Goal: Task Accomplishment & Management: Manage account settings

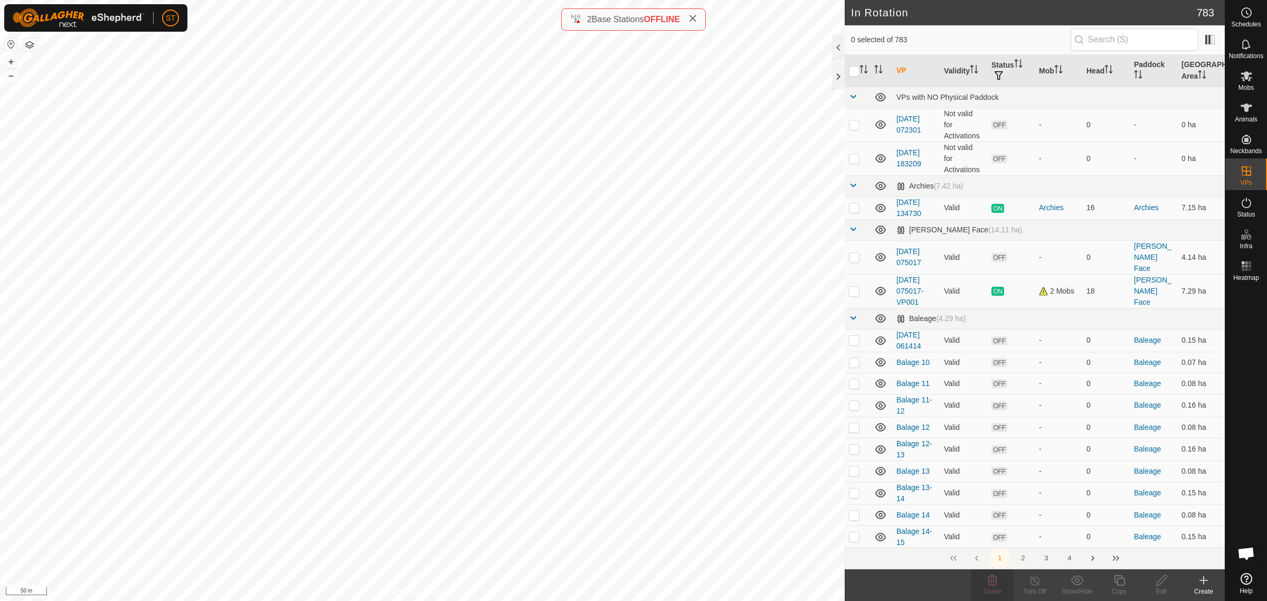
click at [758, 600] on html "ST Schedules Notifications Mobs Animals Neckbands VPs Status Infra Heatmap Help…" at bounding box center [633, 300] width 1267 height 601
click at [0, 374] on html "ST Schedules Notifications Mobs Animals Neckbands VPs Status Infra Heatmap Help…" at bounding box center [633, 300] width 1267 height 601
click at [830, 600] on html "ST Schedules Notifications Mobs Animals Neckbands VPs Status Infra Heatmap Help…" at bounding box center [633, 300] width 1267 height 601
click at [495, 600] on html "ST Schedules Notifications Mobs Animals Neckbands VPs Status Infra Heatmap Help…" at bounding box center [633, 300] width 1267 height 601
click at [640, 600] on html "ST Schedules Notifications Mobs Animals Neckbands VPs Status Infra Heatmap Help…" at bounding box center [633, 300] width 1267 height 601
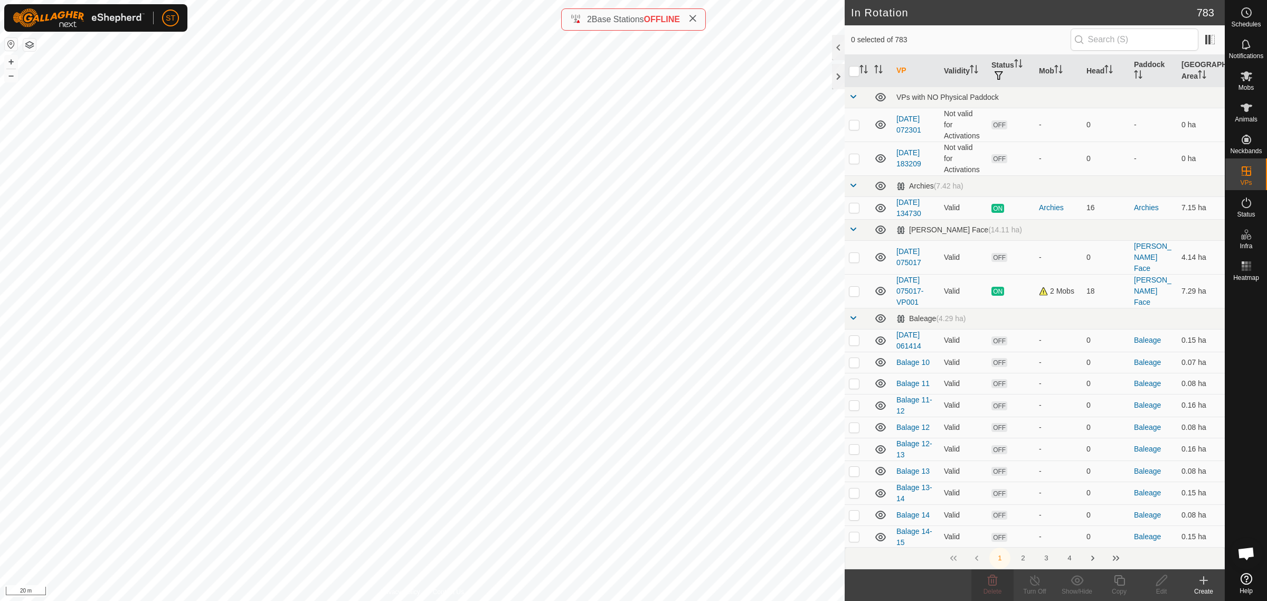
click at [808, 600] on html "ST Schedules Notifications Mobs Animals Neckbands VPs Status Infra Heatmap Help…" at bounding box center [633, 300] width 1267 height 601
click at [935, 373] on div "In Rotation 783 0 selected of 783 VP Validity Status Mob Head Paddock Grazing A…" at bounding box center [612, 300] width 1225 height 601
click at [874, 418] on div "In Rotation 783 0 selected of 783 VP Validity Status Mob Head Paddock Grazing A…" at bounding box center [612, 300] width 1225 height 601
click at [0, 307] on html "ST Schedules Notifications Mobs Animals Neckbands VPs Status Infra Heatmap Help…" at bounding box center [633, 300] width 1267 height 601
click at [581, 600] on html "ST Schedules Notifications Mobs Animals Neckbands VPs Status Infra Heatmap Help…" at bounding box center [633, 300] width 1267 height 601
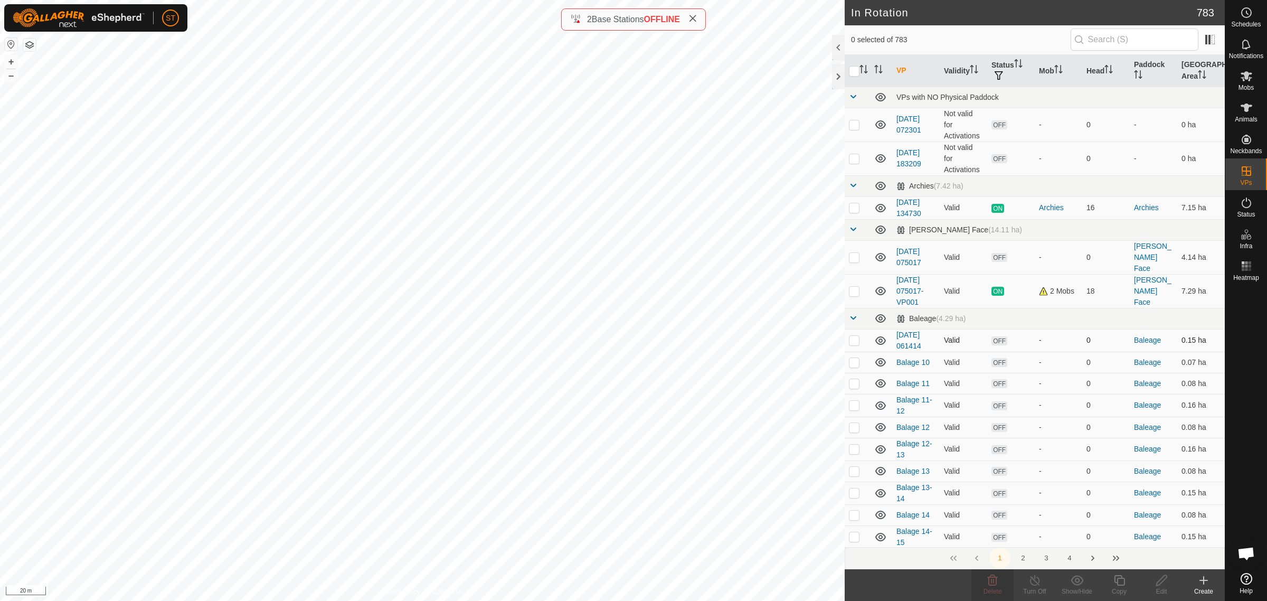
click at [962, 334] on div "In Rotation 783 0 selected of 783 VP Validity Status Mob Head Paddock Grazing A…" at bounding box center [612, 300] width 1225 height 601
click at [581, 600] on html "ST Schedules Notifications Mobs Animals Neckbands VPs Status Infra Heatmap Help…" at bounding box center [633, 300] width 1267 height 601
click at [537, 600] on html "ST Schedules Notifications Mobs Animals Neckbands VPs Status Infra Heatmap Help…" at bounding box center [633, 300] width 1267 height 601
click at [513, 600] on html "ST Schedules Notifications Mobs Animals Neckbands VPs Status Infra Heatmap Help…" at bounding box center [633, 300] width 1267 height 601
click at [573, 600] on html "ST Schedules Notifications Mobs Animals Neckbands VPs Status Infra Heatmap Help…" at bounding box center [633, 300] width 1267 height 601
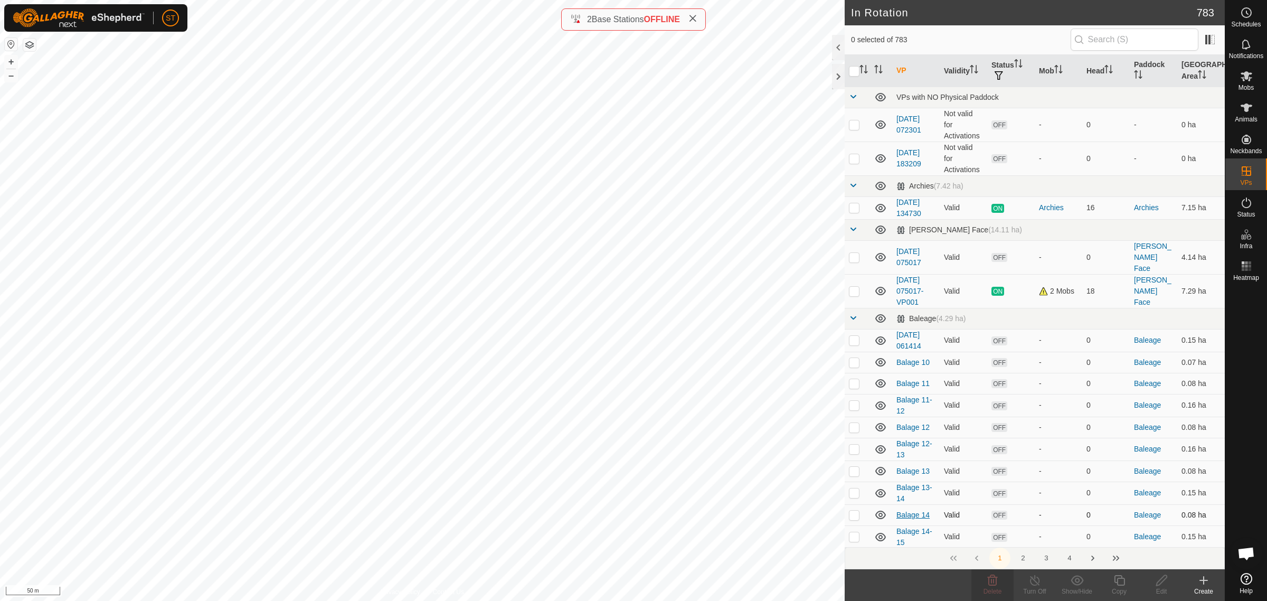
click at [904, 505] on div "In Rotation 783 0 selected of 783 VP Validity Status Mob Head Paddock Grazing A…" at bounding box center [612, 300] width 1225 height 601
click at [609, 0] on html "ST Schedules Notifications Mobs Animals Neckbands VPs Status Infra Heatmap Help…" at bounding box center [633, 300] width 1267 height 601
click at [553, 0] on html "ST Schedules Notifications Mobs Animals Neckbands VPs Status Infra Heatmap Help…" at bounding box center [633, 300] width 1267 height 601
click at [1246, 13] on icon at bounding box center [1247, 12] width 2 height 3
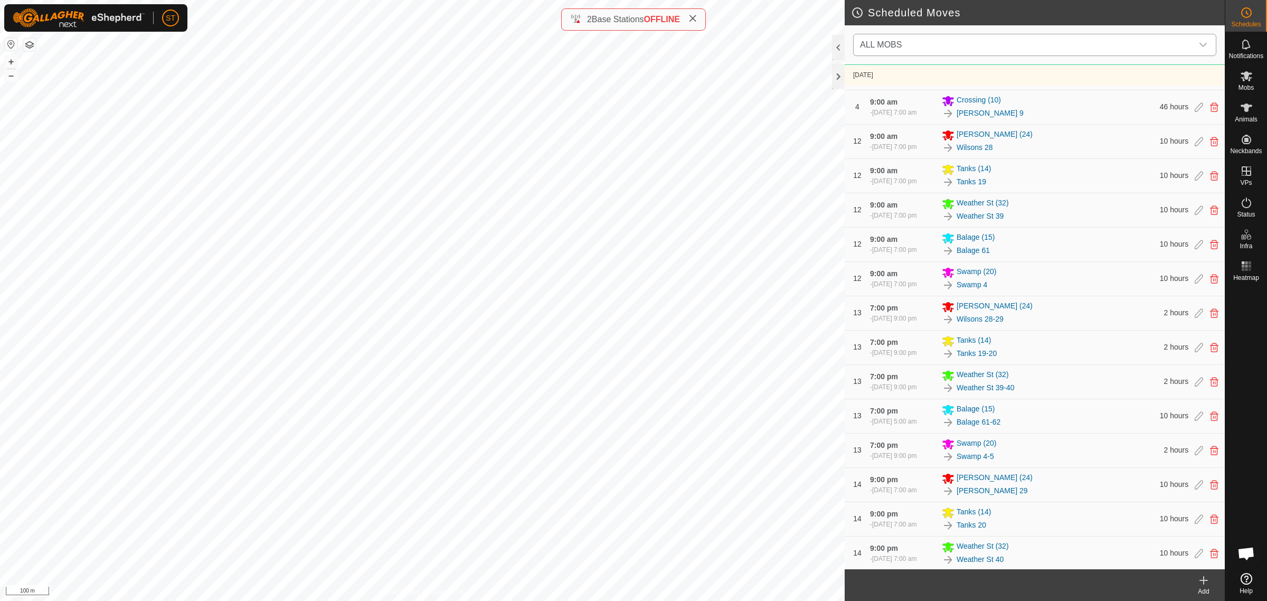
scroll to position [2244, 0]
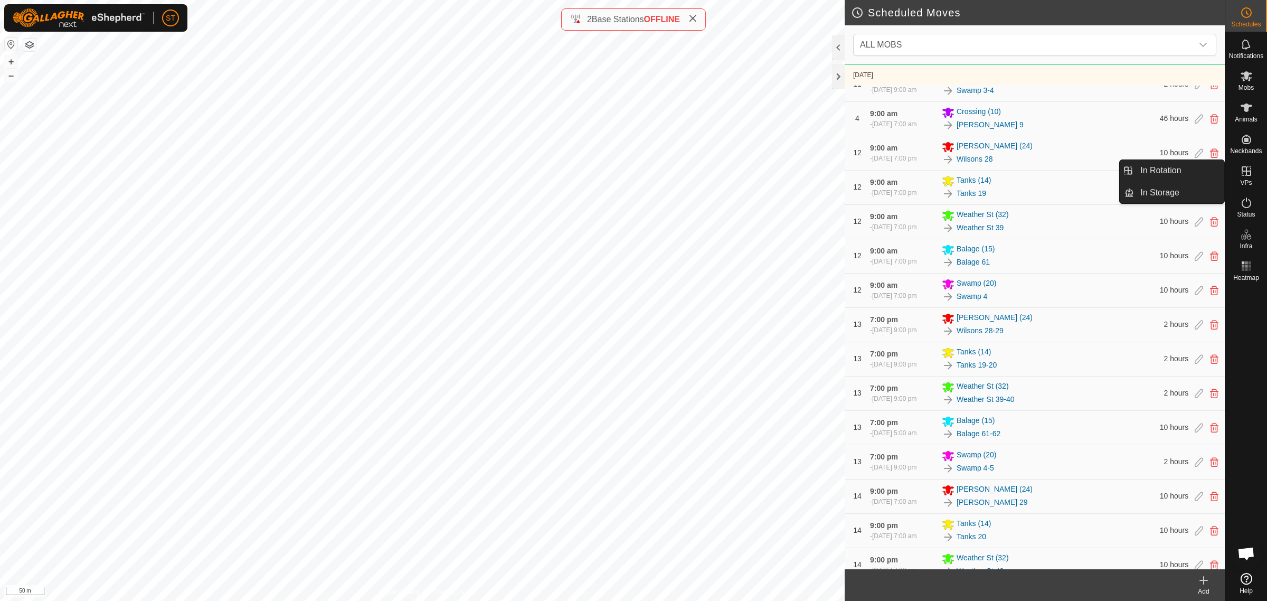
click at [1246, 179] on span "VPs" at bounding box center [1246, 182] width 12 height 6
click at [1199, 584] on icon at bounding box center [1203, 580] width 13 height 13
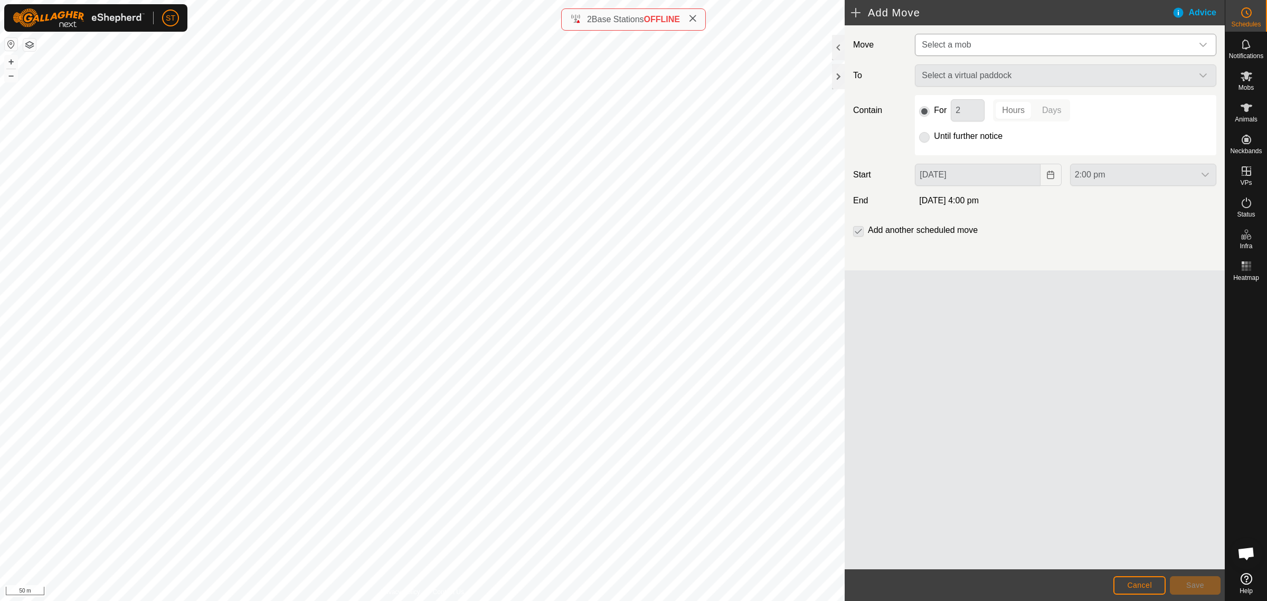
click at [1205, 43] on icon "dropdown trigger" at bounding box center [1202, 45] width 7 height 4
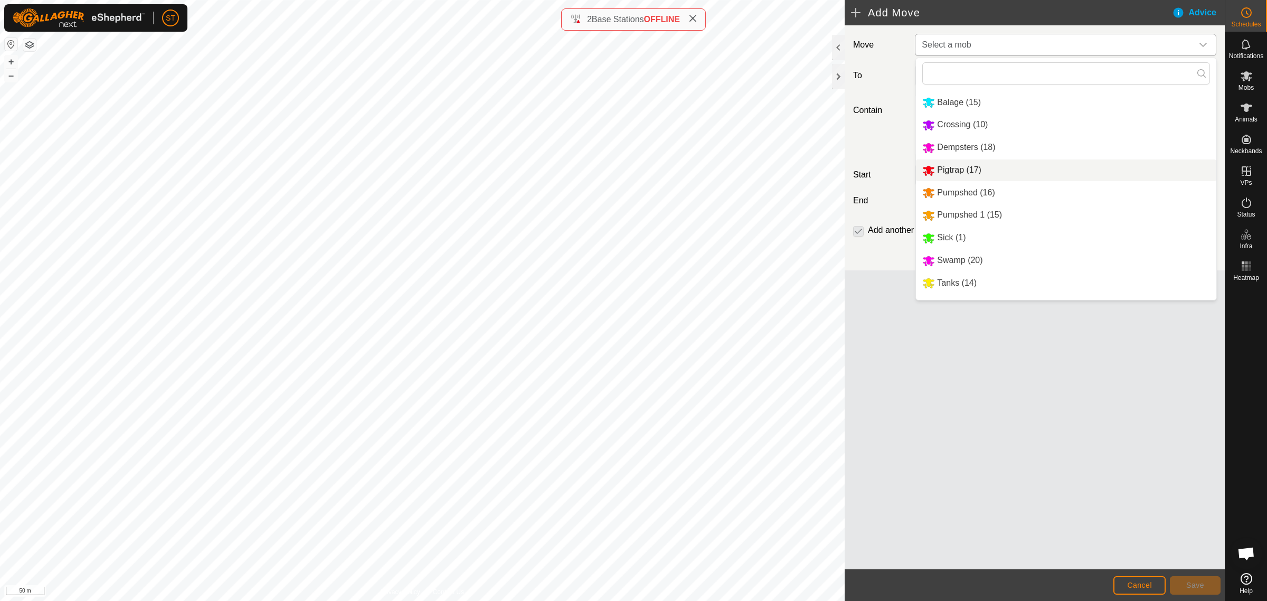
scroll to position [85, 0]
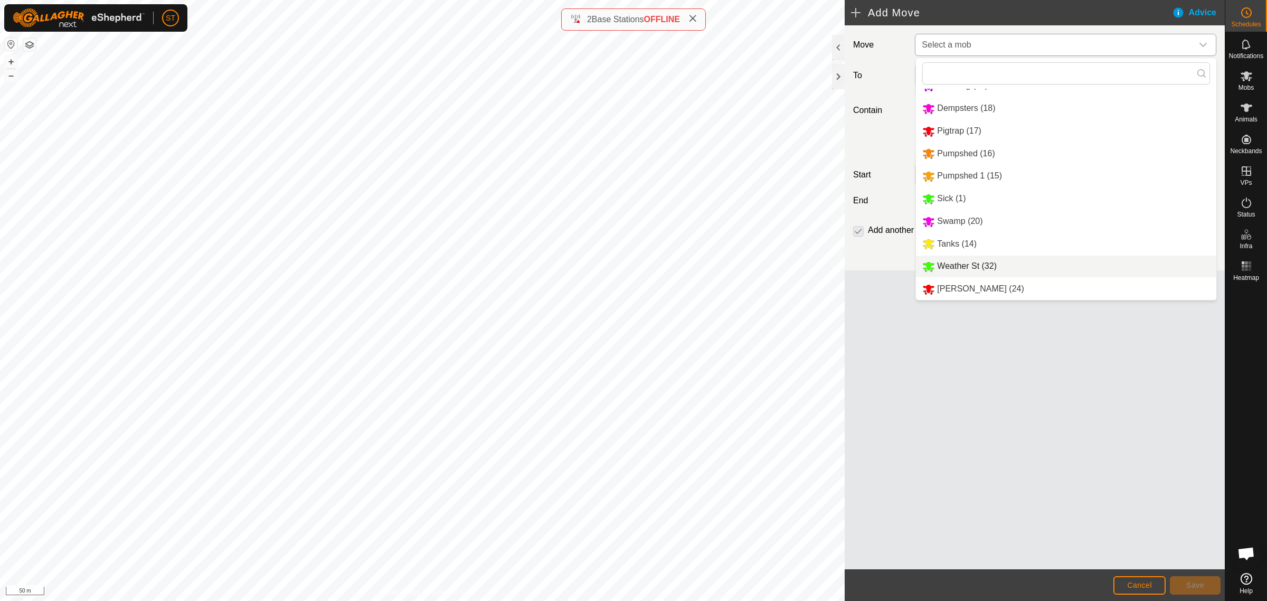
click at [973, 268] on li "Weather St (32)" at bounding box center [1066, 267] width 300 height 22
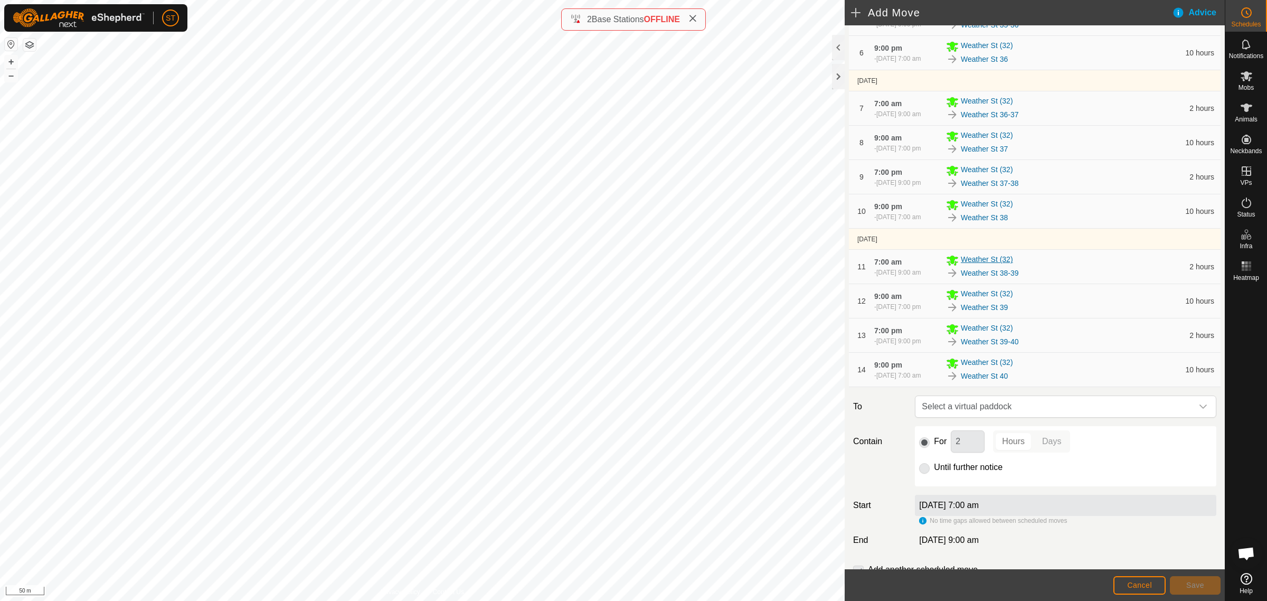
scroll to position [329, 0]
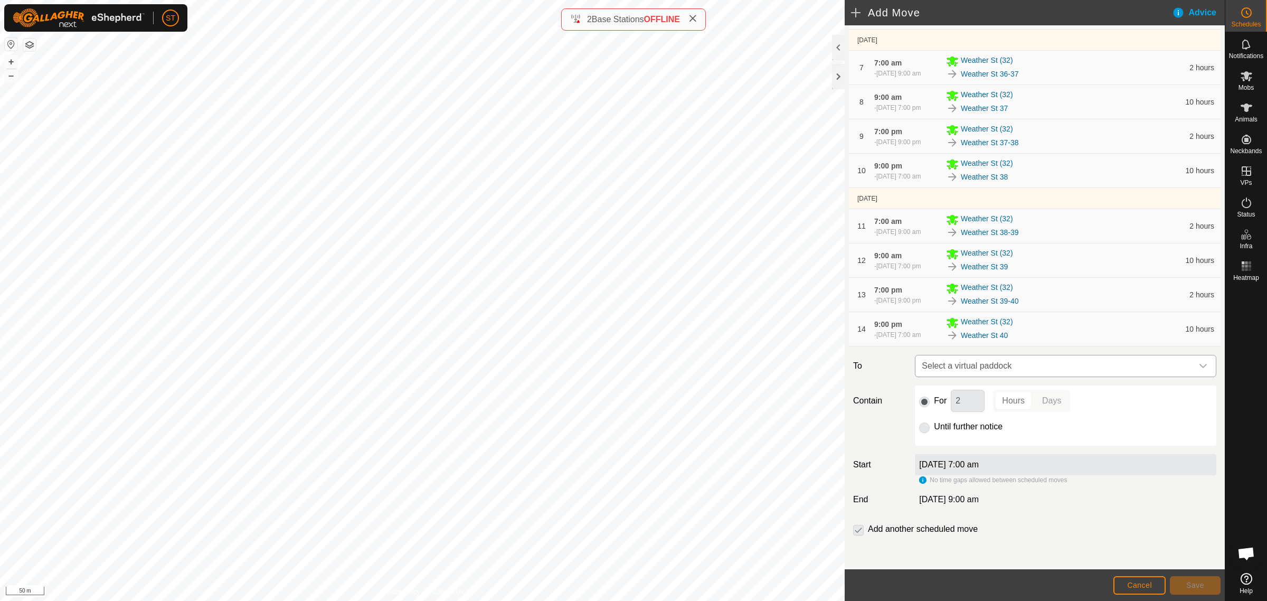
click at [1199, 367] on icon "dropdown trigger" at bounding box center [1203, 366] width 8 height 8
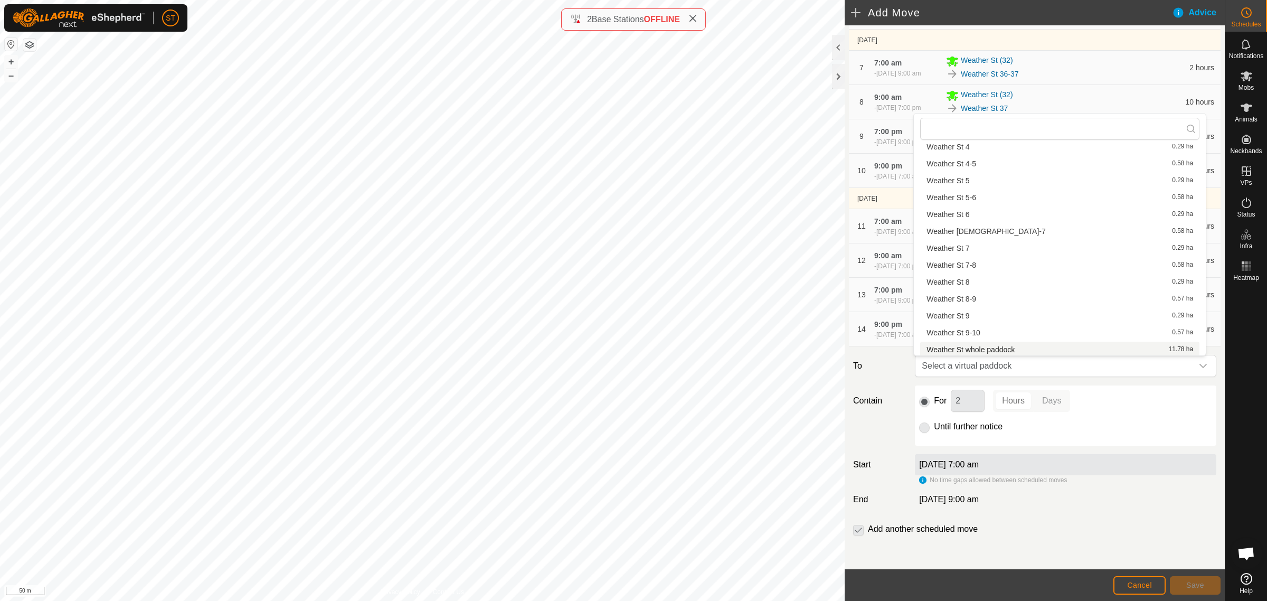
scroll to position [1146, 0]
click at [988, 346] on li "Weather St whole paddock 11.78 ha" at bounding box center [1059, 348] width 279 height 16
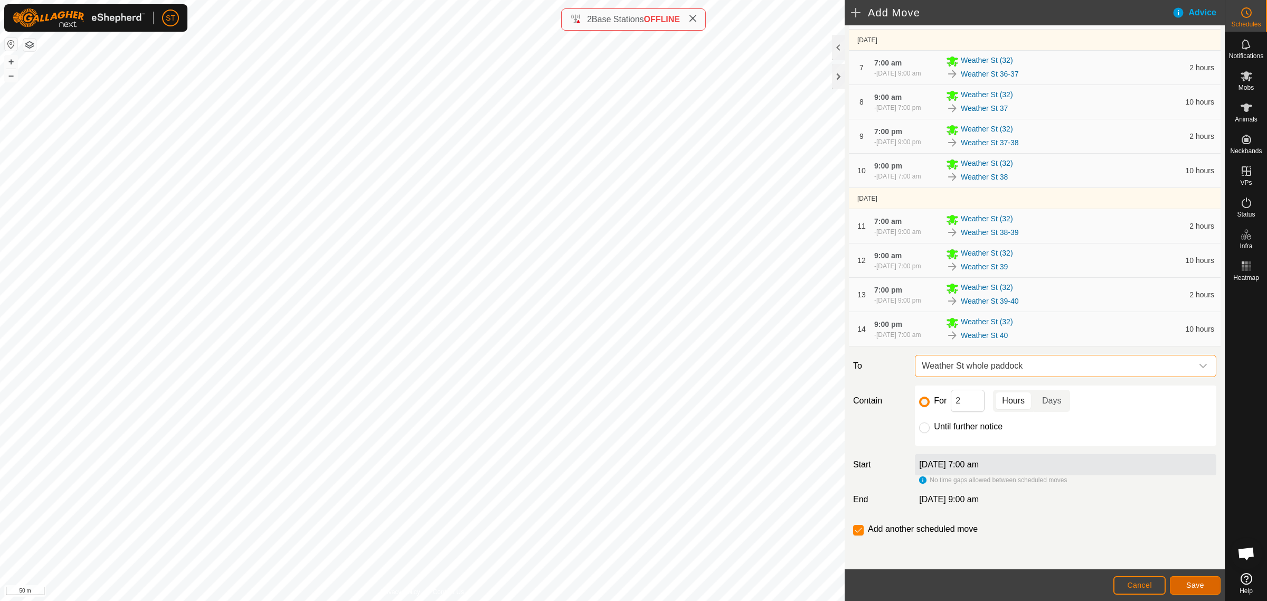
click at [1191, 585] on span "Save" at bounding box center [1195, 585] width 18 height 8
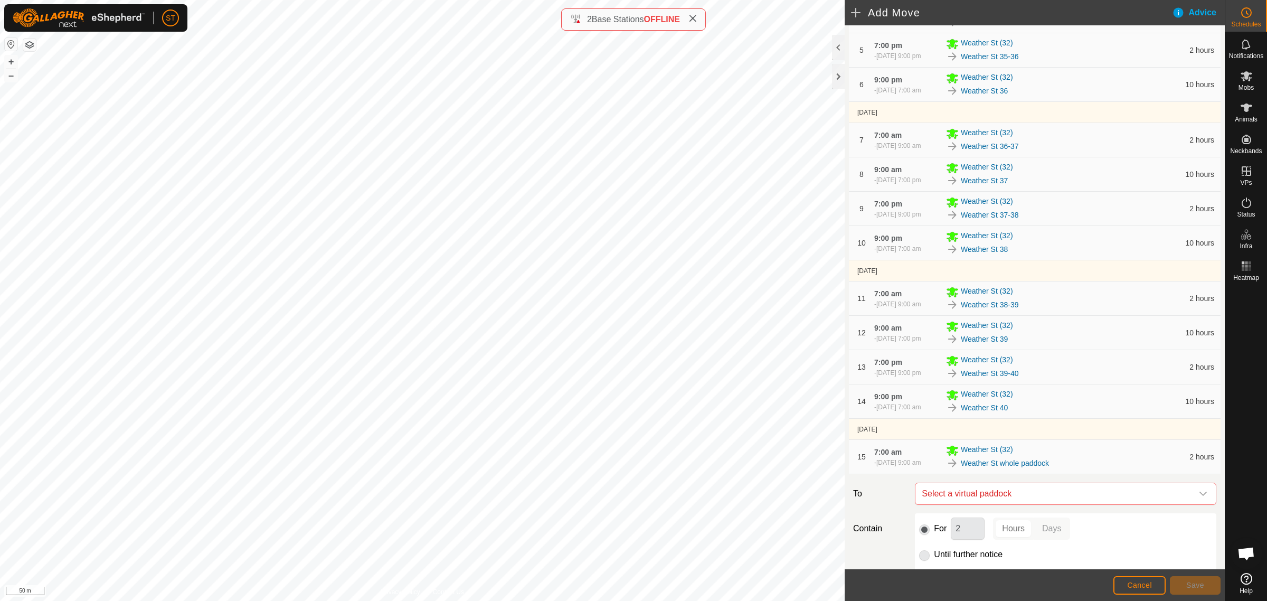
scroll to position [384, 0]
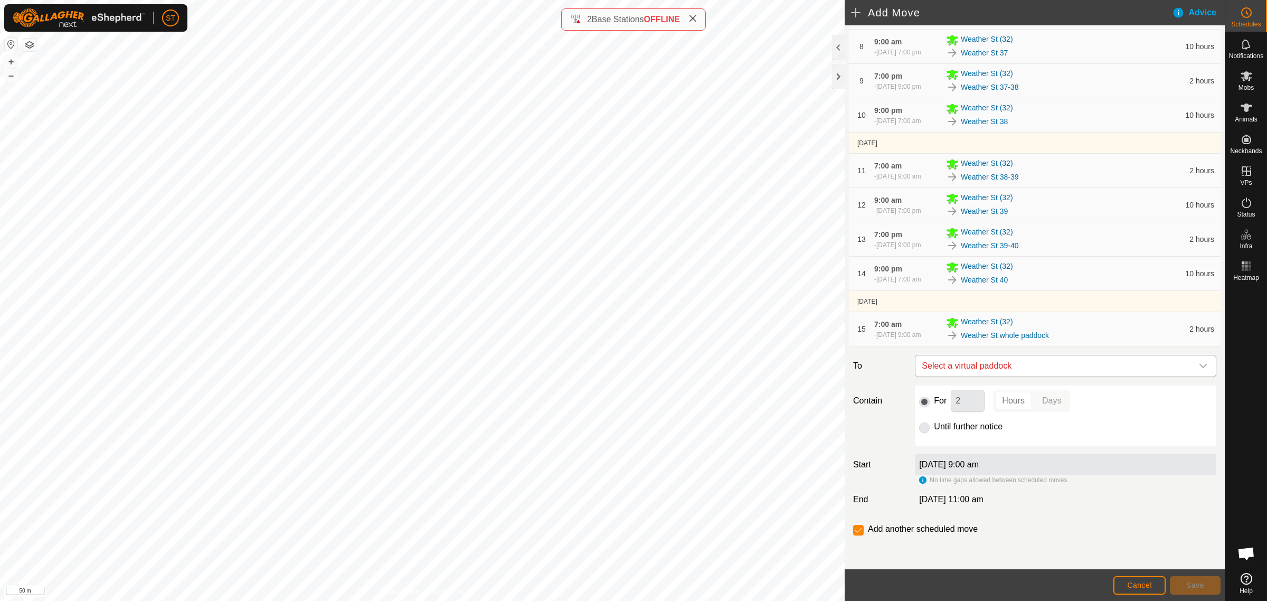
click at [1199, 365] on icon "dropdown trigger" at bounding box center [1203, 366] width 8 height 8
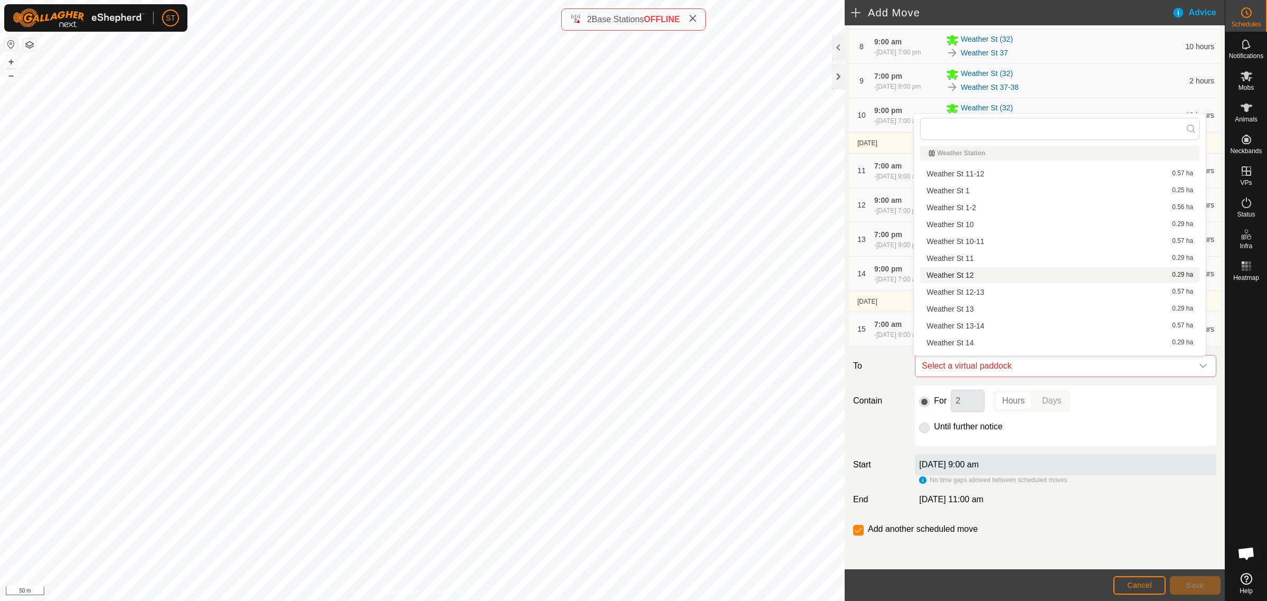
scroll to position [0, 0]
click at [961, 191] on li "Weather St 1 0.25 ha" at bounding box center [1059, 193] width 279 height 16
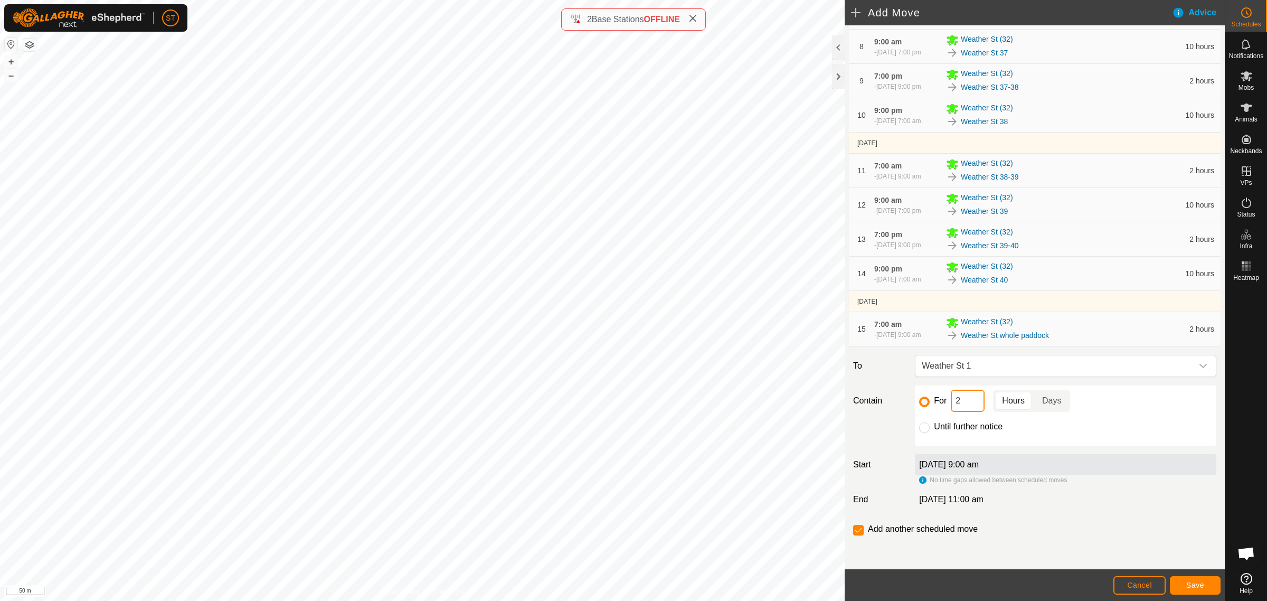
drag, startPoint x: 969, startPoint y: 402, endPoint x: 938, endPoint y: 400, distance: 30.7
click at [938, 400] on div "For 2 Hours Days" at bounding box center [1065, 401] width 293 height 22
click at [1202, 586] on span "Save" at bounding box center [1195, 585] width 18 height 8
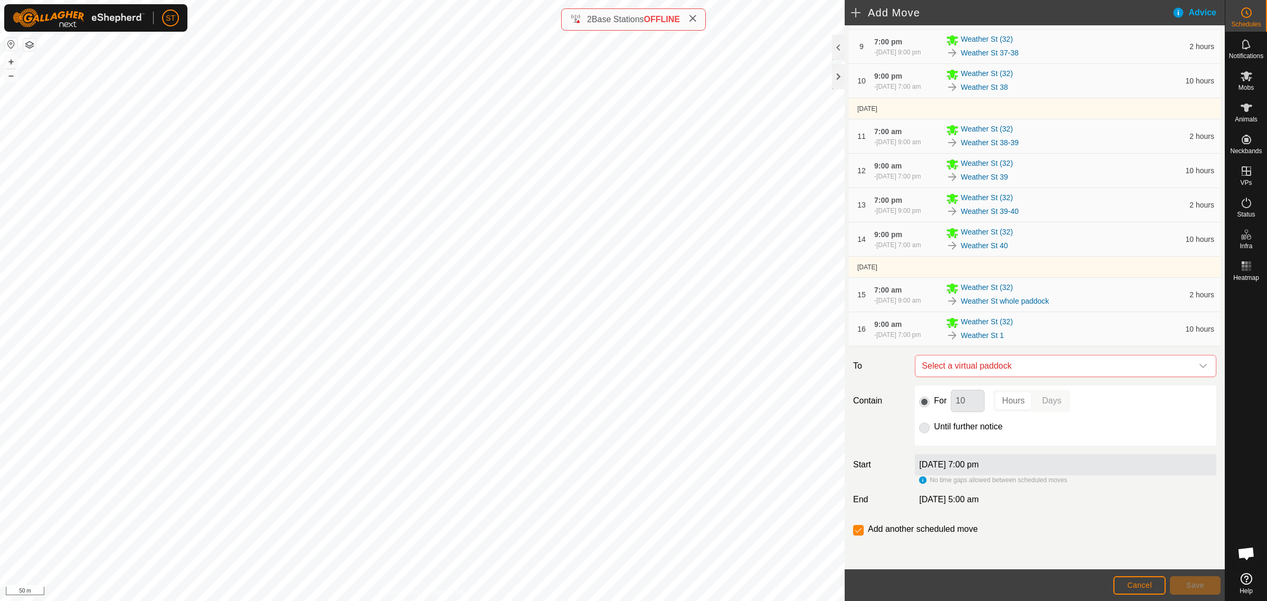
scroll to position [419, 0]
click at [1199, 363] on icon "dropdown trigger" at bounding box center [1203, 366] width 8 height 8
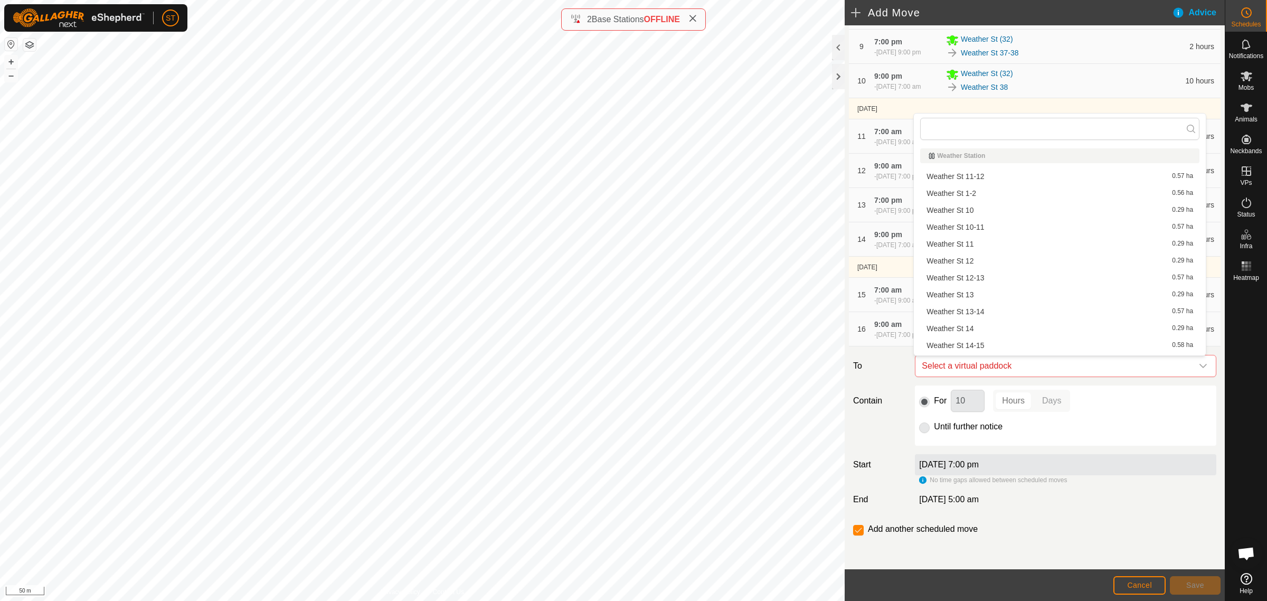
click at [977, 191] on li "Weather St 1-2 0.56 ha" at bounding box center [1059, 193] width 279 height 16
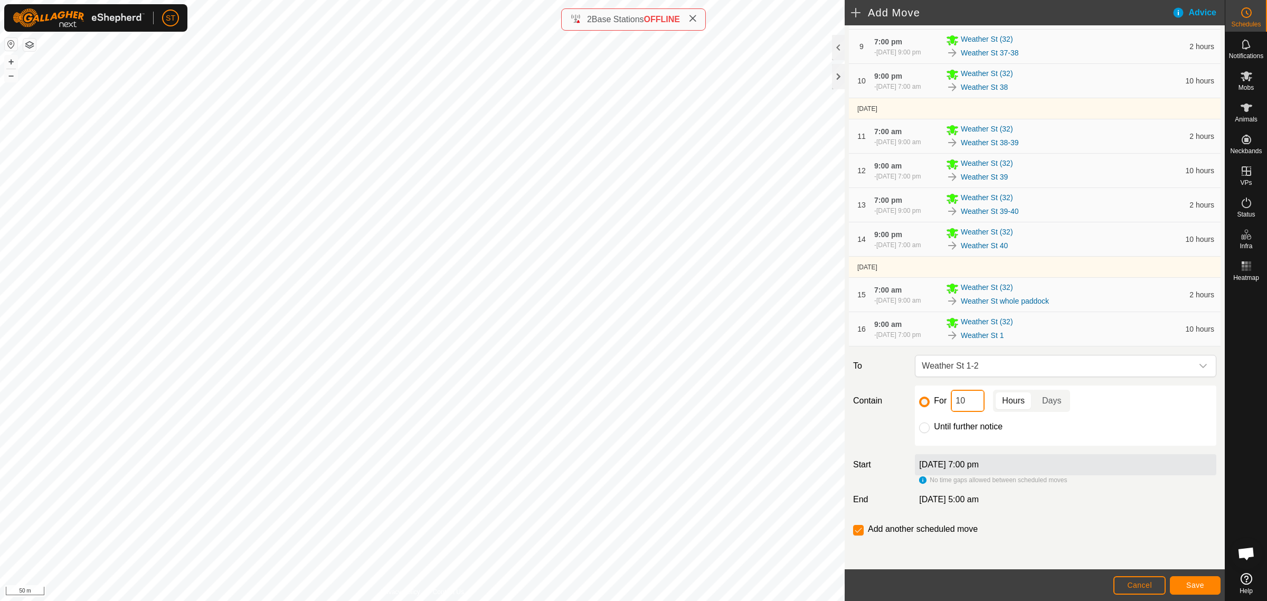
drag, startPoint x: 968, startPoint y: 405, endPoint x: 933, endPoint y: 403, distance: 34.9
click at [943, 405] on div "For 10 Hours Days" at bounding box center [1065, 401] width 293 height 22
click at [1189, 587] on span "Save" at bounding box center [1195, 585] width 18 height 8
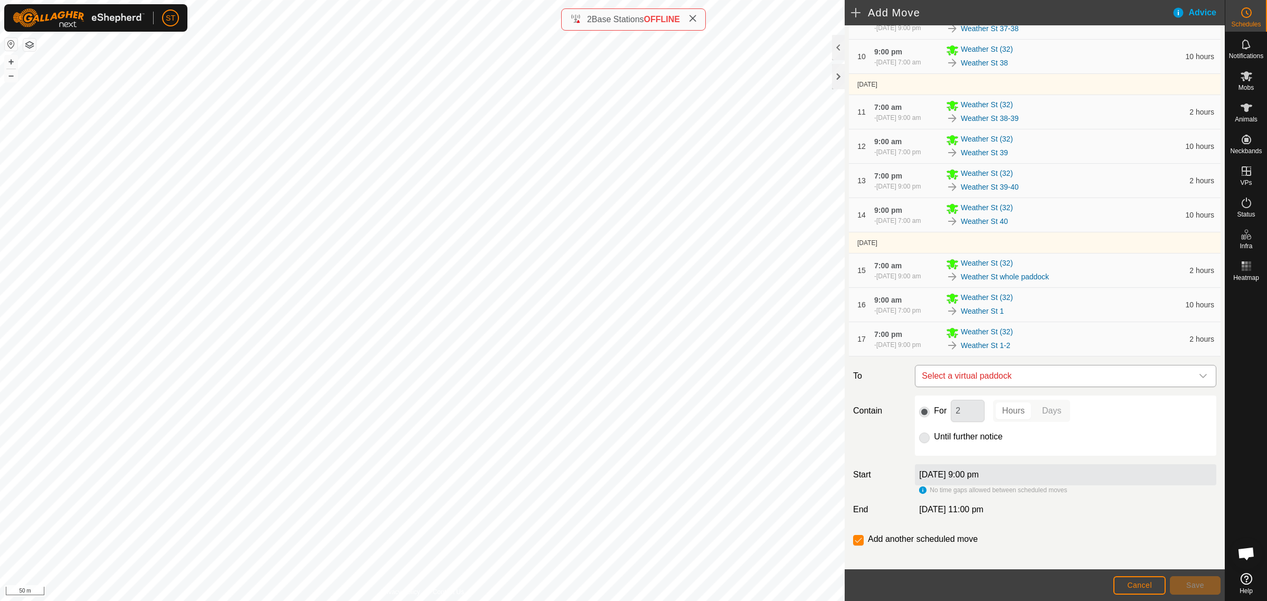
scroll to position [454, 0]
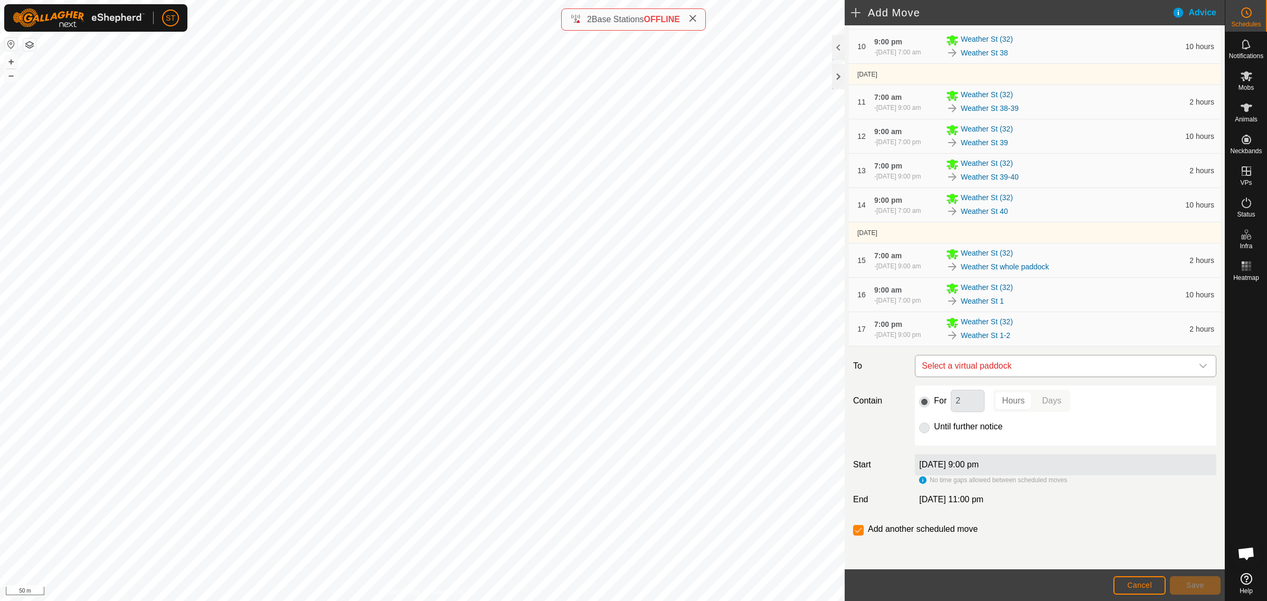
click at [1199, 367] on icon "dropdown trigger" at bounding box center [1203, 366] width 8 height 8
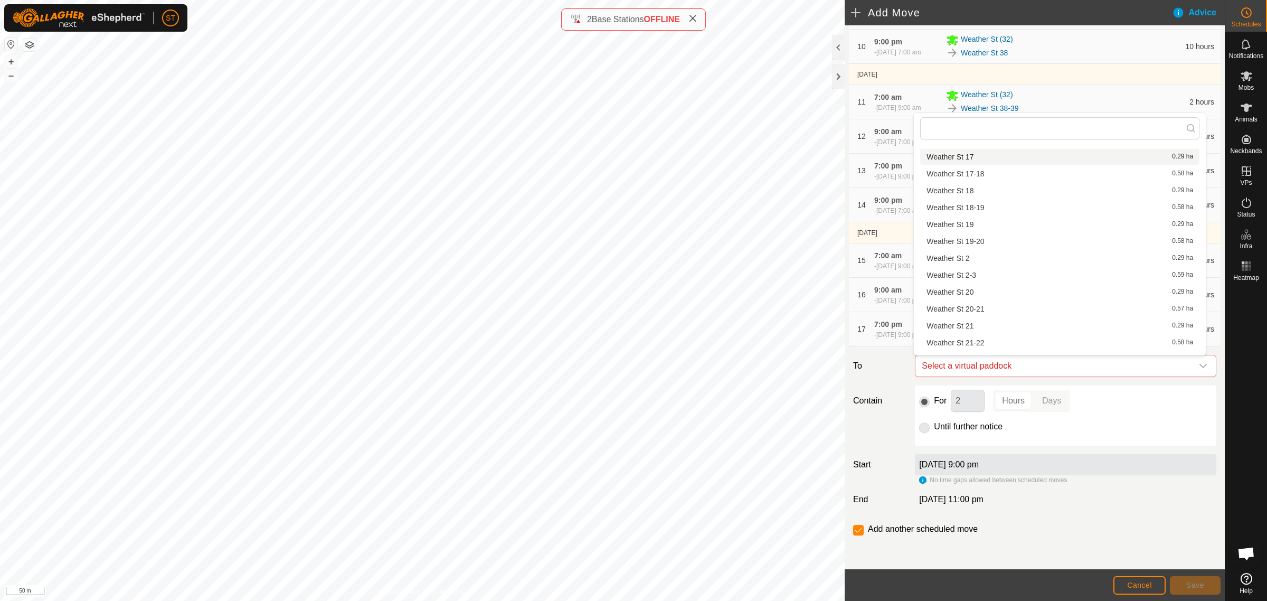
scroll to position [330, 0]
click at [962, 201] on li "Weather St 2 0.29 ha" at bounding box center [1059, 201] width 279 height 16
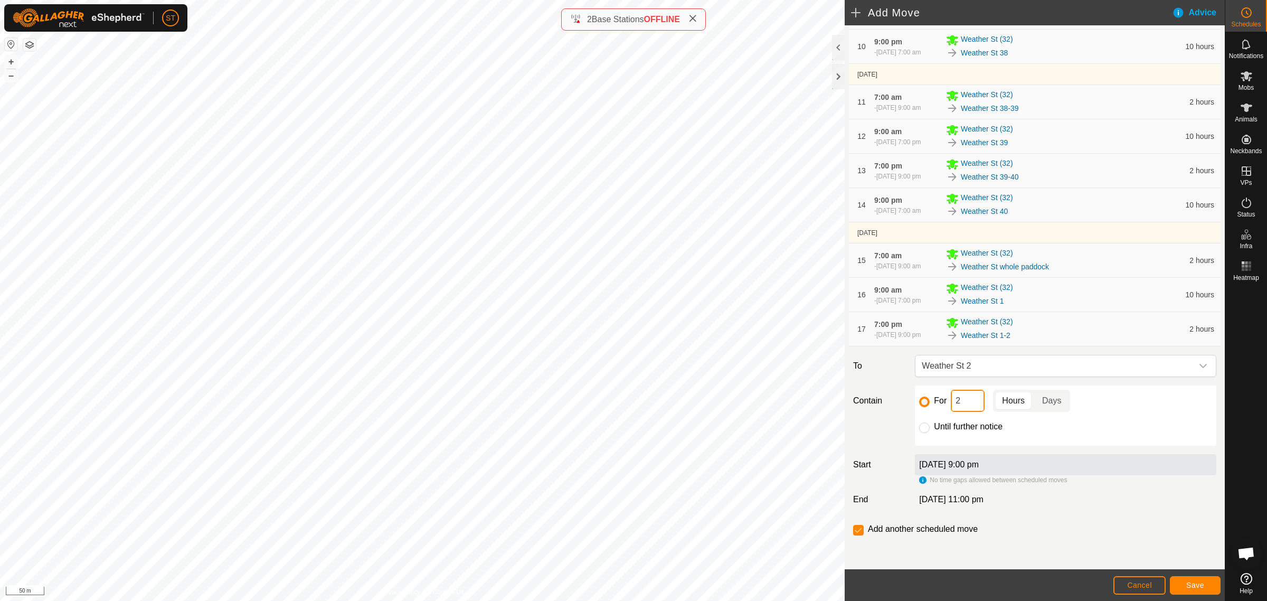
drag, startPoint x: 959, startPoint y: 404, endPoint x: 938, endPoint y: 404, distance: 21.6
click at [938, 404] on div "For 2 Hours Days" at bounding box center [1065, 401] width 293 height 22
click at [1191, 586] on span "Save" at bounding box center [1195, 585] width 18 height 8
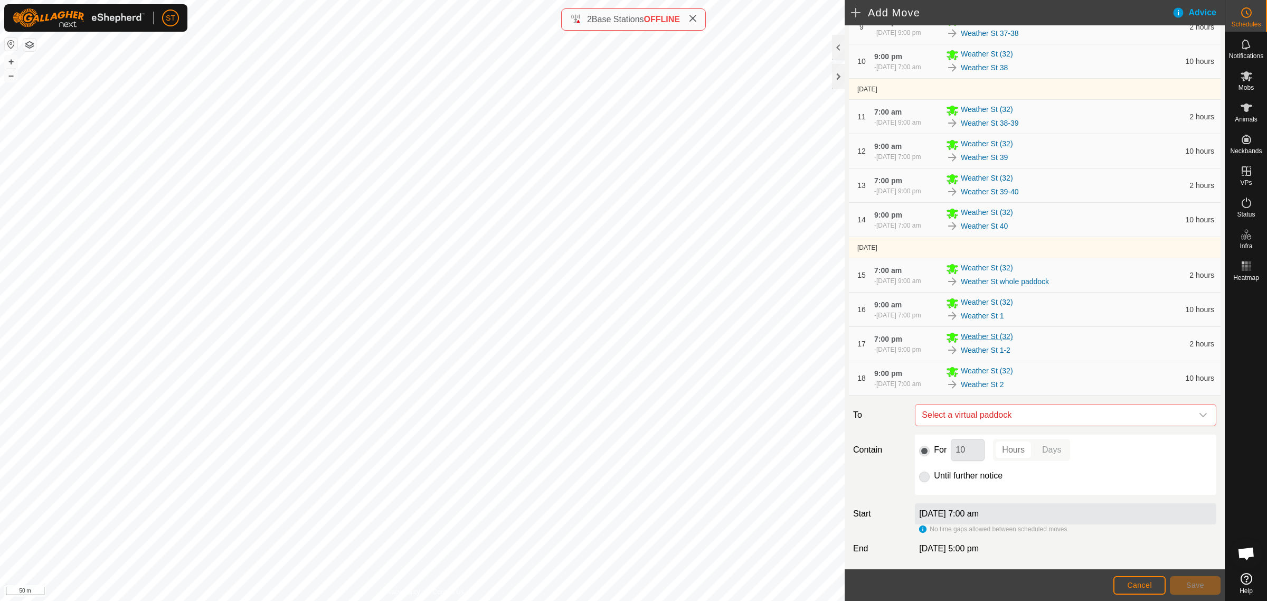
scroll to position [488, 0]
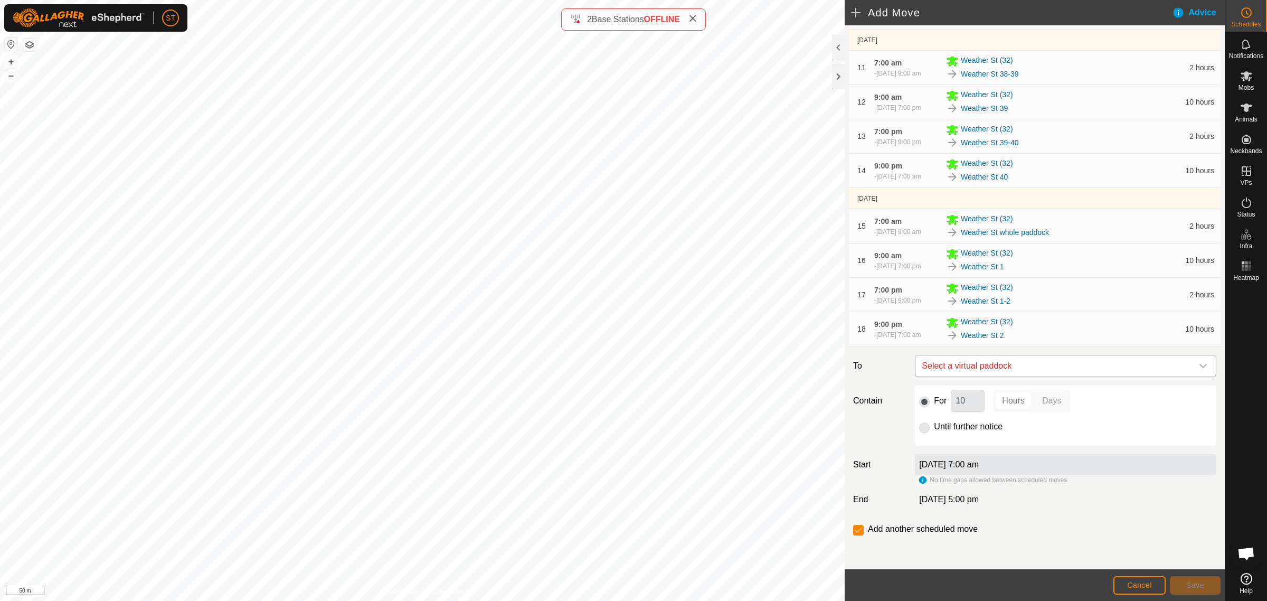
click at [1199, 364] on icon "dropdown trigger" at bounding box center [1203, 366] width 8 height 8
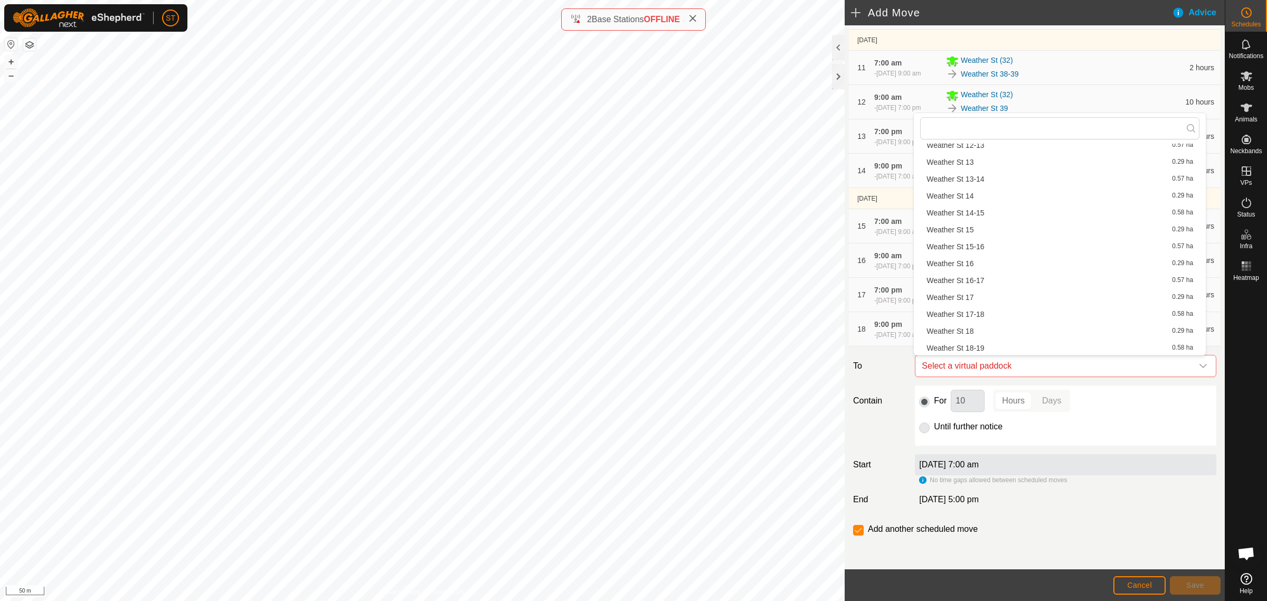
scroll to position [330, 0]
click at [974, 219] on li "Weather St 2-3 0.59 ha" at bounding box center [1059, 218] width 279 height 16
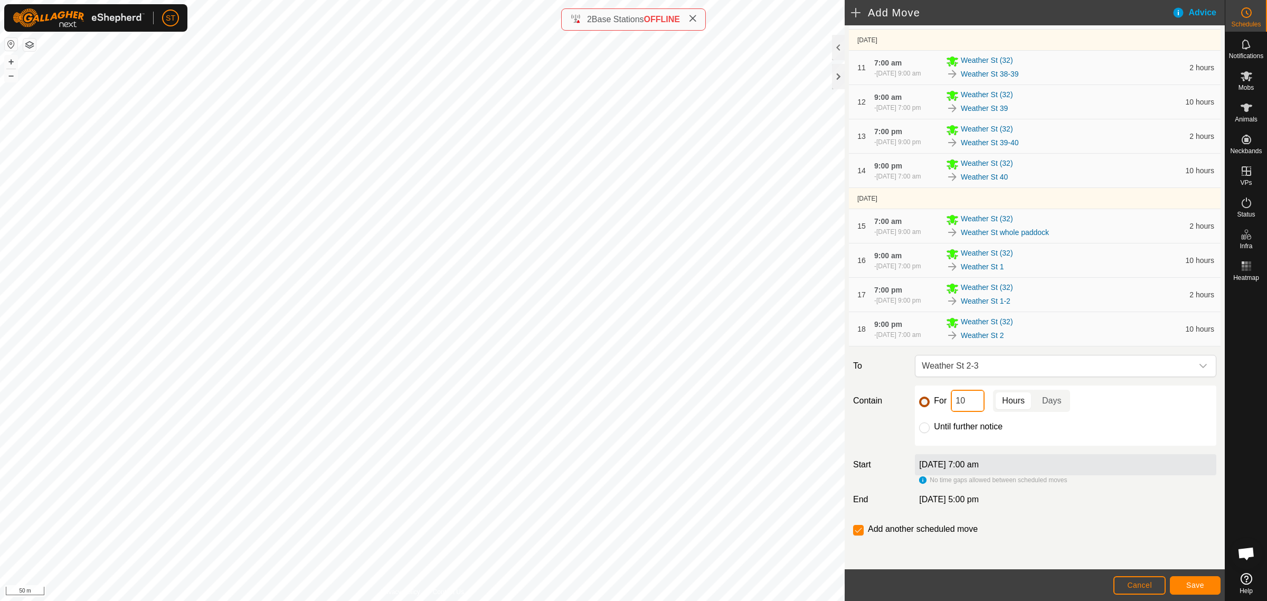
click at [925, 404] on div "For 10 Hours Days" at bounding box center [1065, 401] width 293 height 22
click at [1189, 581] on span "Save" at bounding box center [1195, 585] width 18 height 8
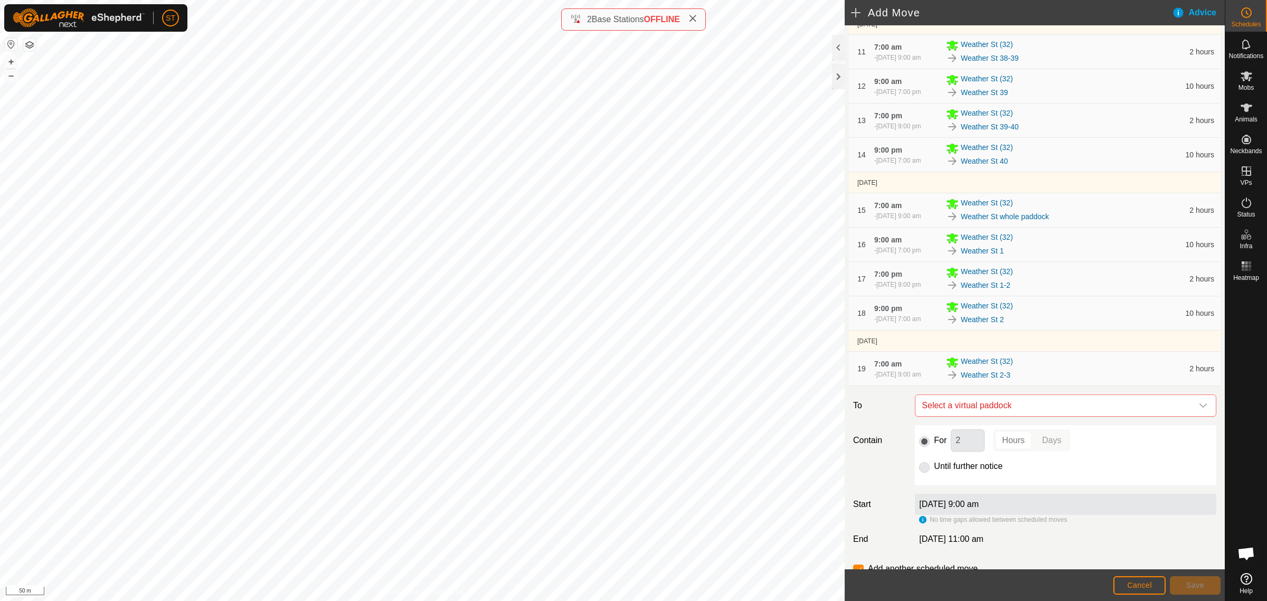
scroll to position [544, 0]
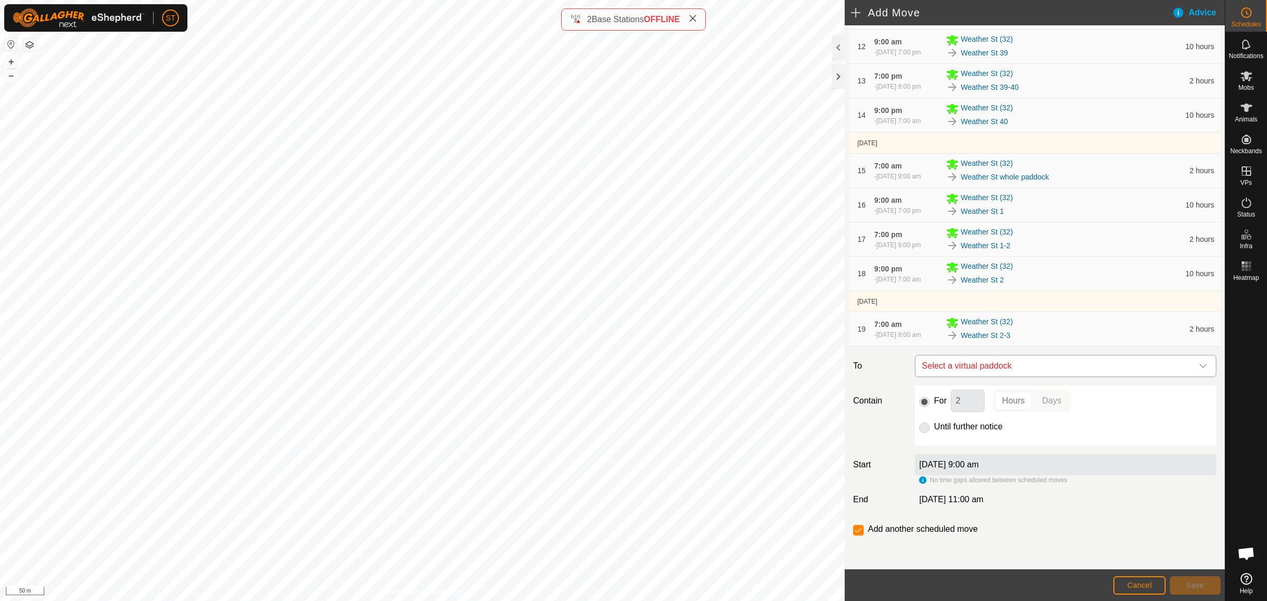
click at [1199, 365] on icon "dropdown trigger" at bounding box center [1202, 366] width 7 height 4
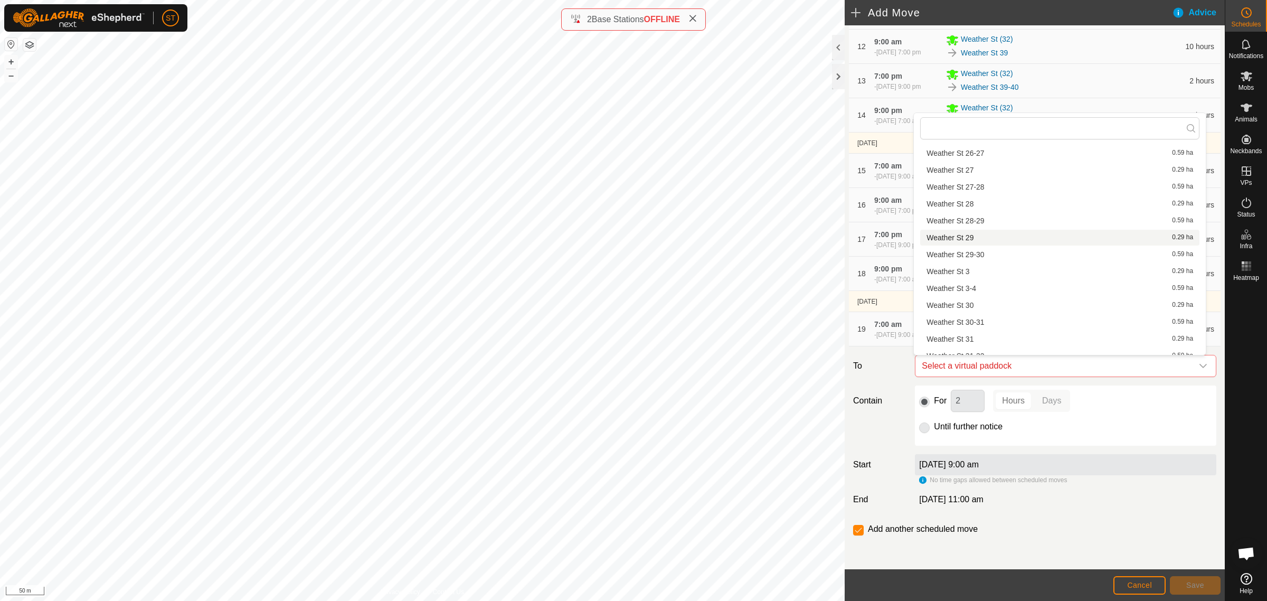
scroll to position [674, 0]
click at [967, 225] on li "Weather St 3 0.29 ha" at bounding box center [1059, 228] width 279 height 16
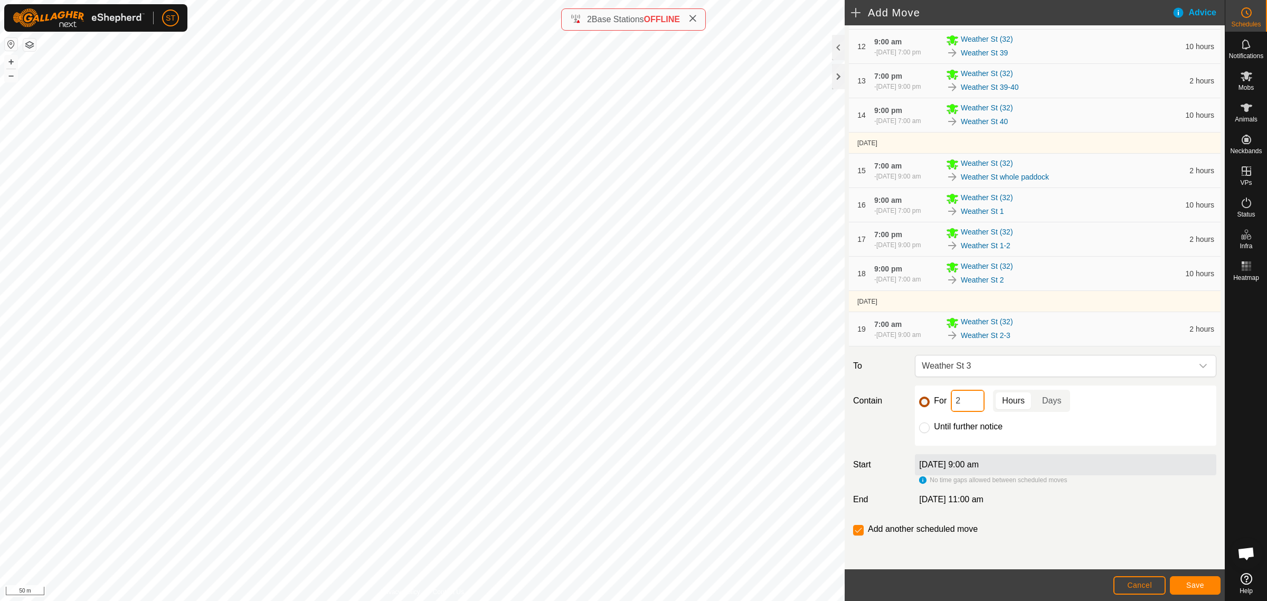
drag, startPoint x: 964, startPoint y: 402, endPoint x: 921, endPoint y: 402, distance: 42.8
click at [925, 402] on div "For 2 Hours Days" at bounding box center [1065, 401] width 293 height 22
click at [1189, 584] on span "Save" at bounding box center [1195, 585] width 18 height 8
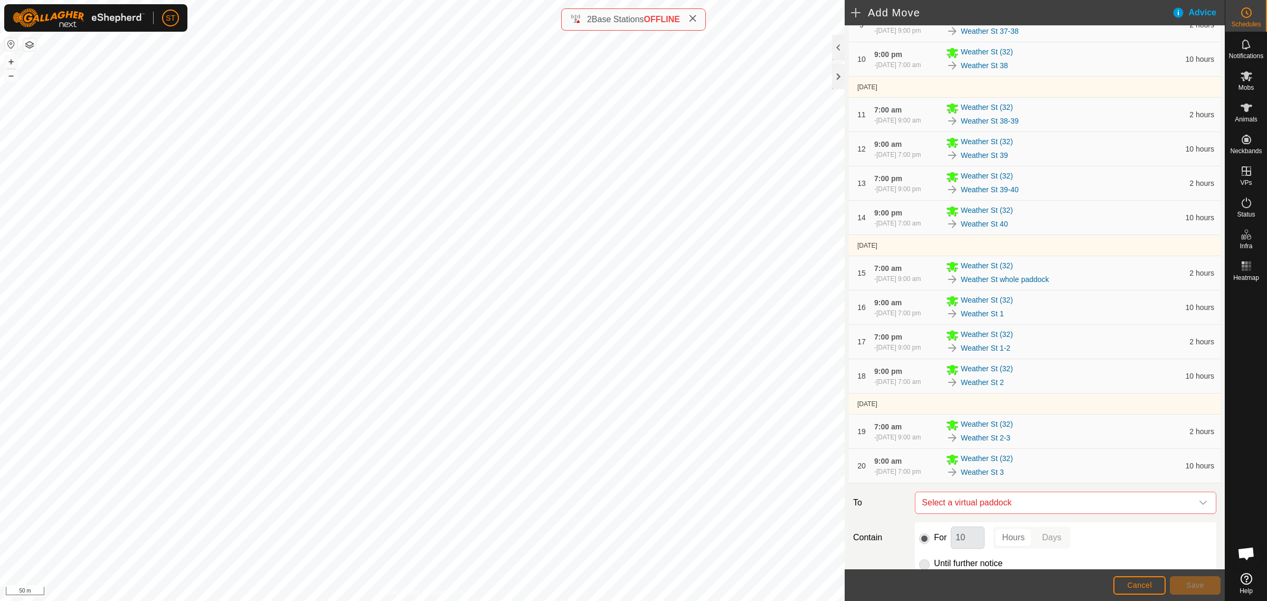
scroll to position [578, 0]
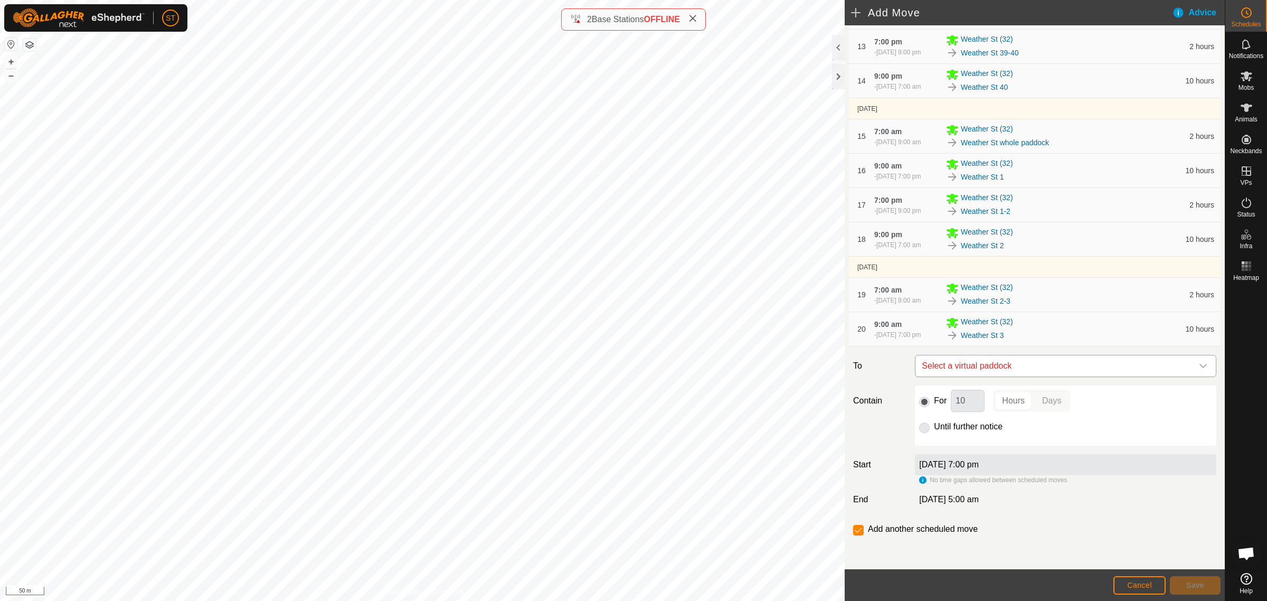
click at [1199, 367] on icon "dropdown trigger" at bounding box center [1202, 366] width 7 height 4
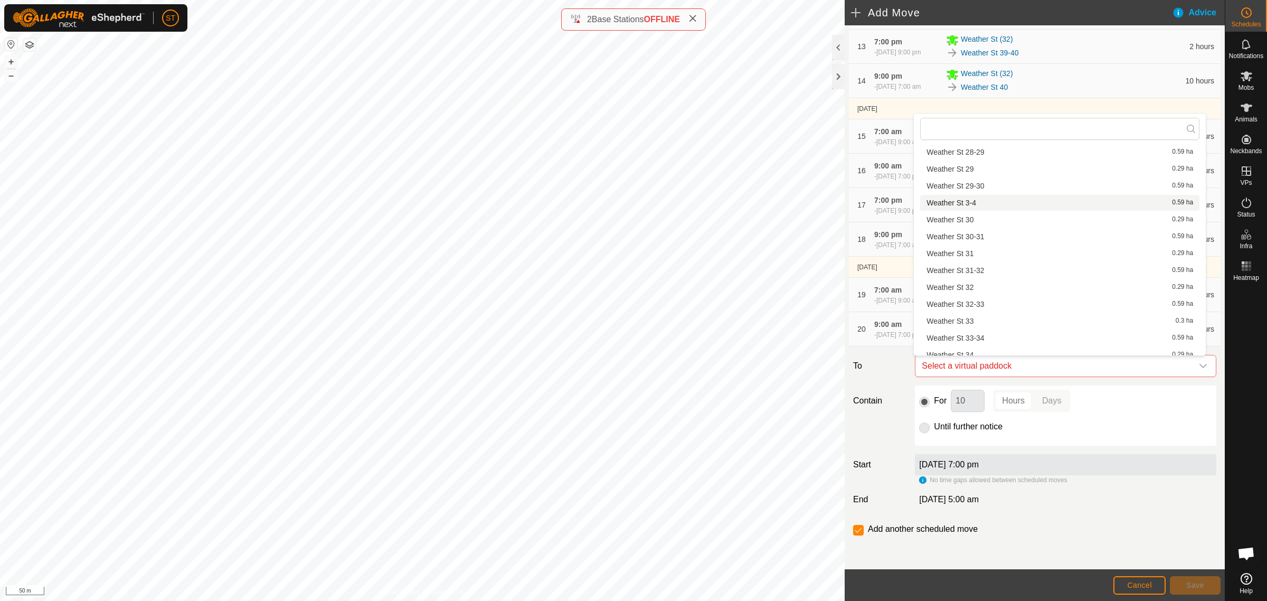
scroll to position [740, 0]
click at [972, 177] on li "Weather St 3-4 0.59 ha" at bounding box center [1059, 180] width 279 height 16
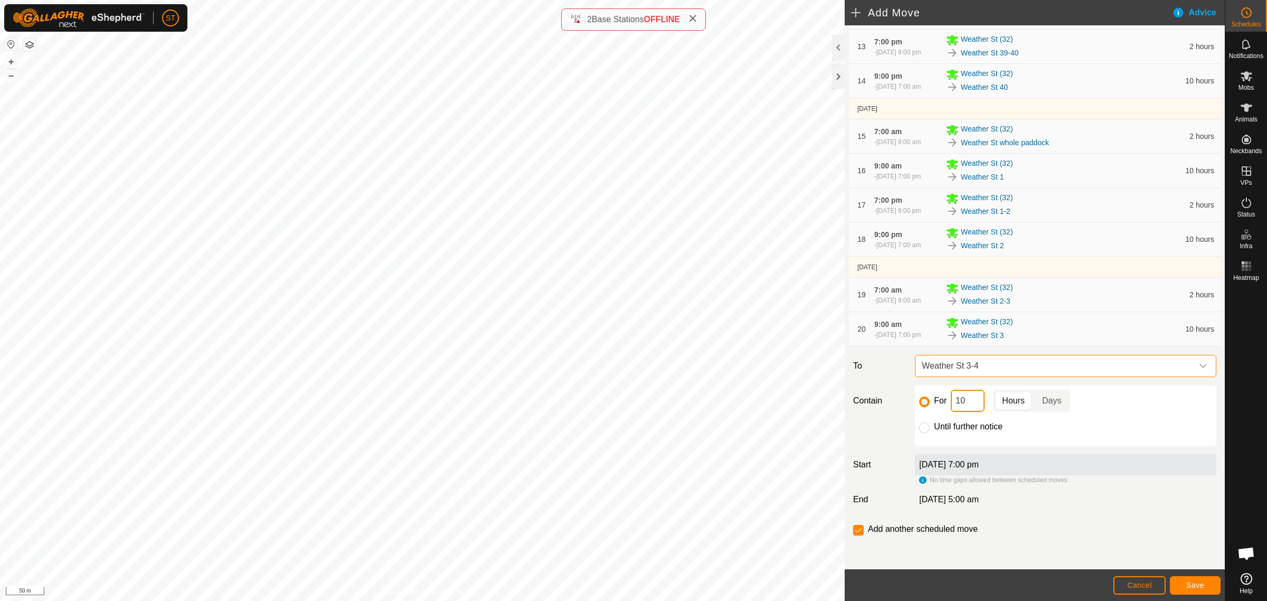
drag, startPoint x: 970, startPoint y: 404, endPoint x: 914, endPoint y: 392, distance: 57.2
click at [915, 392] on div "For 10 Hours Days Until further notice" at bounding box center [1065, 415] width 301 height 60
click at [1203, 584] on span "Save" at bounding box center [1195, 585] width 18 height 8
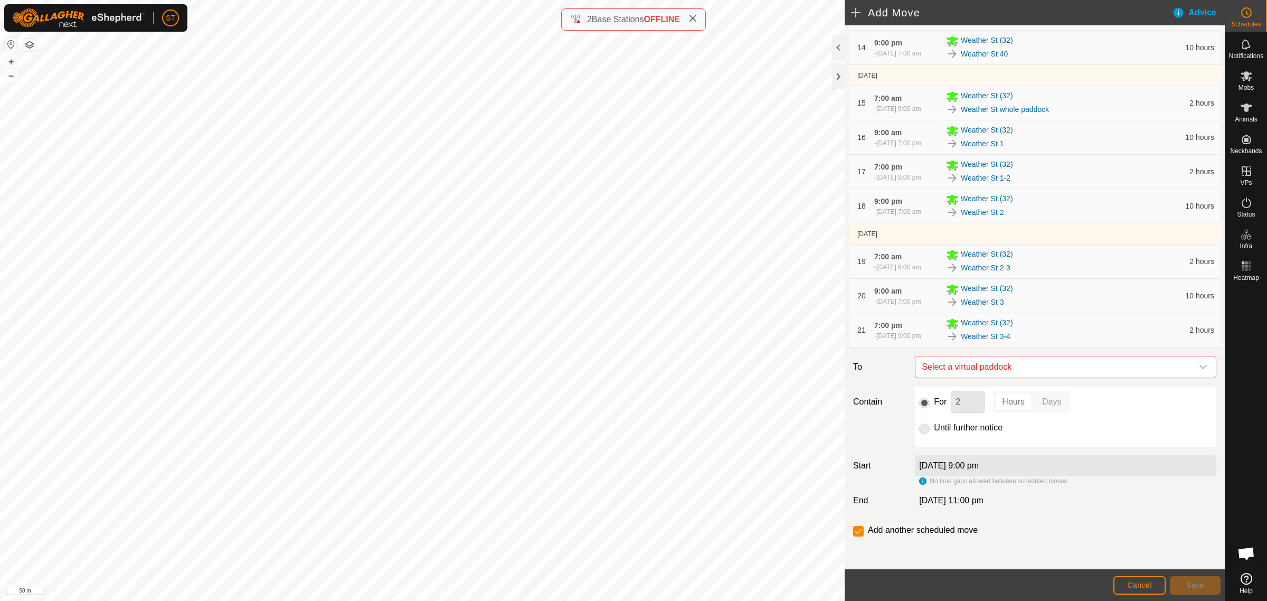
scroll to position [612, 0]
click at [1199, 365] on icon "dropdown trigger" at bounding box center [1203, 366] width 8 height 8
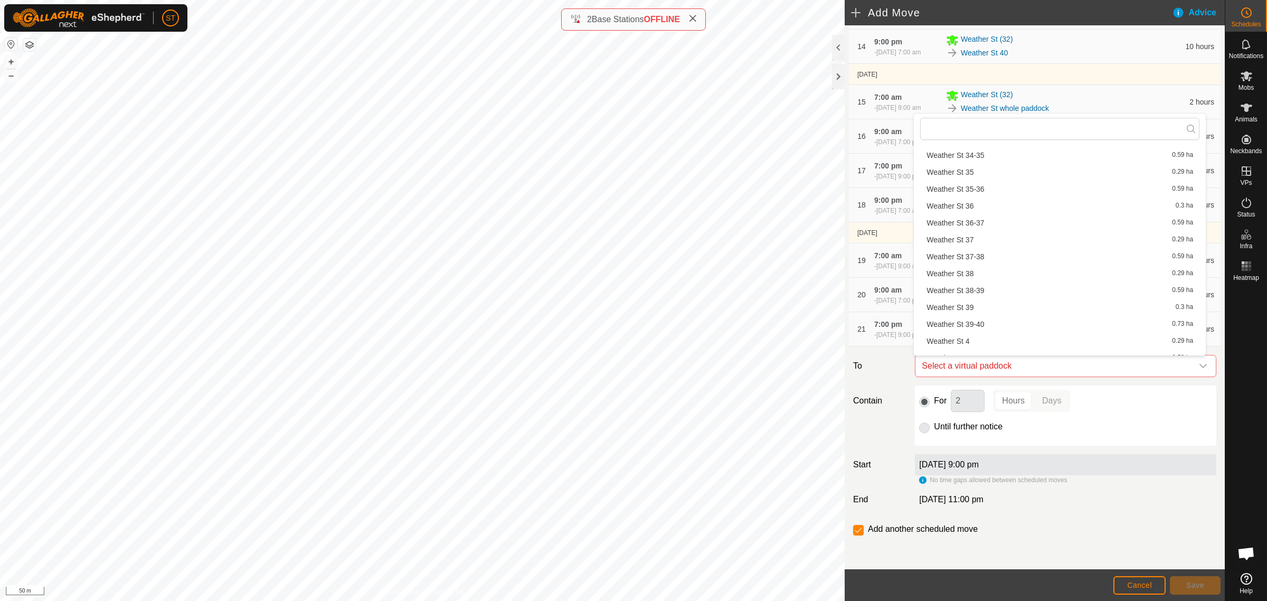
scroll to position [938, 0]
click at [962, 333] on li "Weather St 4 0.29 ha" at bounding box center [1059, 336] width 279 height 16
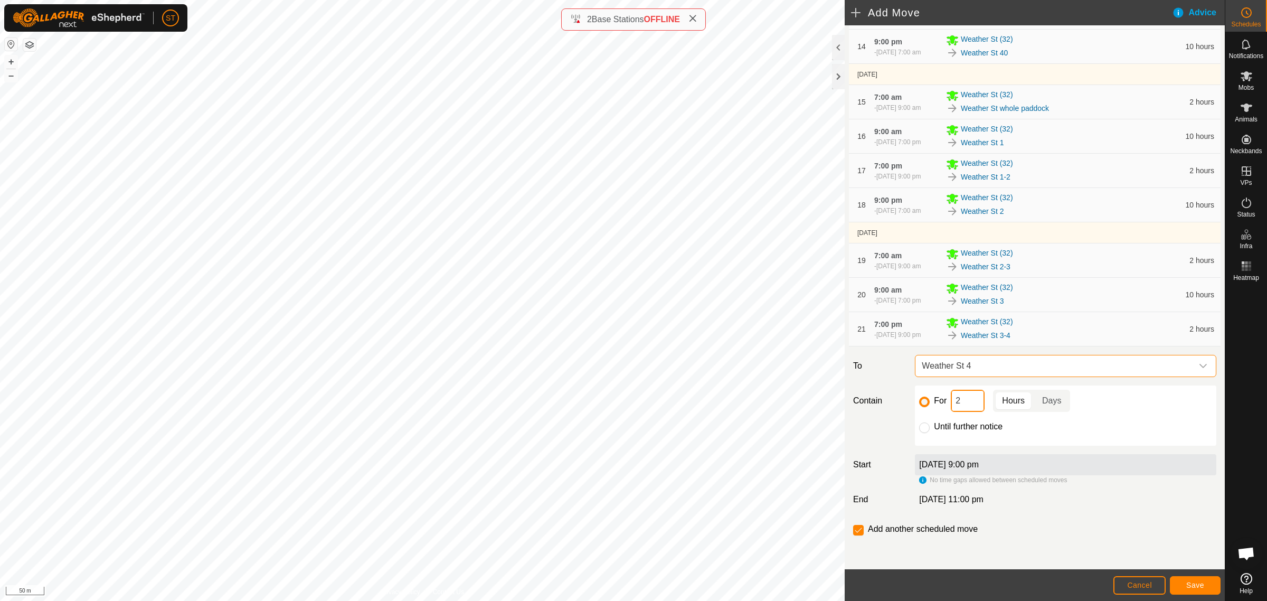
drag, startPoint x: 961, startPoint y: 400, endPoint x: 911, endPoint y: 393, distance: 50.1
click at [911, 393] on div "For 2 Hours Days Until further notice" at bounding box center [1066, 415] width 310 height 60
click at [1187, 583] on span "Save" at bounding box center [1195, 585] width 18 height 8
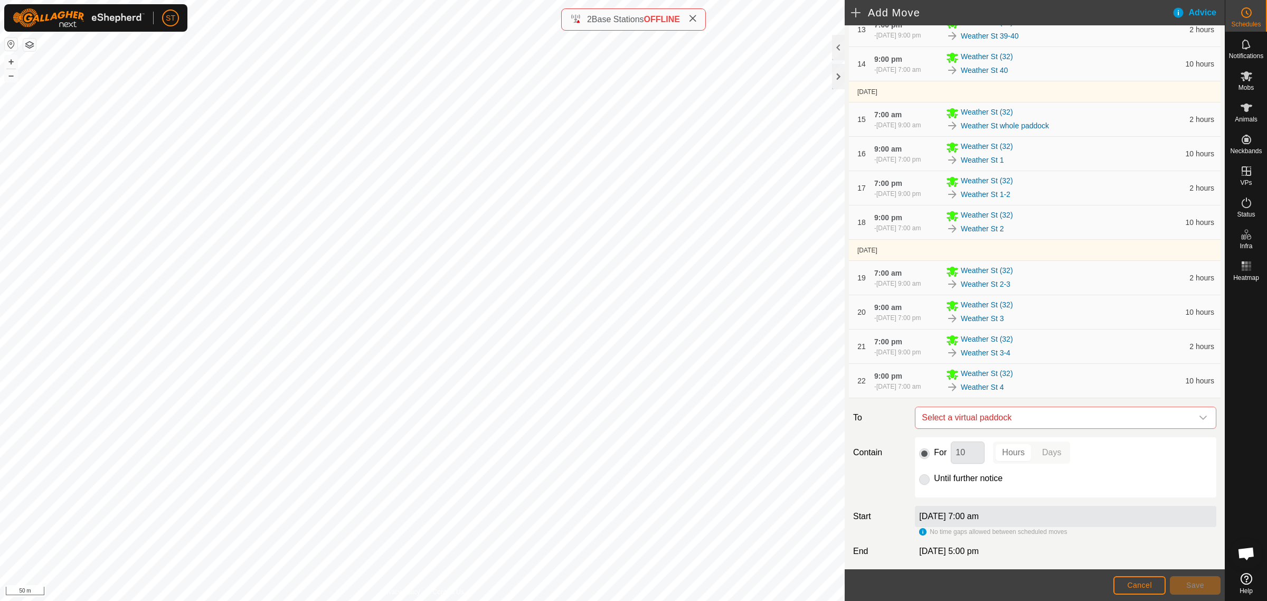
scroll to position [594, 0]
click at [1199, 420] on icon "dropdown trigger" at bounding box center [1203, 416] width 8 height 8
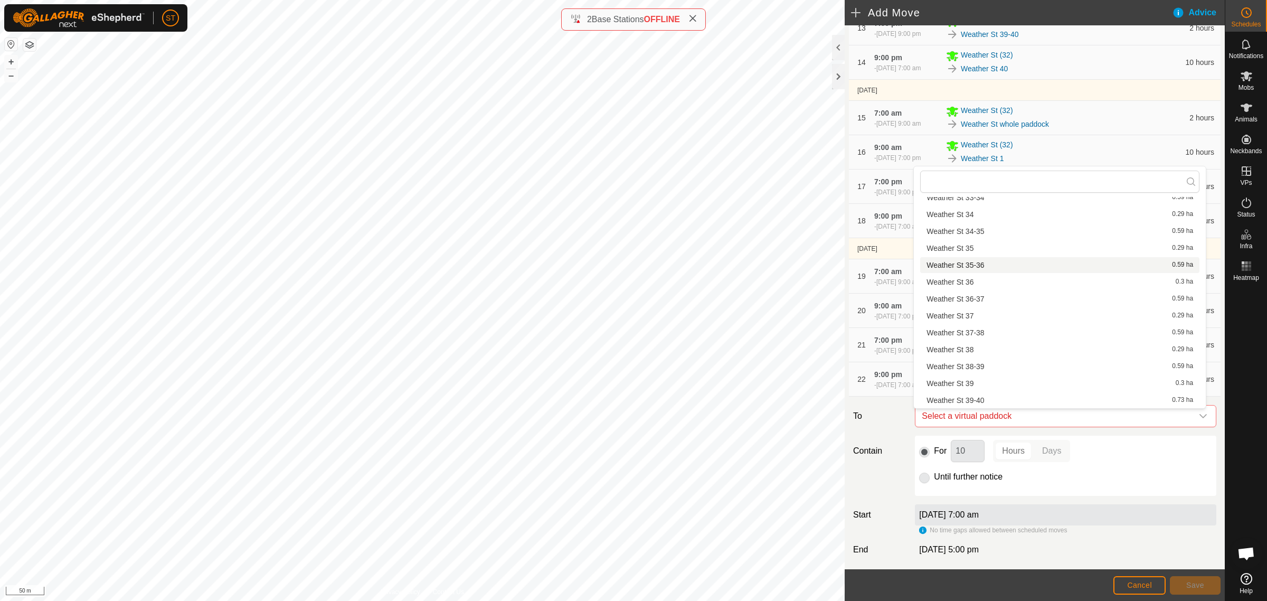
scroll to position [1004, 0]
click at [976, 340] on li "Weather St 4-5 0.58 ha" at bounding box center [1059, 340] width 279 height 16
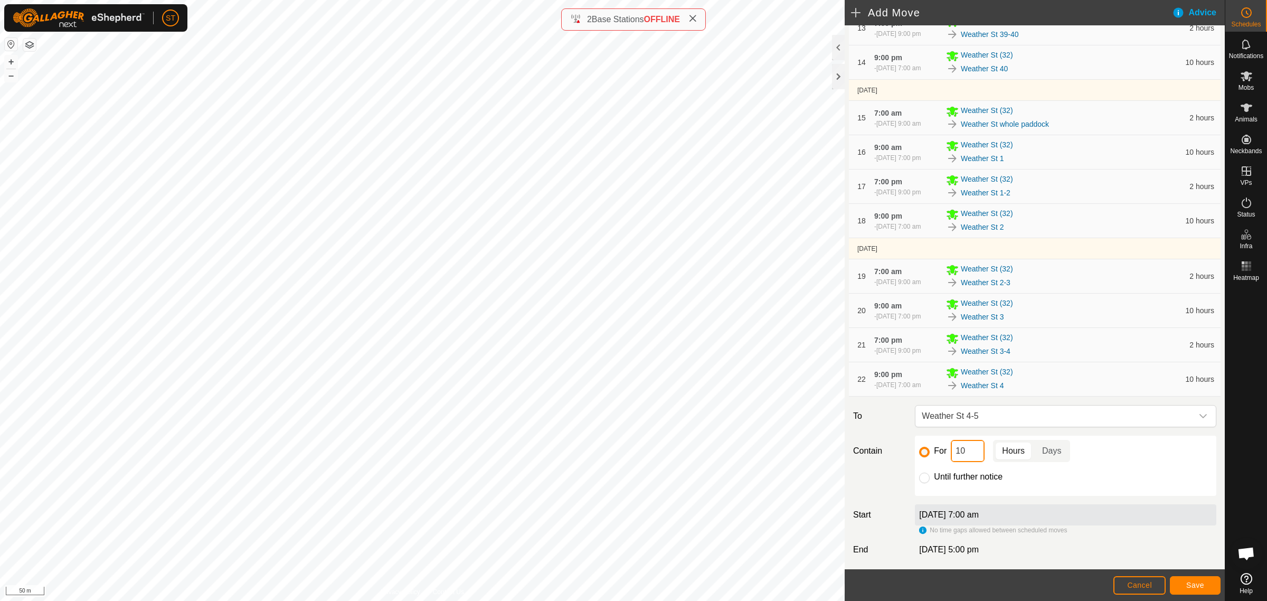
drag, startPoint x: 962, startPoint y: 457, endPoint x: 940, endPoint y: 457, distance: 22.7
click at [941, 457] on div "For 10 Hours Days" at bounding box center [1065, 451] width 293 height 22
click at [1196, 587] on span "Save" at bounding box center [1195, 585] width 18 height 8
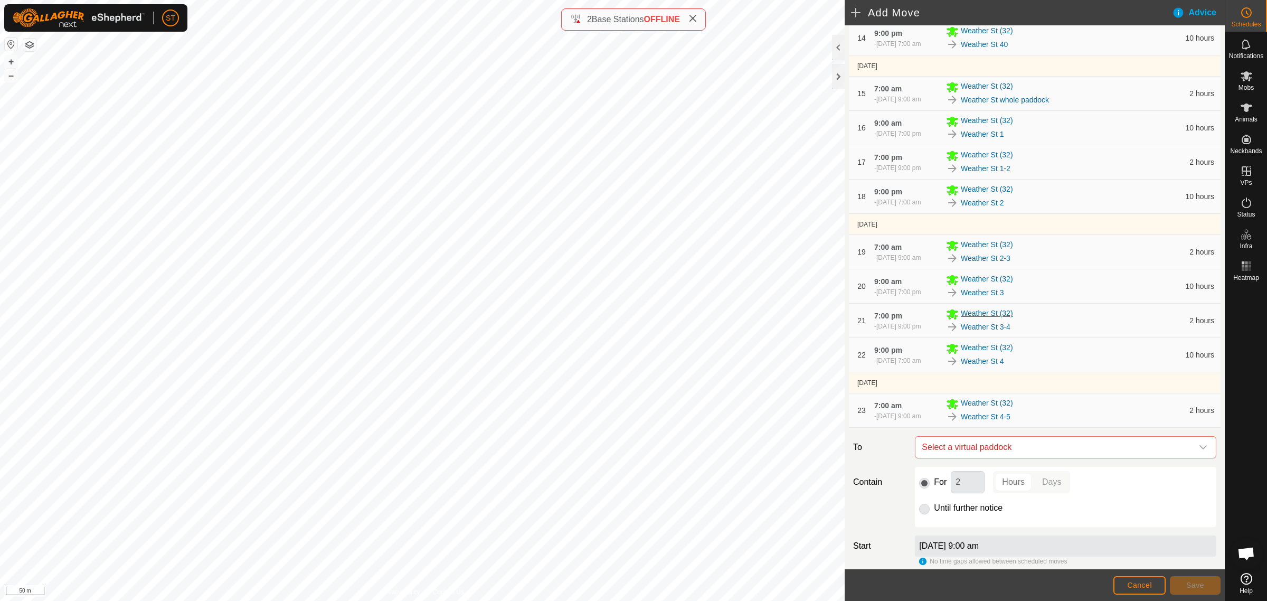
scroll to position [703, 0]
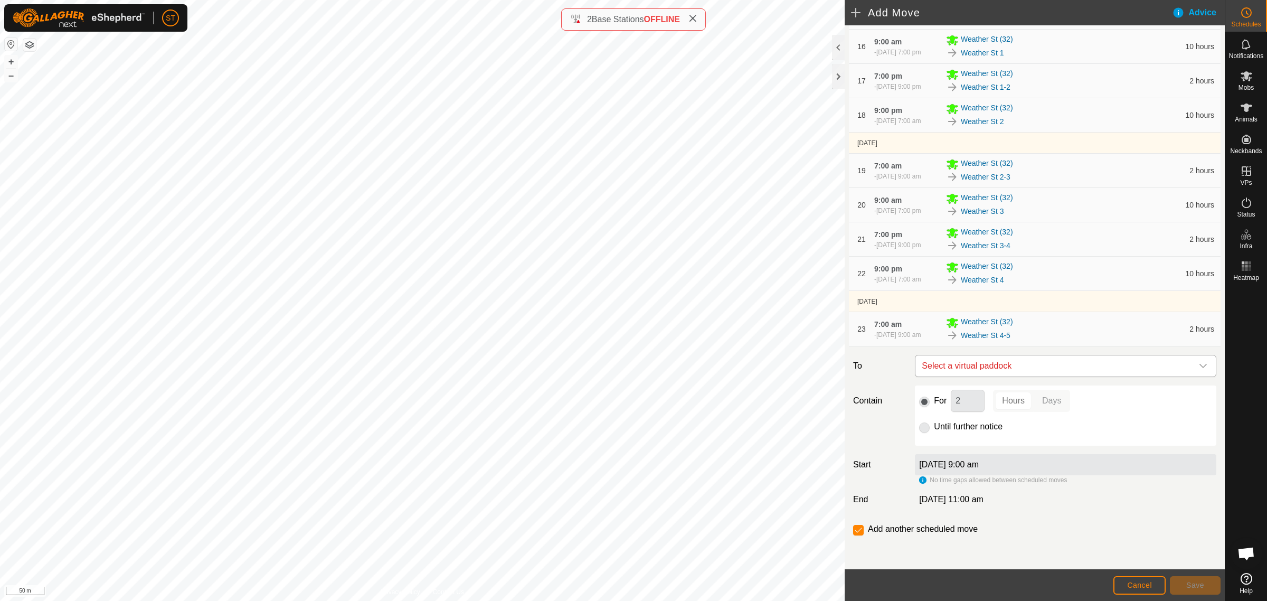
click at [1199, 367] on icon "dropdown trigger" at bounding box center [1202, 366] width 7 height 4
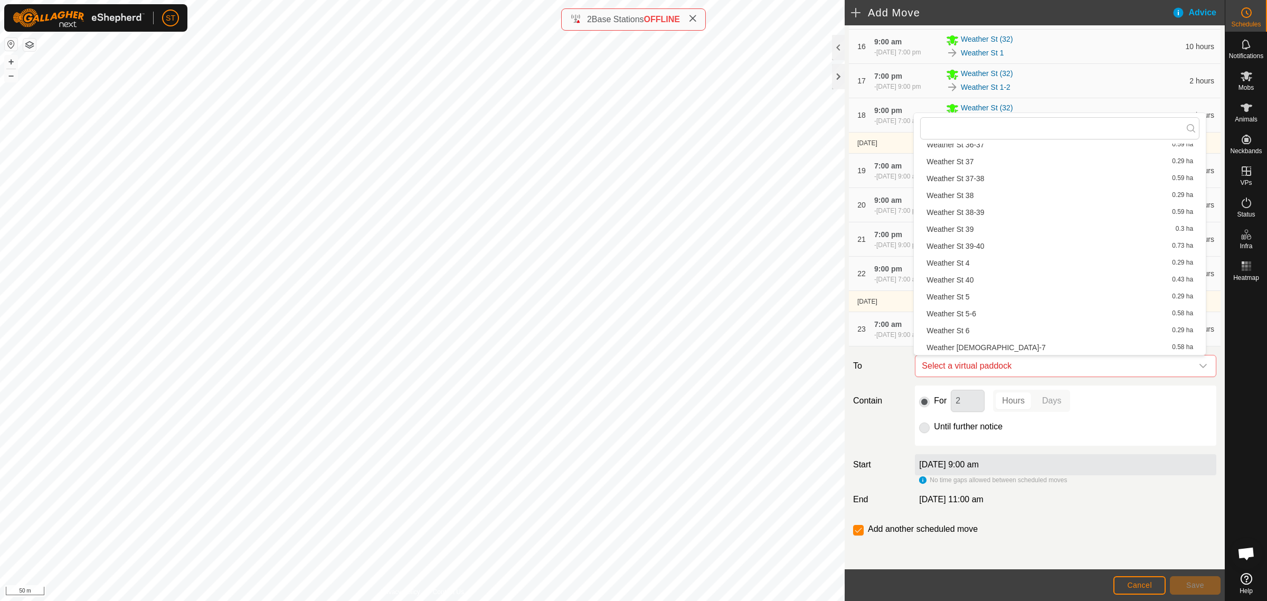
scroll to position [1014, 0]
click at [961, 310] on li "Weather St 5 0.29 ha" at bounding box center [1059, 311] width 279 height 16
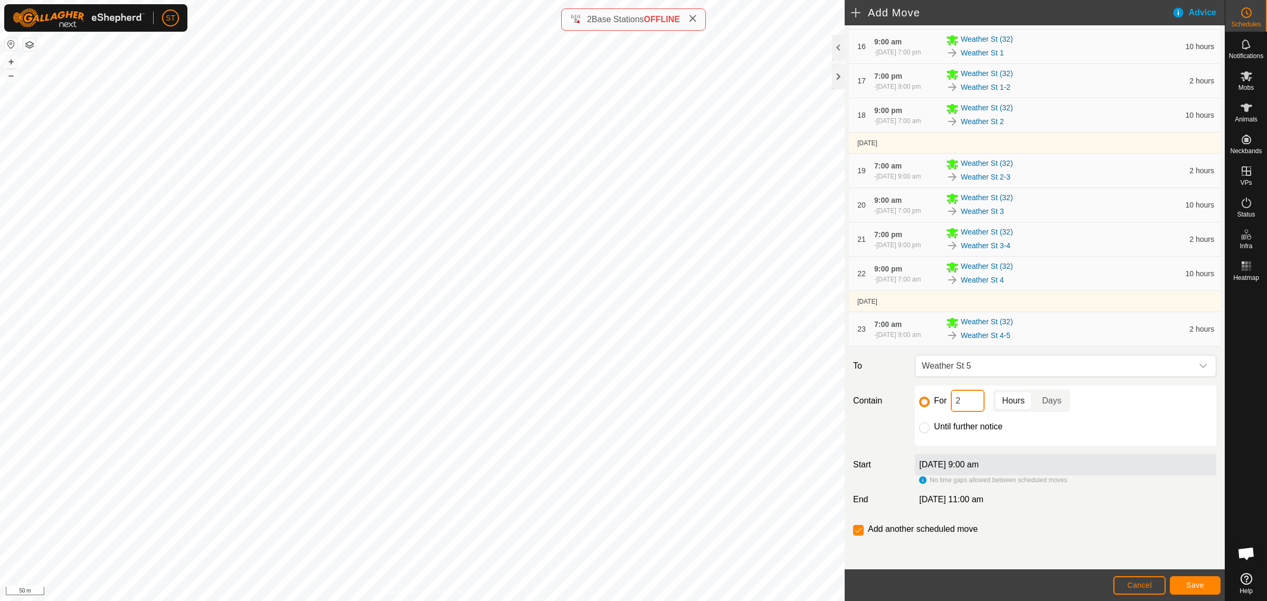
drag, startPoint x: 967, startPoint y: 408, endPoint x: 947, endPoint y: 405, distance: 20.7
click at [947, 405] on div "For 2 Hours Days" at bounding box center [1065, 401] width 293 height 22
click at [1185, 588] on button "Save" at bounding box center [1195, 585] width 51 height 18
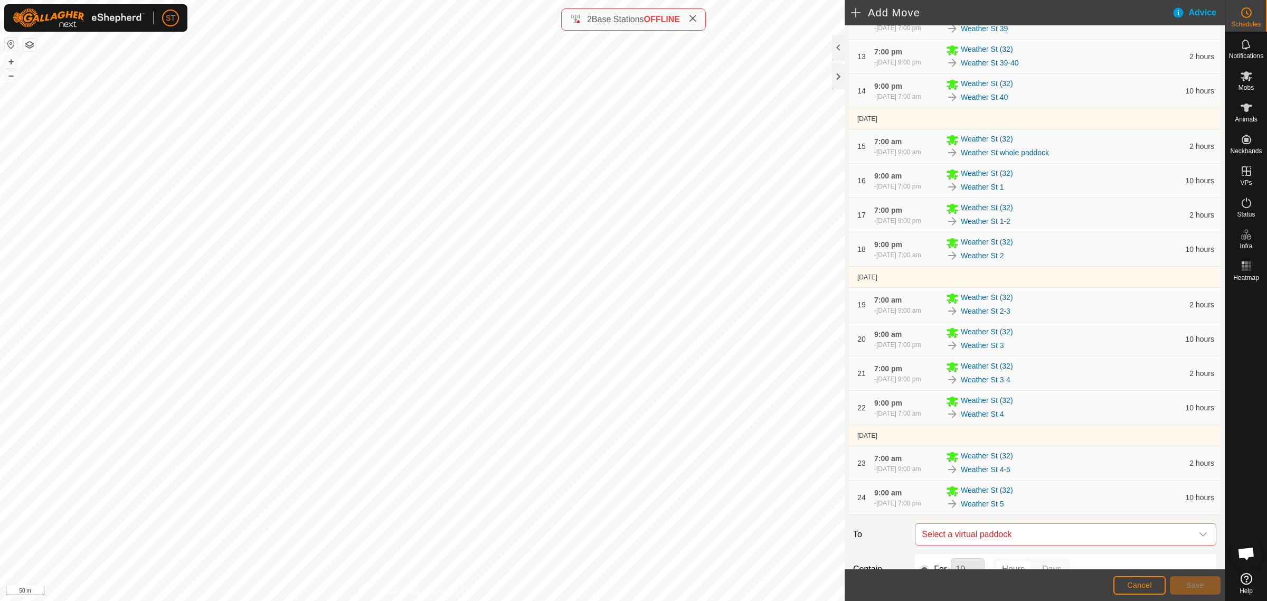
scroll to position [737, 0]
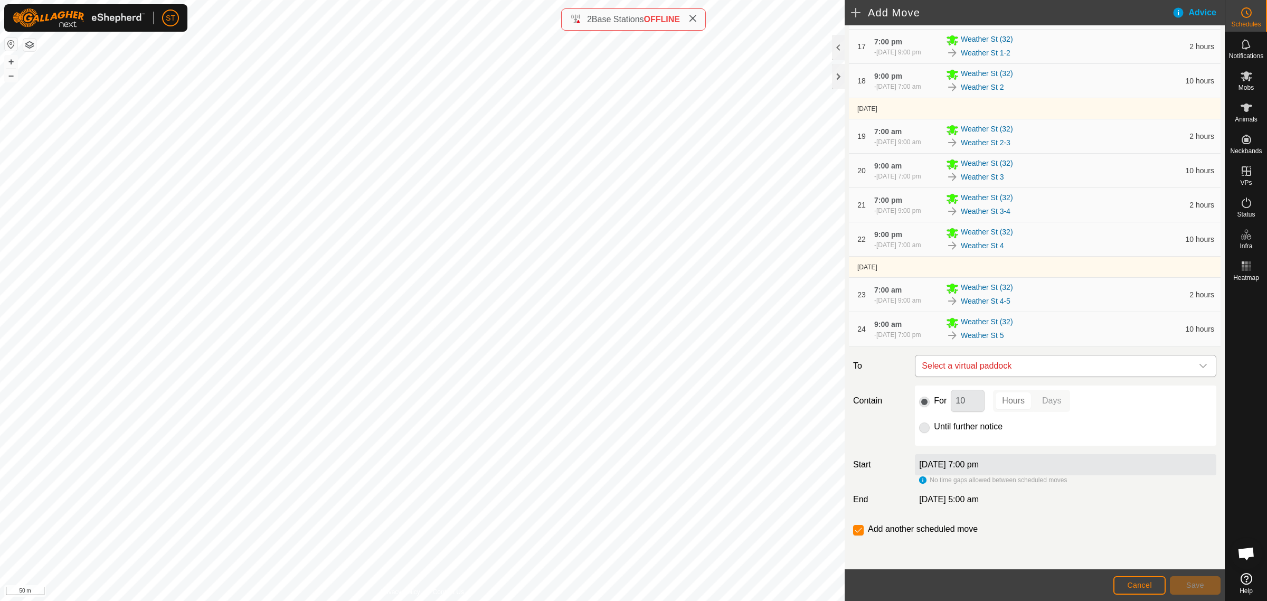
click at [1195, 361] on div "dropdown trigger" at bounding box center [1203, 365] width 21 height 21
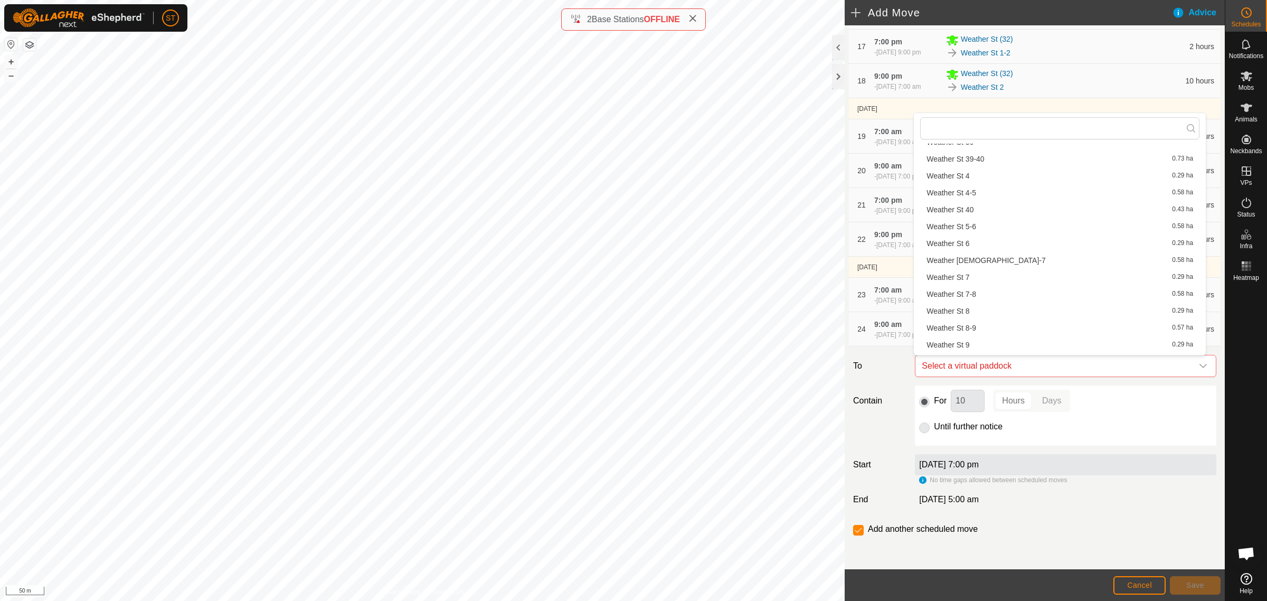
scroll to position [1122, 0]
click at [973, 220] on li "Weather St 5-6 0.58 ha" at bounding box center [1059, 220] width 279 height 16
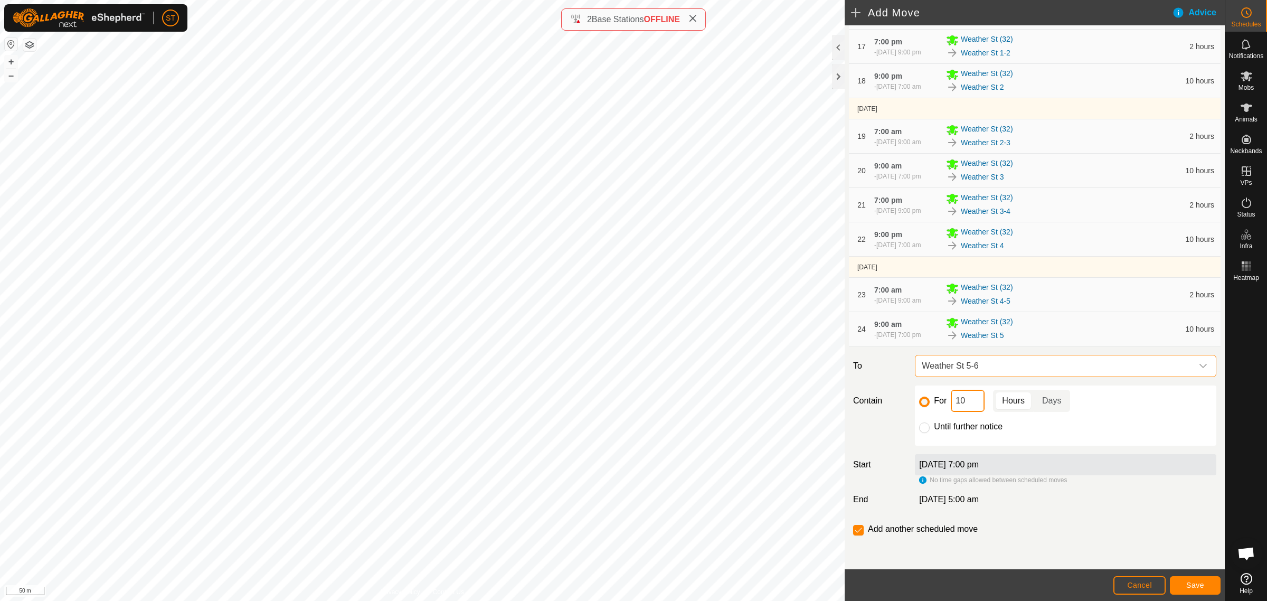
drag, startPoint x: 969, startPoint y: 400, endPoint x: 906, endPoint y: 396, distance: 62.9
click at [906, 396] on div "Contain For 10 Hours Days Until further notice" at bounding box center [1035, 415] width 372 height 60
click at [1194, 584] on span "Save" at bounding box center [1195, 585] width 18 height 8
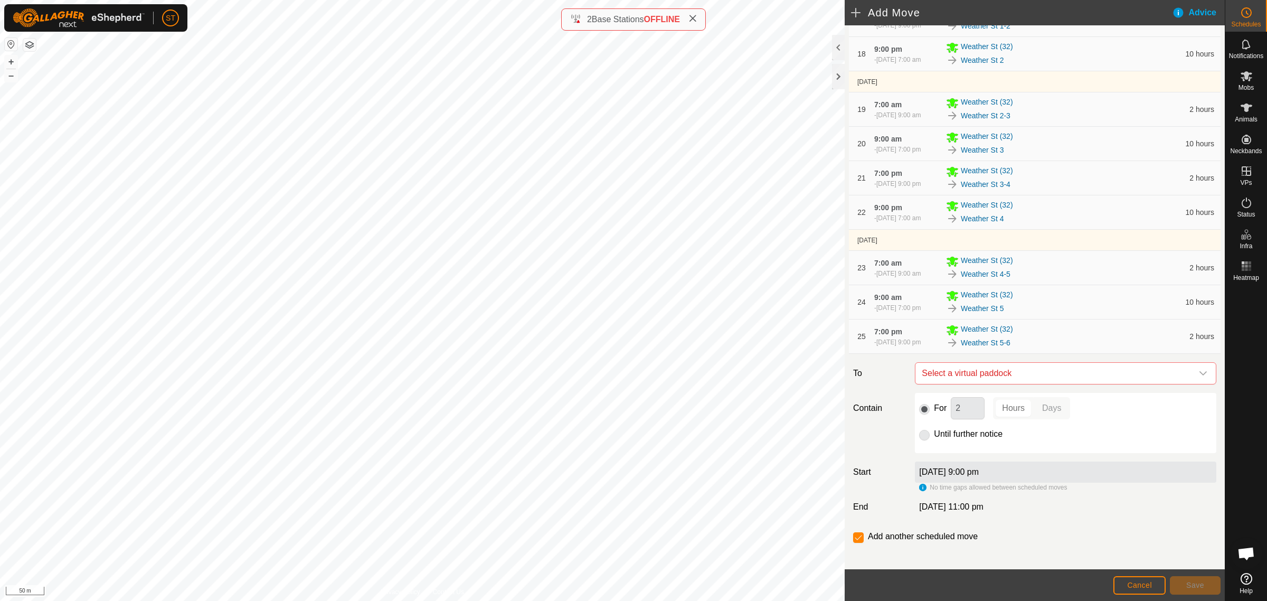
scroll to position [771, 0]
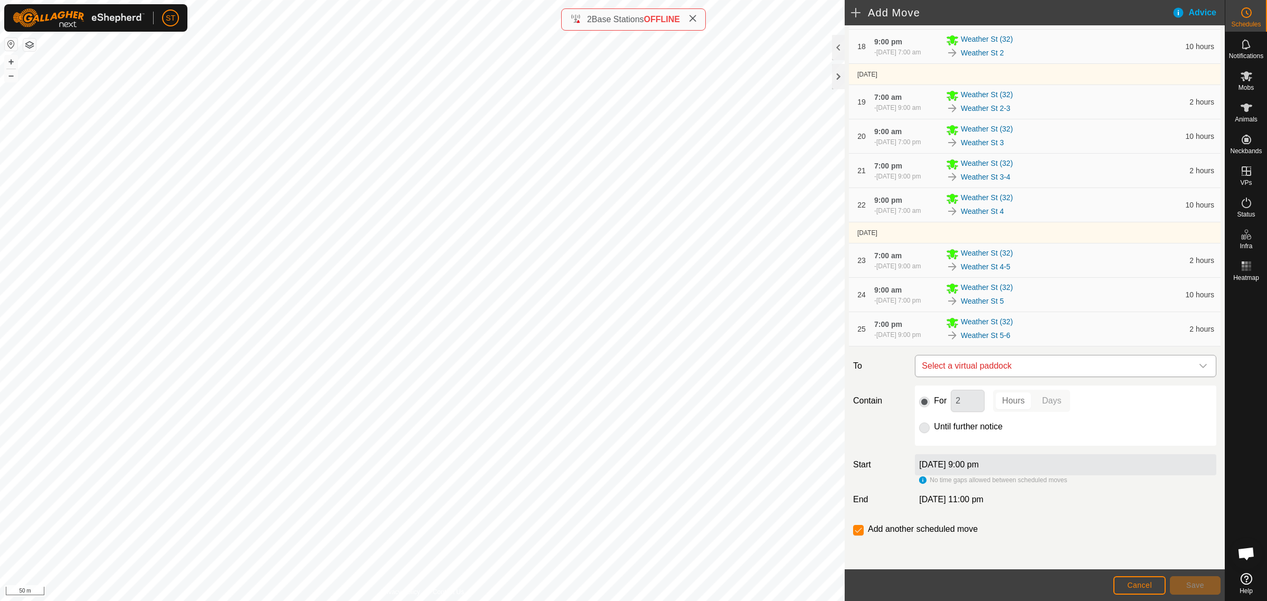
click at [1199, 366] on icon "dropdown trigger" at bounding box center [1203, 366] width 8 height 8
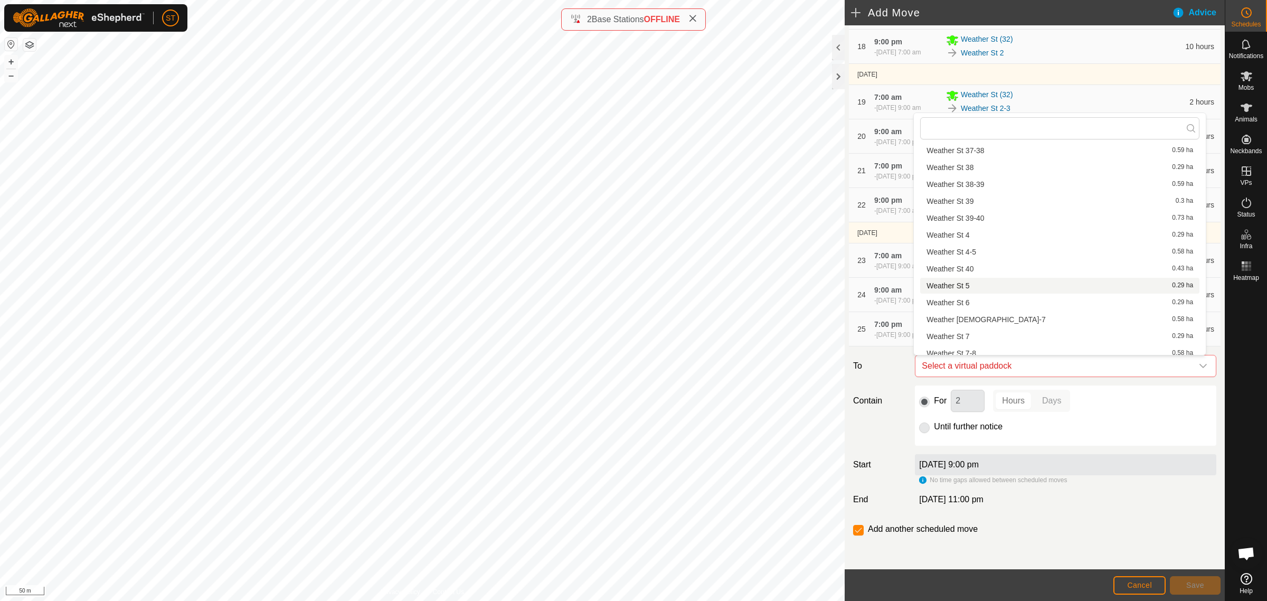
scroll to position [1122, 0]
click at [963, 236] on li "Weather St 6 0.29 ha" at bounding box center [1059, 237] width 279 height 16
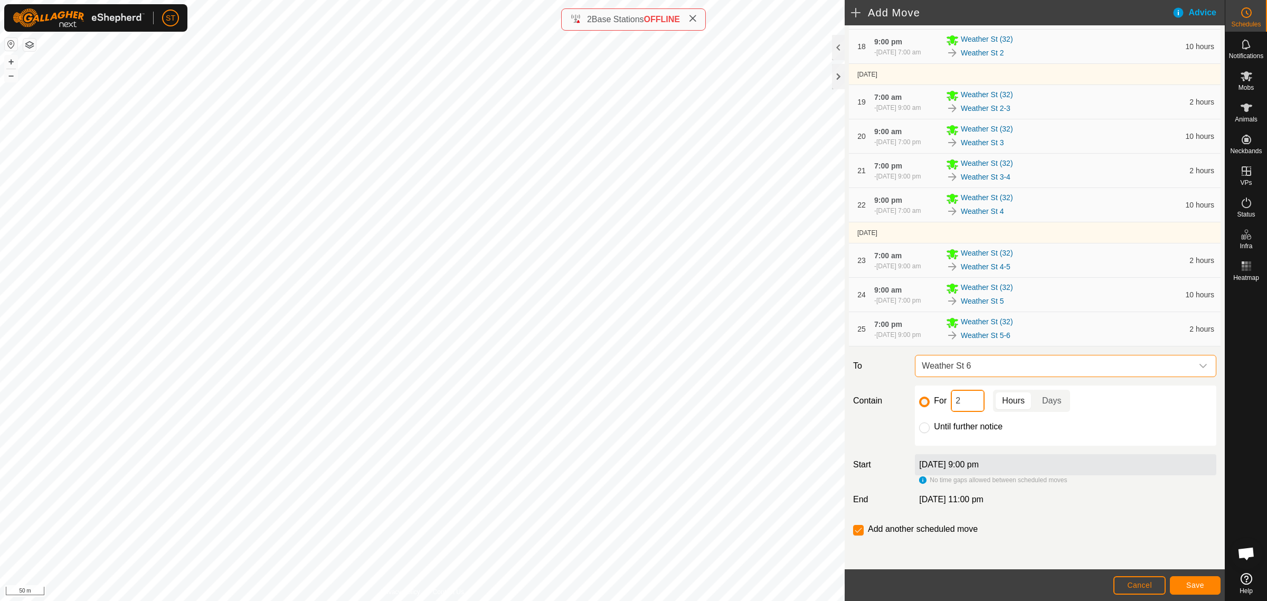
drag, startPoint x: 962, startPoint y: 400, endPoint x: 942, endPoint y: 399, distance: 19.6
click at [942, 399] on div "For 2 Hours Days" at bounding box center [1065, 401] width 293 height 22
click at [1196, 582] on span "Save" at bounding box center [1195, 585] width 18 height 8
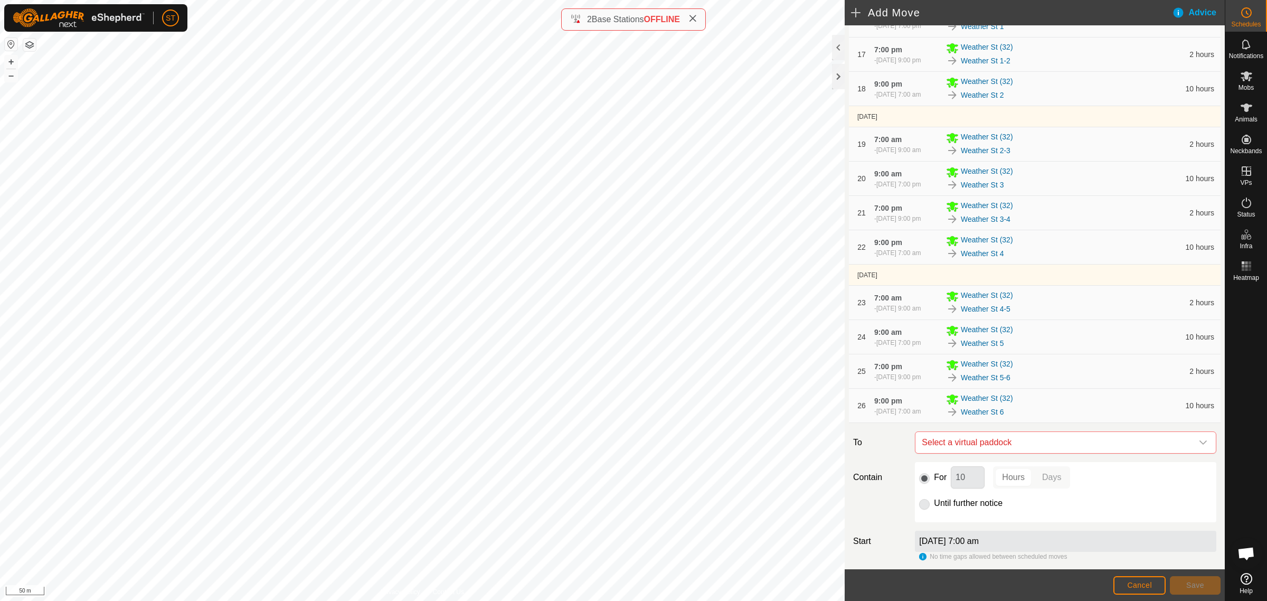
scroll to position [806, 0]
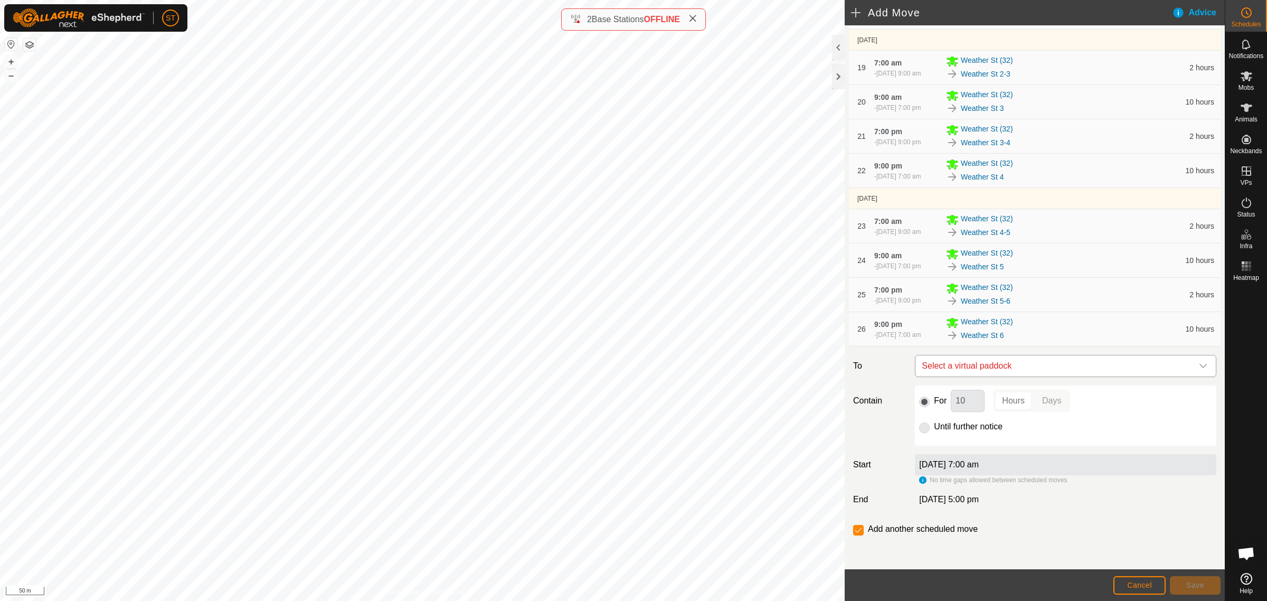
click at [1199, 368] on icon "dropdown trigger" at bounding box center [1203, 366] width 8 height 8
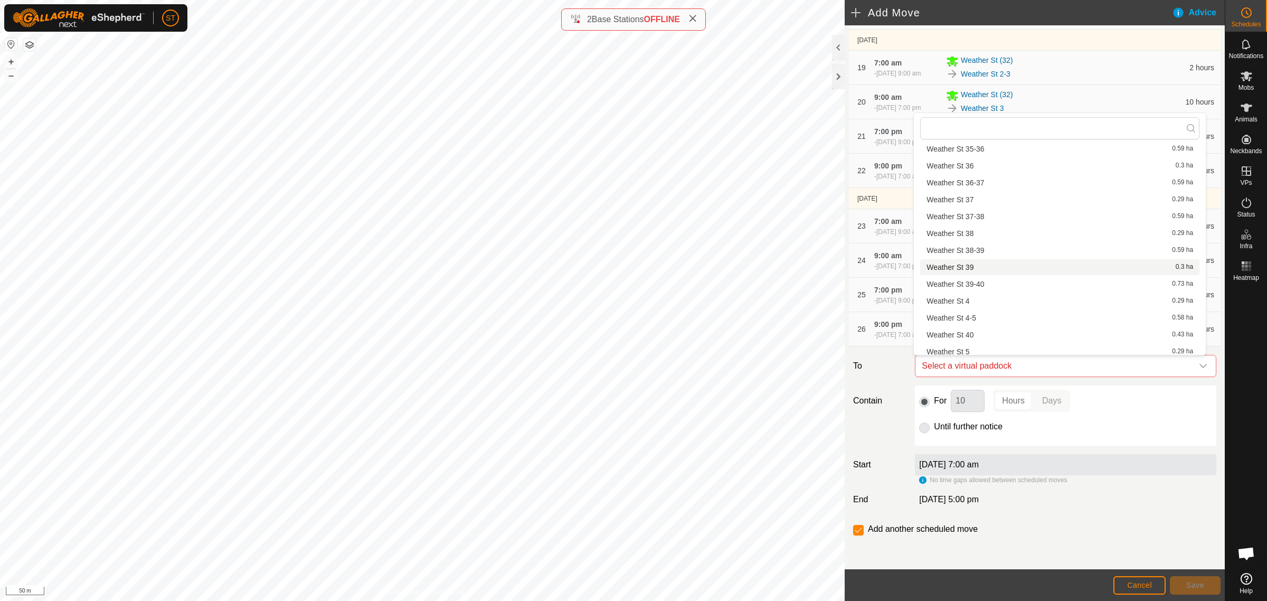
scroll to position [1146, 0]
click at [967, 229] on li "Weather St 6-7 0.58 ha" at bounding box center [1059, 230] width 279 height 16
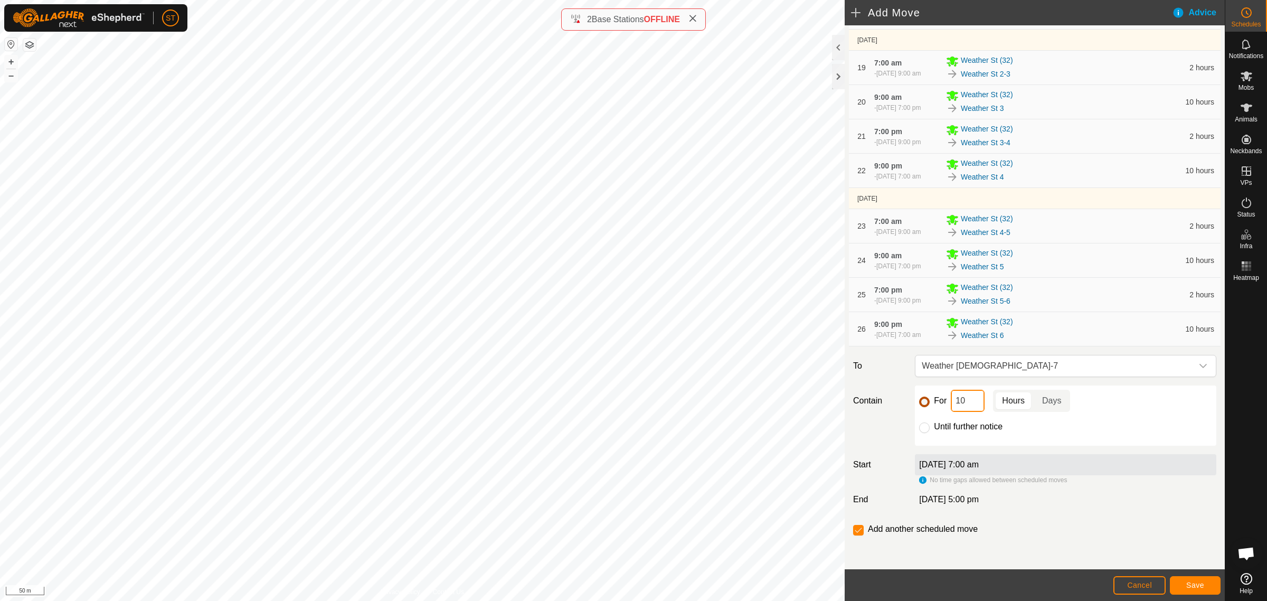
drag, startPoint x: 967, startPoint y: 404, endPoint x: 926, endPoint y: 399, distance: 40.5
click at [926, 399] on div "For 10 Hours Days" at bounding box center [1065, 401] width 293 height 22
click at [1192, 583] on span "Save" at bounding box center [1195, 585] width 18 height 8
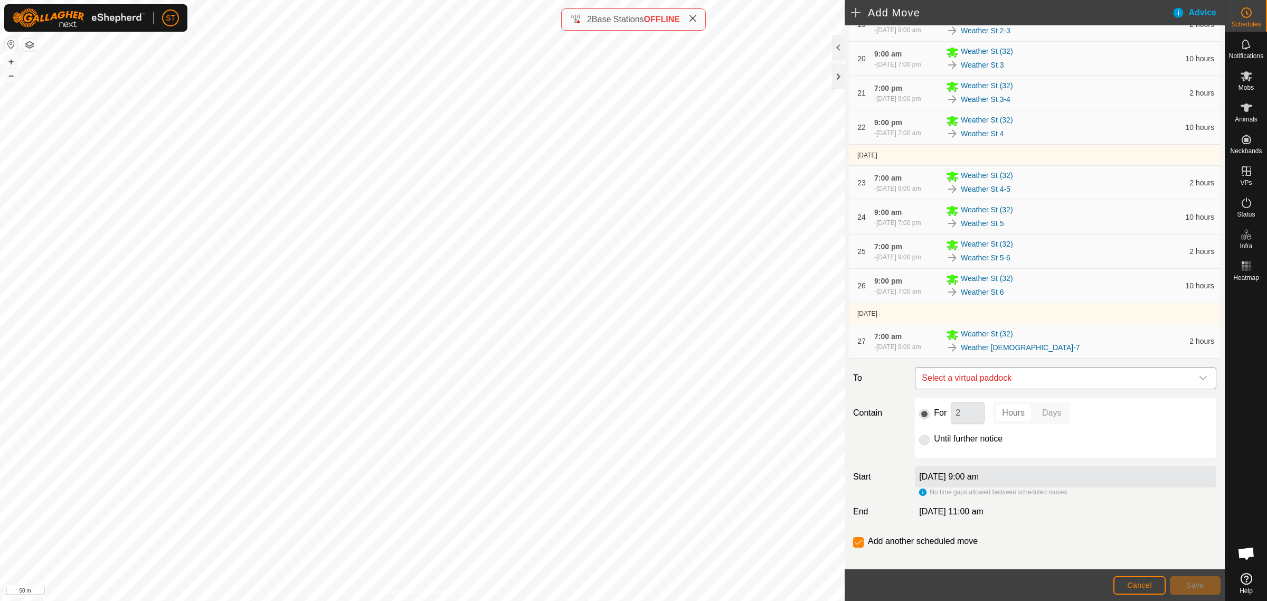
scroll to position [861, 0]
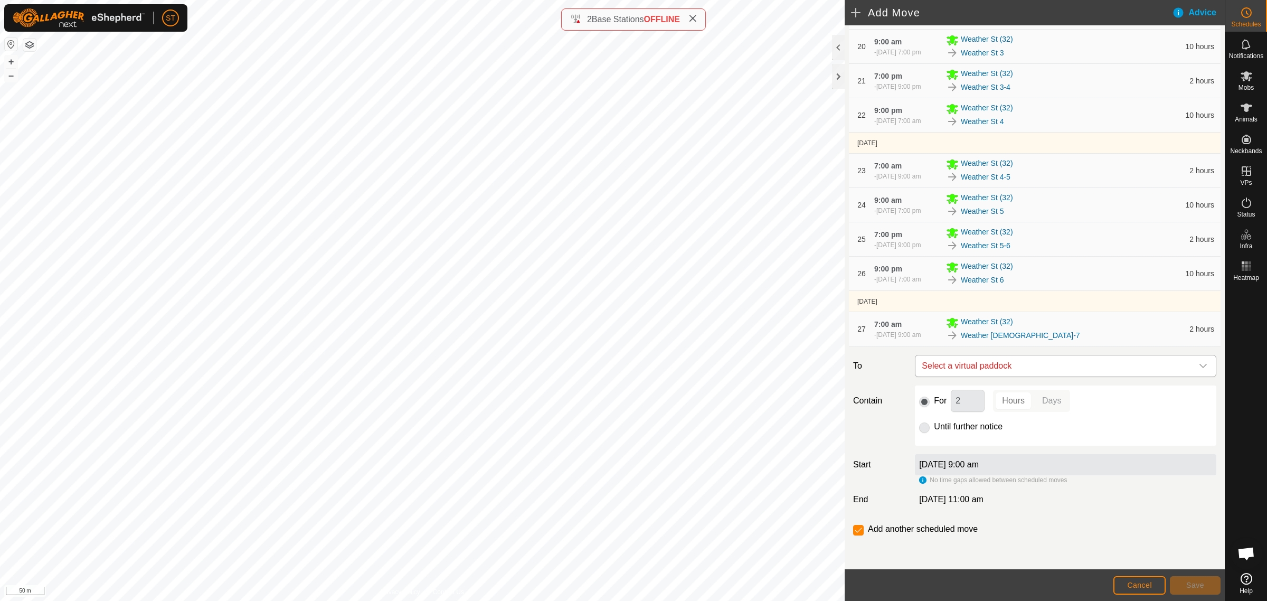
click at [1199, 368] on icon "dropdown trigger" at bounding box center [1203, 366] width 8 height 8
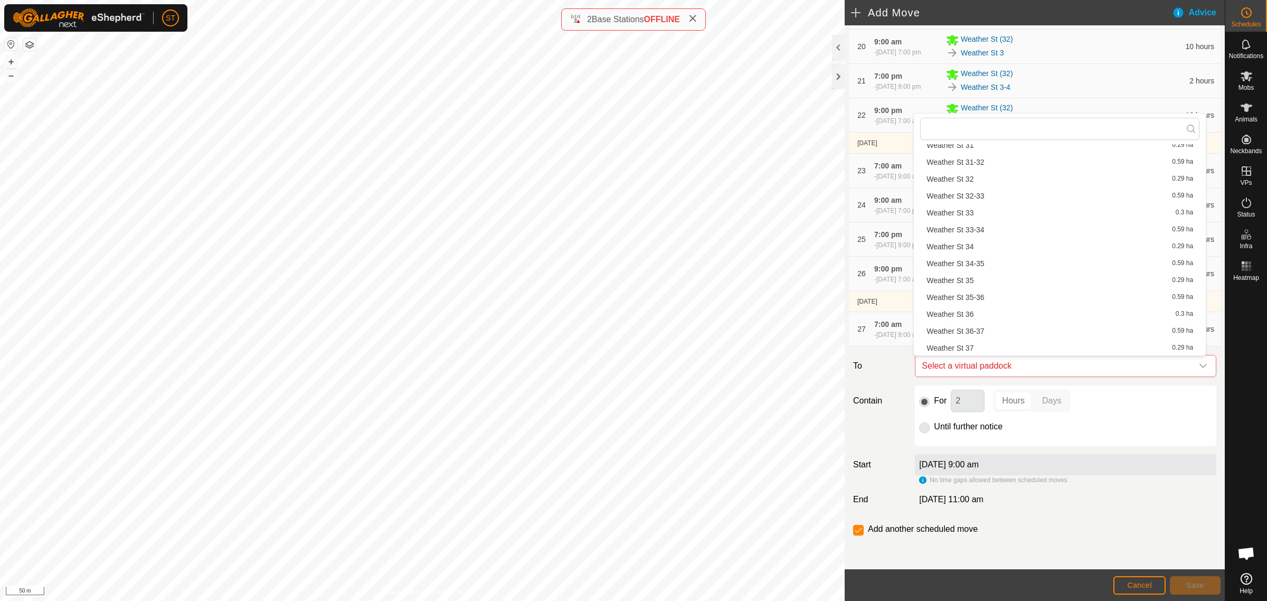
scroll to position [1056, 0]
click at [967, 332] on li "Weather St 7 0.29 ha" at bounding box center [1059, 337] width 279 height 16
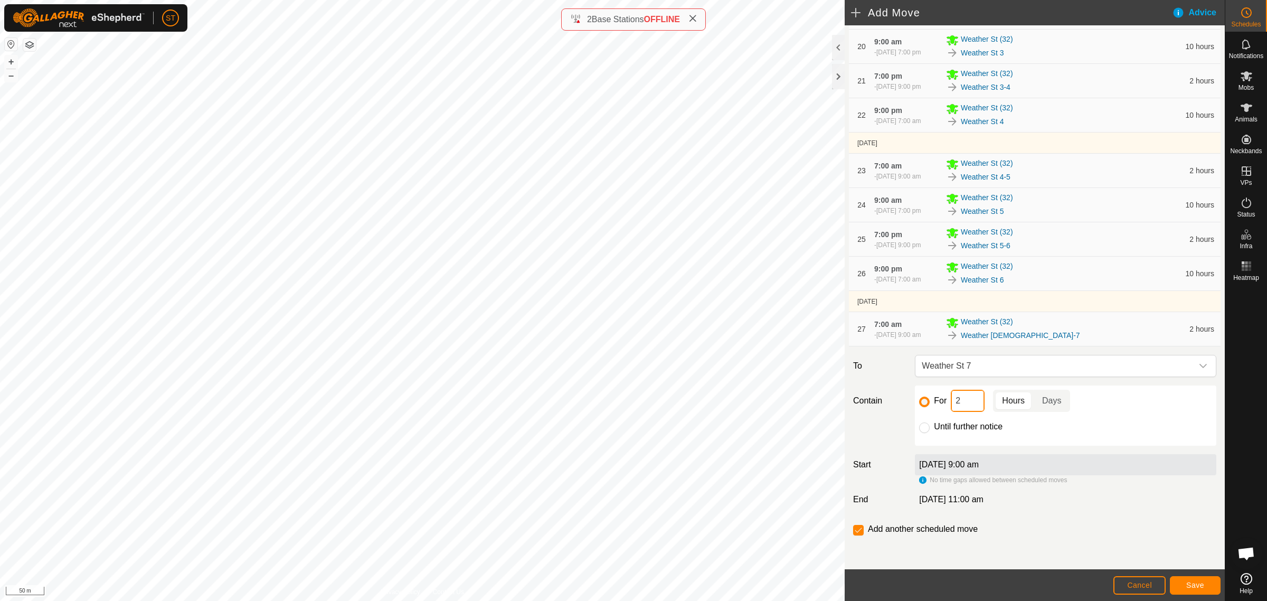
drag, startPoint x: 953, startPoint y: 402, endPoint x: 916, endPoint y: 402, distance: 37.0
click at [919, 402] on div "For 2 Hours Days" at bounding box center [1065, 401] width 293 height 22
click at [1193, 586] on span "Save" at bounding box center [1195, 585] width 18 height 8
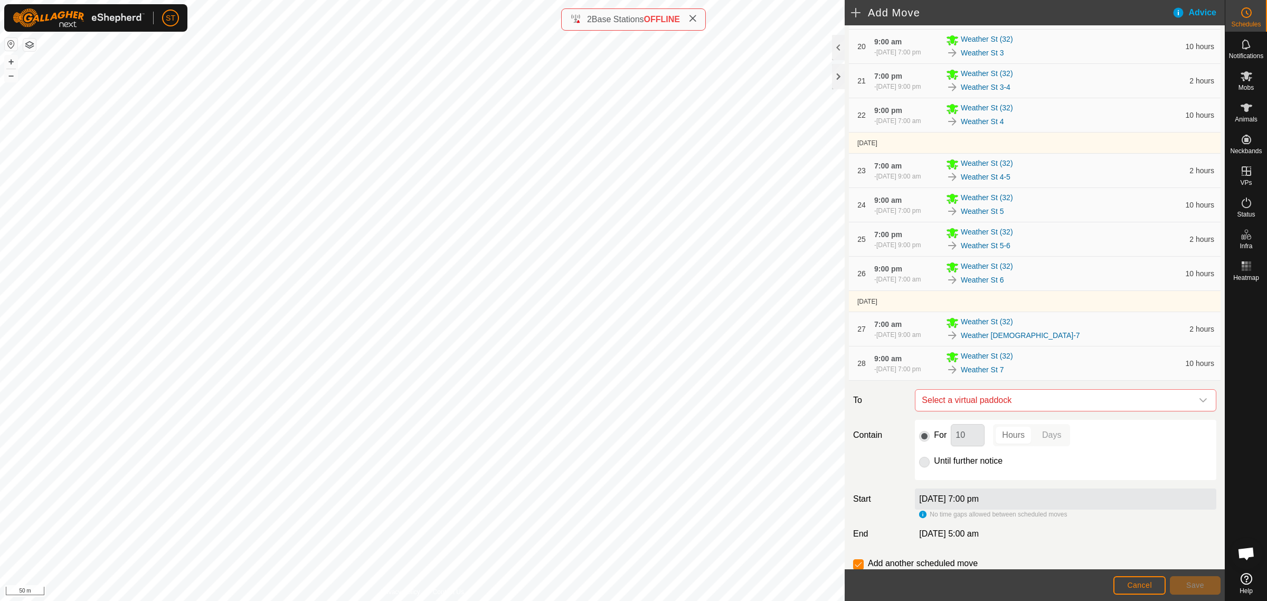
scroll to position [895, 0]
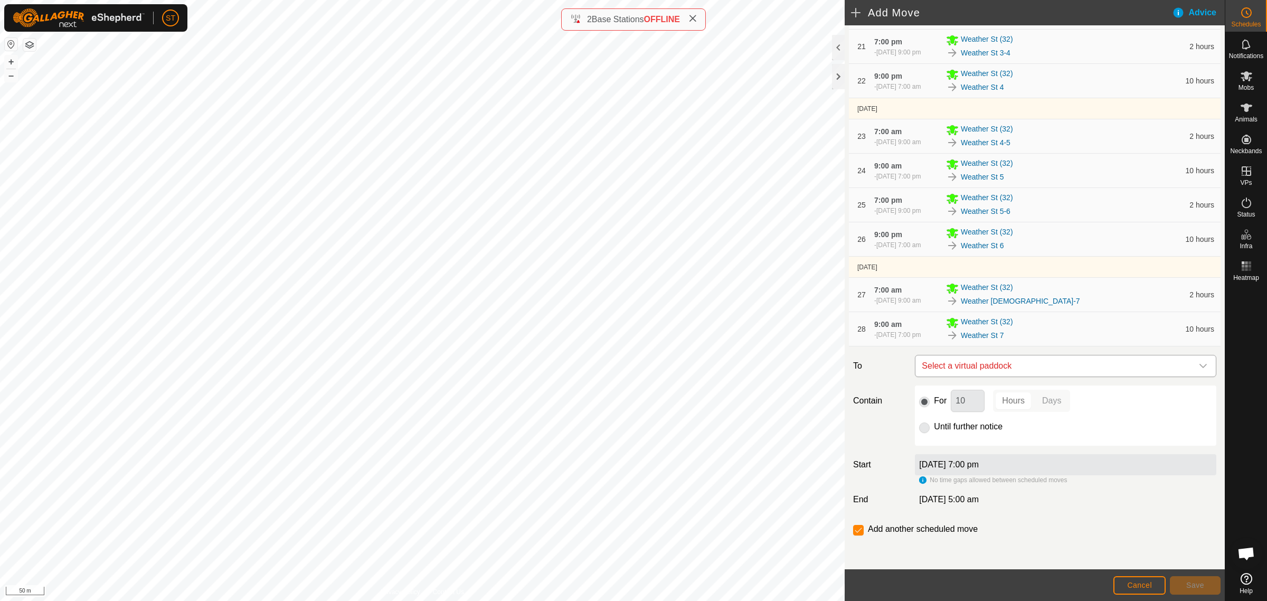
click at [1199, 367] on icon "dropdown trigger" at bounding box center [1203, 366] width 8 height 8
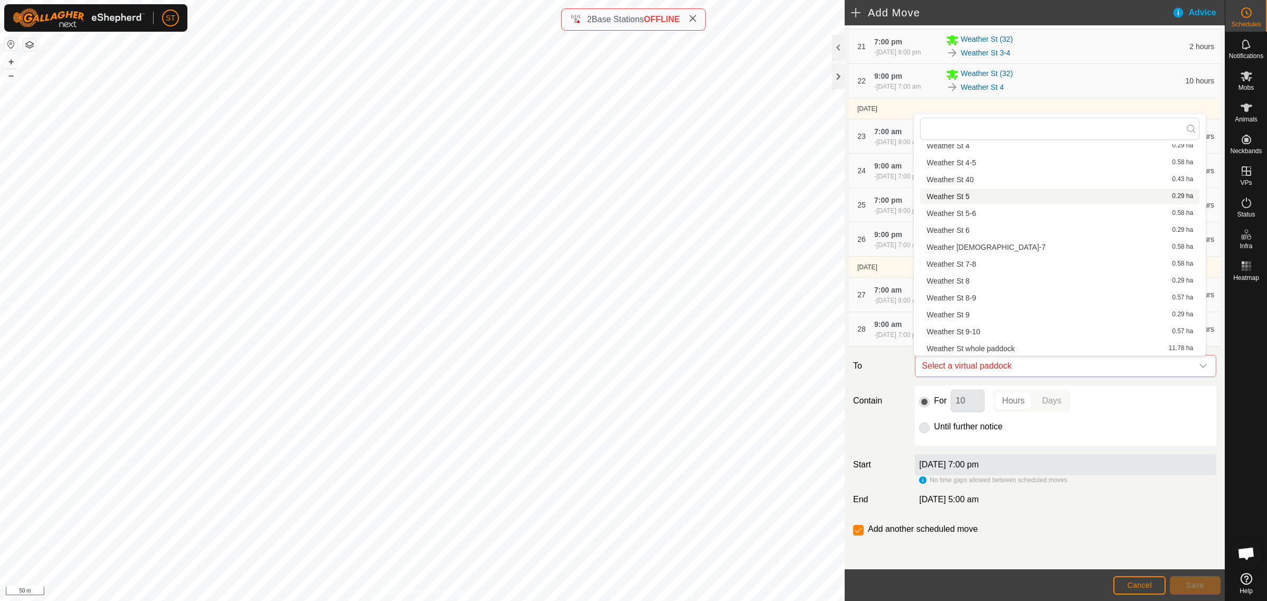
scroll to position [1080, 0]
click at [973, 330] on li "Weather St 7-8 0.58 ha" at bounding box center [1059, 330] width 279 height 16
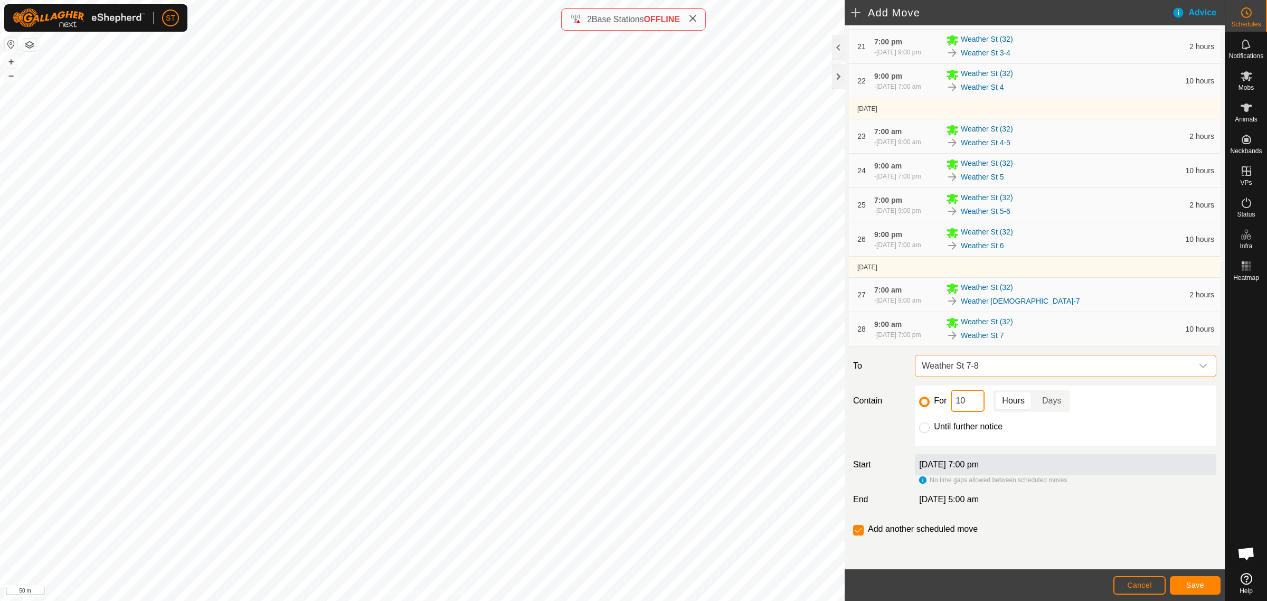
drag, startPoint x: 968, startPoint y: 402, endPoint x: 916, endPoint y: 402, distance: 51.7
click at [920, 402] on div "For 10 Hours Days" at bounding box center [1065, 401] width 293 height 22
click at [1191, 589] on span "Save" at bounding box center [1195, 585] width 18 height 8
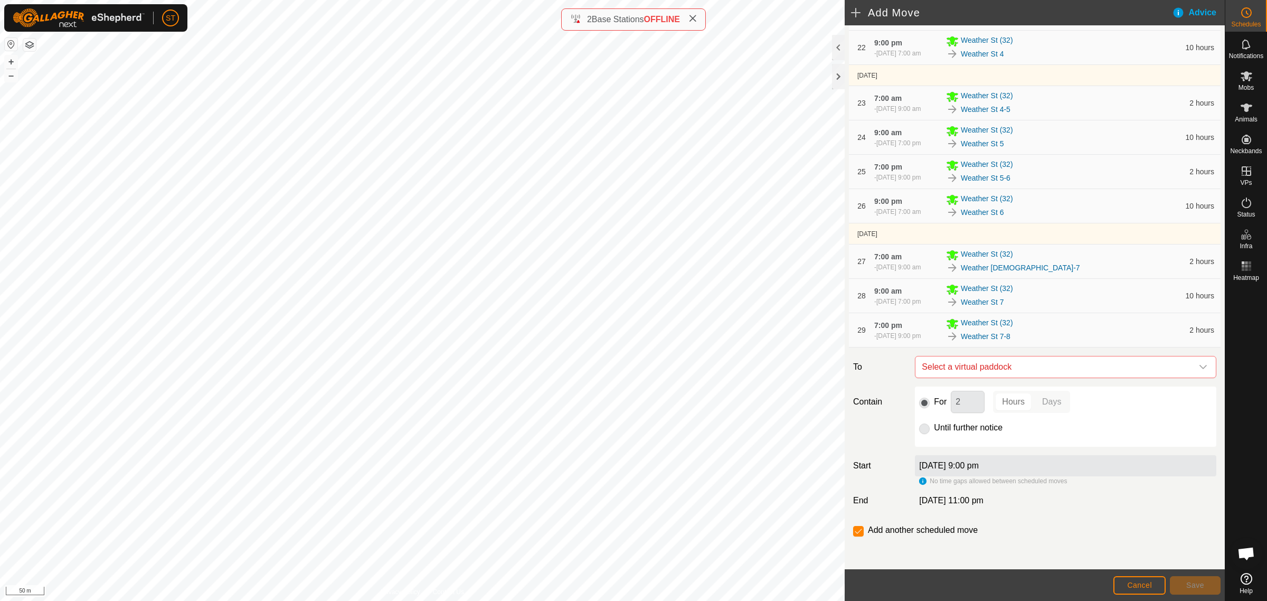
scroll to position [930, 0]
click at [1199, 364] on icon "dropdown trigger" at bounding box center [1203, 366] width 8 height 8
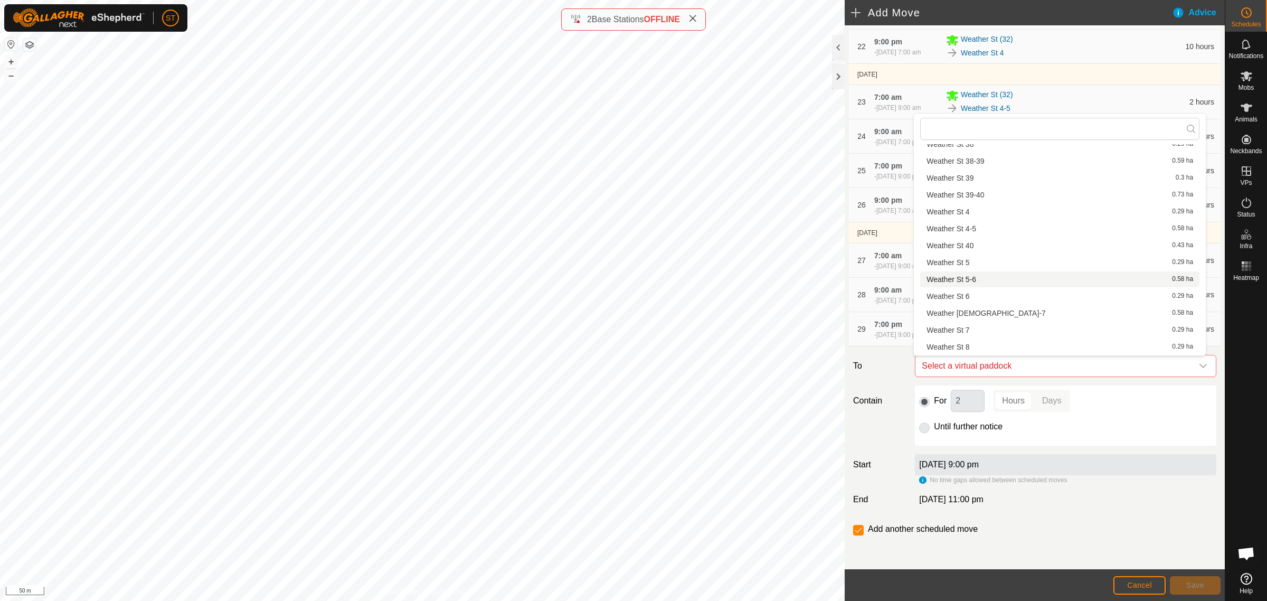
scroll to position [1146, 0]
click at [970, 281] on li "Weather St 8 0.29 ha" at bounding box center [1059, 281] width 279 height 16
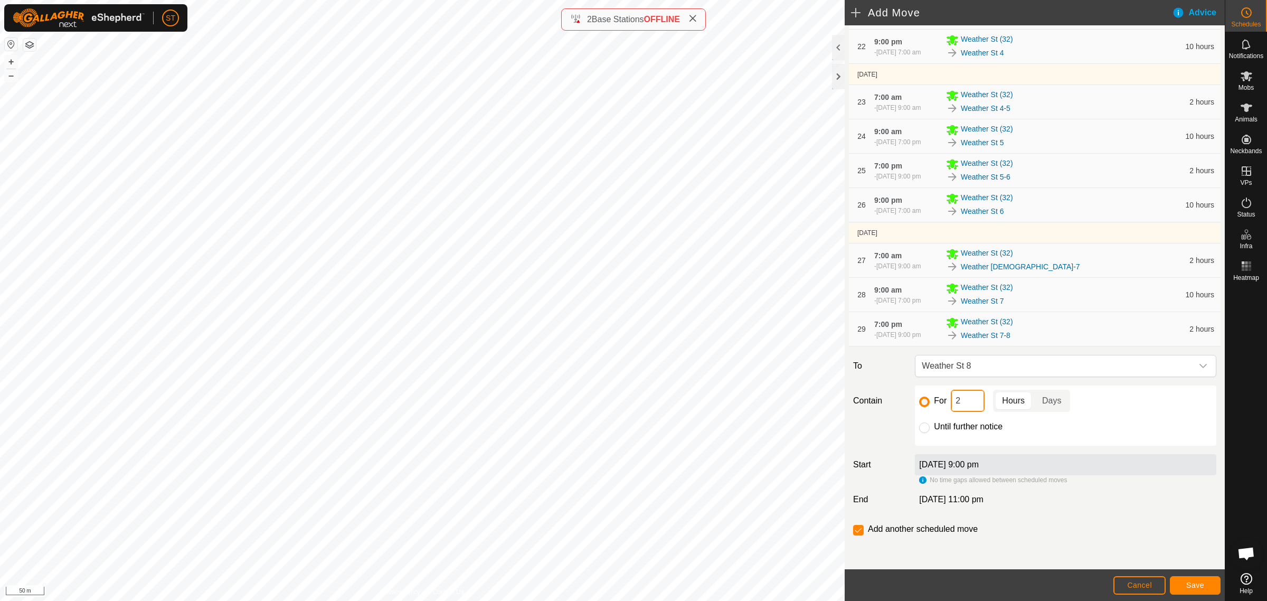
drag, startPoint x: 958, startPoint y: 402, endPoint x: 934, endPoint y: 402, distance: 23.8
click at [934, 402] on div "For 2 Hours Days" at bounding box center [1065, 401] width 293 height 22
click at [1204, 583] on button "Save" at bounding box center [1195, 585] width 51 height 18
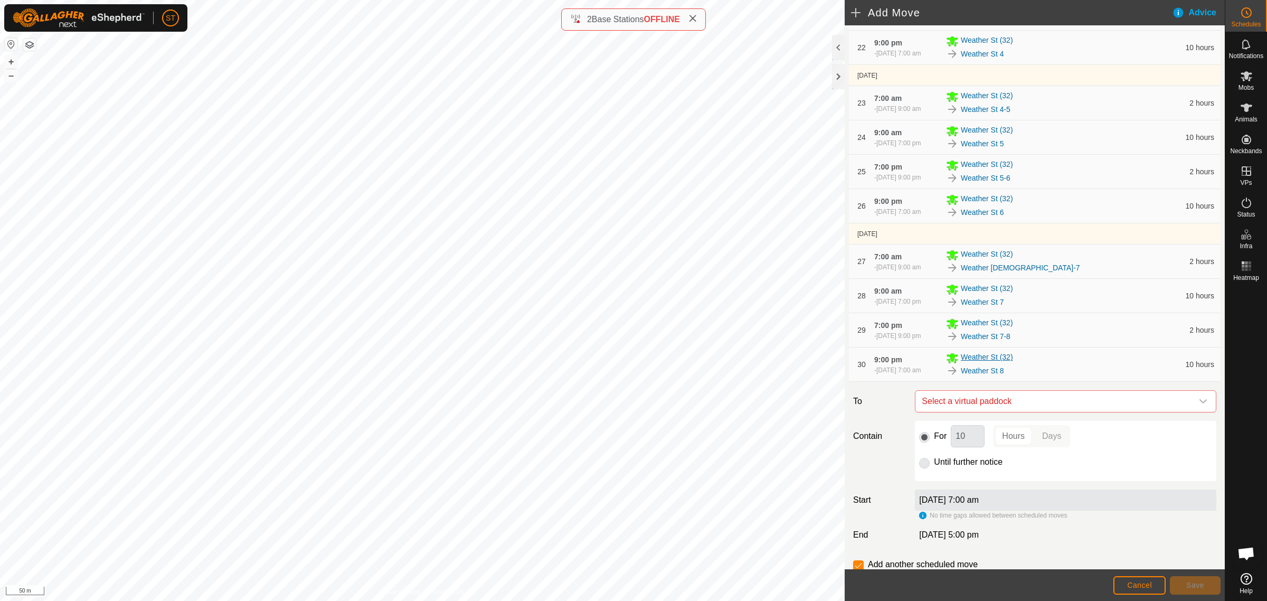
scroll to position [964, 0]
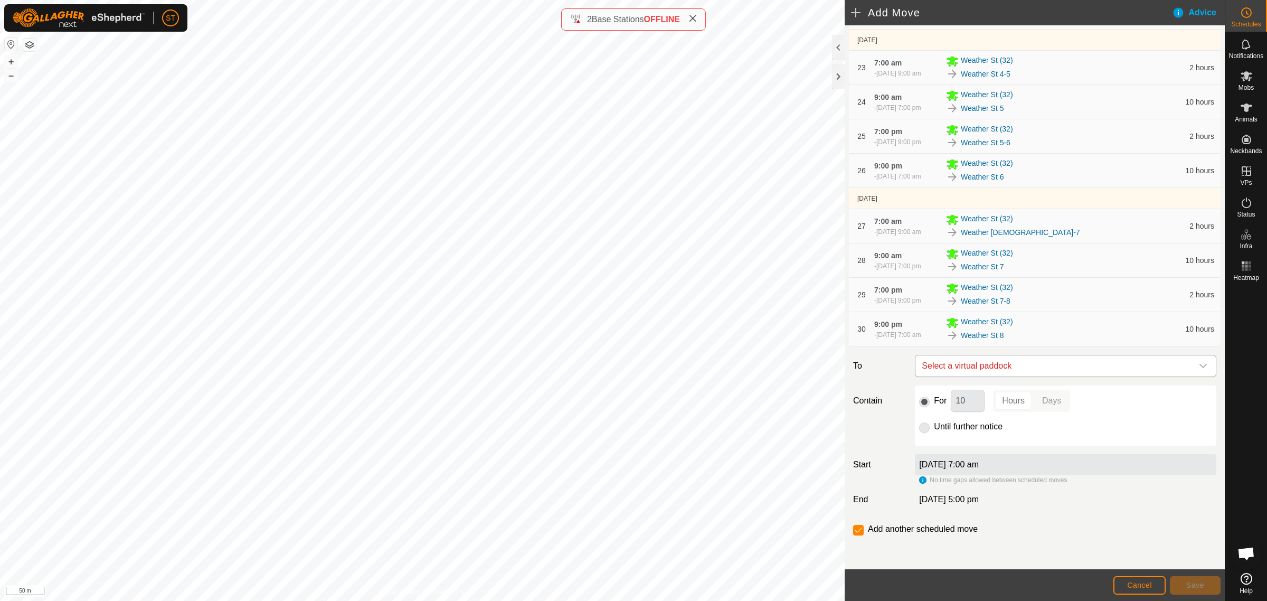
click at [1199, 365] on icon "dropdown trigger" at bounding box center [1203, 366] width 8 height 8
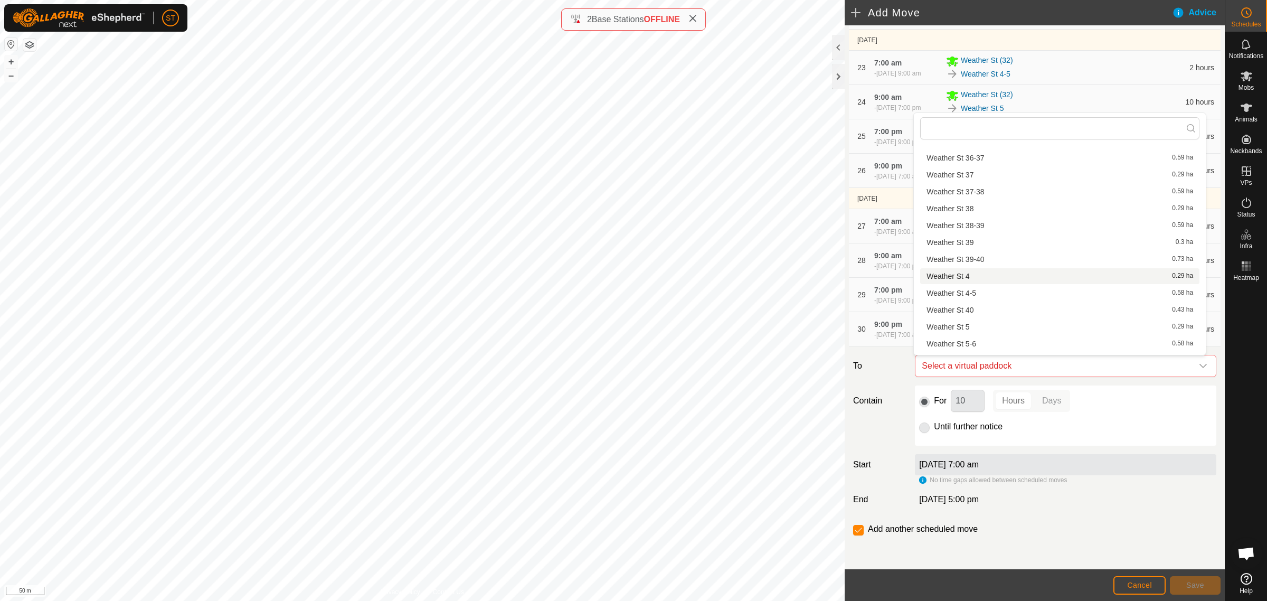
scroll to position [1122, 0]
click at [974, 317] on li "Weather St 8-9 0.57 ha" at bounding box center [1059, 321] width 279 height 16
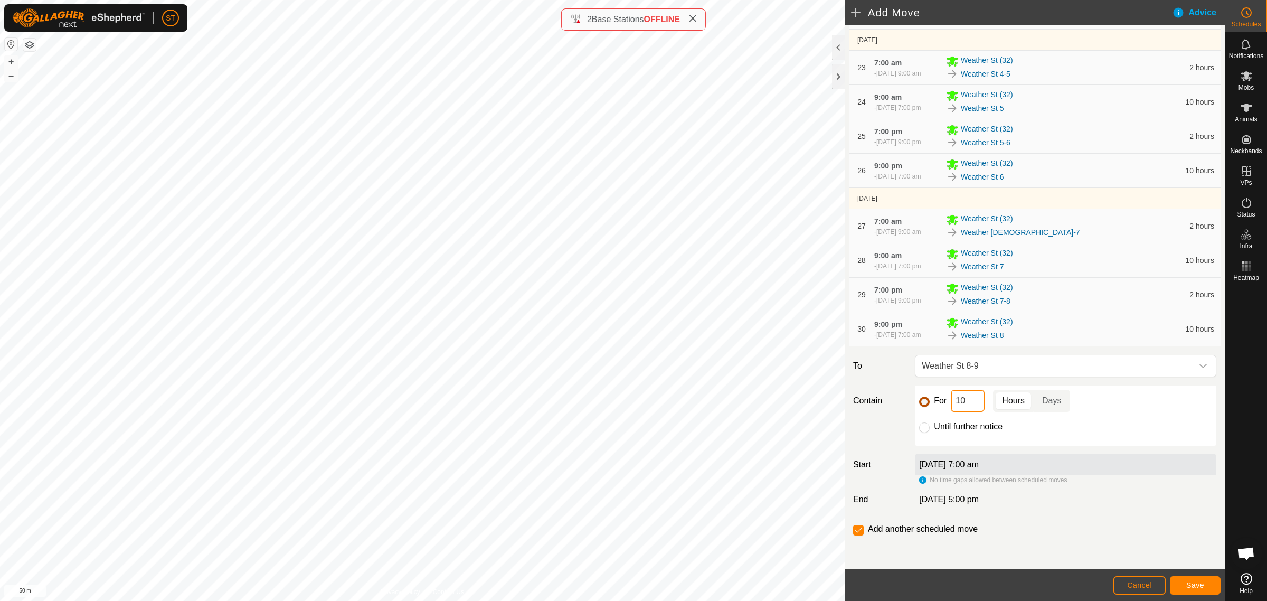
drag, startPoint x: 969, startPoint y: 404, endPoint x: 919, endPoint y: 404, distance: 50.2
click at [921, 404] on div "For 10 Hours Days" at bounding box center [1065, 401] width 293 height 22
click at [1185, 583] on button "Save" at bounding box center [1195, 585] width 51 height 18
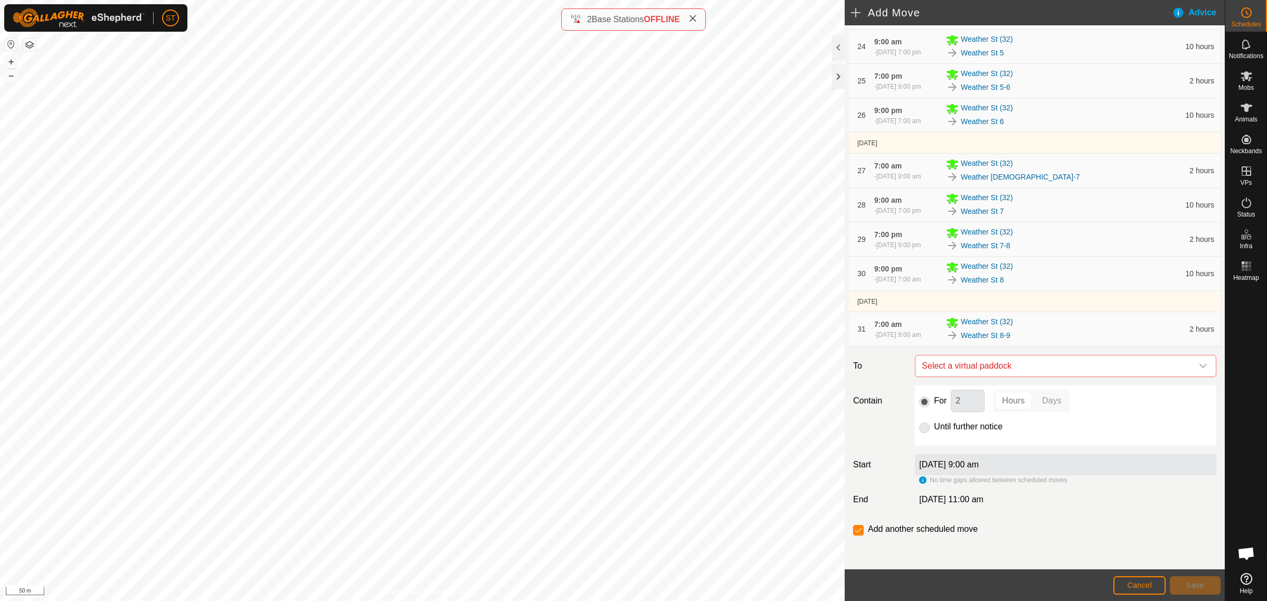
scroll to position [1020, 0]
click at [1199, 367] on icon "dropdown trigger" at bounding box center [1203, 366] width 8 height 8
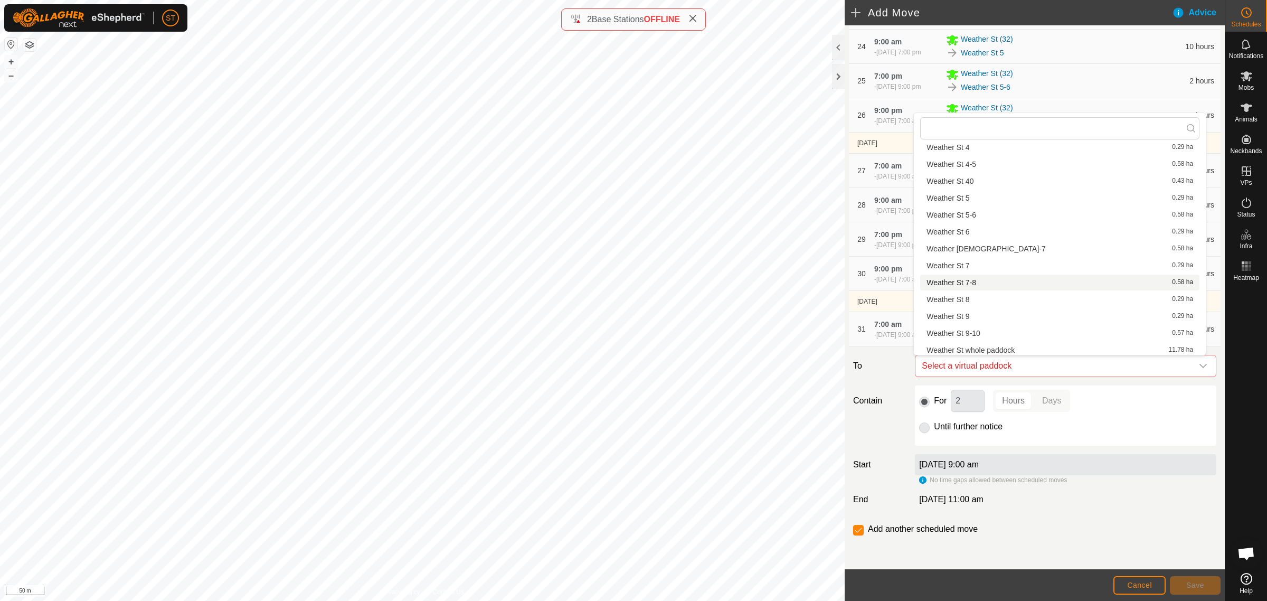
scroll to position [1146, 0]
click at [975, 312] on li "Weather St 9 0.29 ha" at bounding box center [1059, 314] width 279 height 16
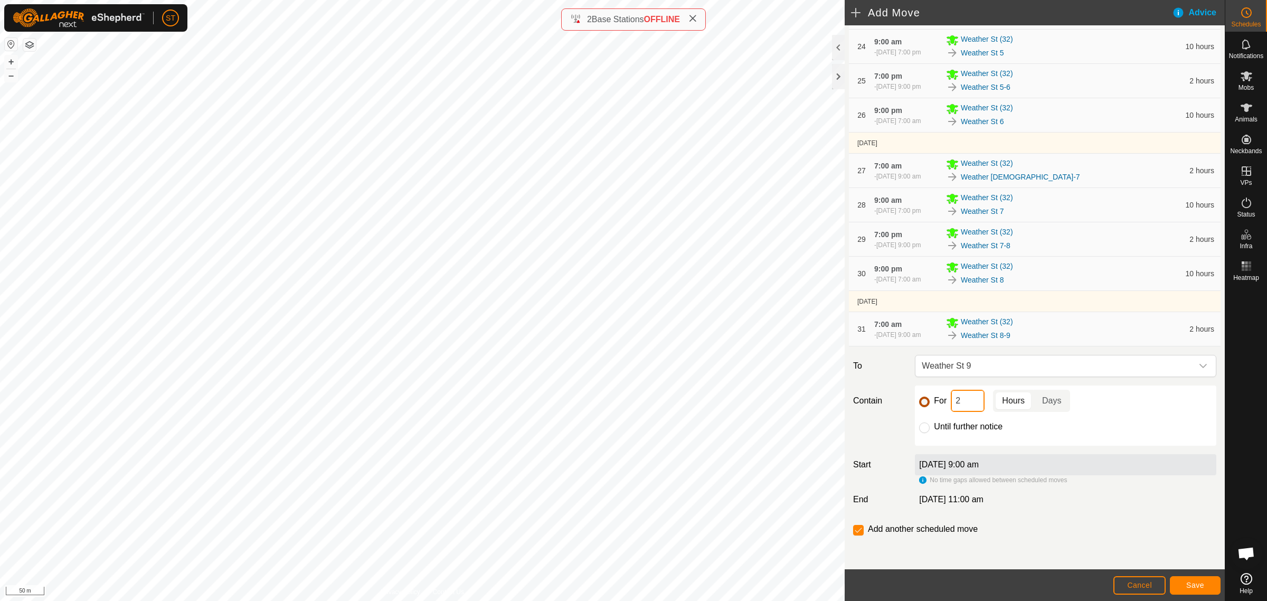
drag, startPoint x: 961, startPoint y: 404, endPoint x: 925, endPoint y: 404, distance: 35.9
click at [925, 404] on div "For 2 Hours Days" at bounding box center [1065, 401] width 293 height 22
click at [1196, 590] on button "Save" at bounding box center [1195, 585] width 51 height 18
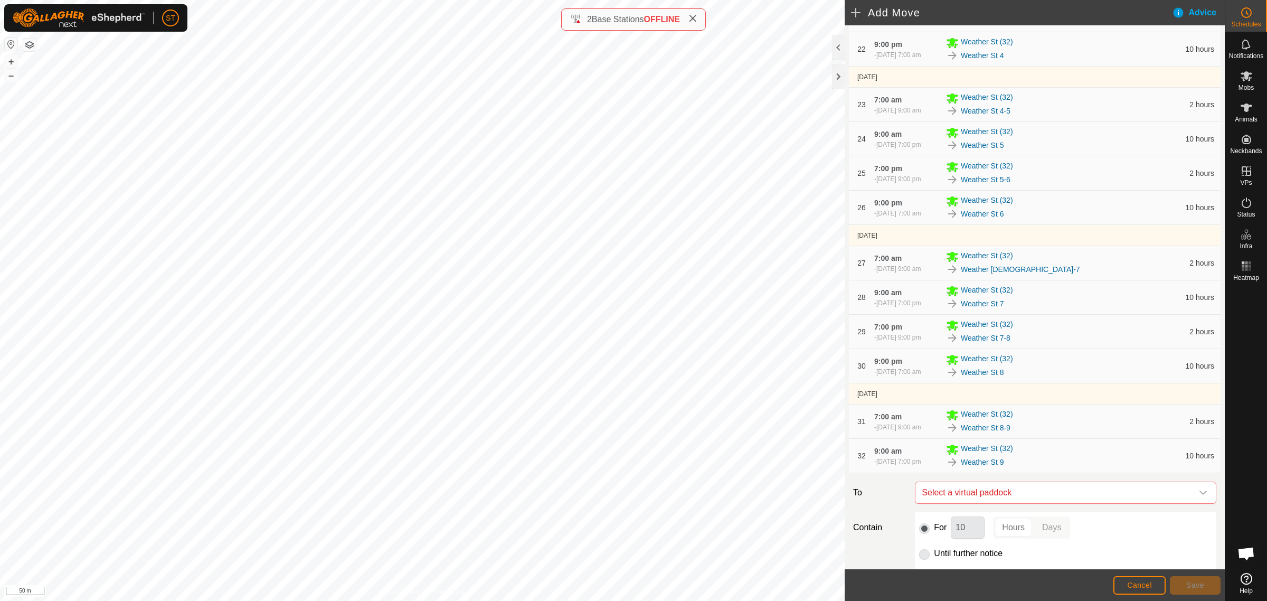
scroll to position [1054, 0]
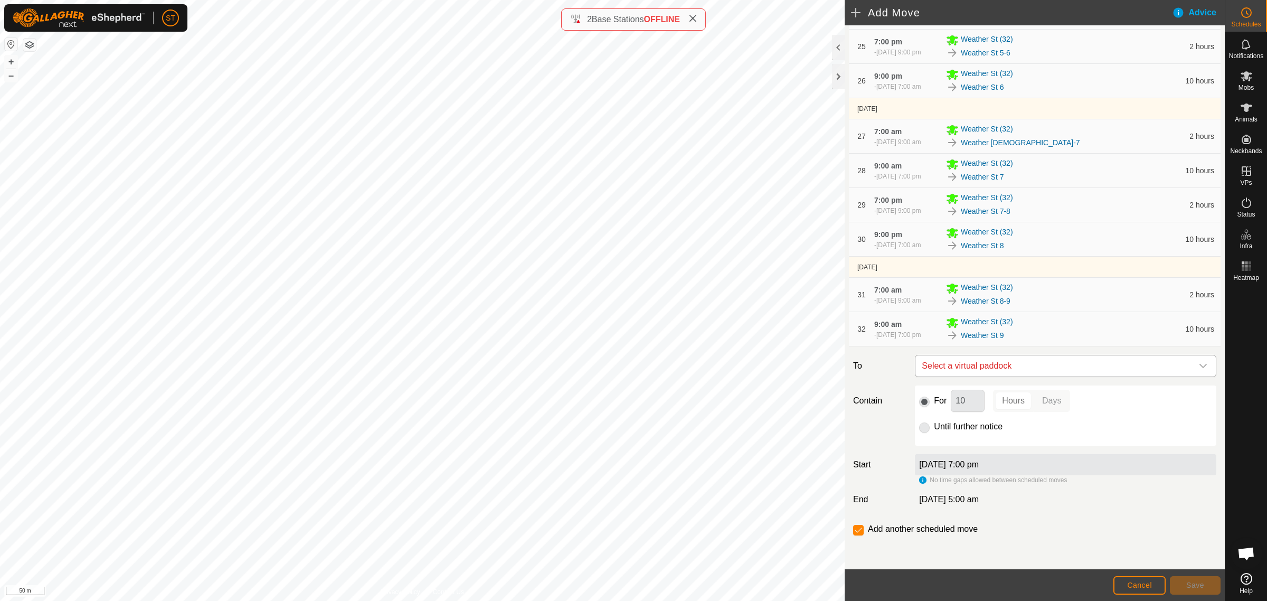
click at [1199, 368] on icon "dropdown trigger" at bounding box center [1203, 366] width 8 height 8
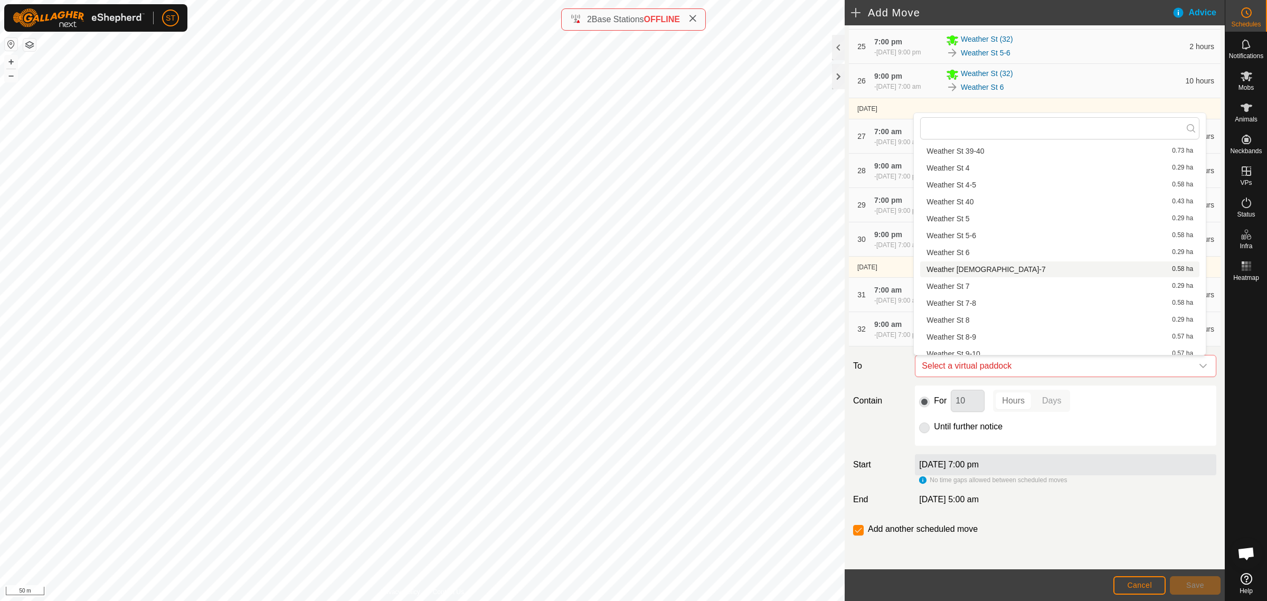
scroll to position [1146, 0]
click at [972, 330] on li "Weather St 9-10 0.57 ha" at bounding box center [1059, 331] width 279 height 16
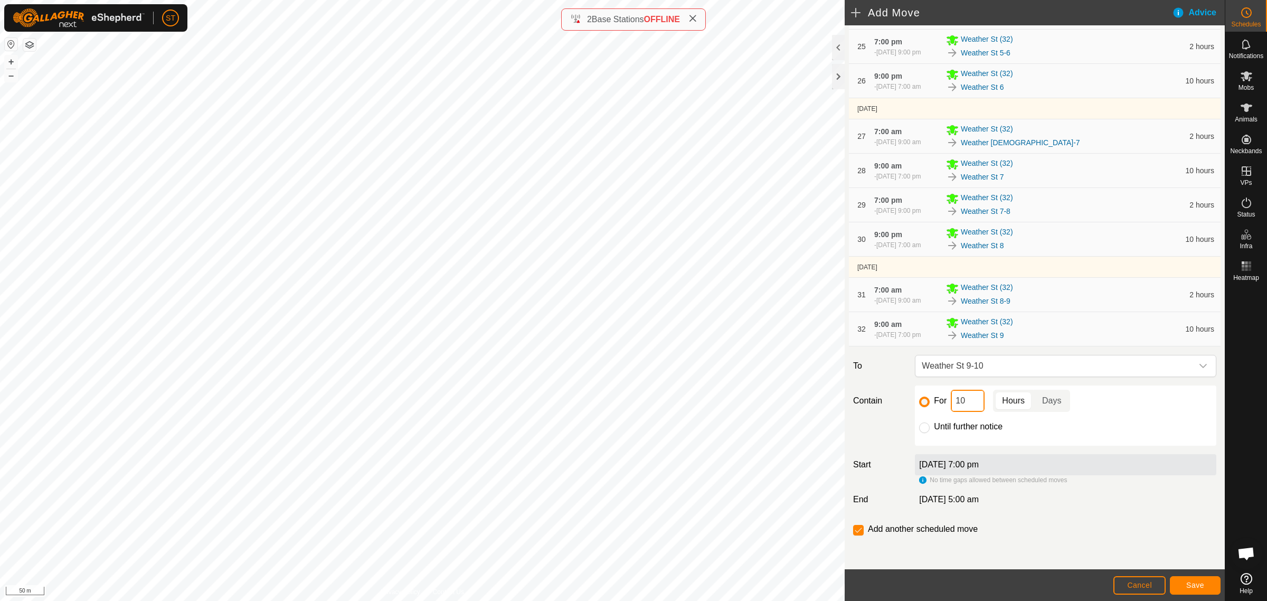
drag, startPoint x: 966, startPoint y: 408, endPoint x: 911, endPoint y: 405, distance: 55.0
click at [915, 405] on div "For 10 Hours Days Until further notice" at bounding box center [1065, 415] width 301 height 60
click at [1185, 590] on button "Save" at bounding box center [1195, 585] width 51 height 18
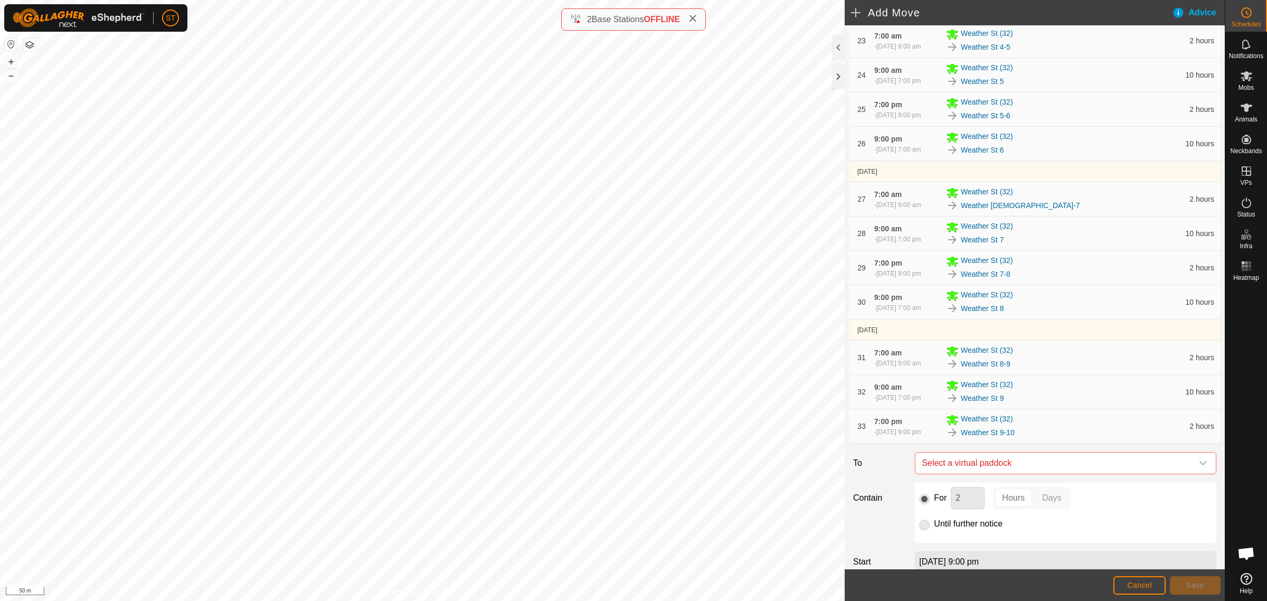
scroll to position [1089, 0]
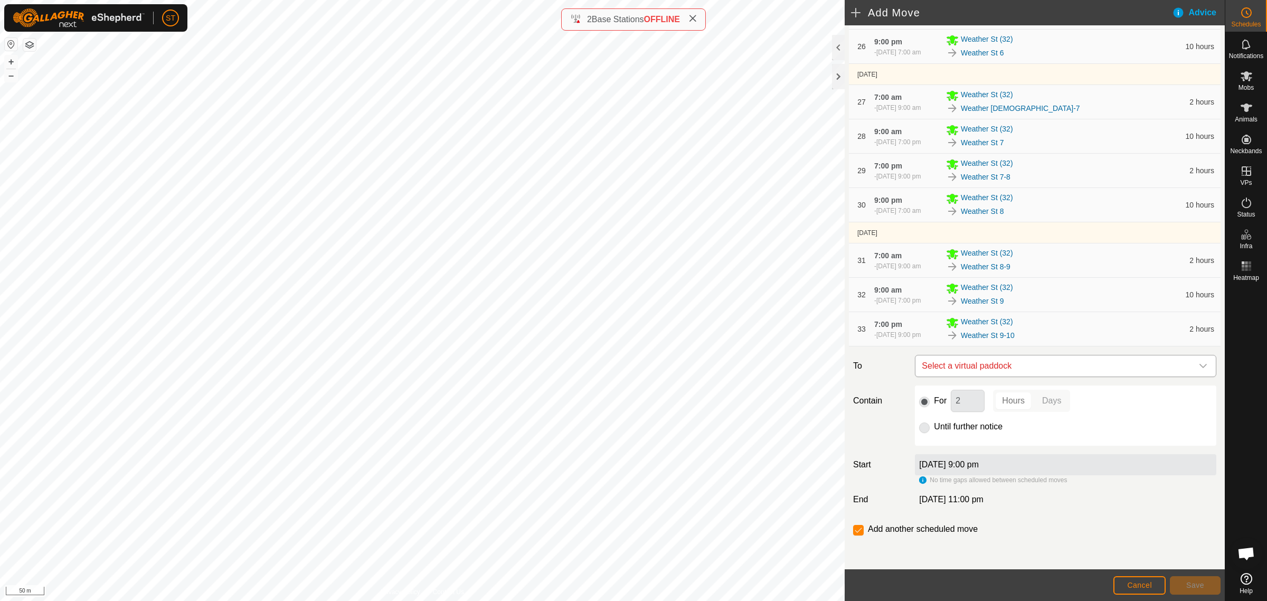
click at [1199, 368] on icon "dropdown trigger" at bounding box center [1203, 366] width 8 height 8
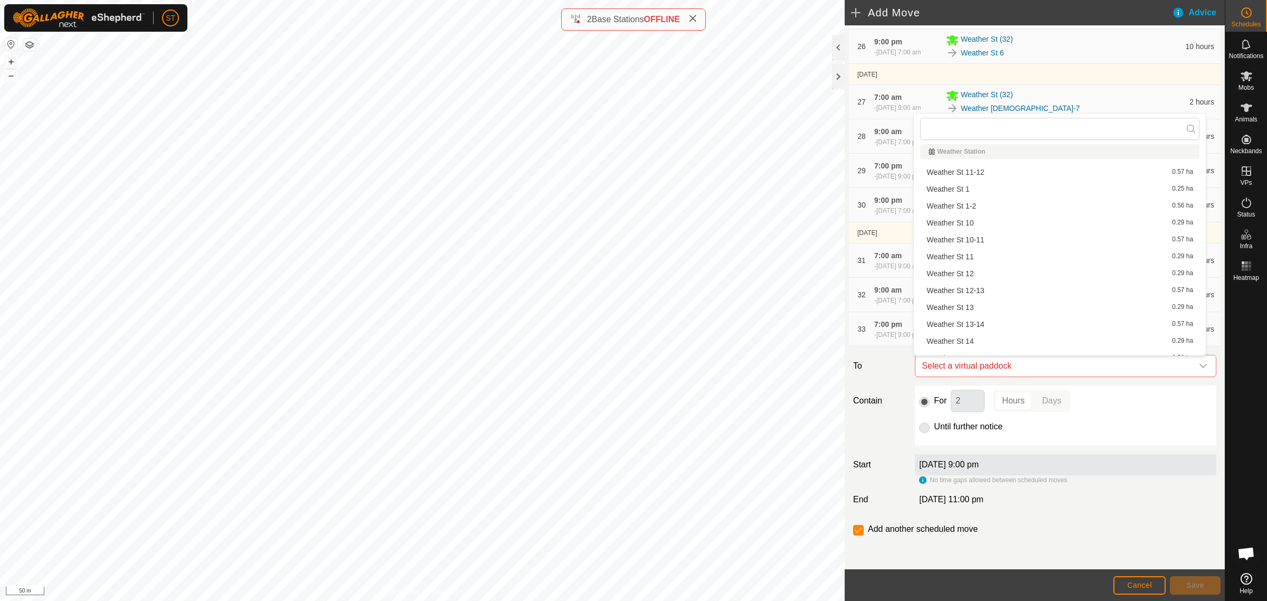
scroll to position [0, 0]
click at [964, 228] on li "Weather St 10 0.29 ha" at bounding box center [1059, 227] width 279 height 16
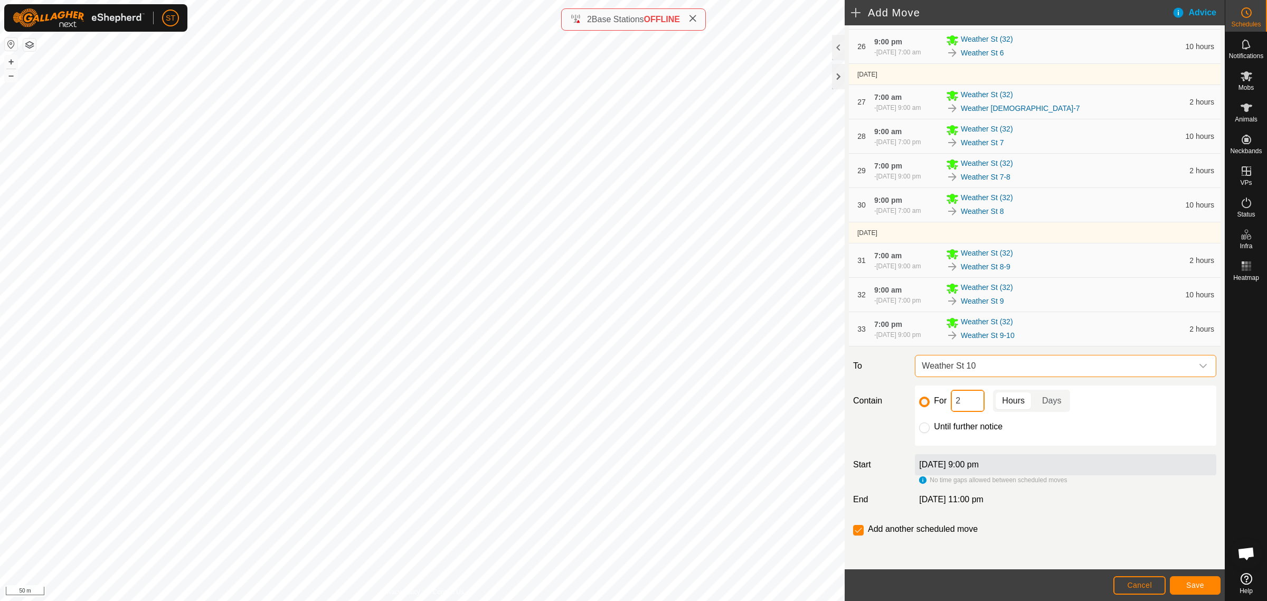
drag, startPoint x: 967, startPoint y: 402, endPoint x: 942, endPoint y: 402, distance: 24.3
click at [942, 402] on div "For 2 Hours Days" at bounding box center [1065, 401] width 293 height 22
click at [1178, 589] on button "Save" at bounding box center [1195, 585] width 51 height 18
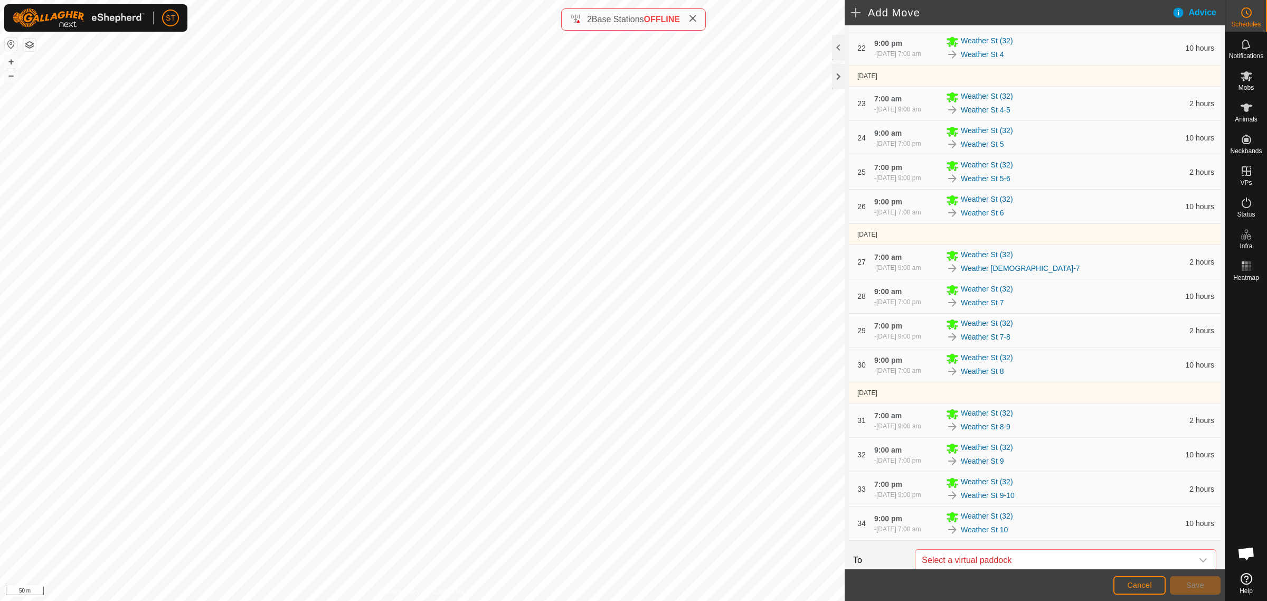
scroll to position [1123, 0]
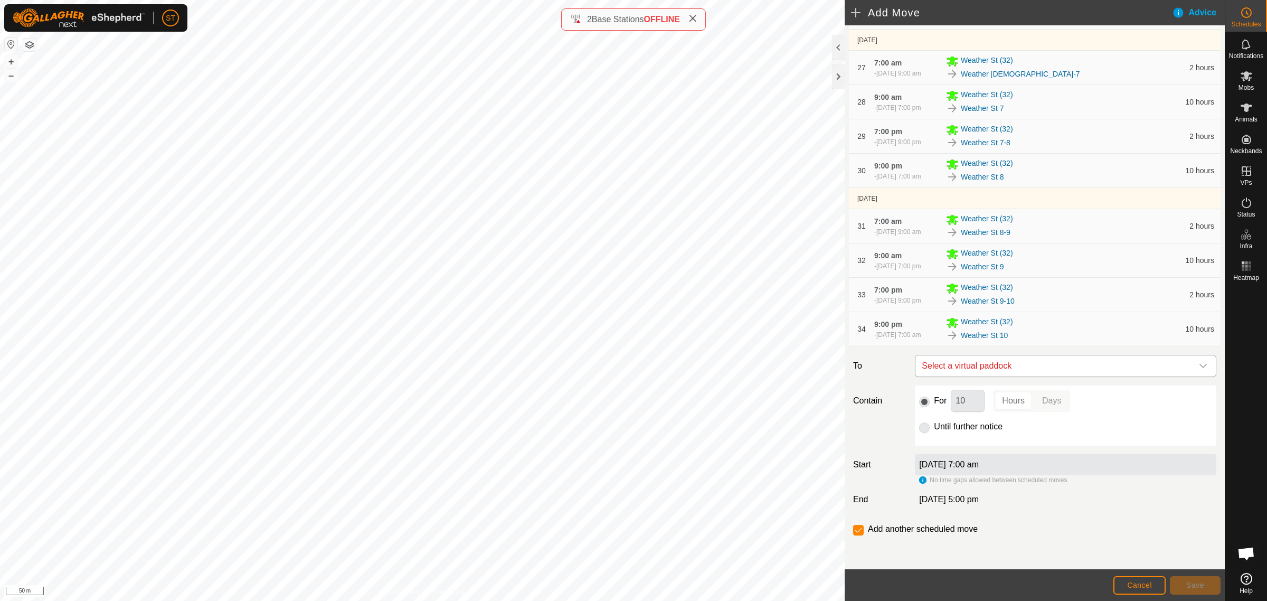
click at [1199, 368] on icon "dropdown trigger" at bounding box center [1203, 366] width 8 height 8
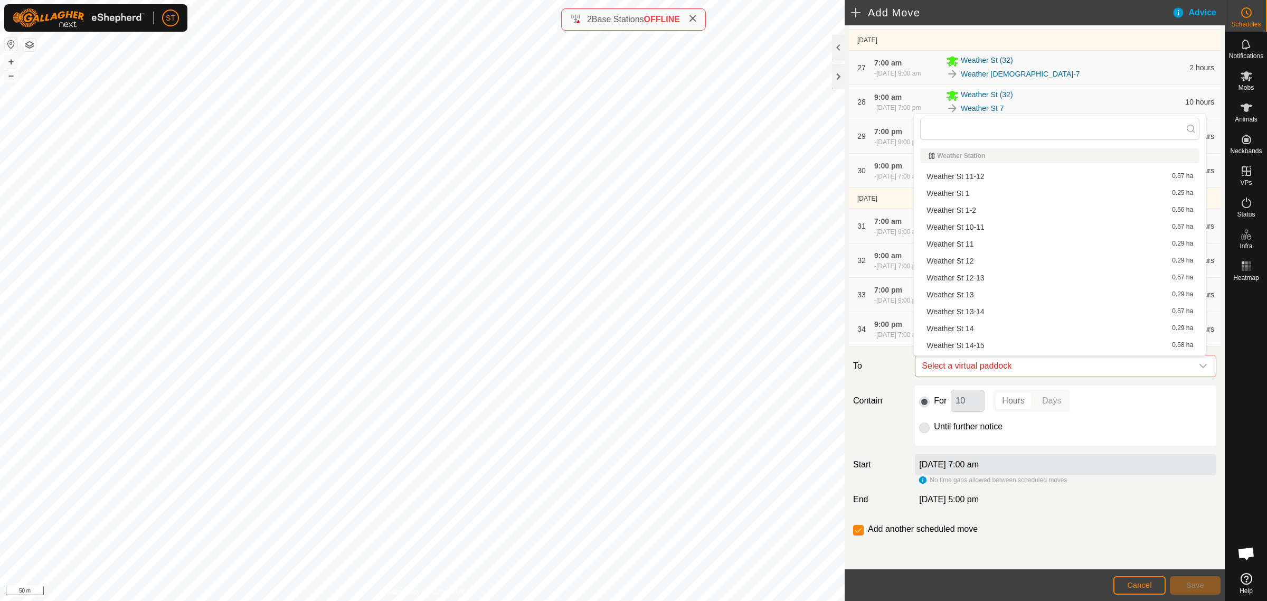
click at [975, 228] on li "Weather St 10-11 0.57 ha" at bounding box center [1059, 227] width 279 height 16
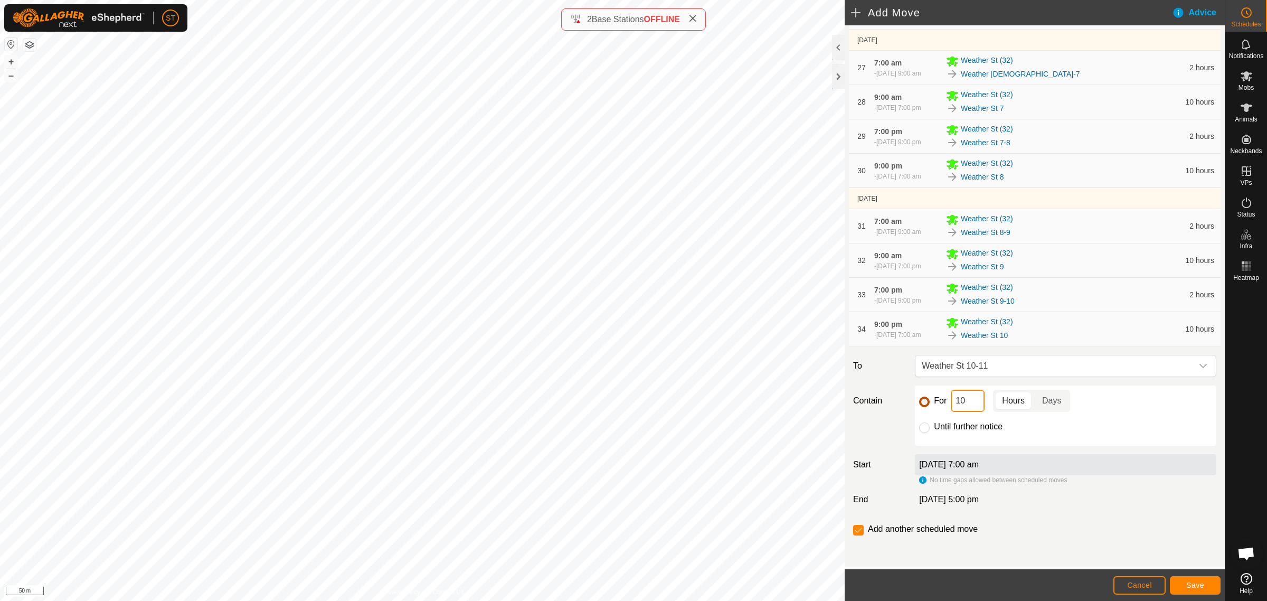
drag, startPoint x: 970, startPoint y: 405, endPoint x: 913, endPoint y: 403, distance: 56.5
click at [919, 404] on div "For 10 Hours Days" at bounding box center [1065, 401] width 293 height 22
click at [1201, 587] on span "Save" at bounding box center [1195, 585] width 18 height 8
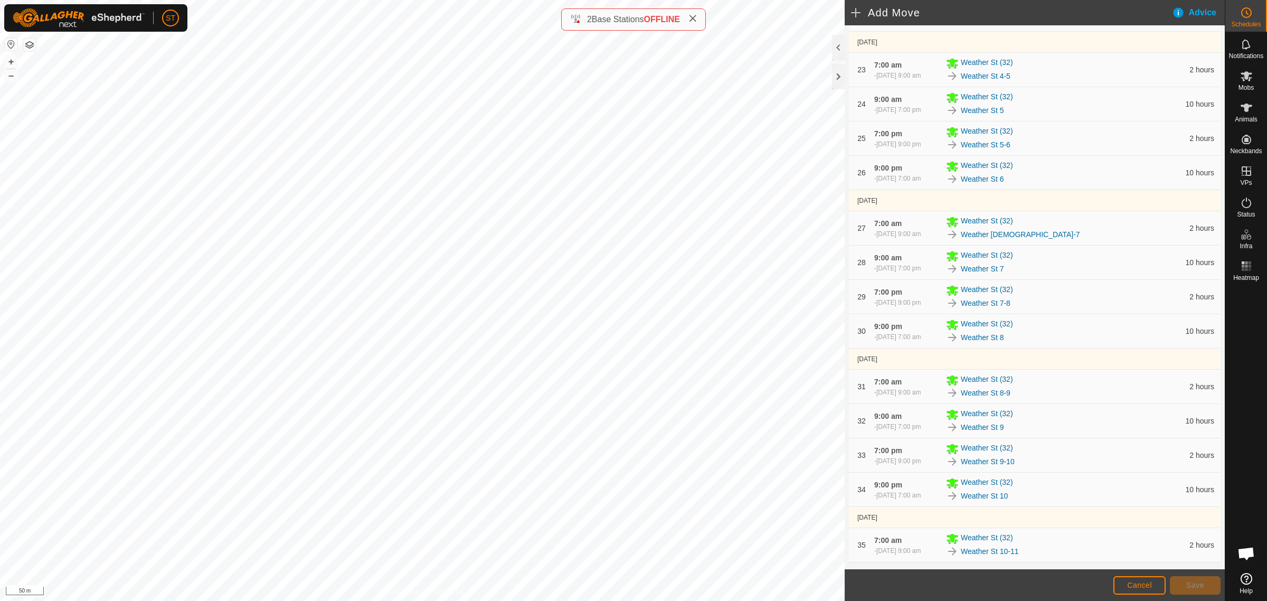
scroll to position [1178, 0]
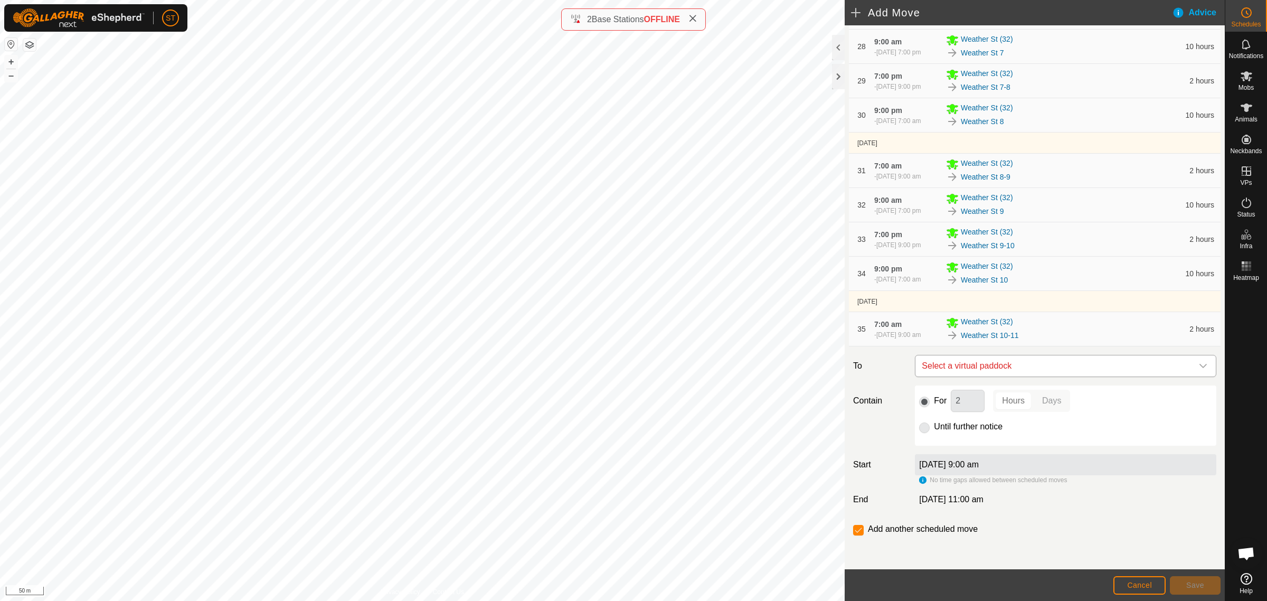
click at [1199, 365] on icon "dropdown trigger" at bounding box center [1203, 366] width 8 height 8
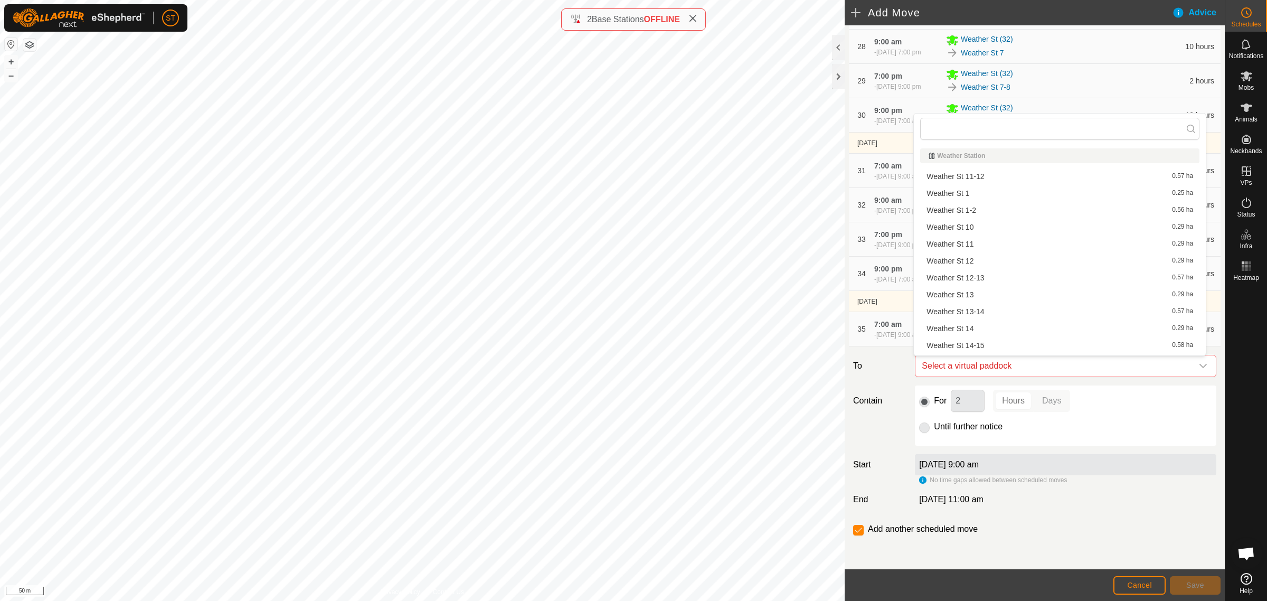
click at [974, 244] on li "Weather St 11 0.29 ha" at bounding box center [1059, 244] width 279 height 16
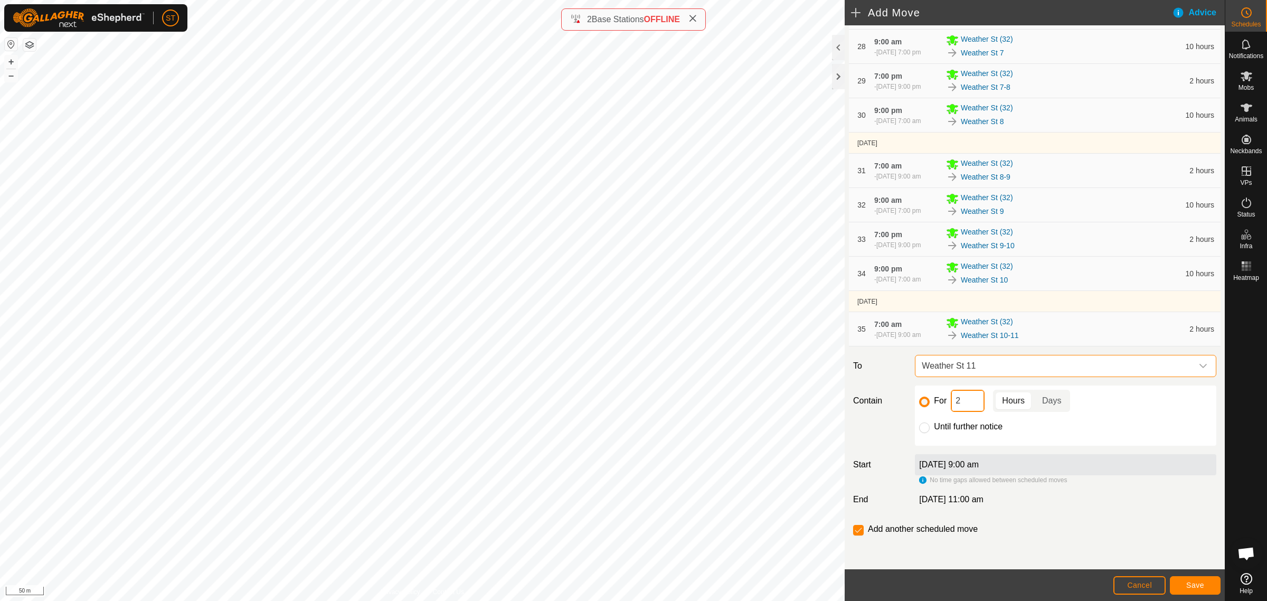
drag, startPoint x: 963, startPoint y: 406, endPoint x: 927, endPoint y: 406, distance: 36.4
click at [927, 406] on div "For 2 Hours Days" at bounding box center [1065, 401] width 293 height 22
click at [1194, 585] on span "Save" at bounding box center [1195, 585] width 18 height 8
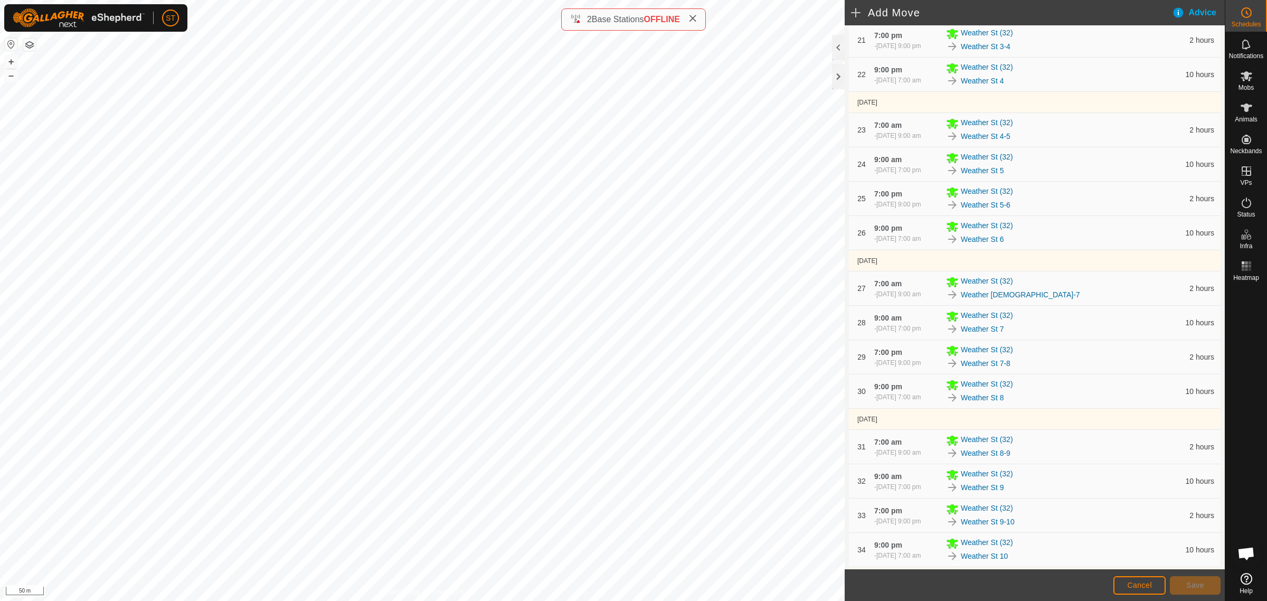
scroll to position [1213, 0]
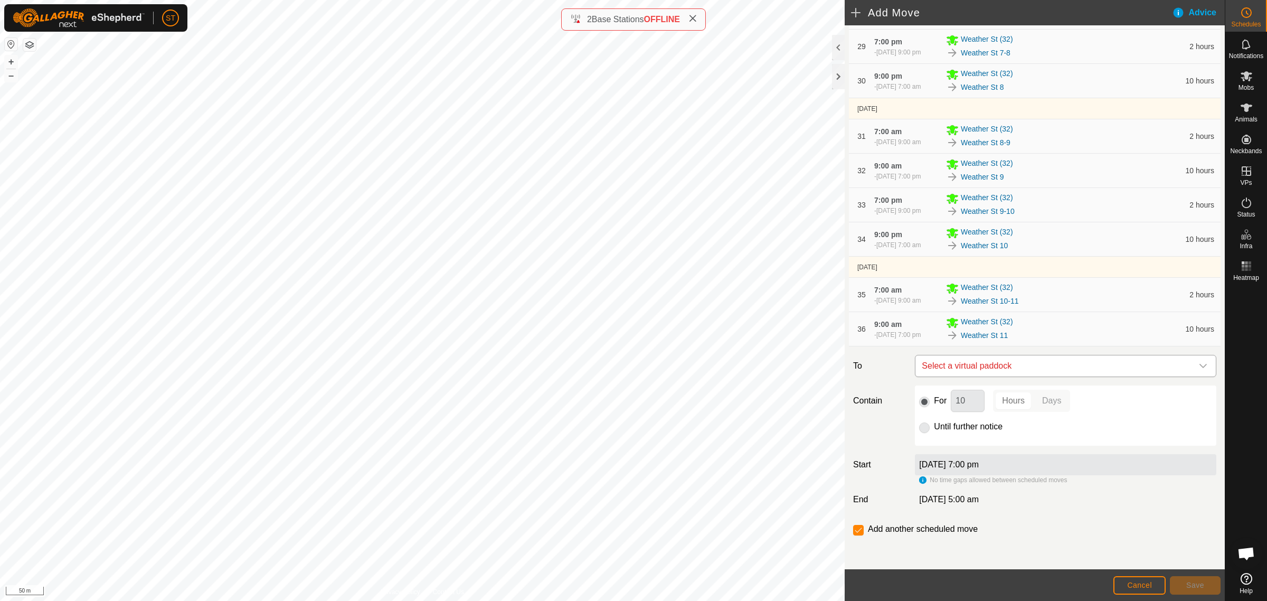
click at [1199, 366] on icon "dropdown trigger" at bounding box center [1202, 366] width 7 height 4
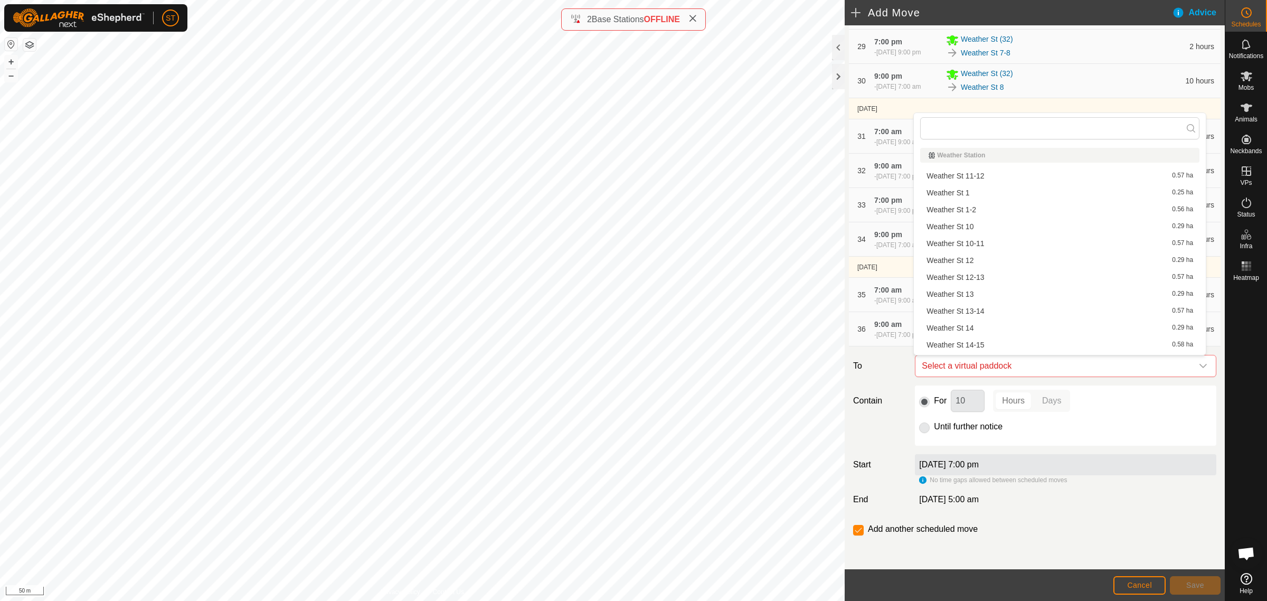
click at [979, 177] on li "Weather St 11-12 0.57 ha" at bounding box center [1059, 176] width 279 height 16
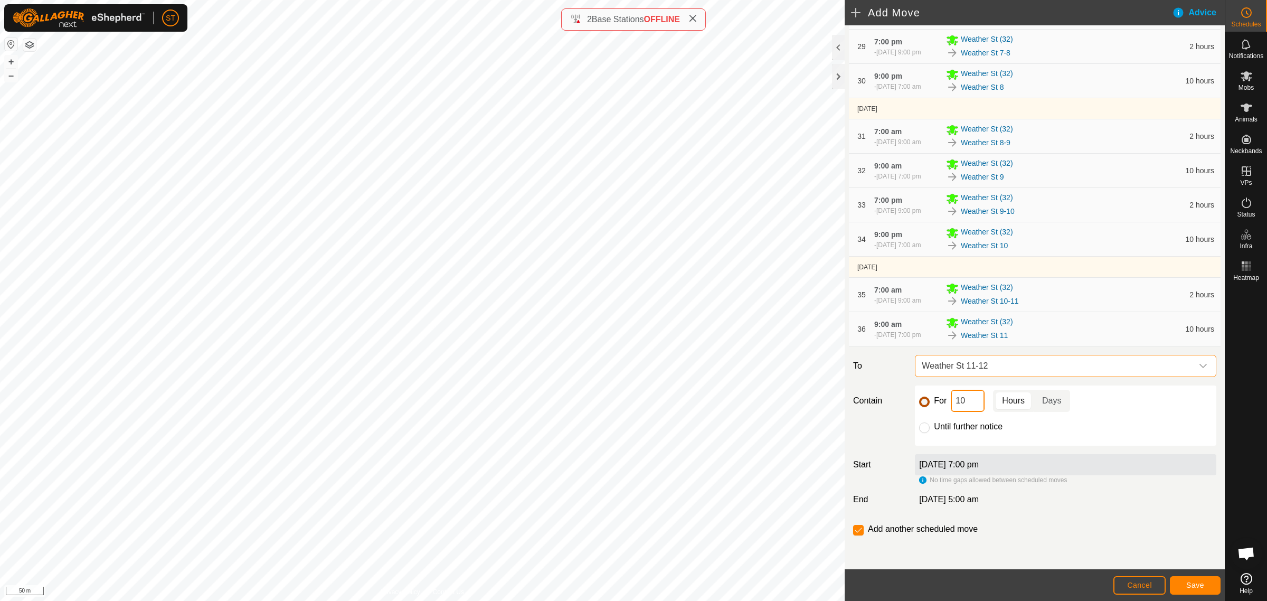
drag, startPoint x: 968, startPoint y: 405, endPoint x: 926, endPoint y: 405, distance: 41.2
click at [926, 405] on div "For 10 Hours Days" at bounding box center [1065, 401] width 293 height 22
click at [1197, 582] on span "Save" at bounding box center [1195, 585] width 18 height 8
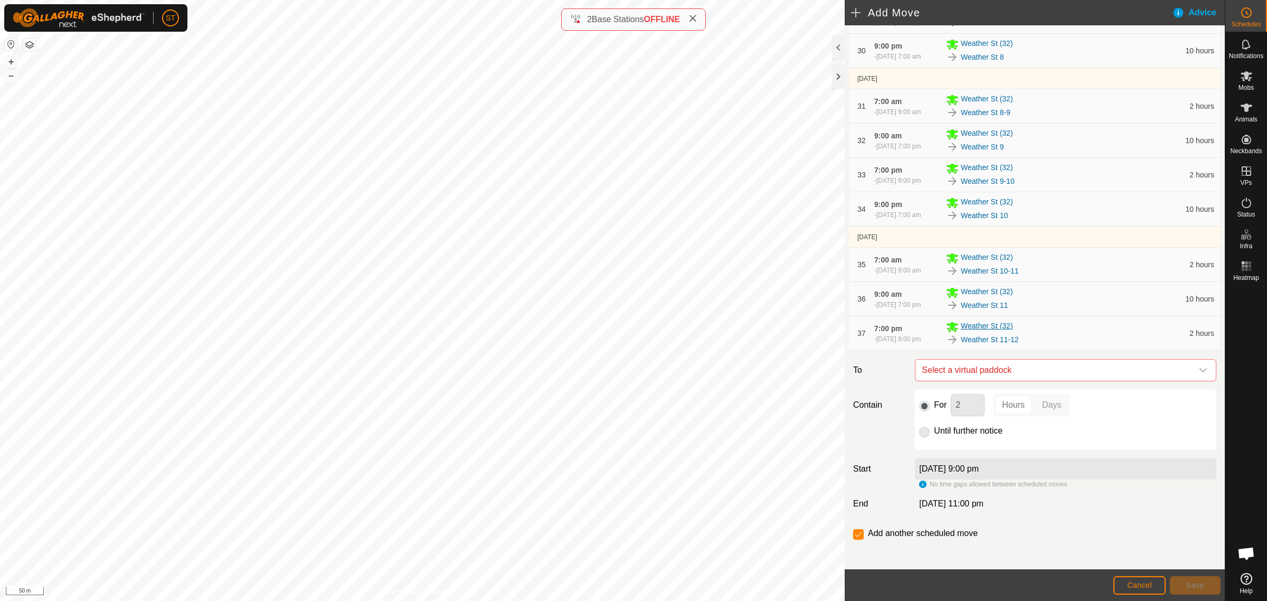
scroll to position [1247, 0]
click at [1199, 362] on icon "dropdown trigger" at bounding box center [1203, 366] width 8 height 8
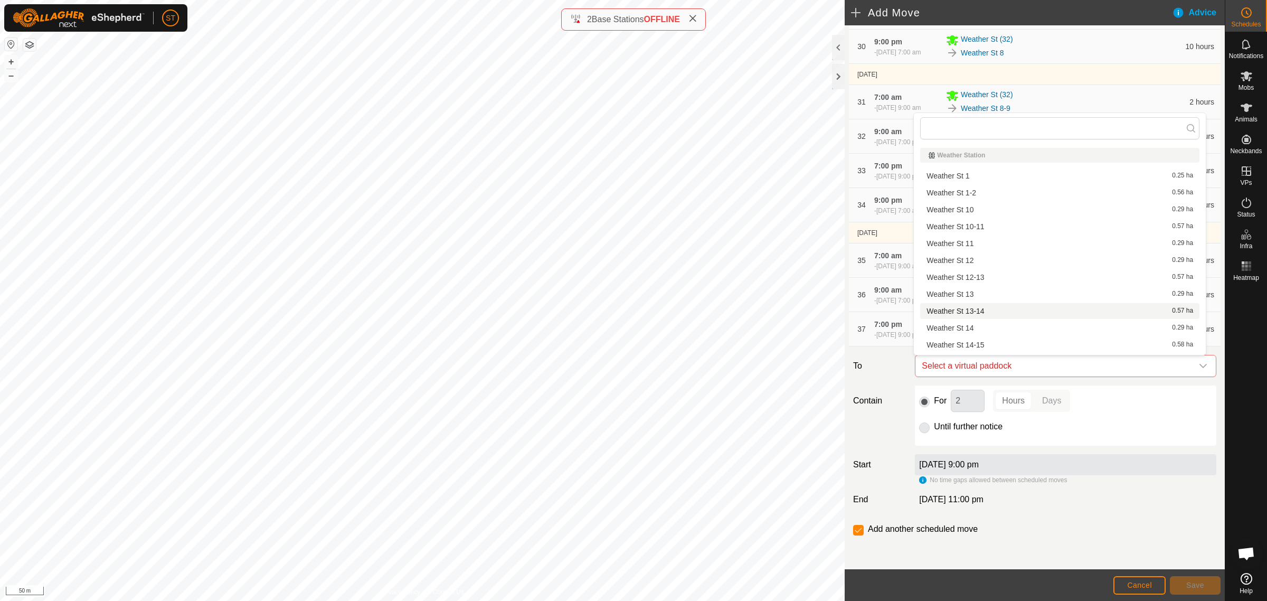
scroll to position [14, 0]
click at [974, 245] on li "Weather St 12 0.29 ha" at bounding box center [1059, 246] width 279 height 16
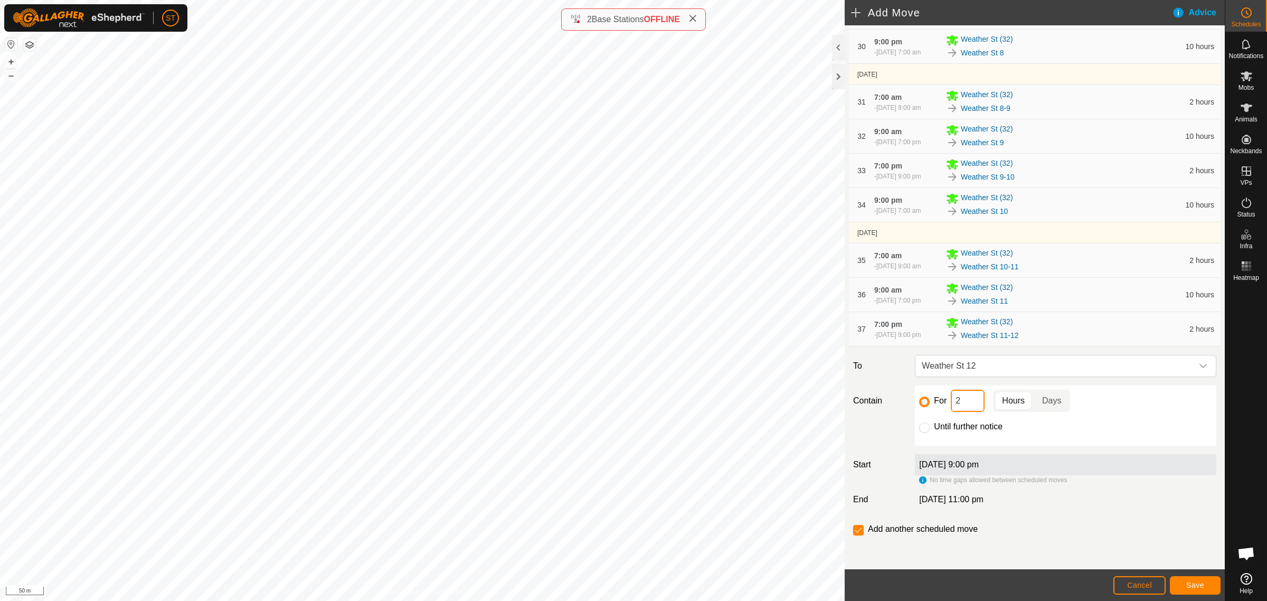
drag, startPoint x: 924, startPoint y: 404, endPoint x: 914, endPoint y: 400, distance: 11.4
click at [919, 404] on div "For 2 Hours Days" at bounding box center [1065, 401] width 293 height 22
click at [1191, 589] on button "Save" at bounding box center [1195, 585] width 51 height 18
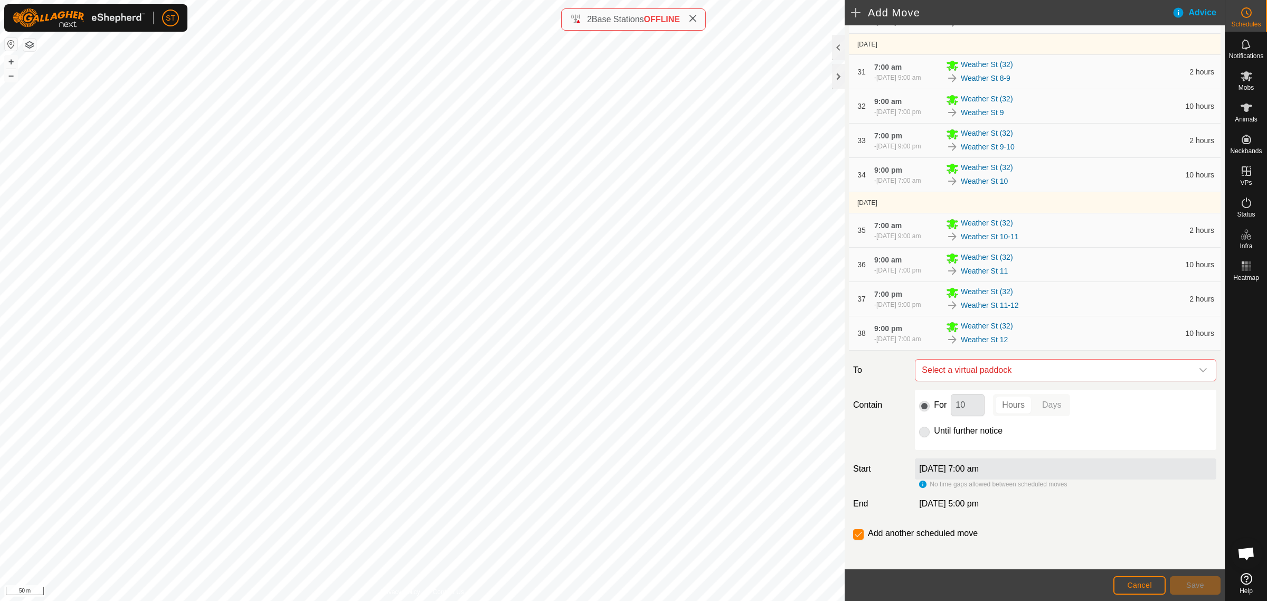
scroll to position [1282, 0]
click at [1199, 366] on icon "dropdown trigger" at bounding box center [1203, 366] width 8 height 8
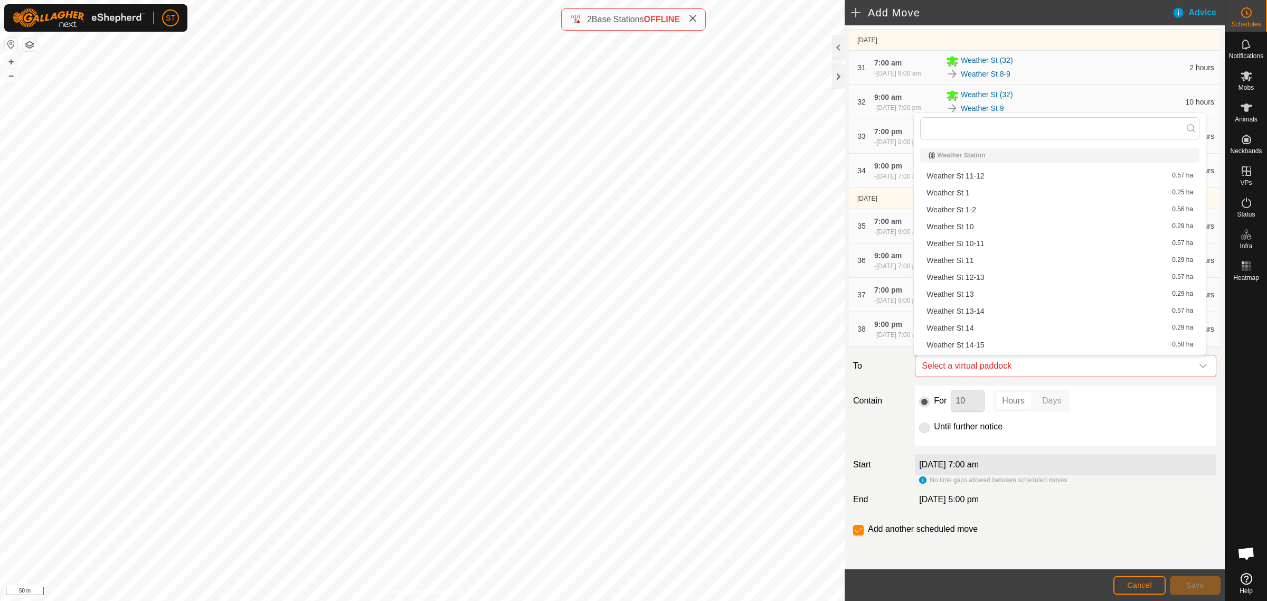
click at [981, 278] on li "Weather St 12-13 0.57 ha" at bounding box center [1059, 277] width 279 height 16
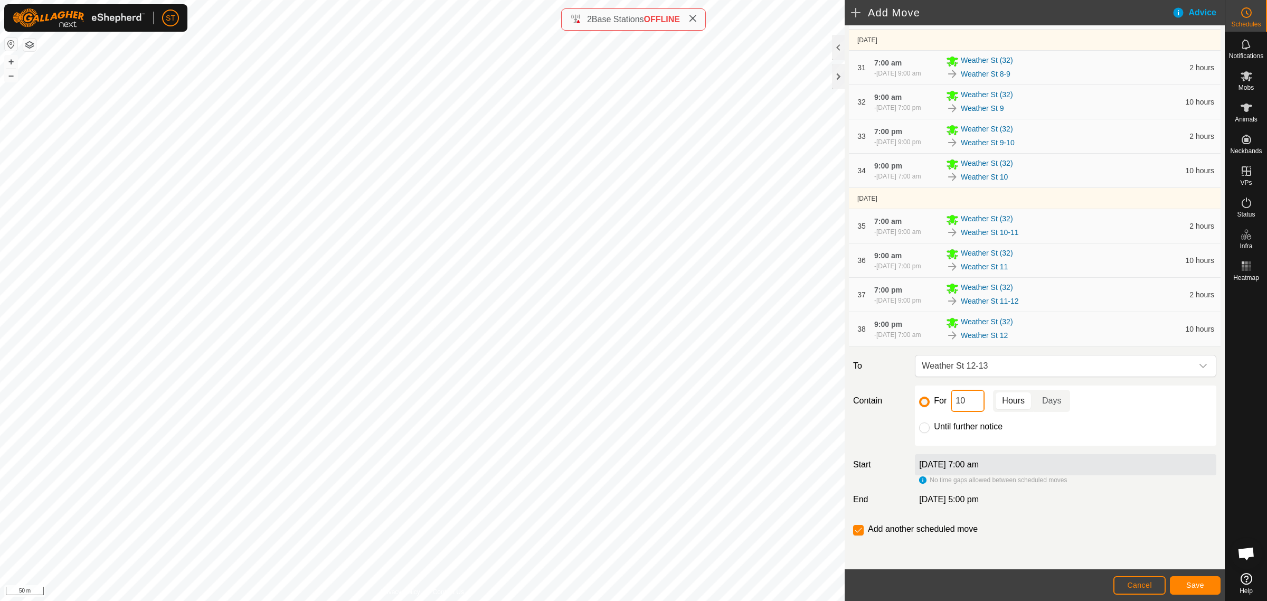
drag, startPoint x: 904, startPoint y: 405, endPoint x: 894, endPoint y: 403, distance: 10.3
click at [903, 405] on div "Contain For 10 Hours Days Until further notice" at bounding box center [1035, 415] width 372 height 60
click at [1187, 589] on button "Save" at bounding box center [1195, 585] width 51 height 18
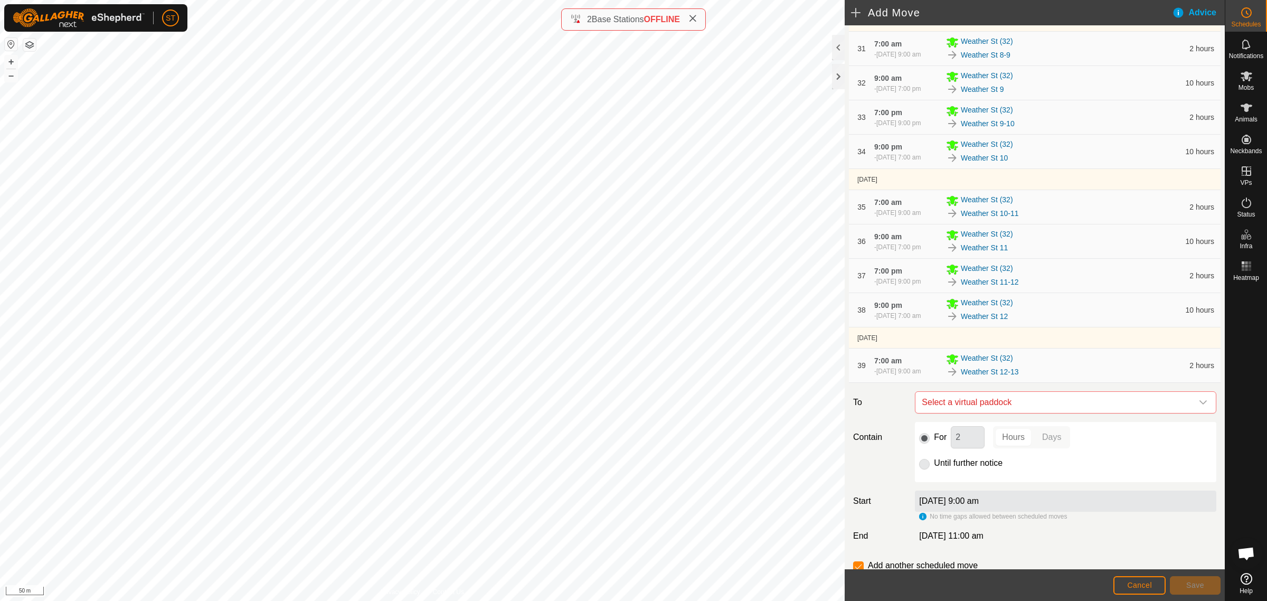
scroll to position [1337, 0]
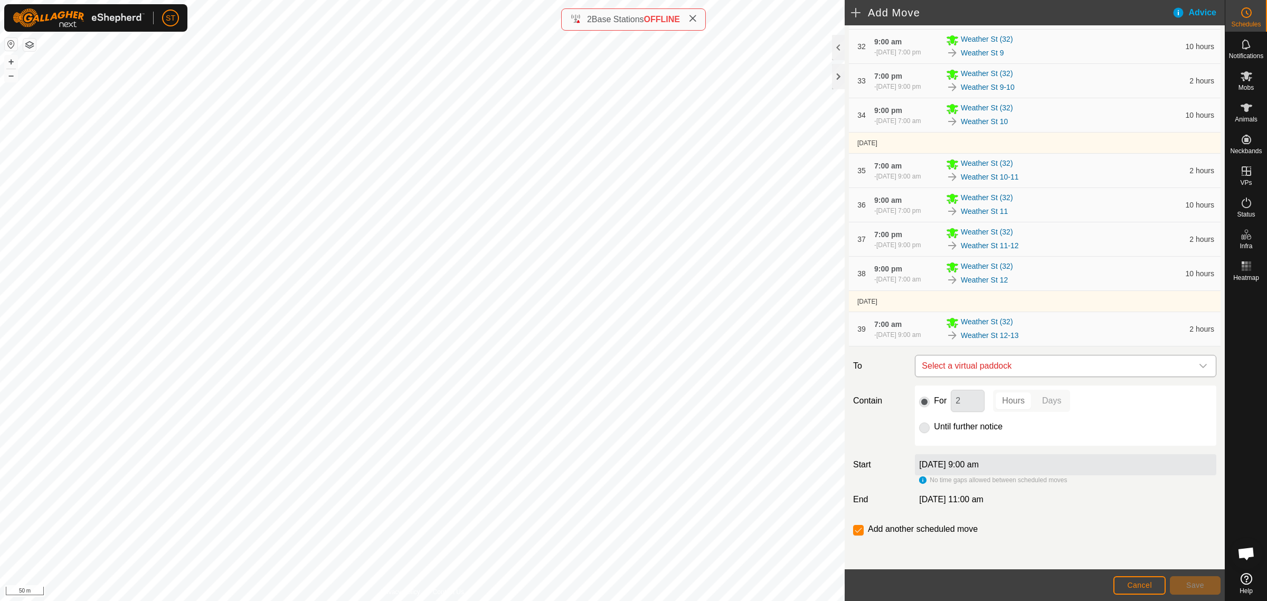
click at [1199, 370] on icon "dropdown trigger" at bounding box center [1203, 366] width 8 height 8
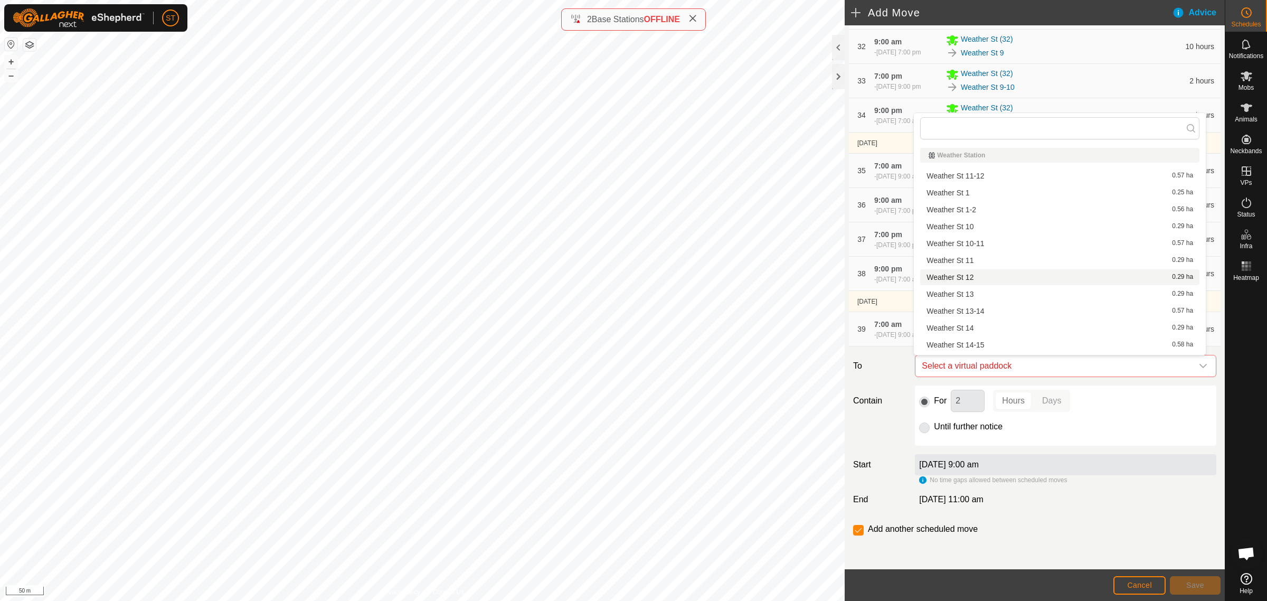
scroll to position [80, 0]
click at [974, 212] on li "Weather St 13 0.29 ha" at bounding box center [1059, 214] width 279 height 16
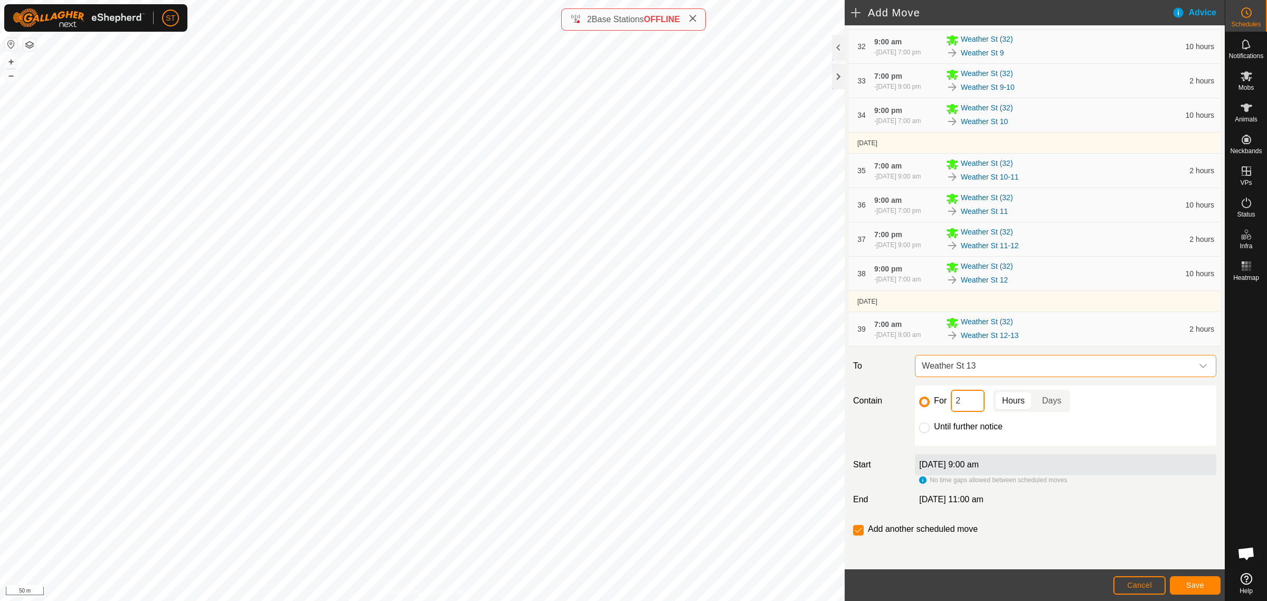
drag, startPoint x: 960, startPoint y: 400, endPoint x: 929, endPoint y: 399, distance: 30.7
click at [929, 399] on div "For 2 Hours Days" at bounding box center [1065, 401] width 293 height 22
click at [1186, 583] on span "Save" at bounding box center [1195, 585] width 18 height 8
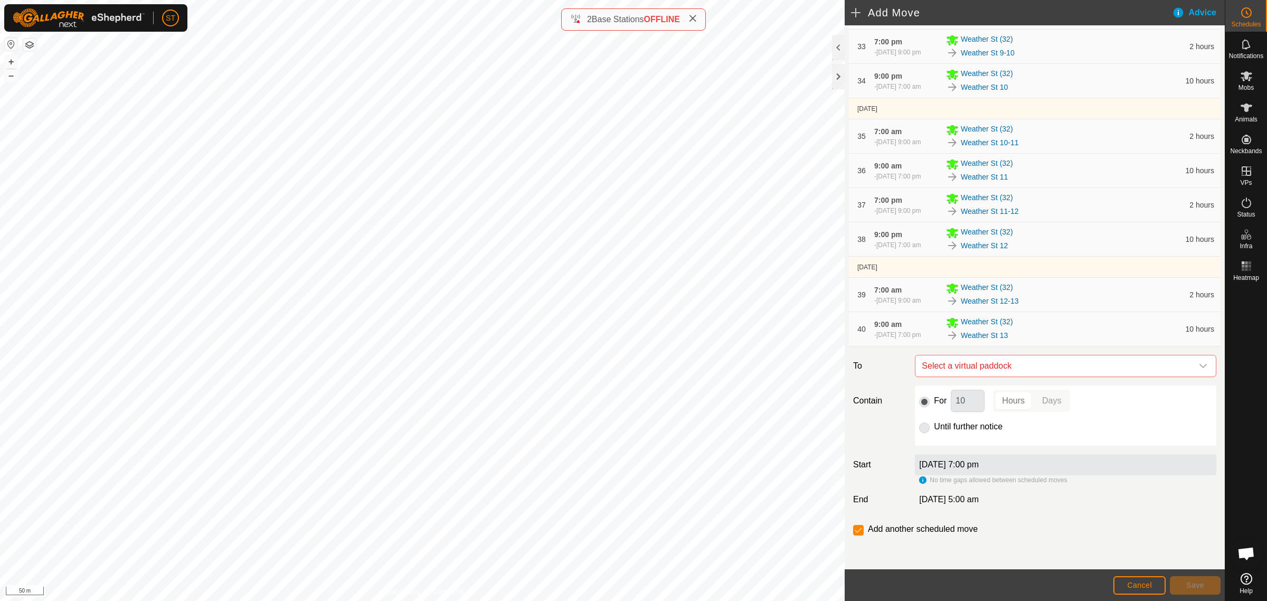
scroll to position [1371, 0]
click at [1199, 365] on icon "dropdown trigger" at bounding box center [1202, 366] width 7 height 4
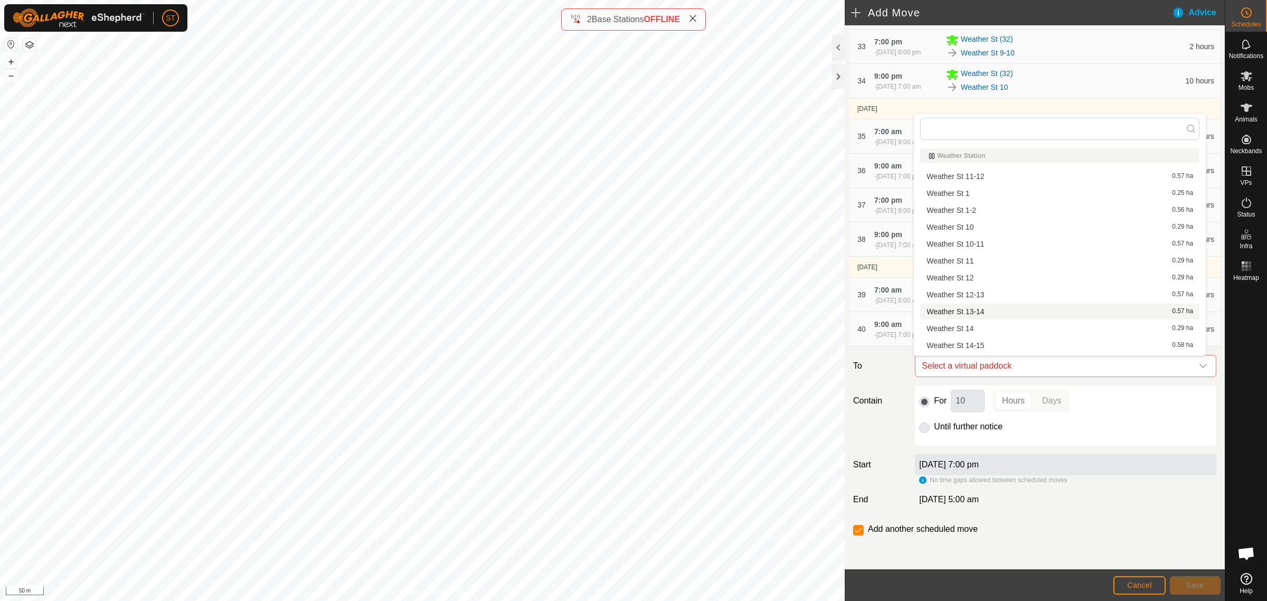
click at [976, 313] on li "Weather St 13-14 0.57 ha" at bounding box center [1059, 312] width 279 height 16
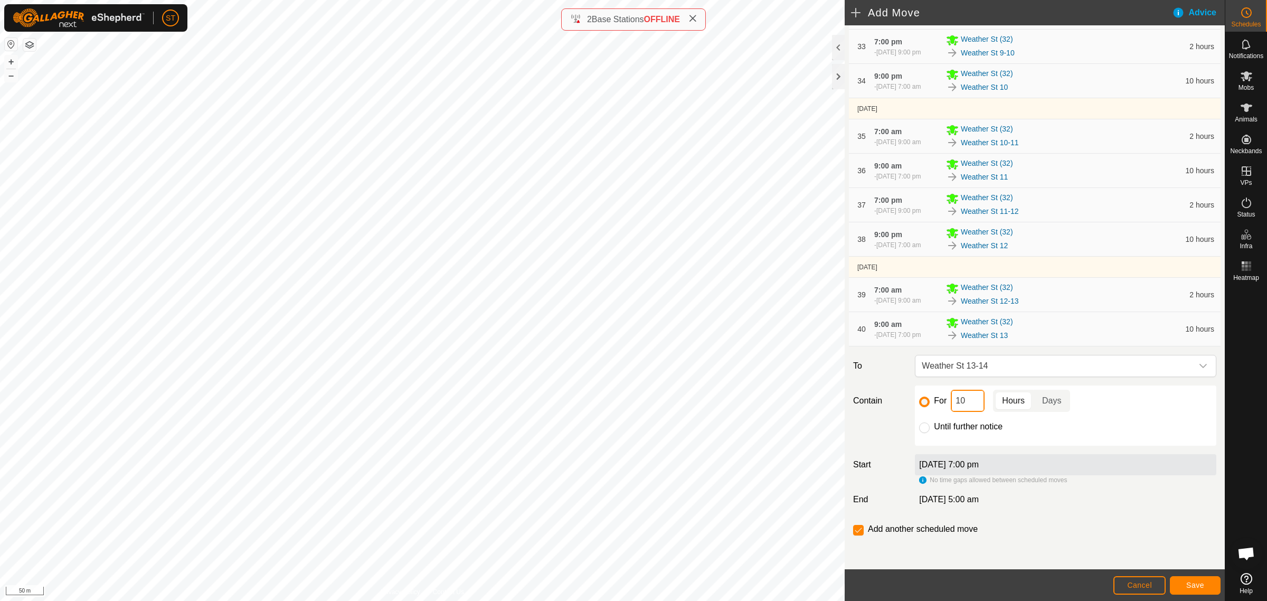
drag, startPoint x: 964, startPoint y: 405, endPoint x: 932, endPoint y: 405, distance: 31.7
click at [932, 405] on div "For 10 Hours Days" at bounding box center [1065, 401] width 293 height 22
click at [1193, 586] on span "Save" at bounding box center [1195, 585] width 18 height 8
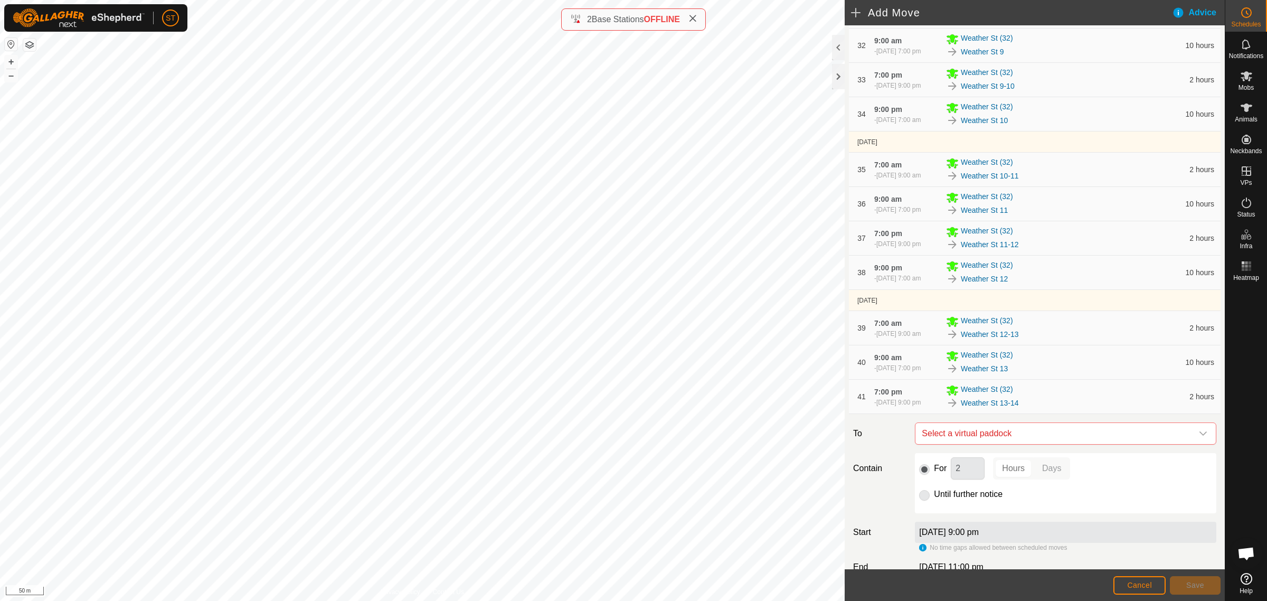
scroll to position [1406, 0]
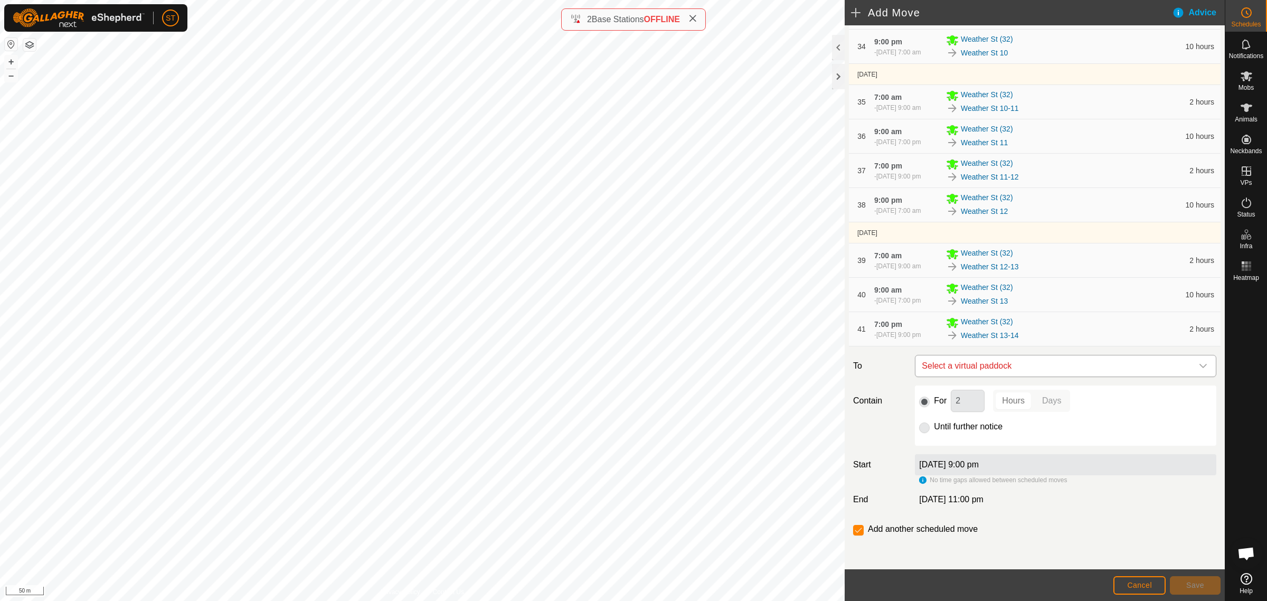
click at [1199, 365] on icon "dropdown trigger" at bounding box center [1203, 366] width 8 height 8
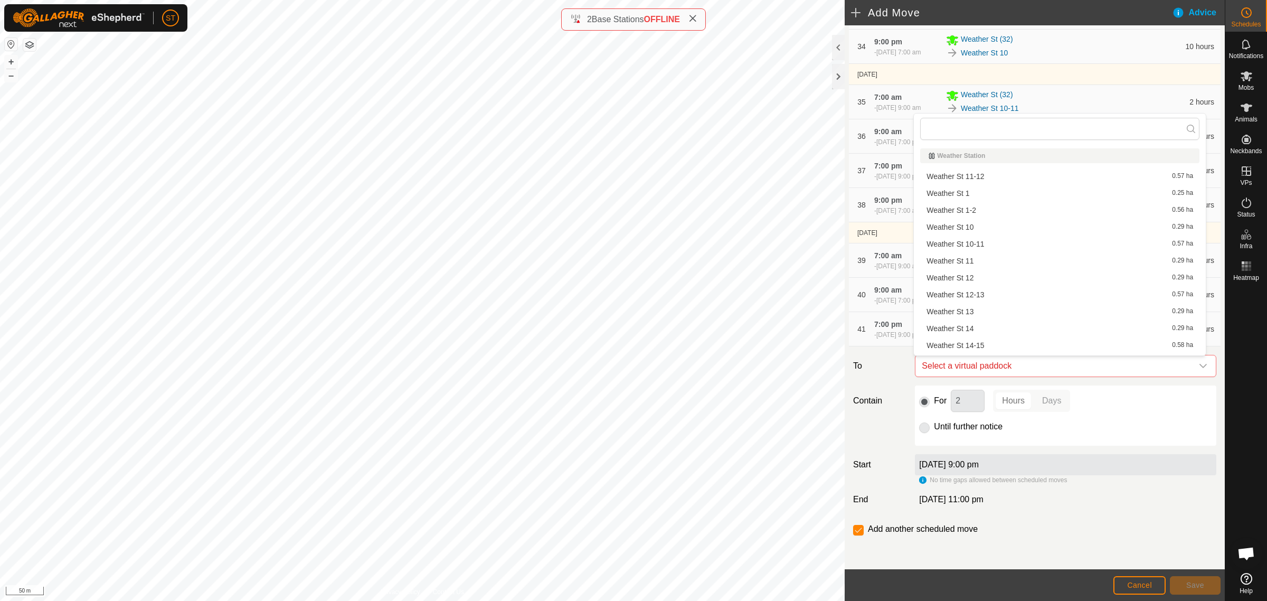
scroll to position [14, 0]
click at [956, 313] on li "Weather St 14 0.29 ha" at bounding box center [1059, 314] width 279 height 16
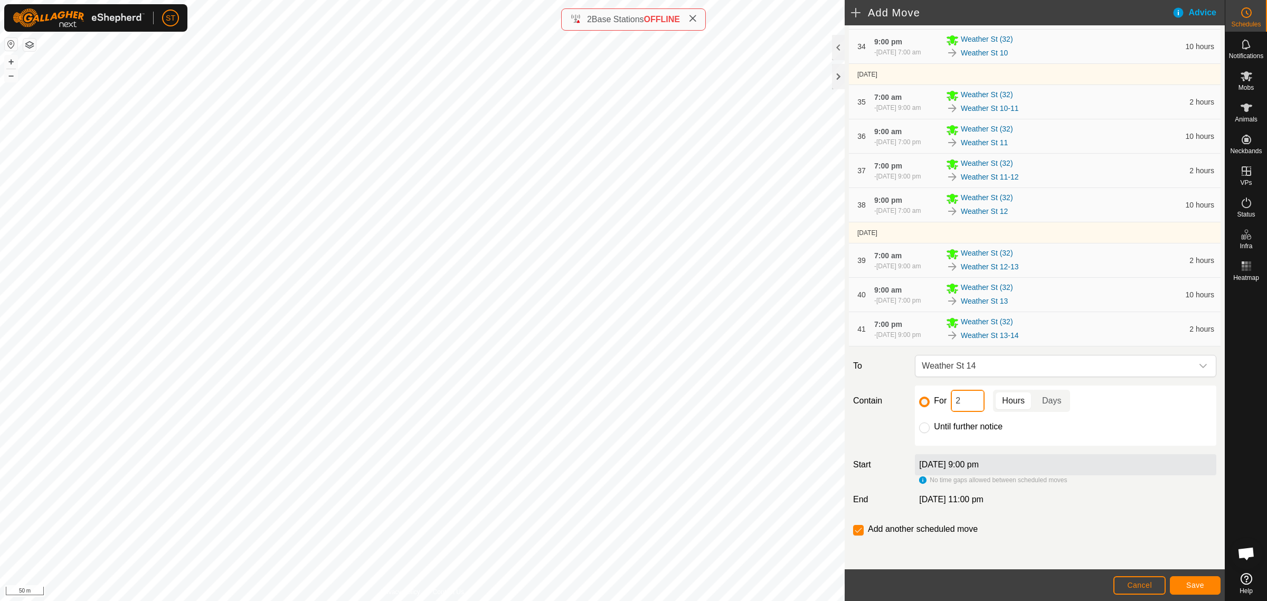
drag, startPoint x: 967, startPoint y: 402, endPoint x: 919, endPoint y: 409, distance: 49.1
click at [919, 409] on div "For 2 Hours Days" at bounding box center [1065, 401] width 293 height 22
click at [1178, 584] on button "Save" at bounding box center [1195, 585] width 51 height 18
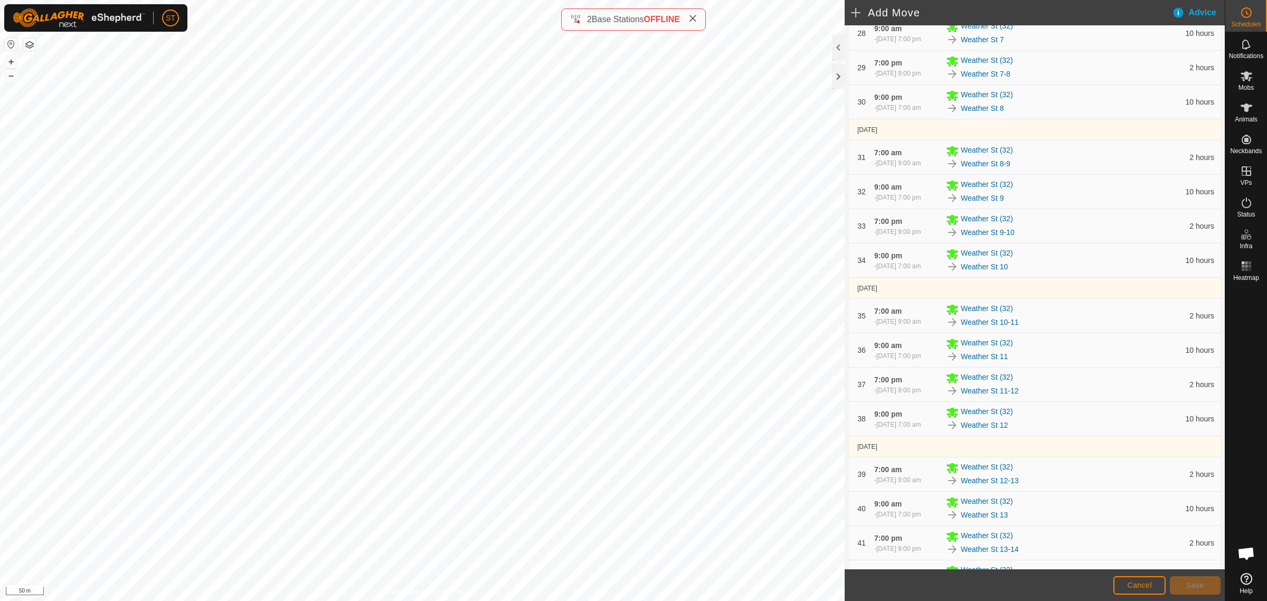
scroll to position [1440, 0]
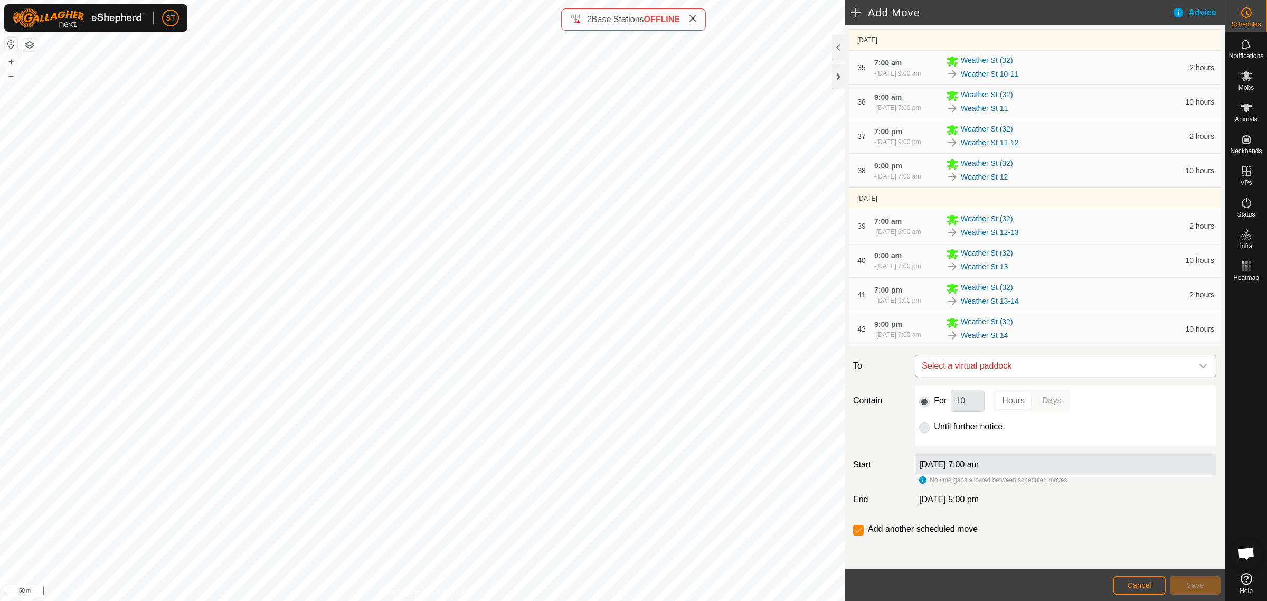
click at [1199, 365] on icon "dropdown trigger" at bounding box center [1203, 366] width 8 height 8
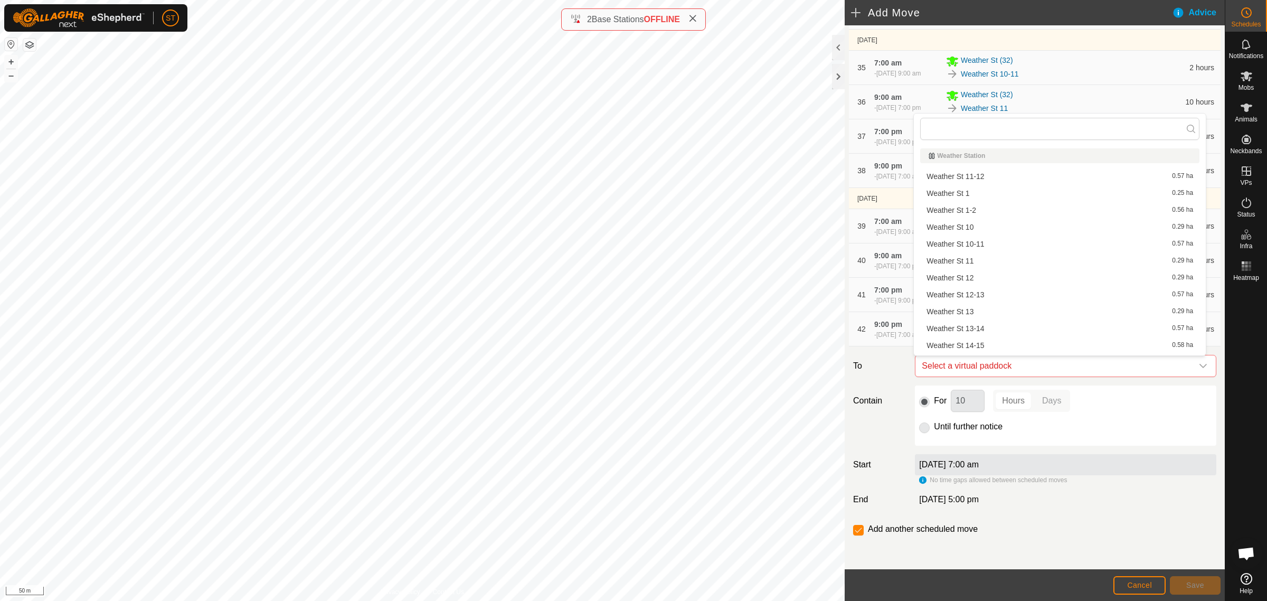
click at [979, 343] on li "Weather St 14-15 0.58 ha" at bounding box center [1059, 345] width 279 height 16
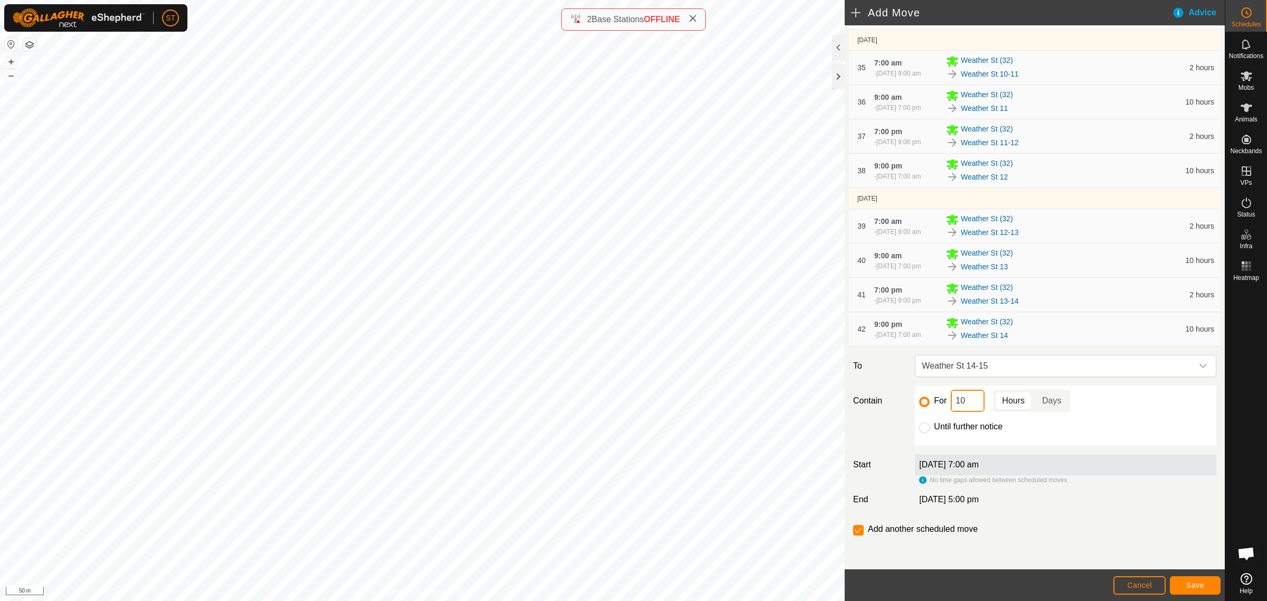
drag, startPoint x: 951, startPoint y: 402, endPoint x: 942, endPoint y: 400, distance: 9.2
click at [942, 402] on div "For 10 Hours Days" at bounding box center [1065, 401] width 293 height 22
click at [1204, 584] on button "Save" at bounding box center [1195, 585] width 51 height 18
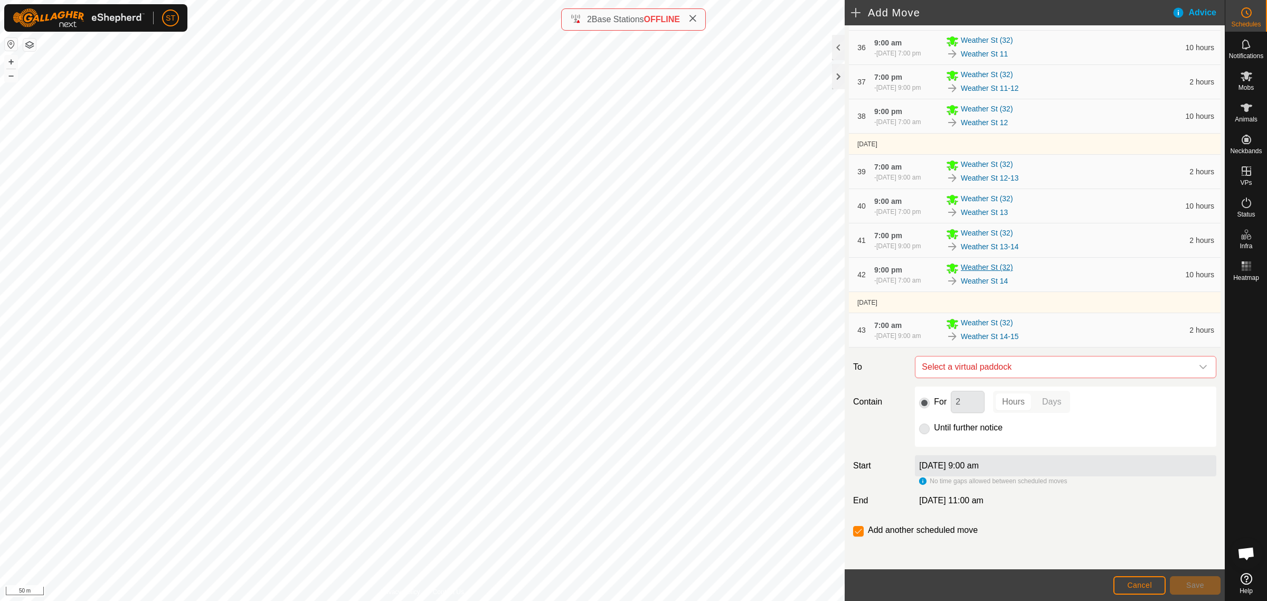
scroll to position [1497, 0]
click at [1199, 367] on icon "dropdown trigger" at bounding box center [1203, 366] width 8 height 8
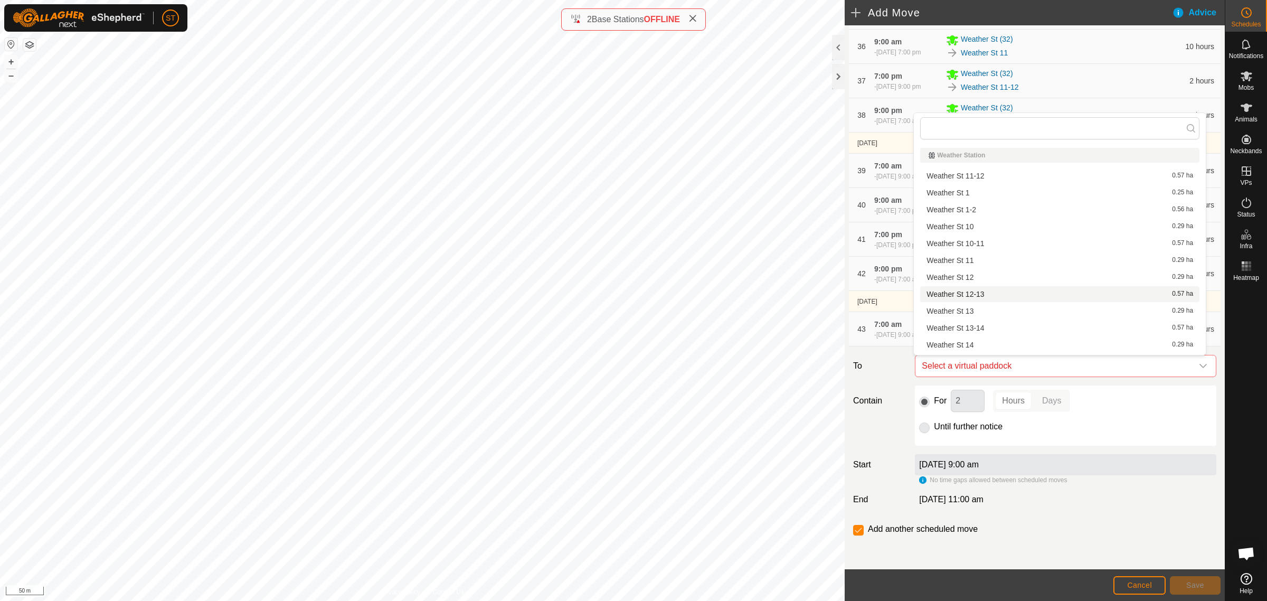
scroll to position [132, 0]
click at [967, 229] on li "Weather St 15 0.29 ha" at bounding box center [1059, 230] width 279 height 16
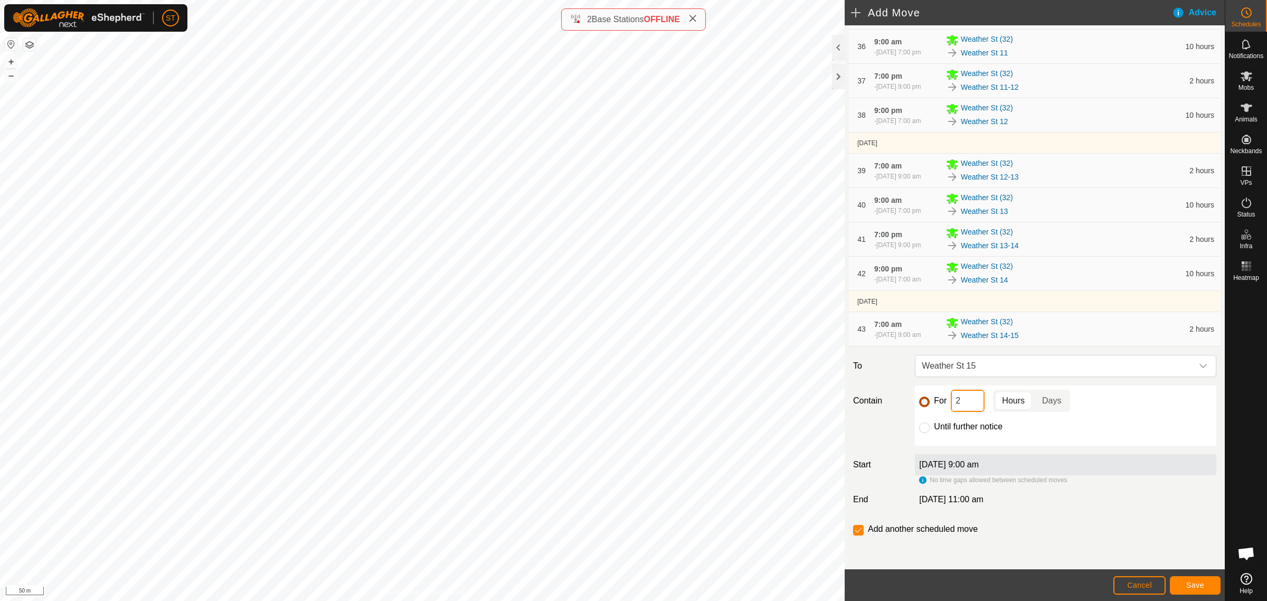
drag, startPoint x: 966, startPoint y: 404, endPoint x: 922, endPoint y: 402, distance: 44.4
click at [924, 404] on div "For 2 Hours Days" at bounding box center [1065, 401] width 293 height 22
click at [1187, 583] on span "Save" at bounding box center [1195, 585] width 18 height 8
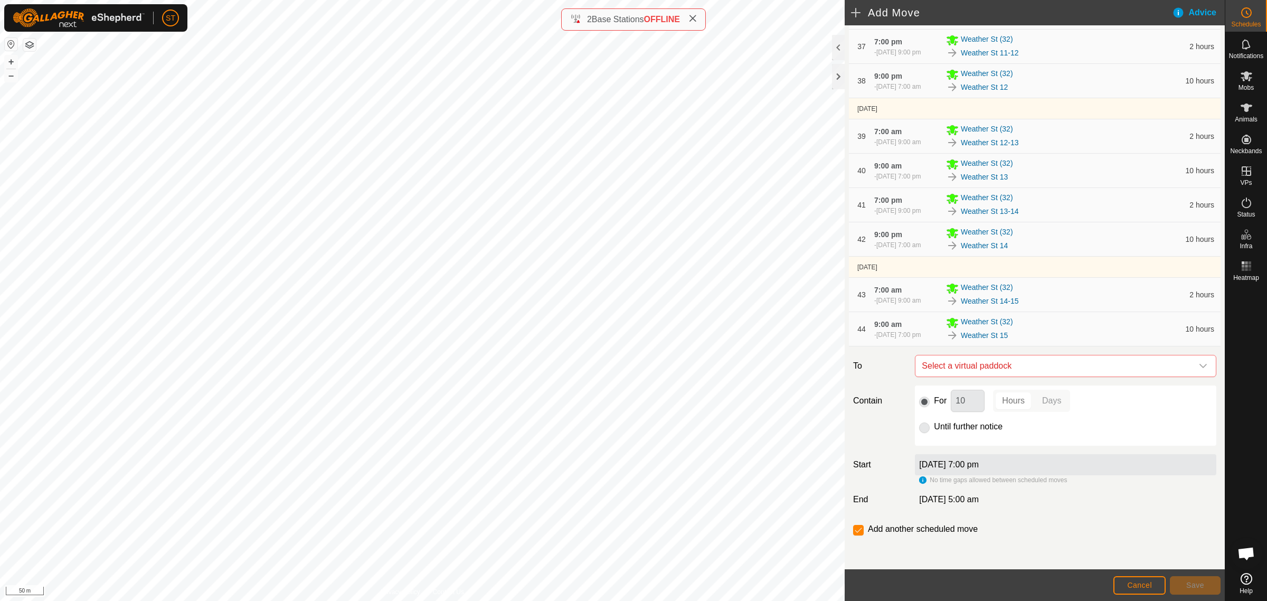
scroll to position [1531, 0]
click at [1199, 366] on icon "dropdown trigger" at bounding box center [1203, 366] width 8 height 8
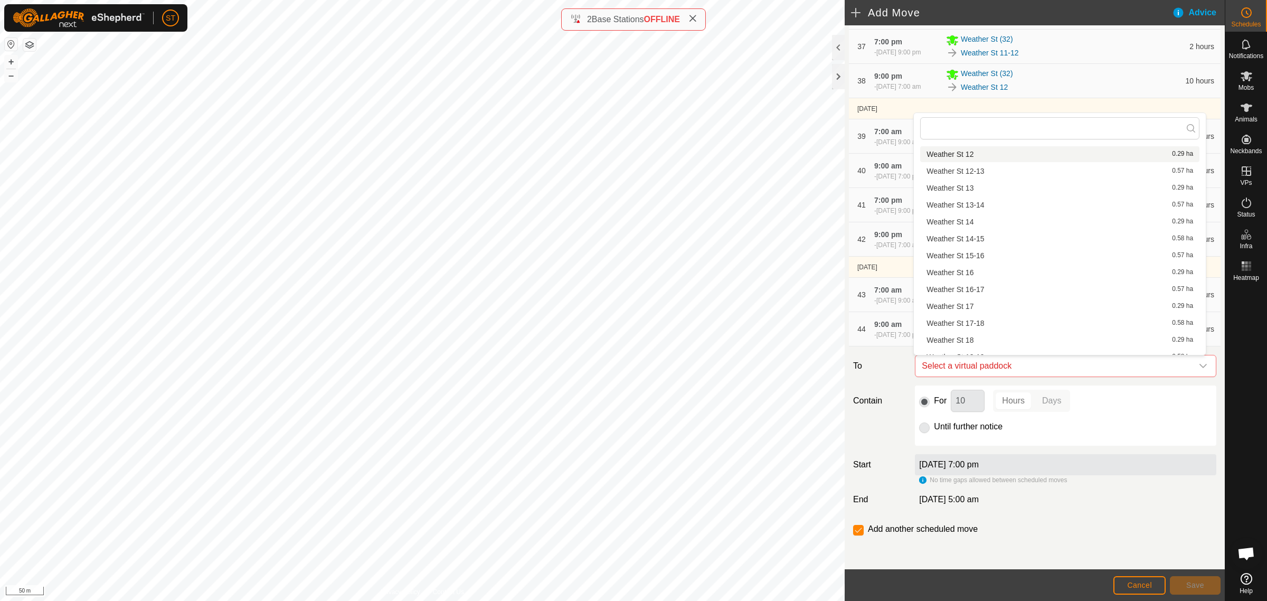
scroll to position [146, 0]
click at [975, 231] on li "Weather St 15-16 0.57 ha" at bounding box center [1059, 232] width 279 height 16
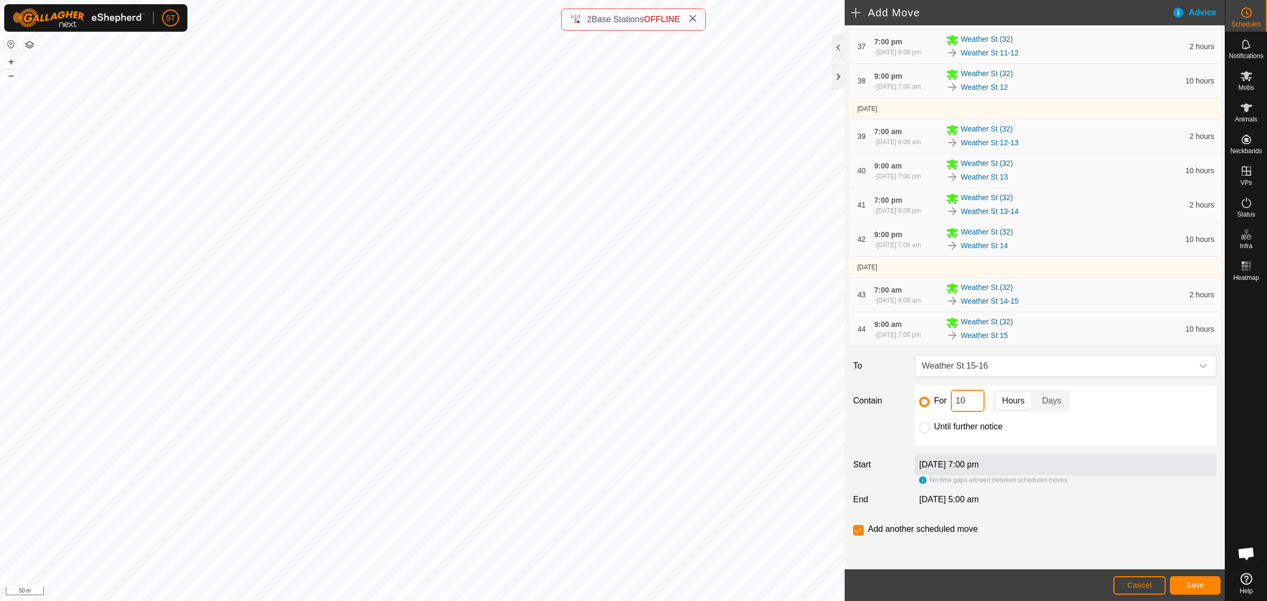
drag, startPoint x: 972, startPoint y: 400, endPoint x: 893, endPoint y: 393, distance: 78.9
click at [904, 399] on div "Contain For 10 Hours Days Until further notice" at bounding box center [1035, 415] width 372 height 60
click at [1194, 587] on span "Save" at bounding box center [1195, 585] width 18 height 8
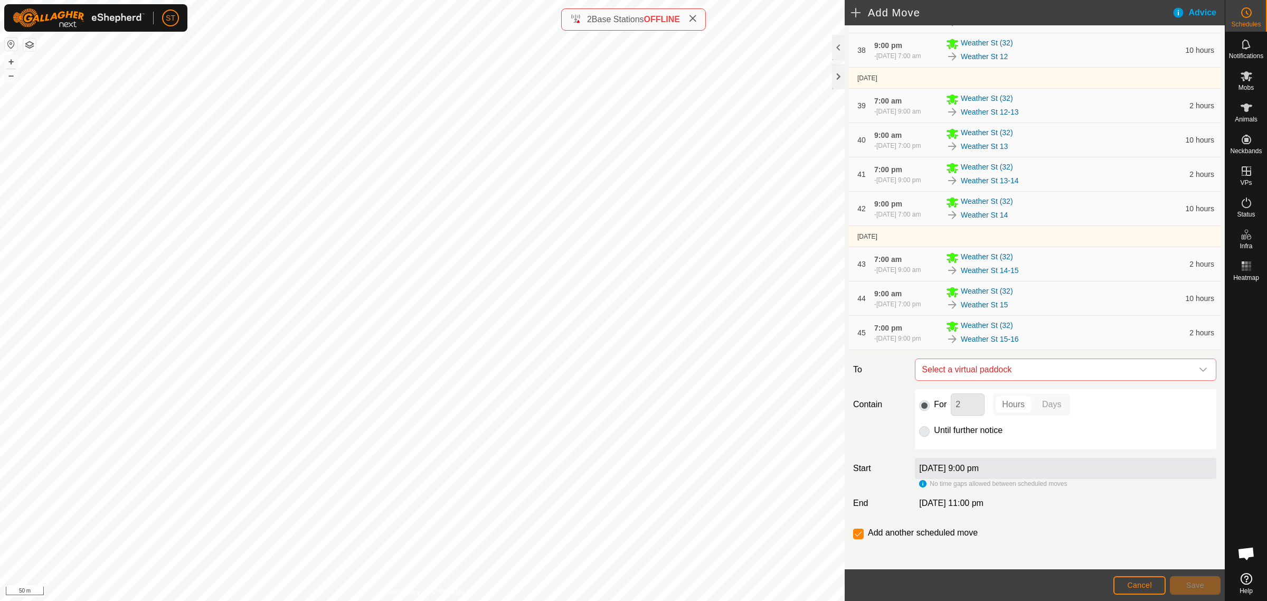
scroll to position [1565, 0]
click at [1199, 367] on icon "dropdown trigger" at bounding box center [1202, 366] width 7 height 4
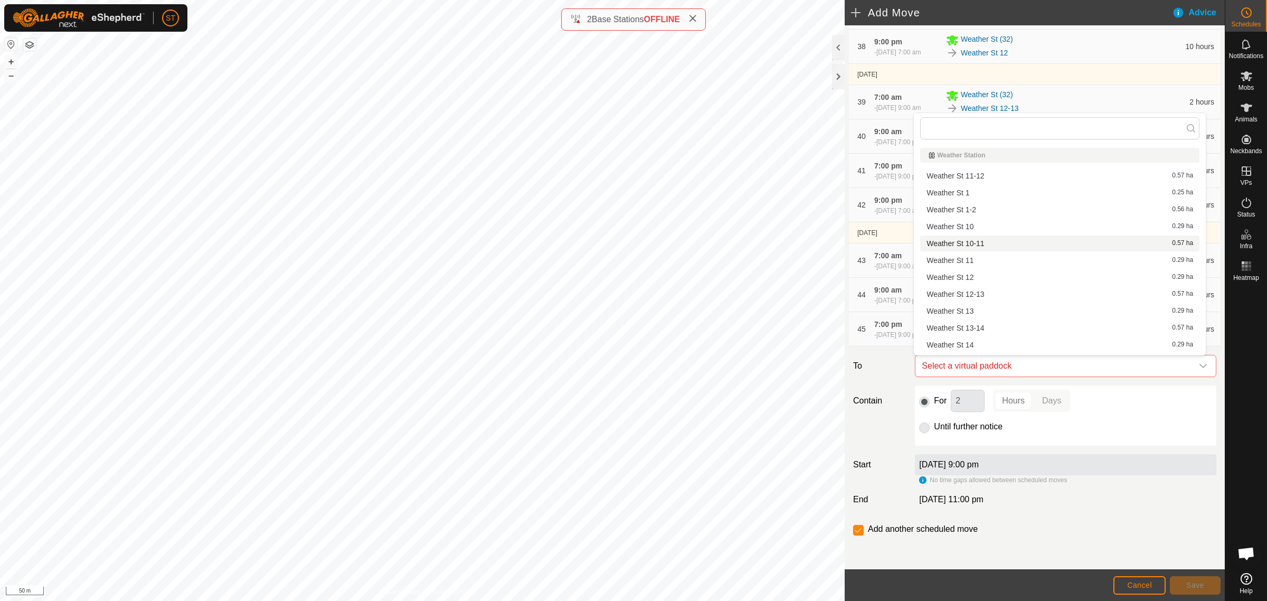
scroll to position [132, 0]
click at [967, 261] on li "Weather St 16 0.29 ha" at bounding box center [1059, 264] width 279 height 16
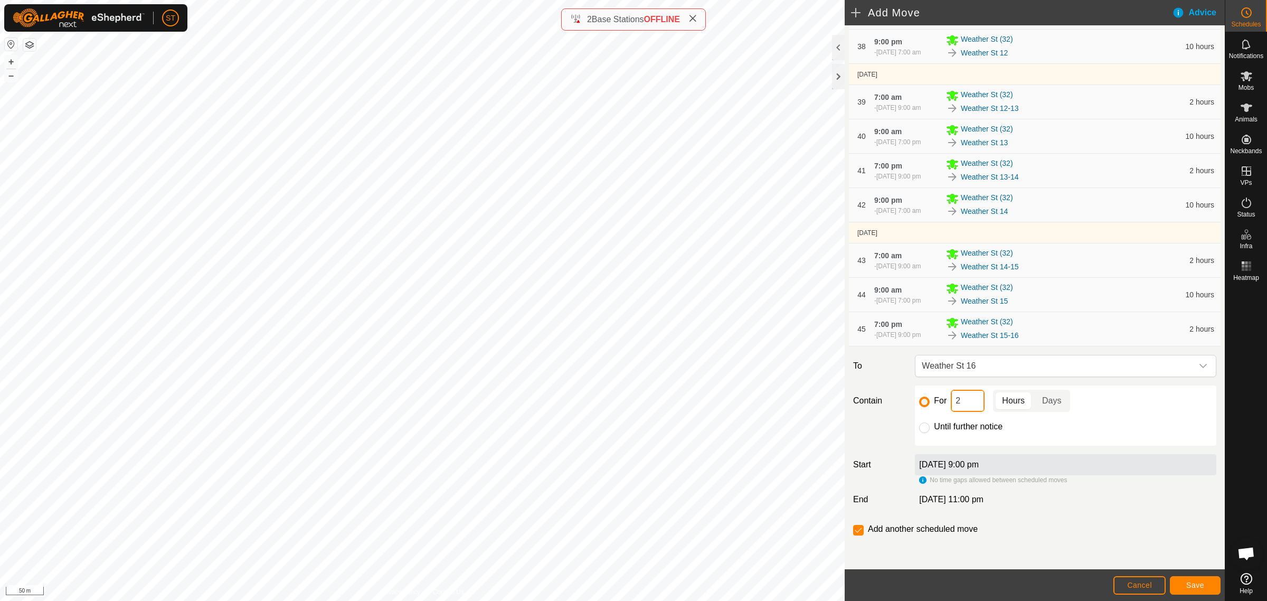
drag, startPoint x: 970, startPoint y: 399, endPoint x: 893, endPoint y: 372, distance: 82.0
click at [915, 398] on div "For 2 Hours Days Until further notice" at bounding box center [1065, 415] width 301 height 60
click at [1196, 587] on span "Save" at bounding box center [1195, 585] width 18 height 8
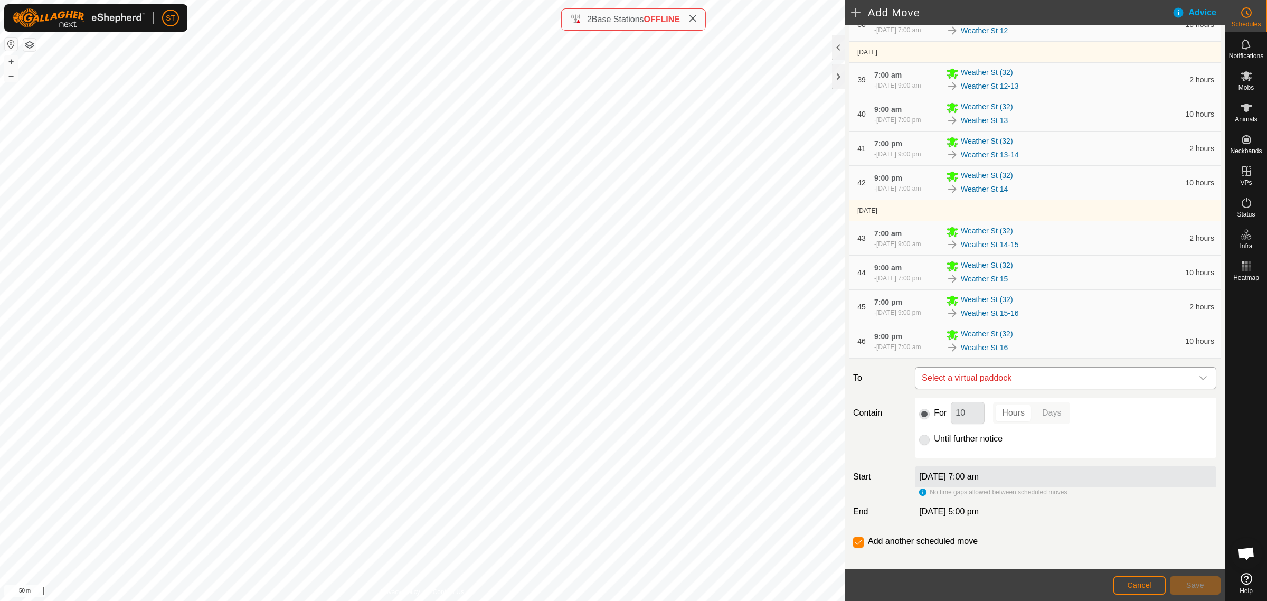
scroll to position [1584, 0]
click at [1199, 381] on icon "dropdown trigger" at bounding box center [1203, 376] width 8 height 8
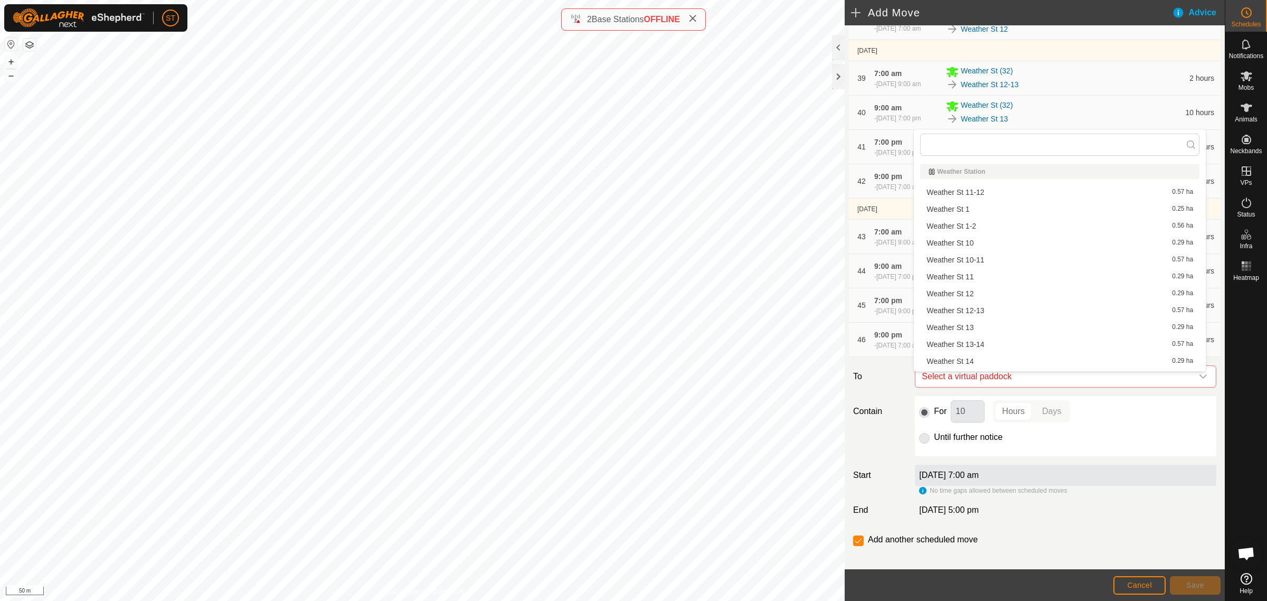
scroll to position [132, 0]
click at [979, 296] on li "Weather St 16-17 0.57 ha" at bounding box center [1059, 297] width 279 height 16
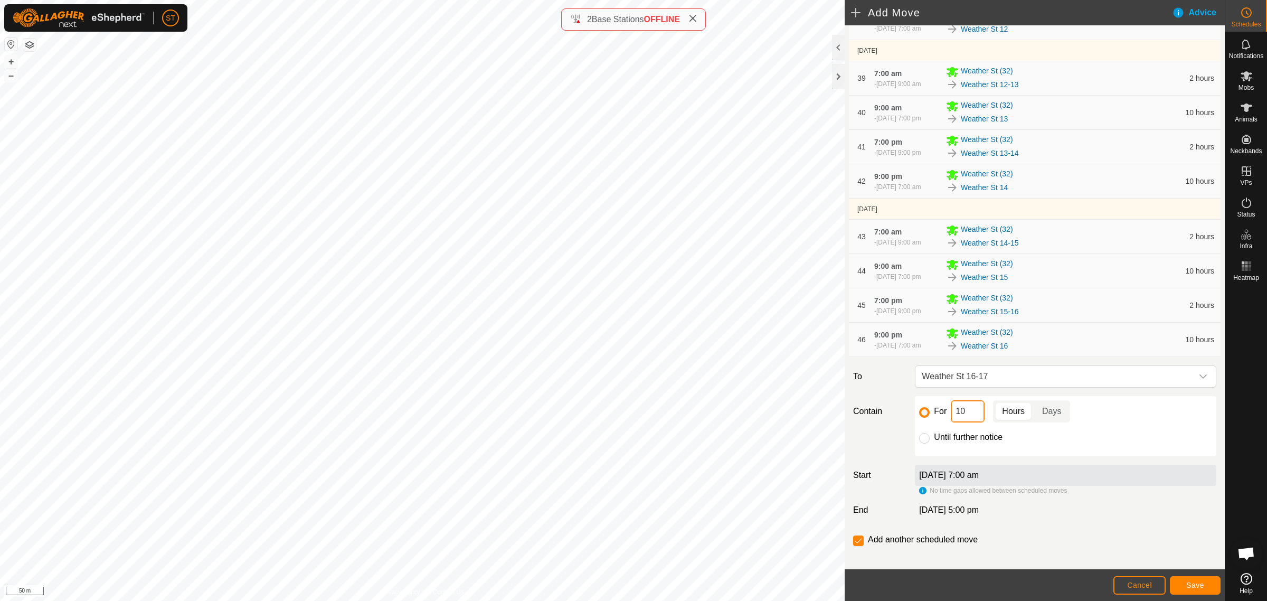
drag, startPoint x: 963, startPoint y: 420, endPoint x: 914, endPoint y: 423, distance: 49.2
click at [915, 423] on div "For 10 Hours Days Until further notice" at bounding box center [1065, 426] width 301 height 60
click at [1189, 584] on span "Save" at bounding box center [1195, 585] width 18 height 8
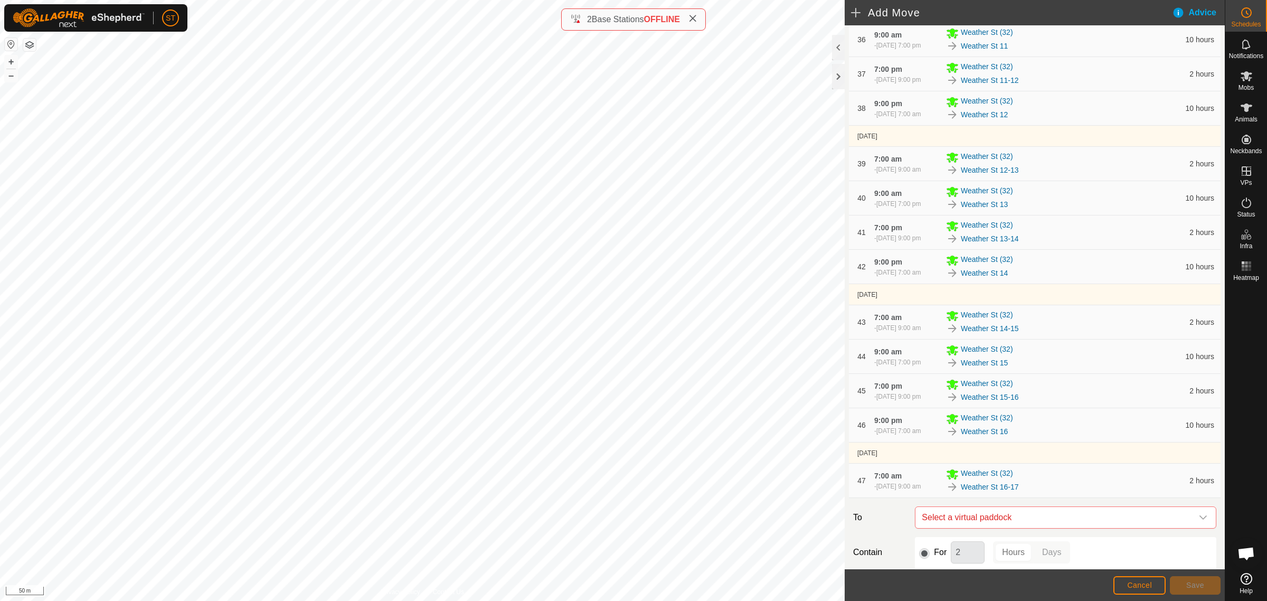
scroll to position [1655, 0]
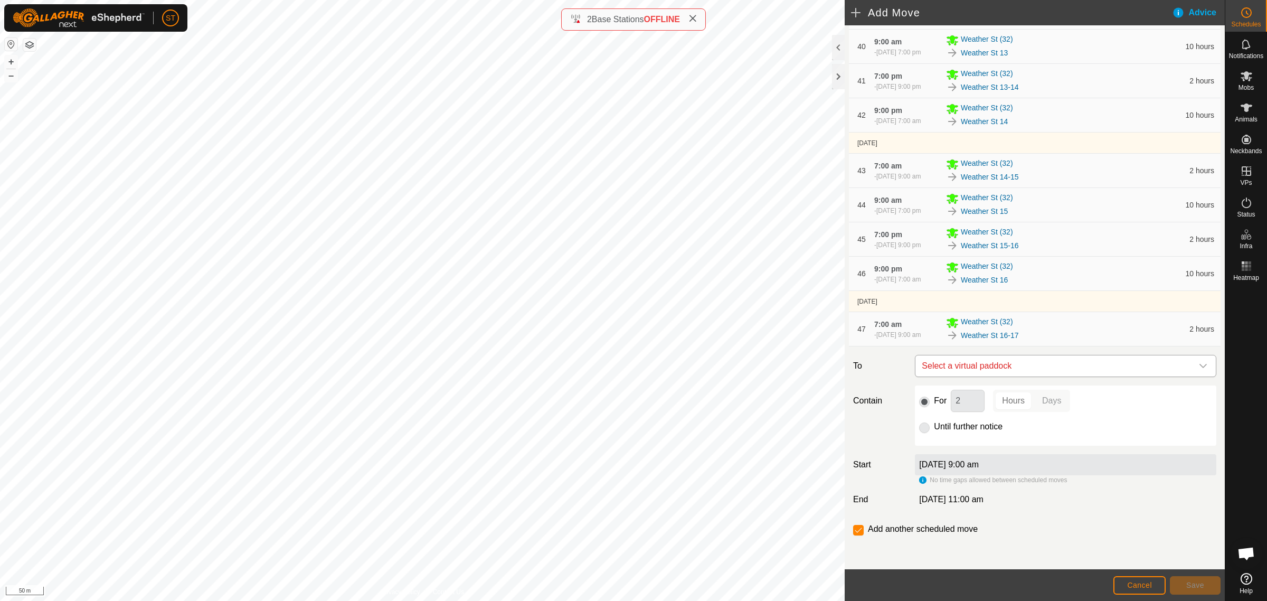
click at [1199, 370] on icon "dropdown trigger" at bounding box center [1203, 366] width 8 height 8
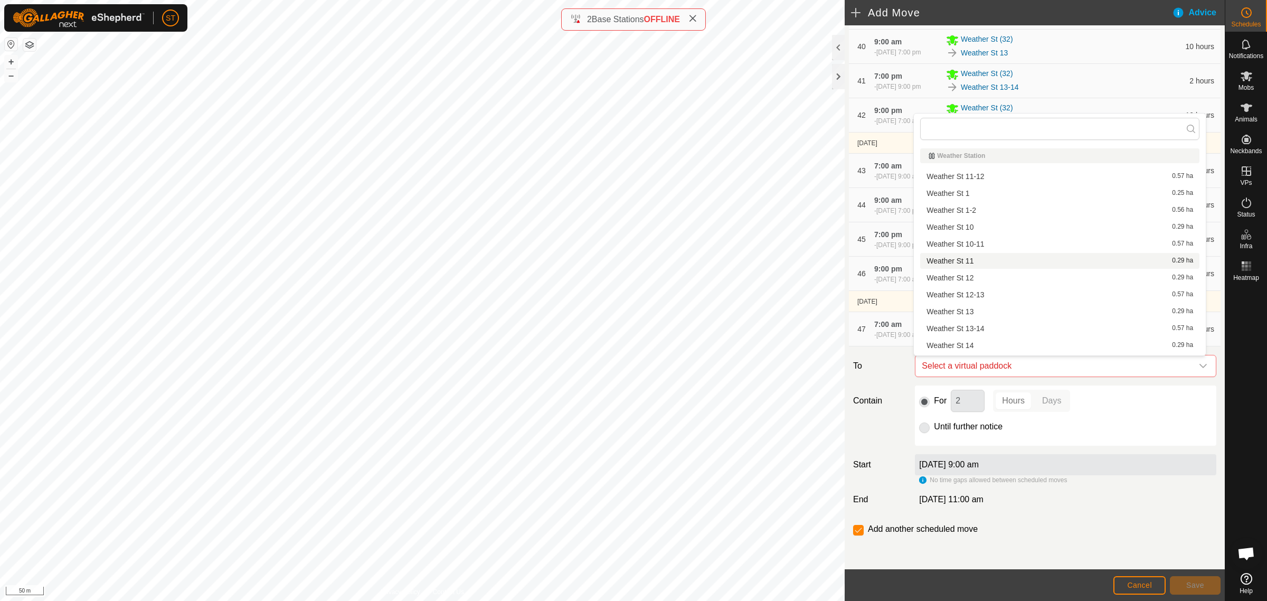
scroll to position [198, 0]
click at [969, 234] on li "Weather St 17 0.29 ha" at bounding box center [1059, 232] width 279 height 16
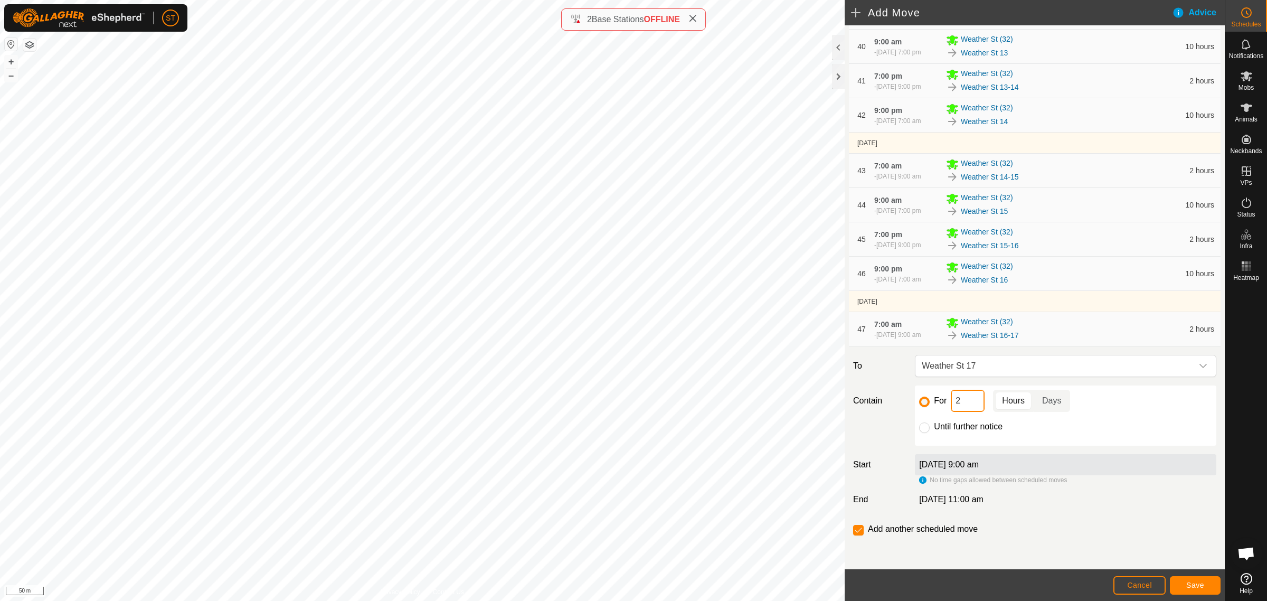
drag, startPoint x: 959, startPoint y: 404, endPoint x: 901, endPoint y: 400, distance: 58.3
click at [901, 400] on div "Contain For 2 Hours Days Until further notice" at bounding box center [1035, 415] width 372 height 60
click at [1199, 582] on span "Save" at bounding box center [1195, 585] width 18 height 8
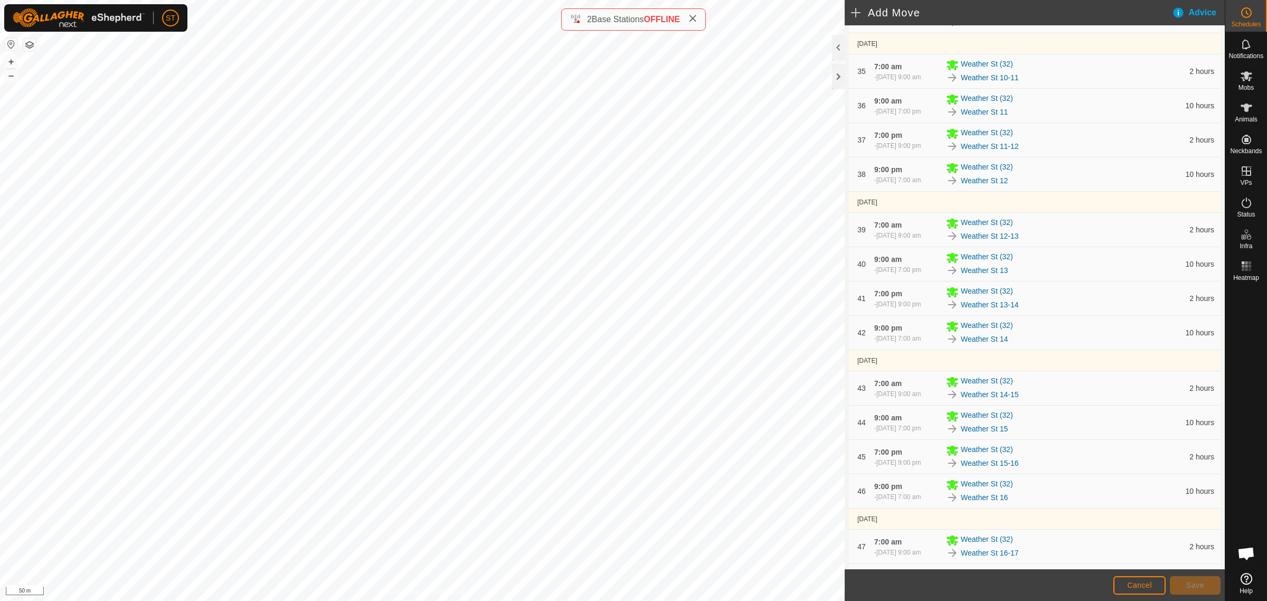
scroll to position [1689, 0]
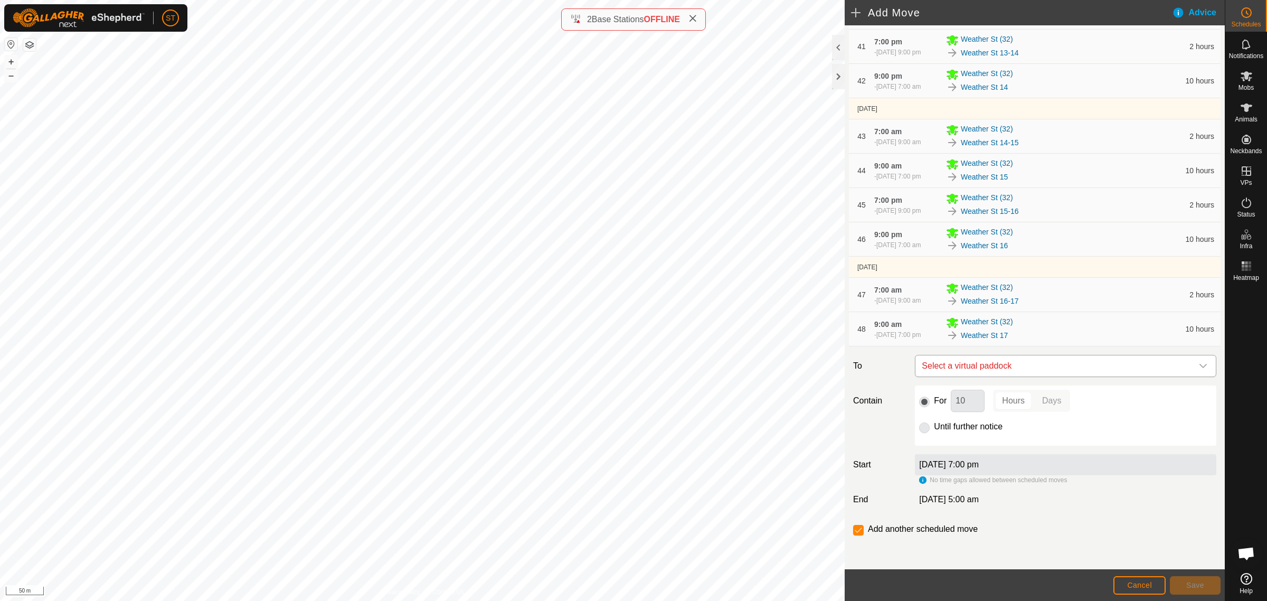
click at [1199, 367] on icon "dropdown trigger" at bounding box center [1203, 366] width 8 height 8
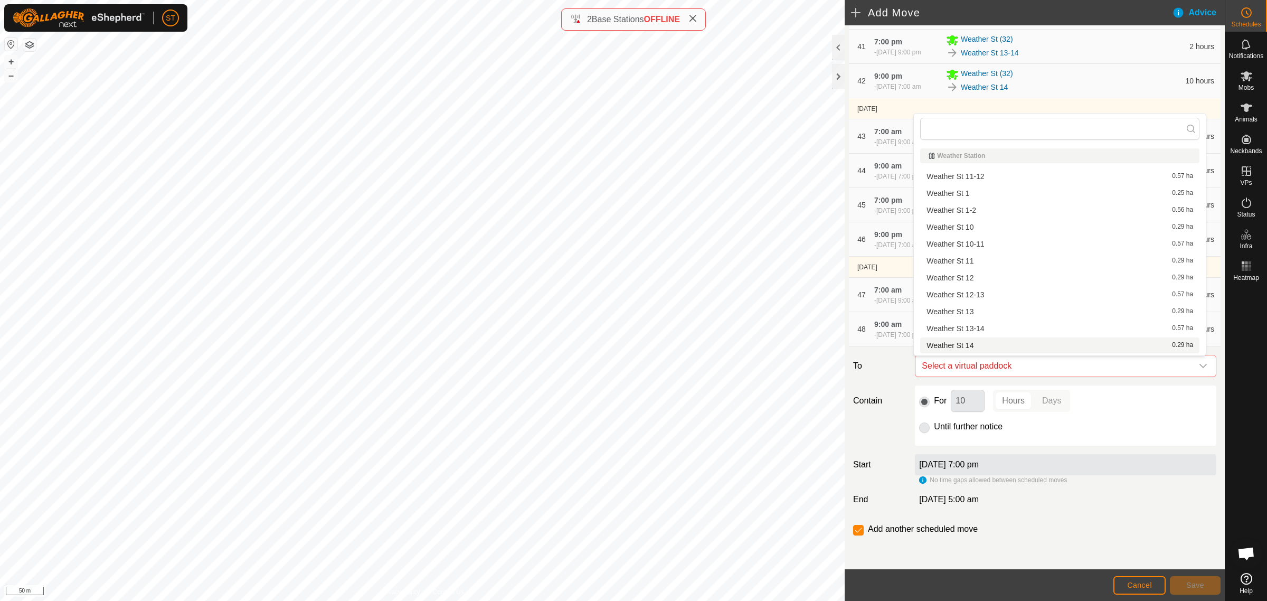
scroll to position [198, 0]
click at [977, 244] on li "Weather St 17-18 0.58 ha" at bounding box center [1059, 249] width 279 height 16
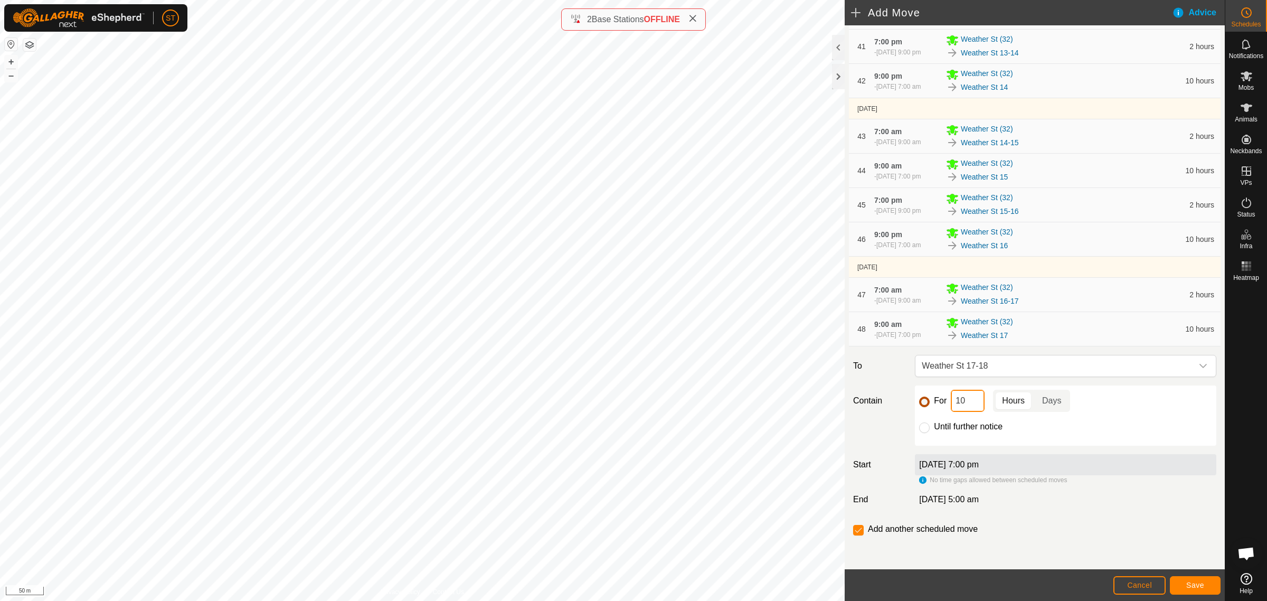
drag, startPoint x: 949, startPoint y: 402, endPoint x: 917, endPoint y: 400, distance: 31.8
click at [924, 402] on div "For 10 Hours Days" at bounding box center [1065, 401] width 293 height 22
click at [1205, 582] on button "Save" at bounding box center [1195, 585] width 51 height 18
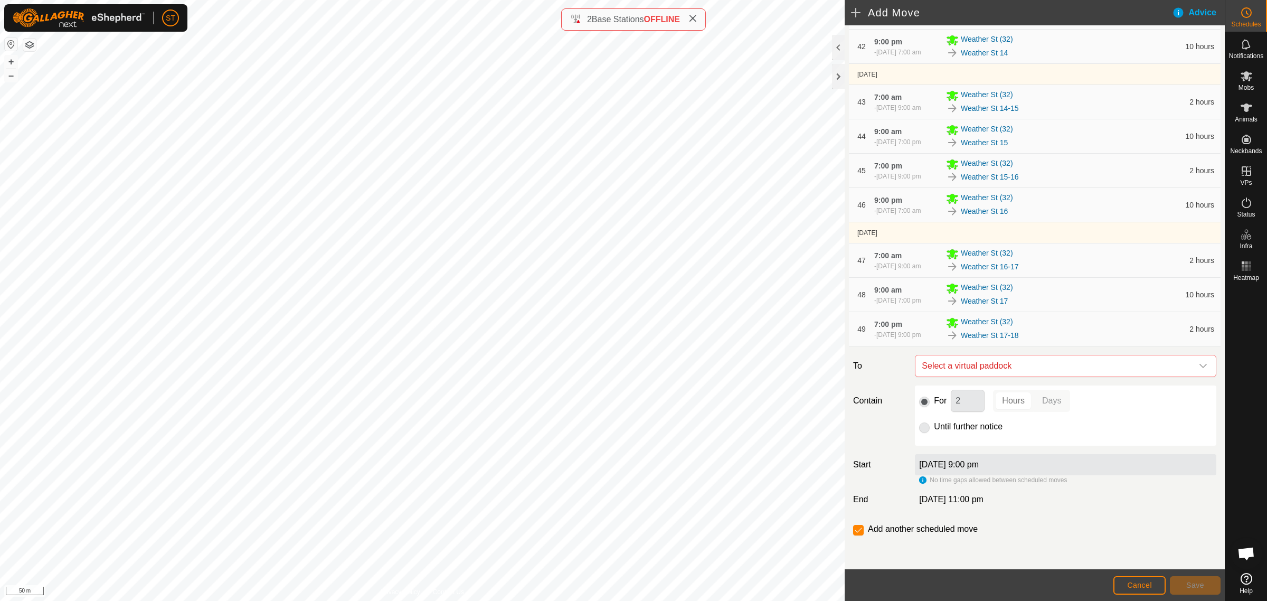
scroll to position [1724, 0]
click at [1199, 366] on icon "dropdown trigger" at bounding box center [1202, 366] width 7 height 4
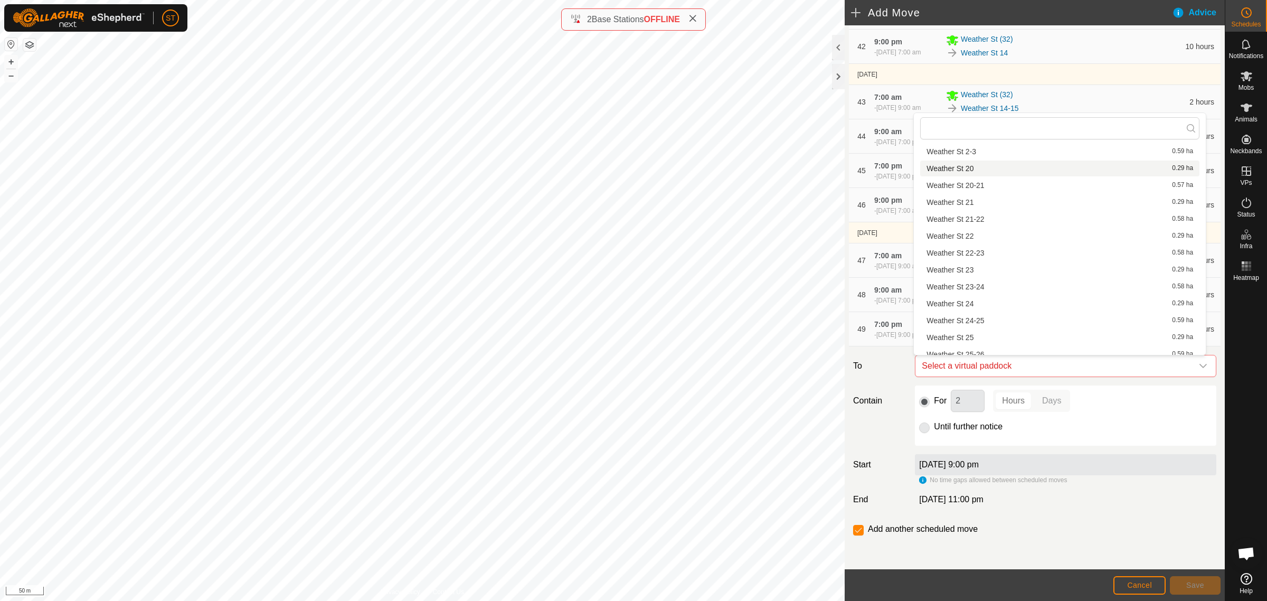
scroll to position [264, 0]
click at [969, 196] on li "Weather St 18 0.29 ha" at bounding box center [1059, 199] width 279 height 16
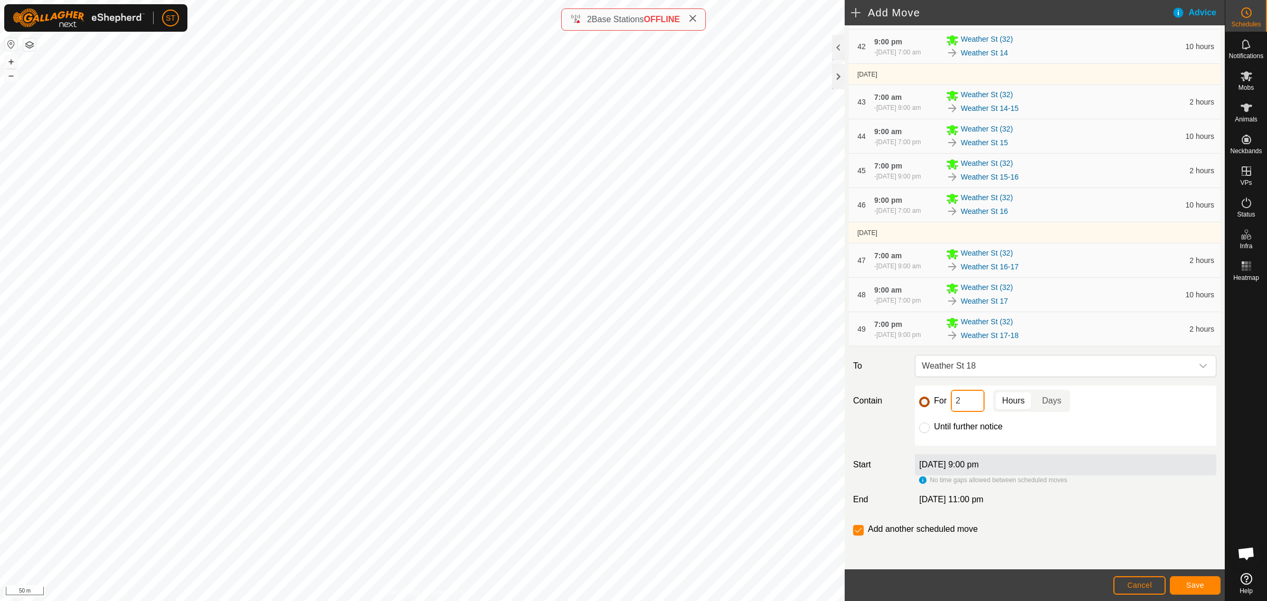
drag, startPoint x: 959, startPoint y: 400, endPoint x: 923, endPoint y: 401, distance: 35.9
click at [923, 401] on div "For 2 Hours Days" at bounding box center [1065, 401] width 293 height 22
click at [1196, 590] on button "Save" at bounding box center [1195, 585] width 51 height 18
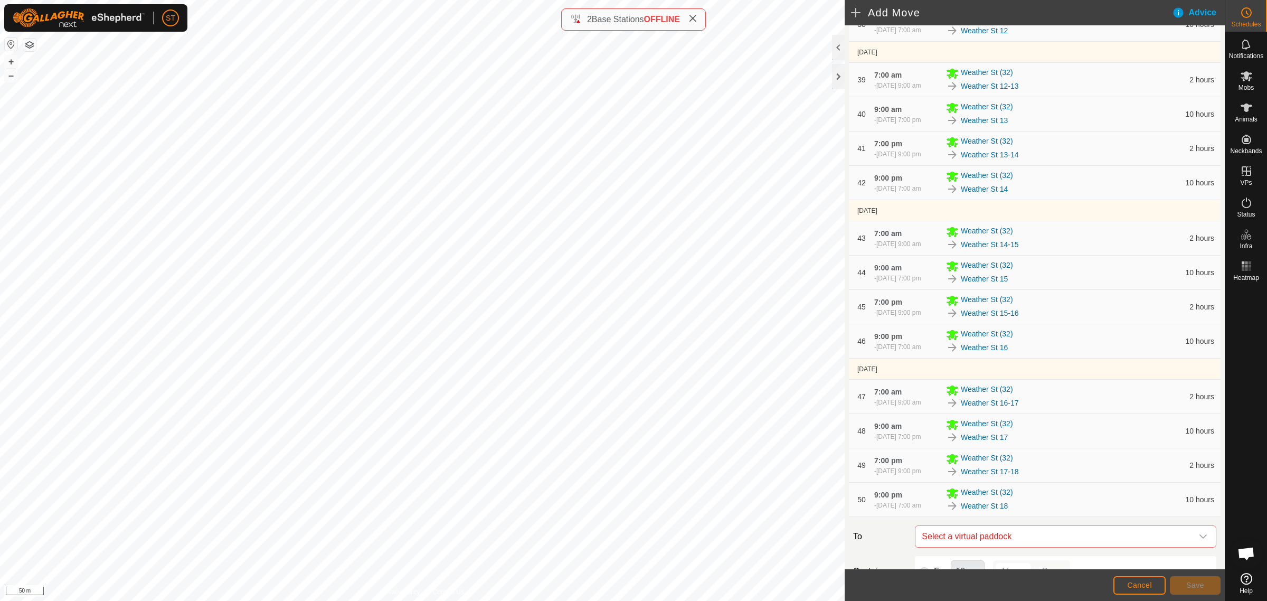
scroll to position [1758, 0]
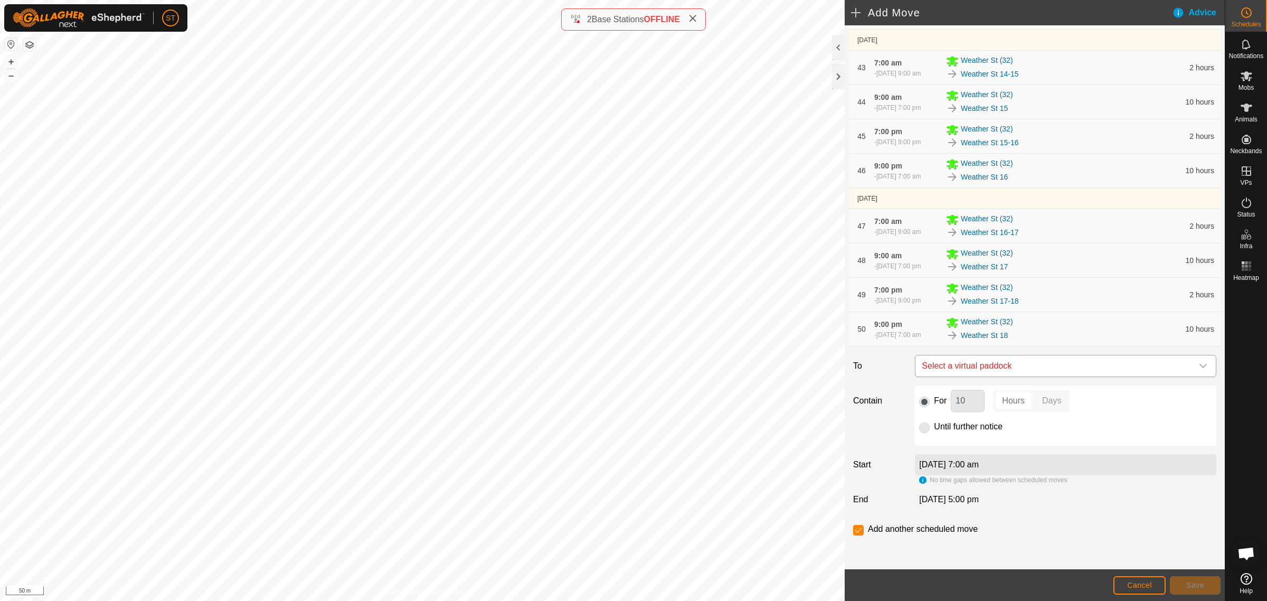
click at [1199, 366] on icon "dropdown trigger" at bounding box center [1203, 366] width 8 height 8
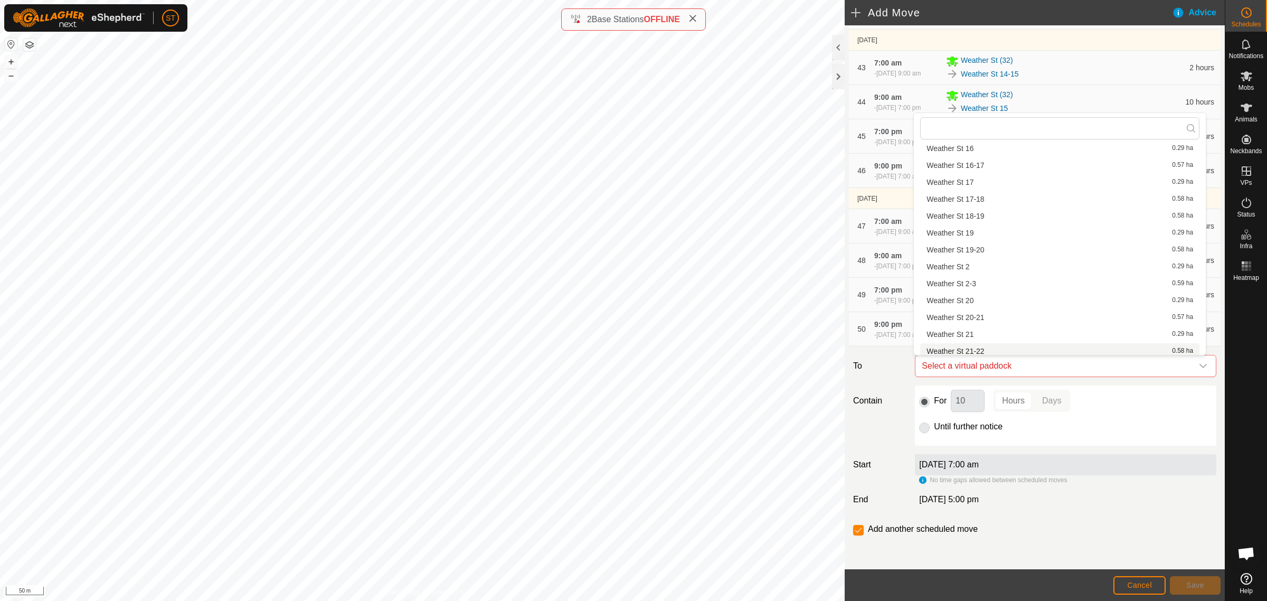
scroll to position [198, 0]
click at [980, 281] on li "Weather St 18-19 0.58 ha" at bounding box center [1059, 282] width 279 height 16
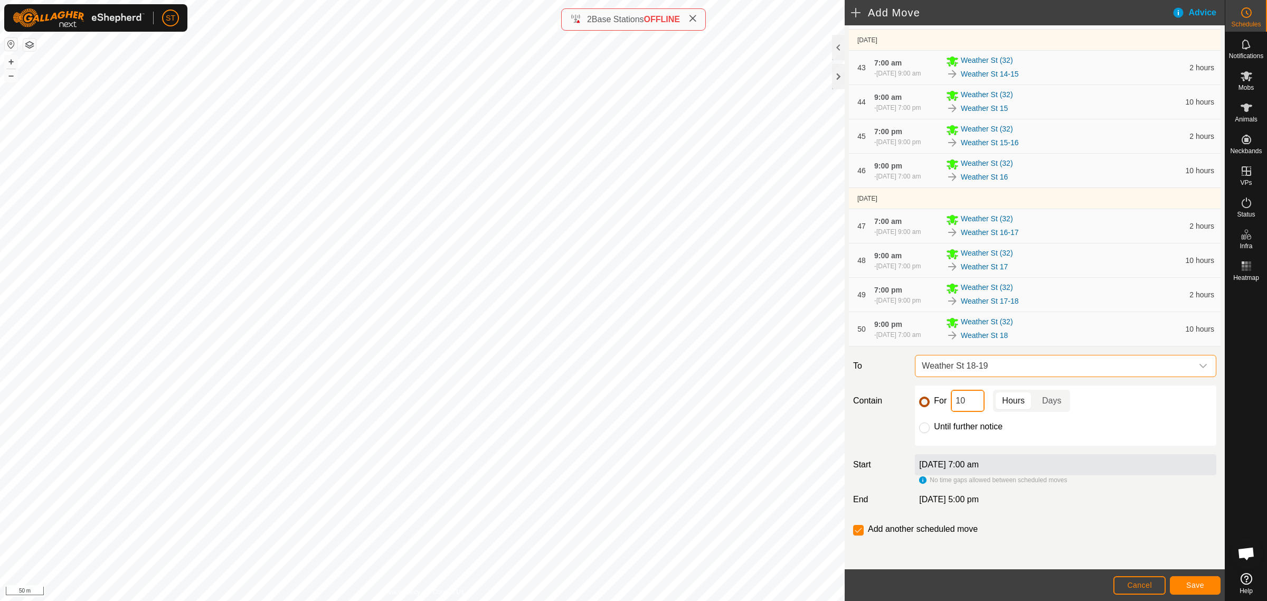
drag, startPoint x: 969, startPoint y: 400, endPoint x: 925, endPoint y: 400, distance: 44.3
click at [925, 400] on div "For 10 Hours Days" at bounding box center [1065, 401] width 293 height 22
click at [1201, 579] on button "Save" at bounding box center [1195, 585] width 51 height 18
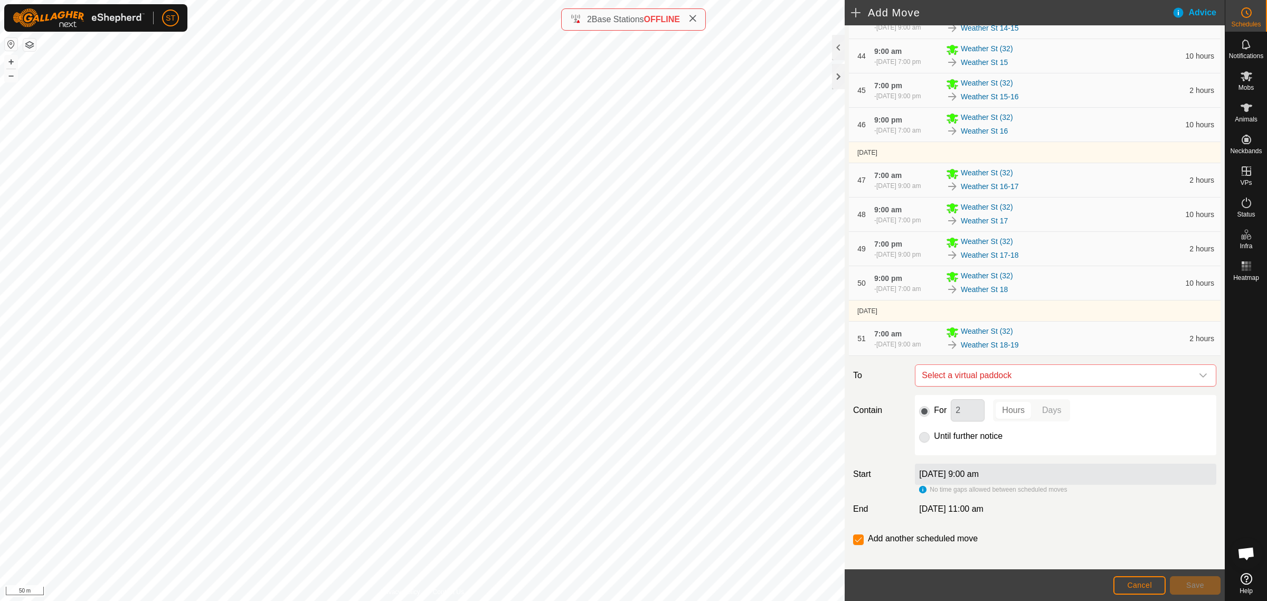
scroll to position [1814, 0]
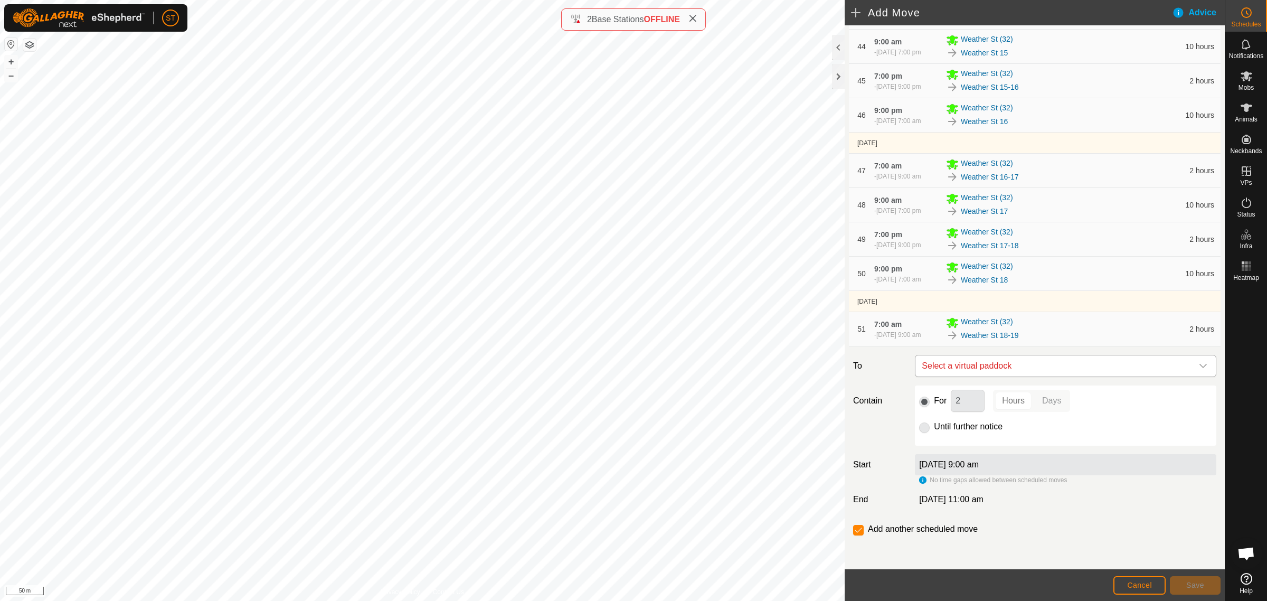
click at [1199, 366] on icon "dropdown trigger" at bounding box center [1202, 366] width 7 height 4
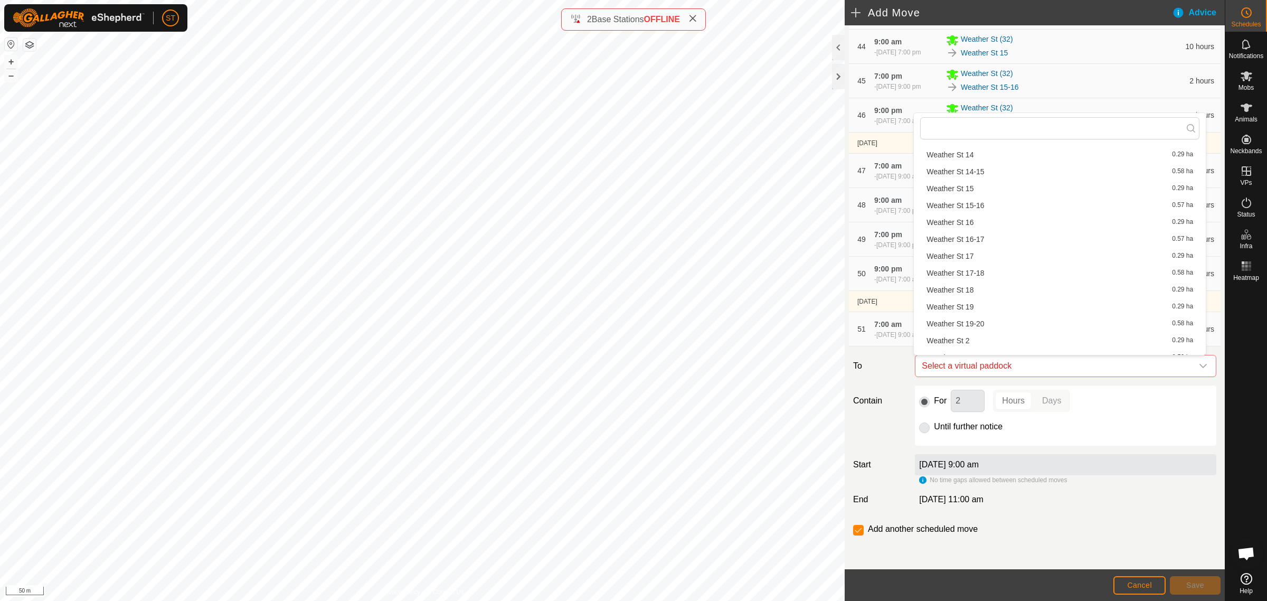
scroll to position [198, 0]
click at [973, 298] on li "Weather St 19 0.29 ha" at bounding box center [1059, 299] width 279 height 16
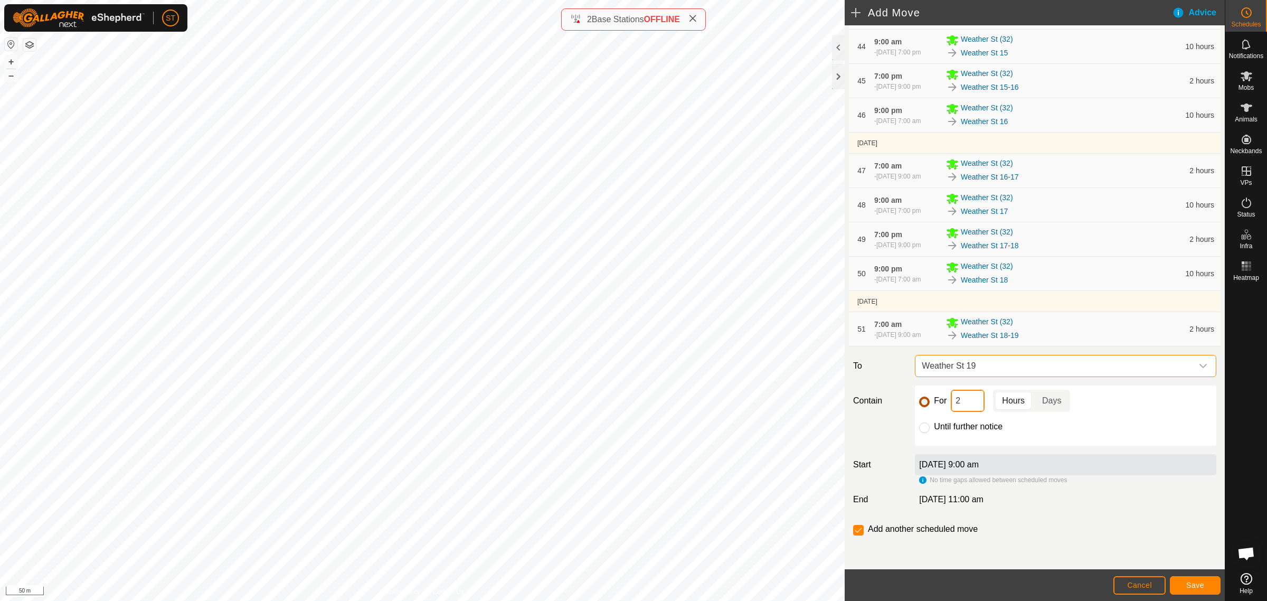
drag, startPoint x: 968, startPoint y: 407, endPoint x: 917, endPoint y: 402, distance: 51.0
click at [919, 402] on div "For 2 Hours Days" at bounding box center [1065, 401] width 293 height 22
click at [1184, 590] on button "Save" at bounding box center [1195, 585] width 51 height 18
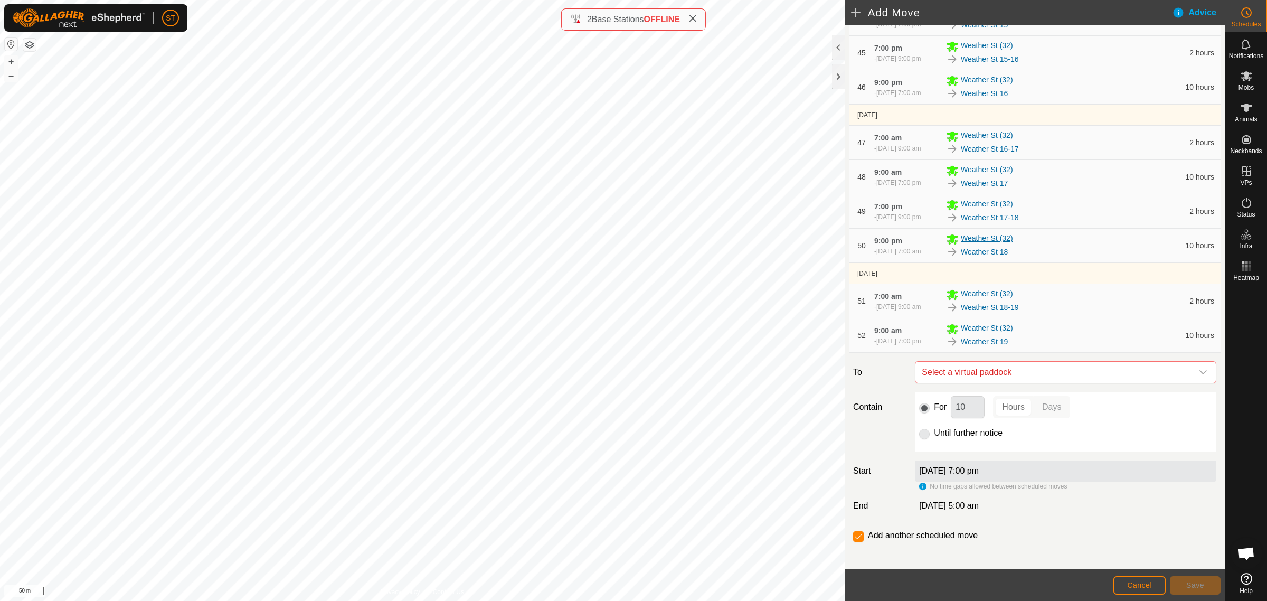
scroll to position [1848, 0]
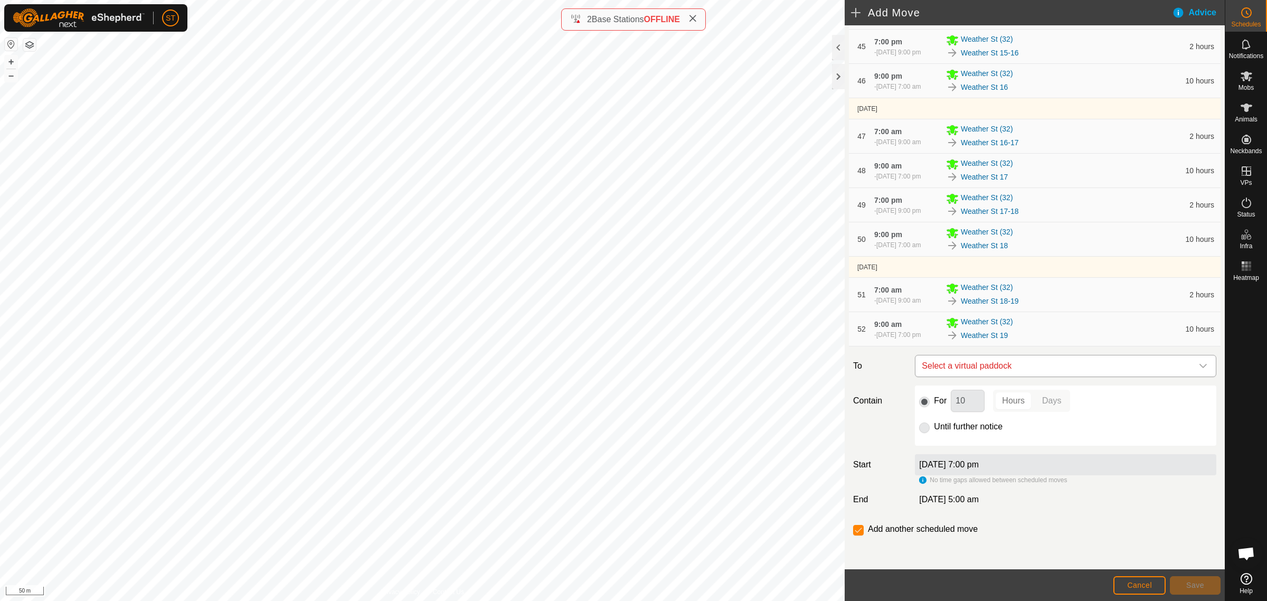
click at [1199, 366] on icon "dropdown trigger" at bounding box center [1203, 366] width 8 height 8
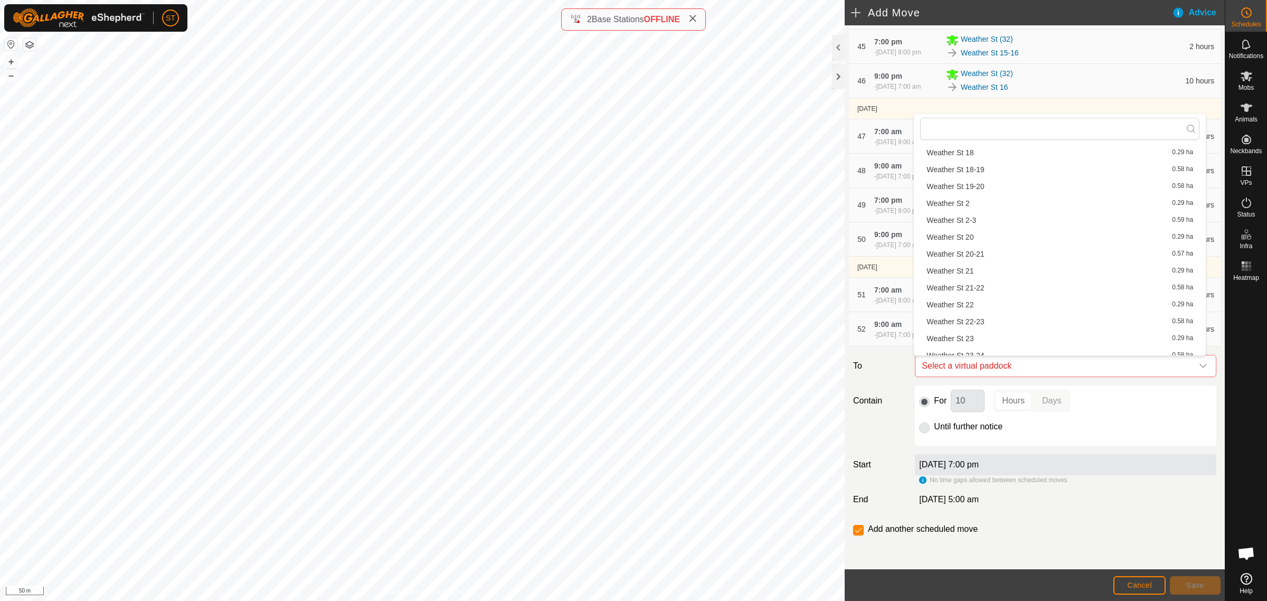
scroll to position [330, 0]
click at [977, 182] on span "Weather St 19-20" at bounding box center [955, 184] width 58 height 7
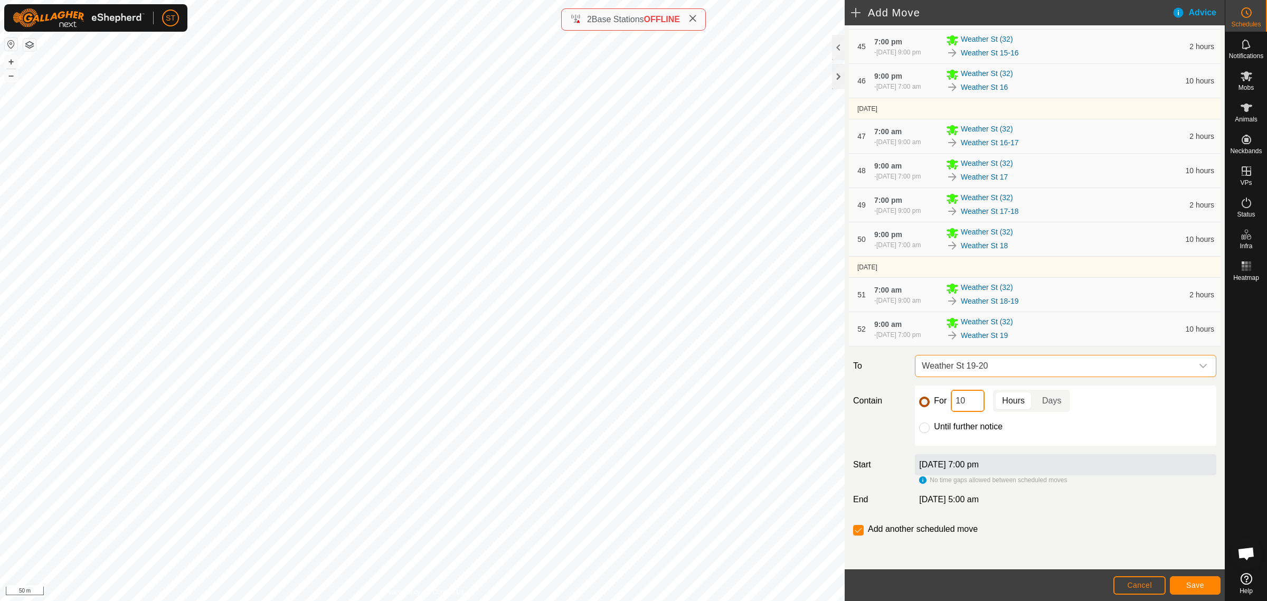
drag, startPoint x: 968, startPoint y: 403, endPoint x: 921, endPoint y: 404, distance: 46.5
click at [925, 404] on div "For 10 Hours Days" at bounding box center [1065, 401] width 293 height 22
click at [1181, 585] on button "Save" at bounding box center [1195, 585] width 51 height 18
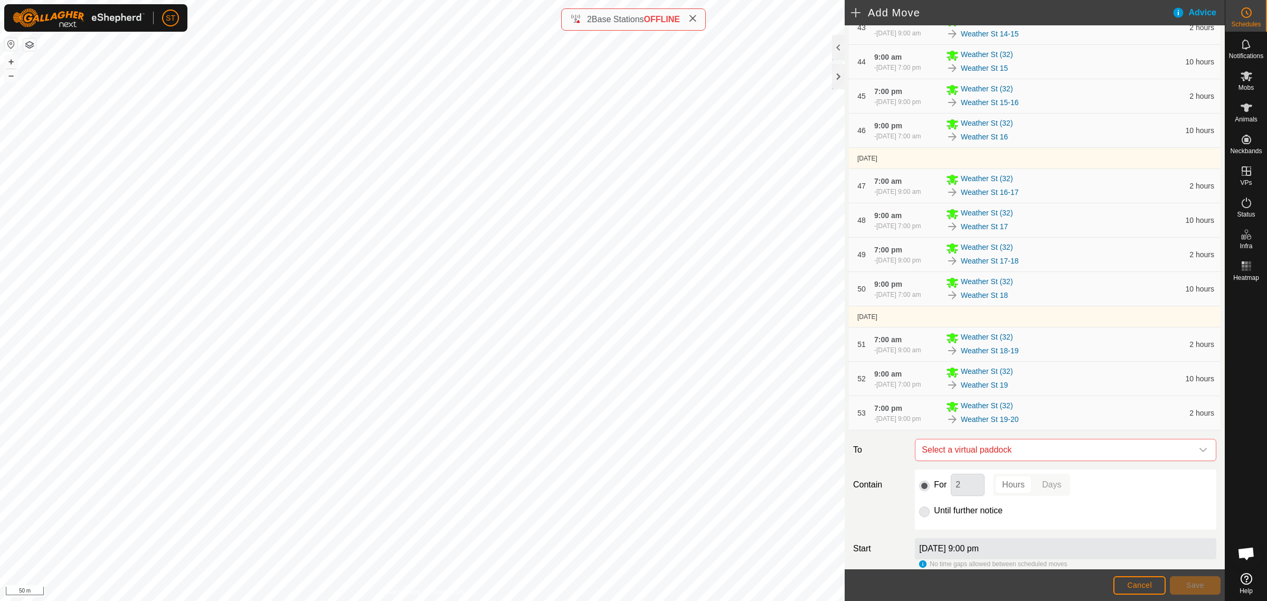
scroll to position [1883, 0]
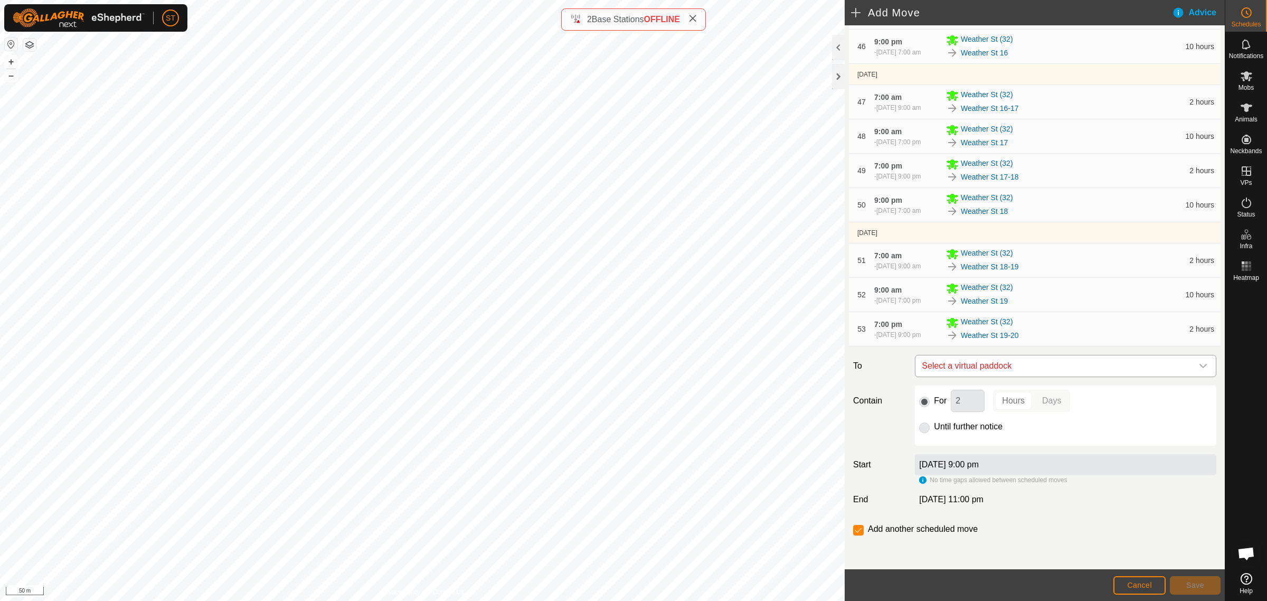
click at [1199, 364] on icon "dropdown trigger" at bounding box center [1203, 366] width 8 height 8
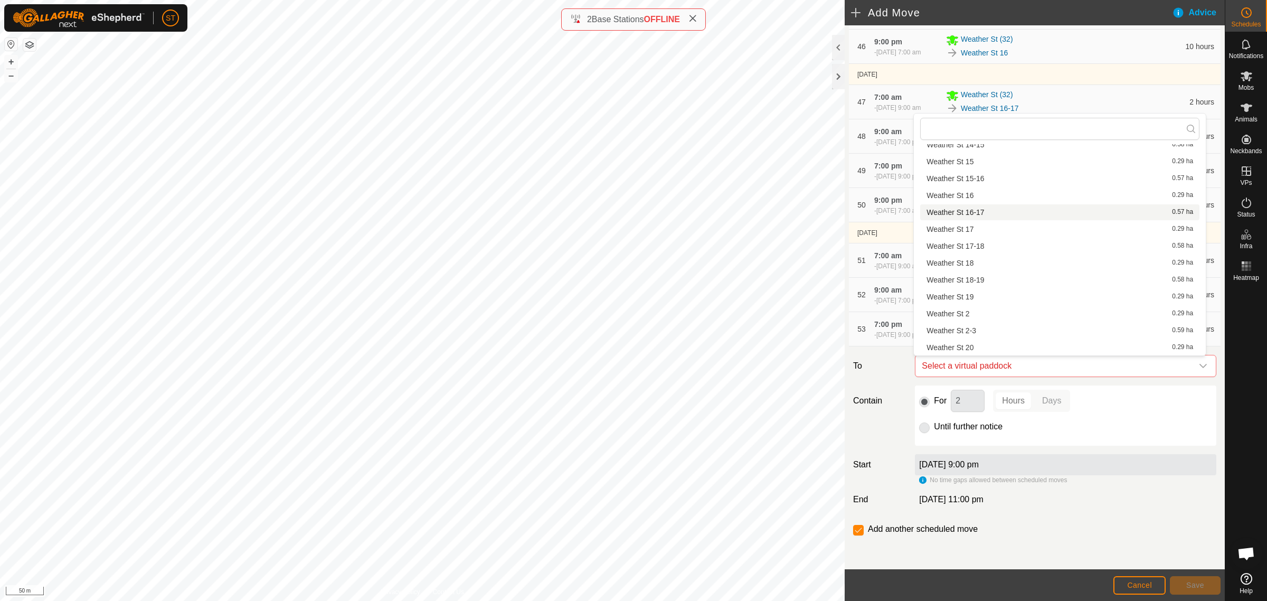
scroll to position [278, 0]
click at [982, 286] on li "Weather St 20 0.29 ha" at bounding box center [1059, 287] width 279 height 16
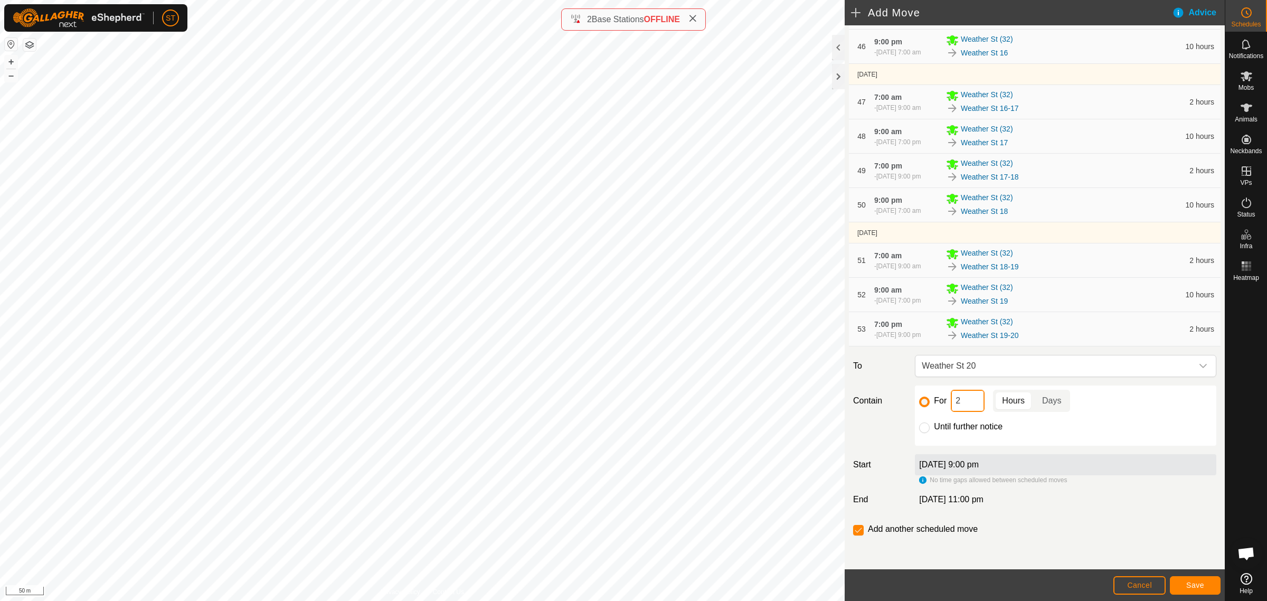
drag, startPoint x: 957, startPoint y: 407, endPoint x: 936, endPoint y: 407, distance: 21.1
click at [937, 407] on div "For 2 Hours Days" at bounding box center [1065, 401] width 293 height 22
type input "10"
click at [858, 528] on input "checkbox" at bounding box center [858, 530] width 11 height 11
checkbox input "false"
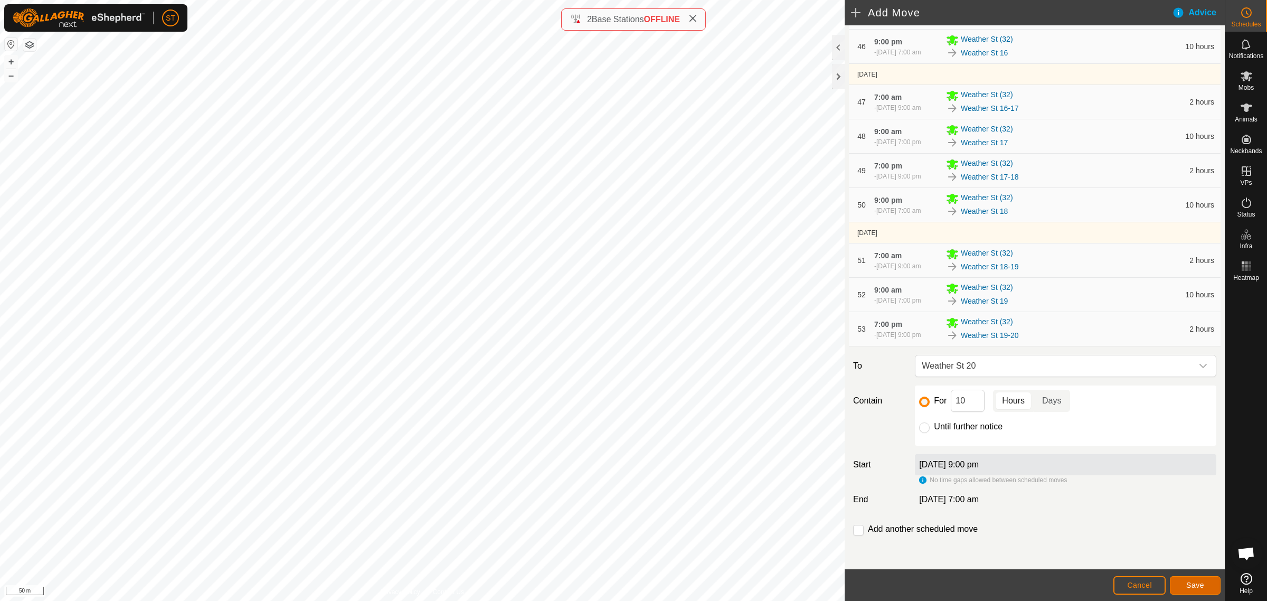
click at [1186, 582] on span "Save" at bounding box center [1195, 585] width 18 height 8
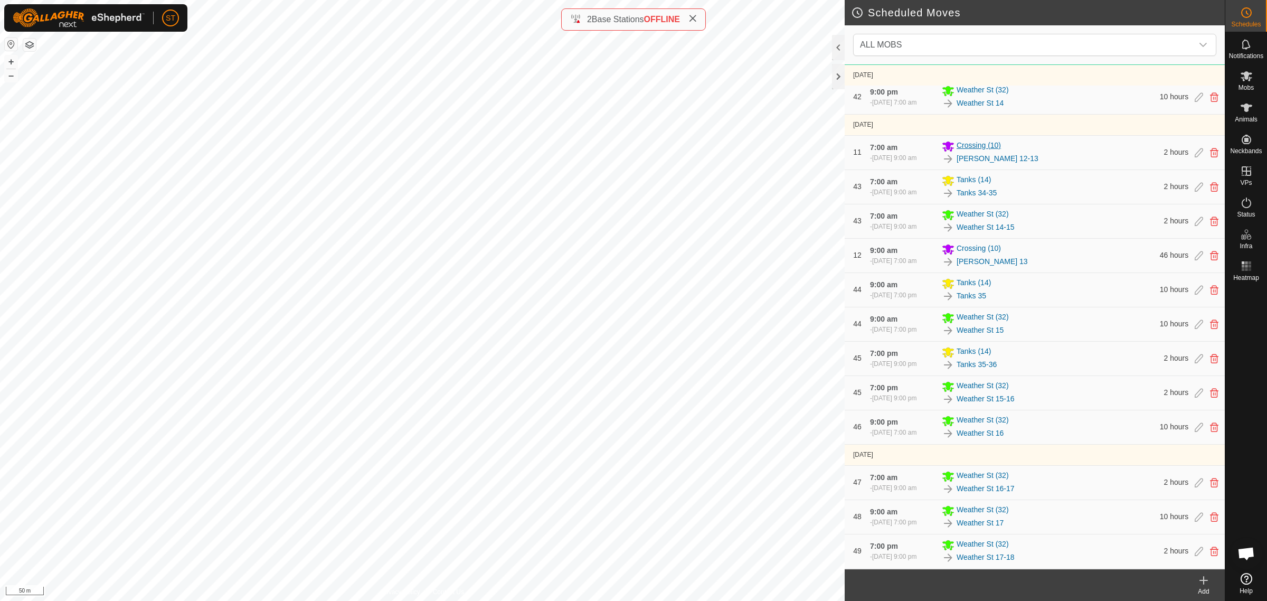
scroll to position [6774, 0]
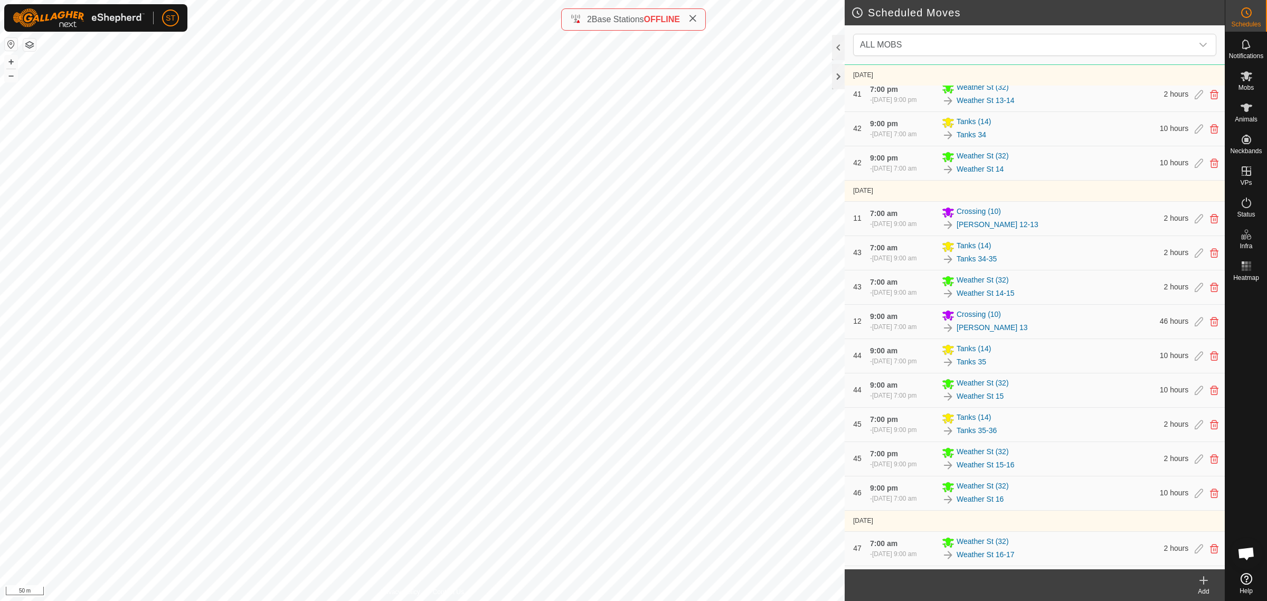
drag, startPoint x: 1207, startPoint y: 584, endPoint x: 1242, endPoint y: 222, distance: 363.9
click at [1207, 584] on icon at bounding box center [1203, 580] width 13 height 13
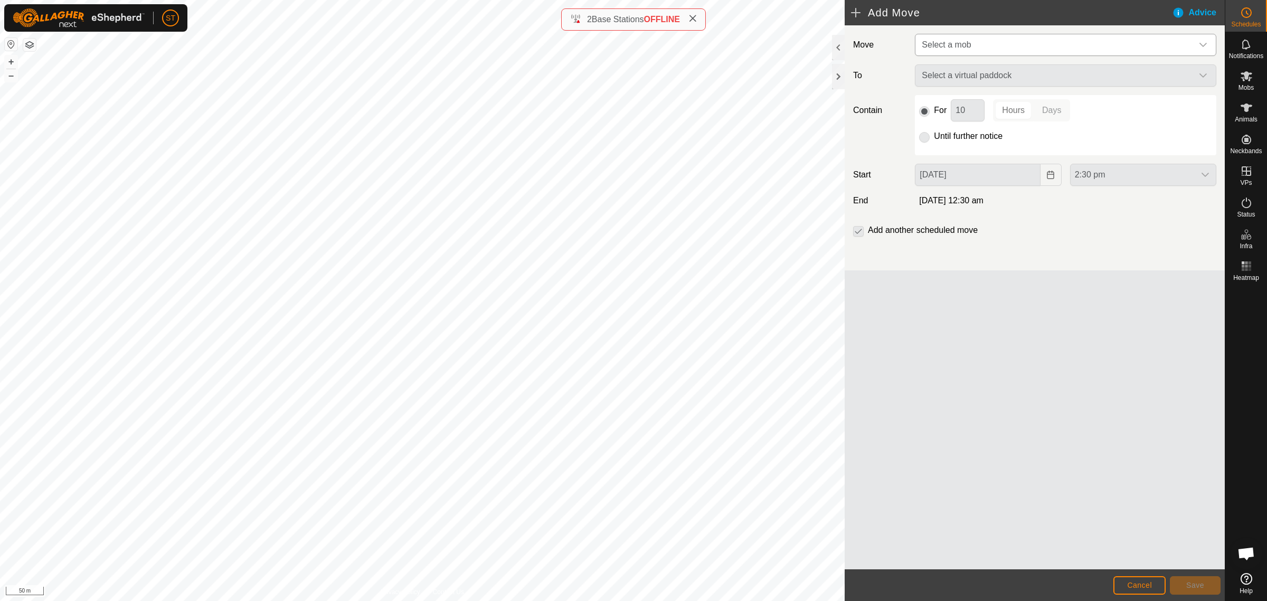
click at [1207, 43] on icon "dropdown trigger" at bounding box center [1203, 45] width 8 height 8
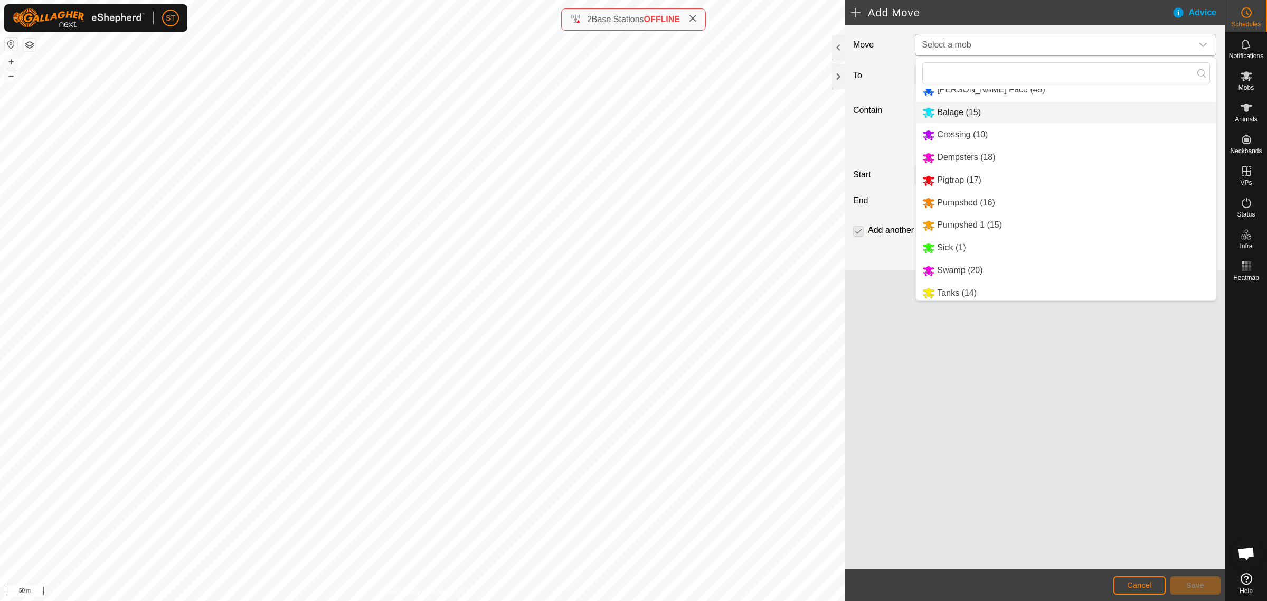
scroll to position [85, 0]
click at [943, 241] on li "Tanks (14)" at bounding box center [1066, 244] width 300 height 22
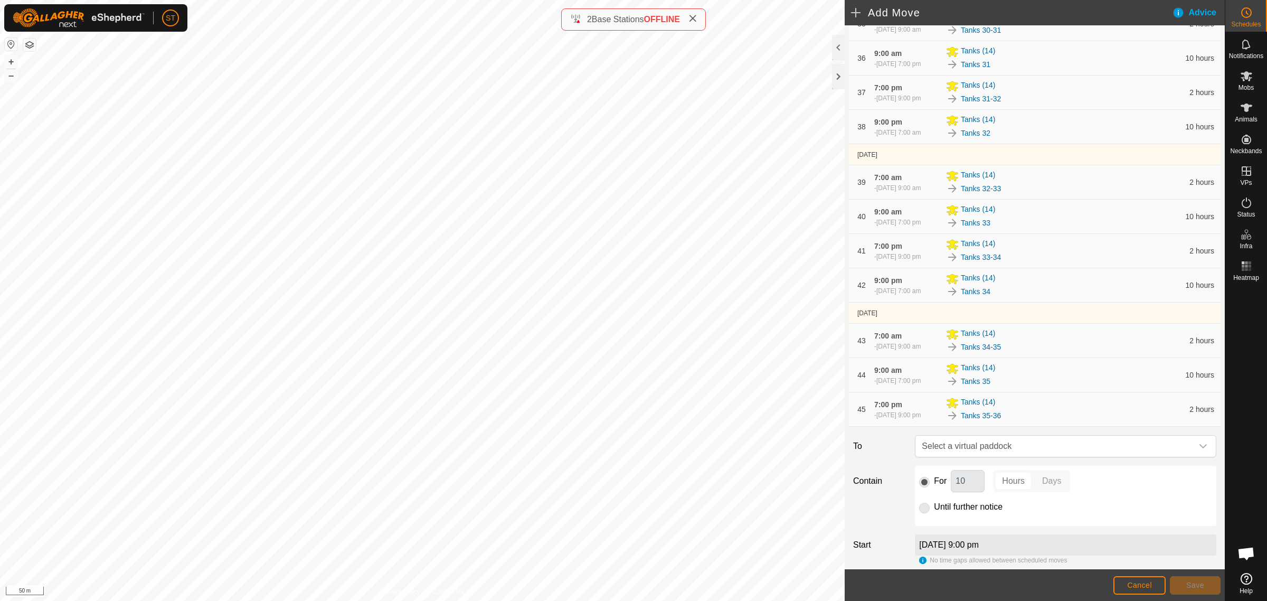
scroll to position [1565, 0]
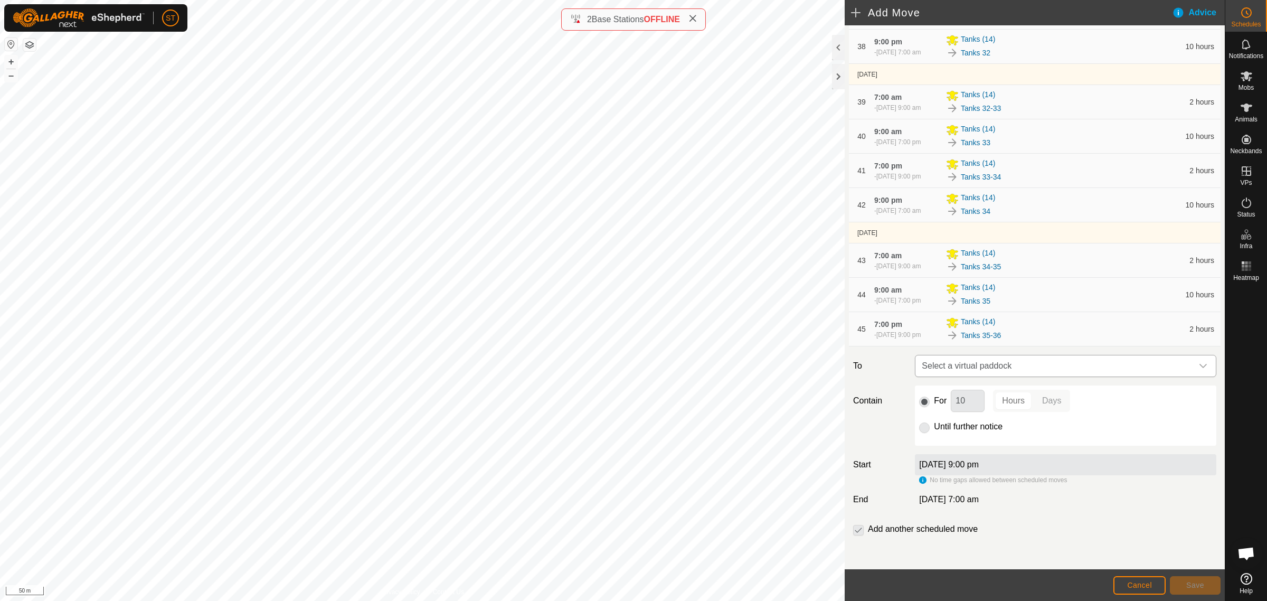
click at [1199, 364] on icon "dropdown trigger" at bounding box center [1203, 366] width 8 height 8
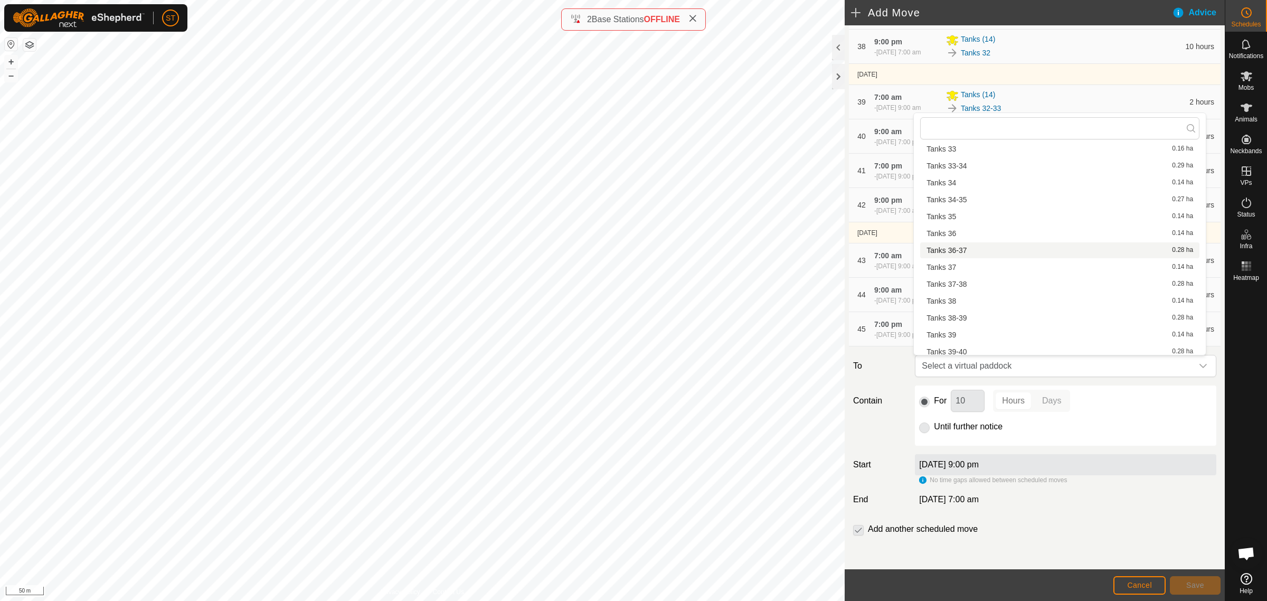
scroll to position [924, 0]
click at [956, 228] on li "Tanks 36 0.14 ha" at bounding box center [1059, 232] width 279 height 16
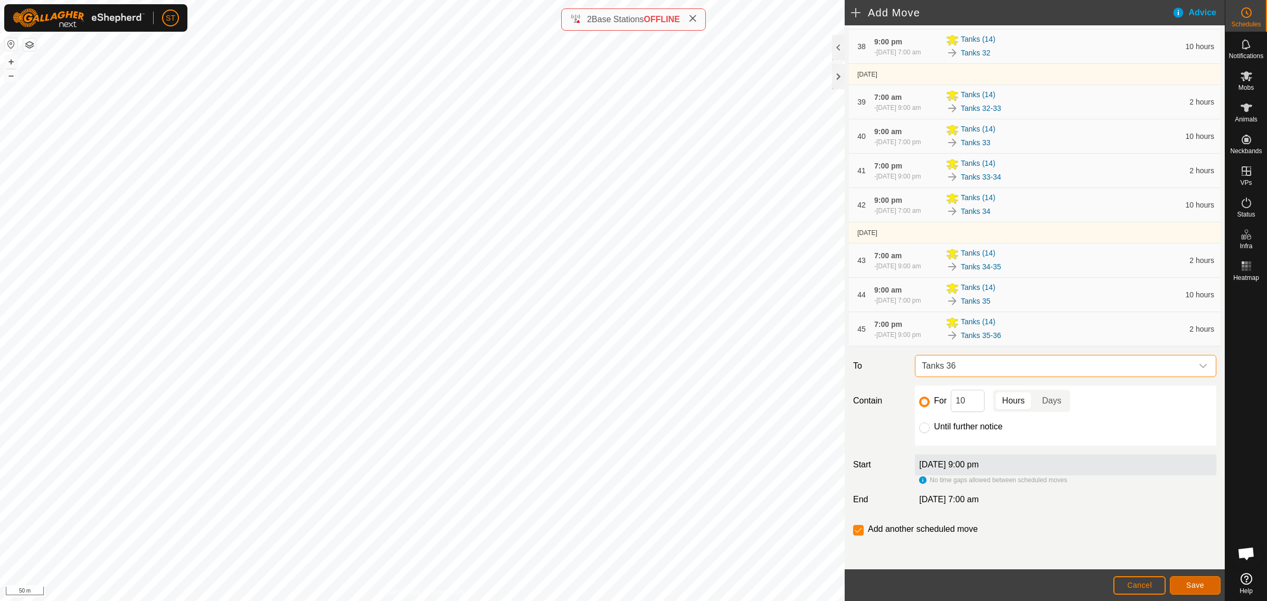
click at [1195, 582] on span "Save" at bounding box center [1195, 585] width 18 height 8
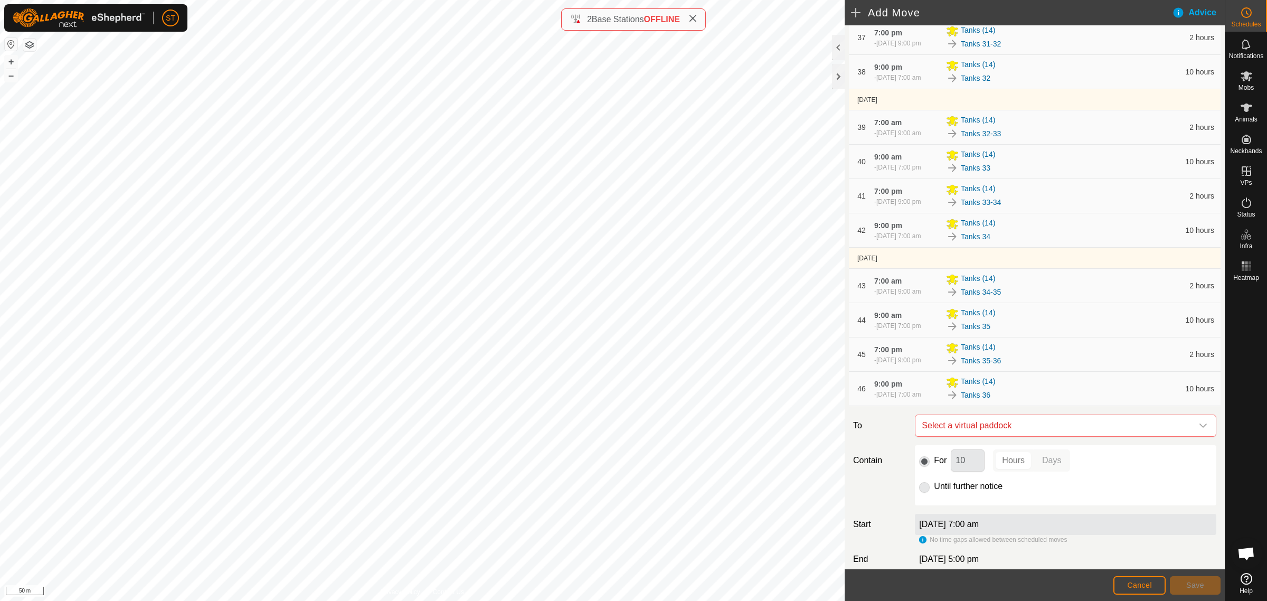
scroll to position [1600, 0]
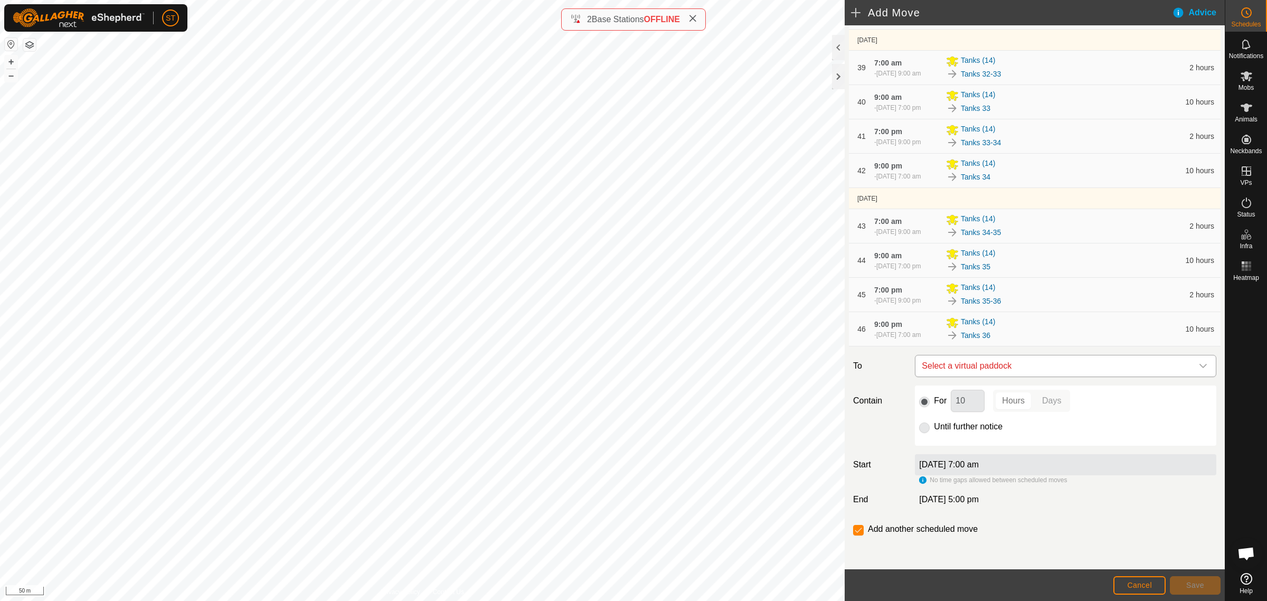
click at [1199, 365] on icon "dropdown trigger" at bounding box center [1203, 366] width 8 height 8
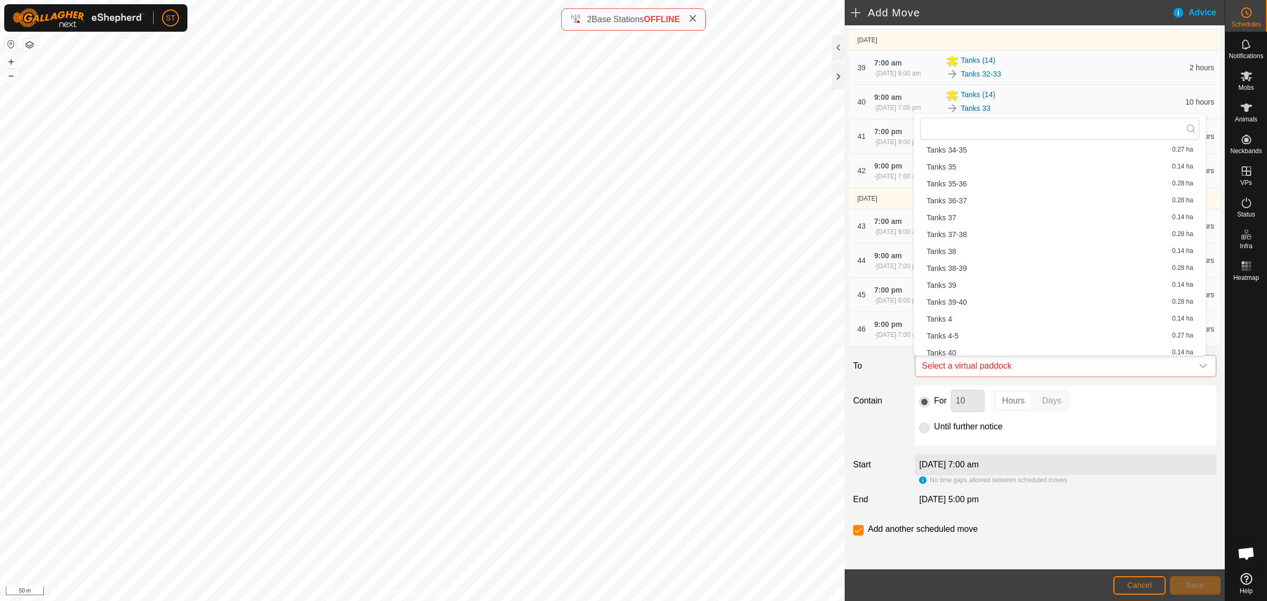
scroll to position [990, 0]
click at [957, 181] on li "Tanks 36-37 0.28 ha" at bounding box center [1059, 183] width 279 height 16
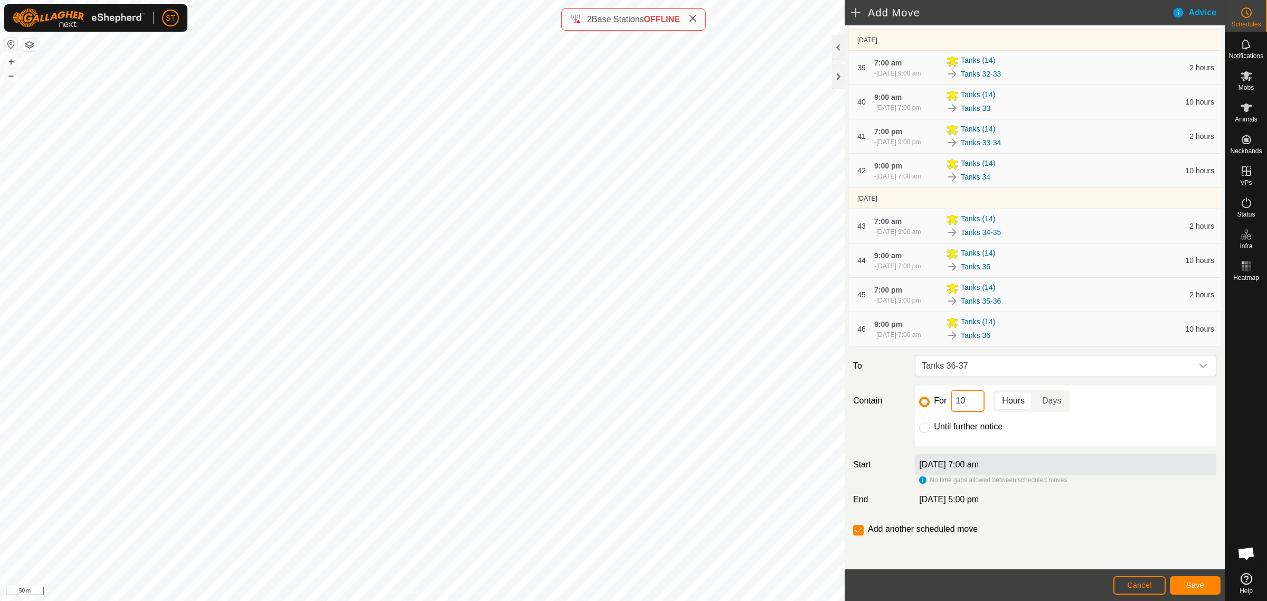
drag, startPoint x: 964, startPoint y: 402, endPoint x: 940, endPoint y: 404, distance: 23.8
click at [940, 404] on div "For 10 Hours Days" at bounding box center [1065, 401] width 293 height 22
click at [1188, 583] on span "Save" at bounding box center [1195, 585] width 18 height 8
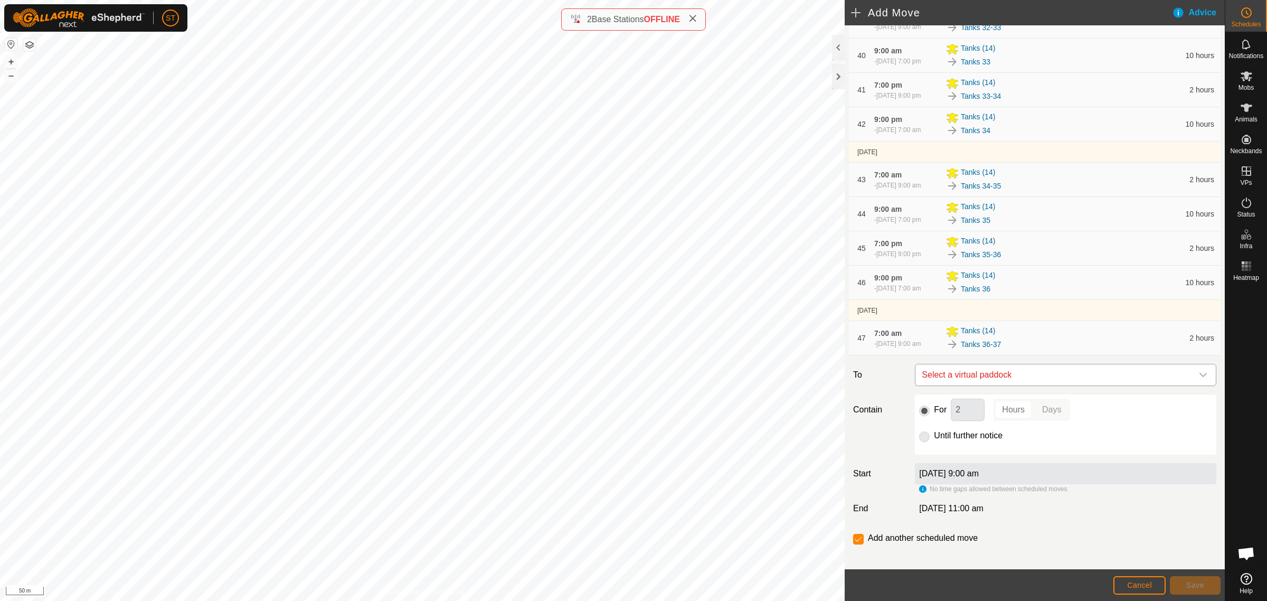
scroll to position [1655, 0]
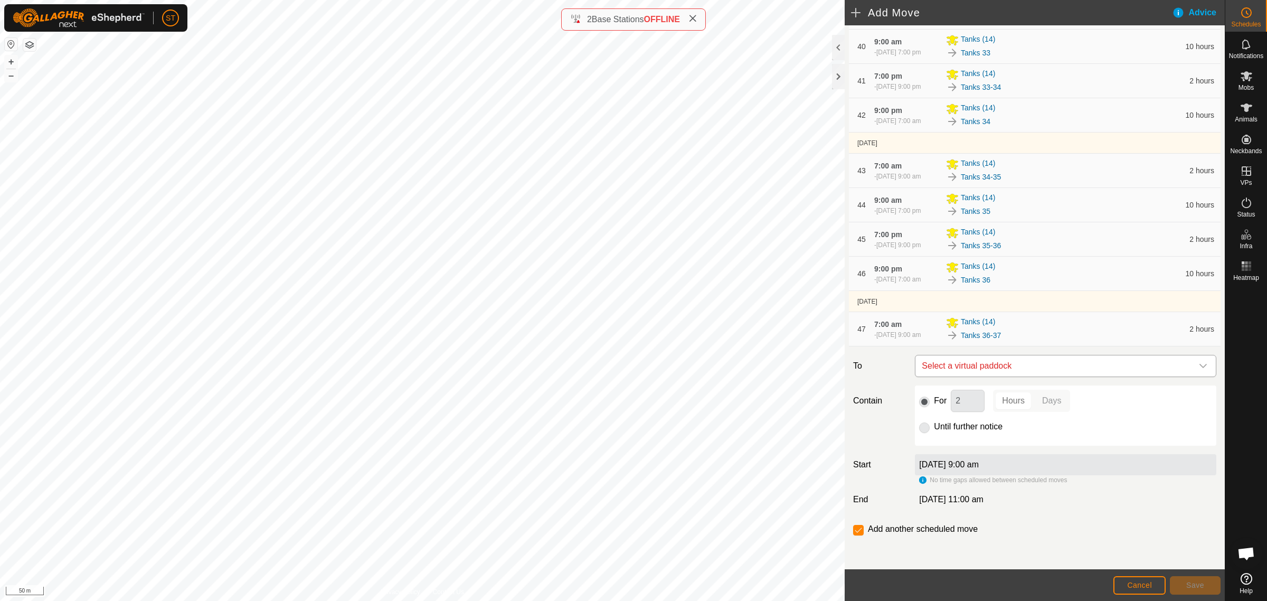
click at [1199, 366] on icon "dropdown trigger" at bounding box center [1202, 366] width 7 height 4
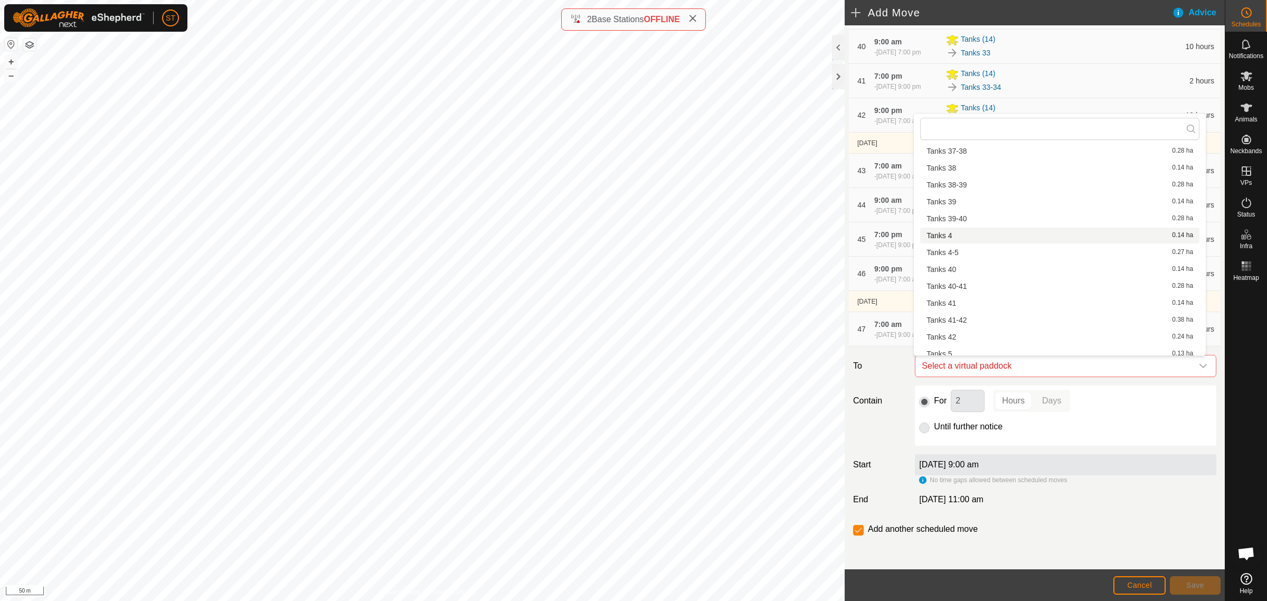
scroll to position [990, 0]
click at [944, 201] on li "Tanks 37 0.14 ha" at bounding box center [1059, 200] width 279 height 16
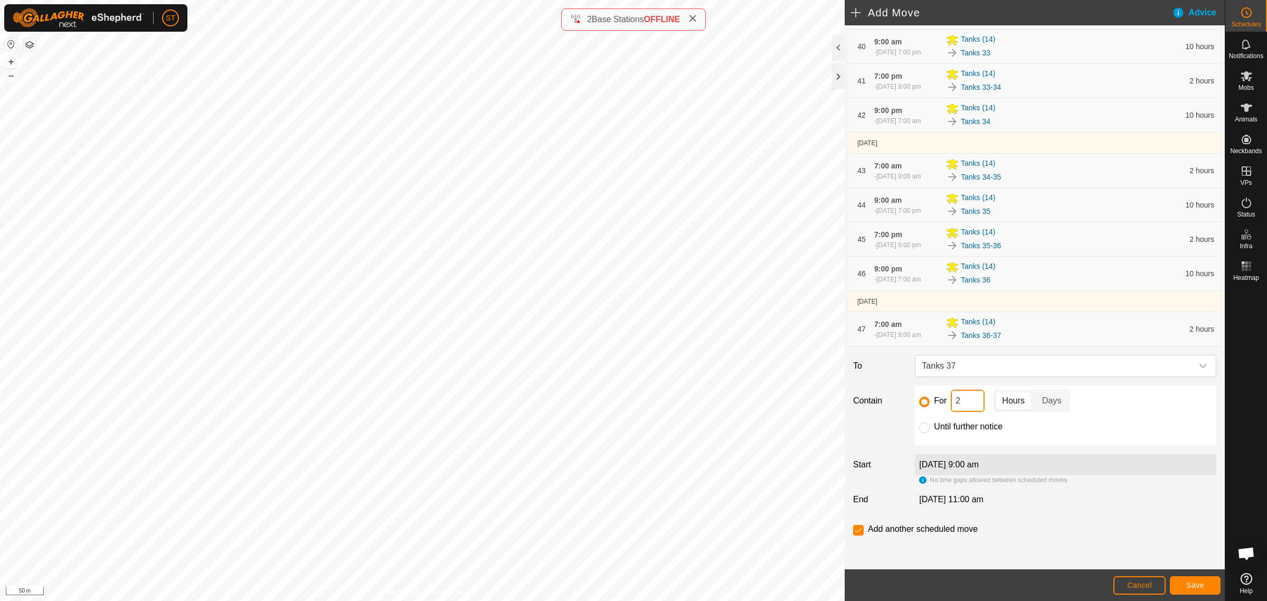
drag, startPoint x: 962, startPoint y: 396, endPoint x: 932, endPoint y: 402, distance: 30.0
click at [932, 402] on div "For 2 Hours Days" at bounding box center [1065, 401] width 293 height 22
click at [1186, 581] on span "Save" at bounding box center [1195, 585] width 18 height 8
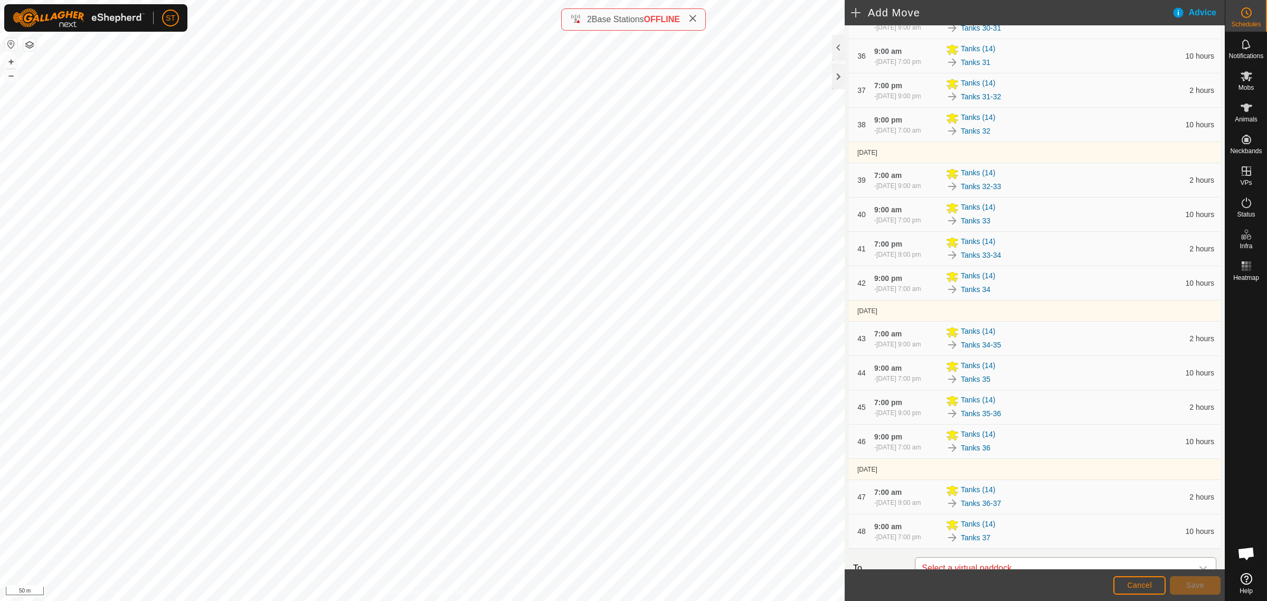
scroll to position [1689, 0]
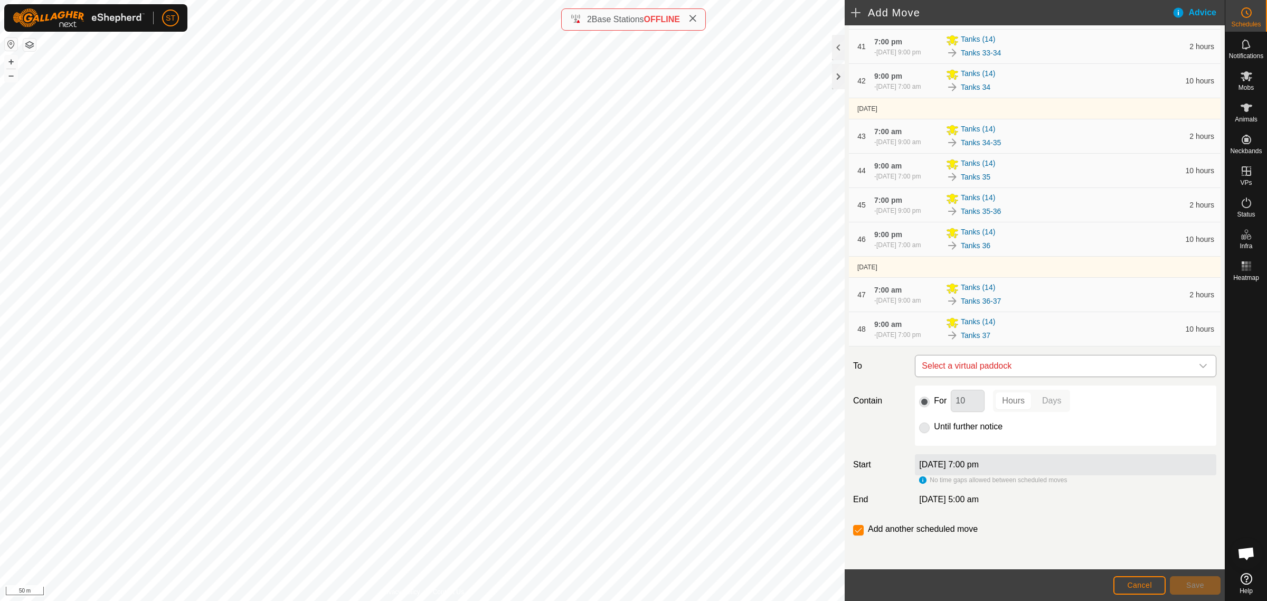
click at [1199, 366] on icon "dropdown trigger" at bounding box center [1203, 366] width 8 height 8
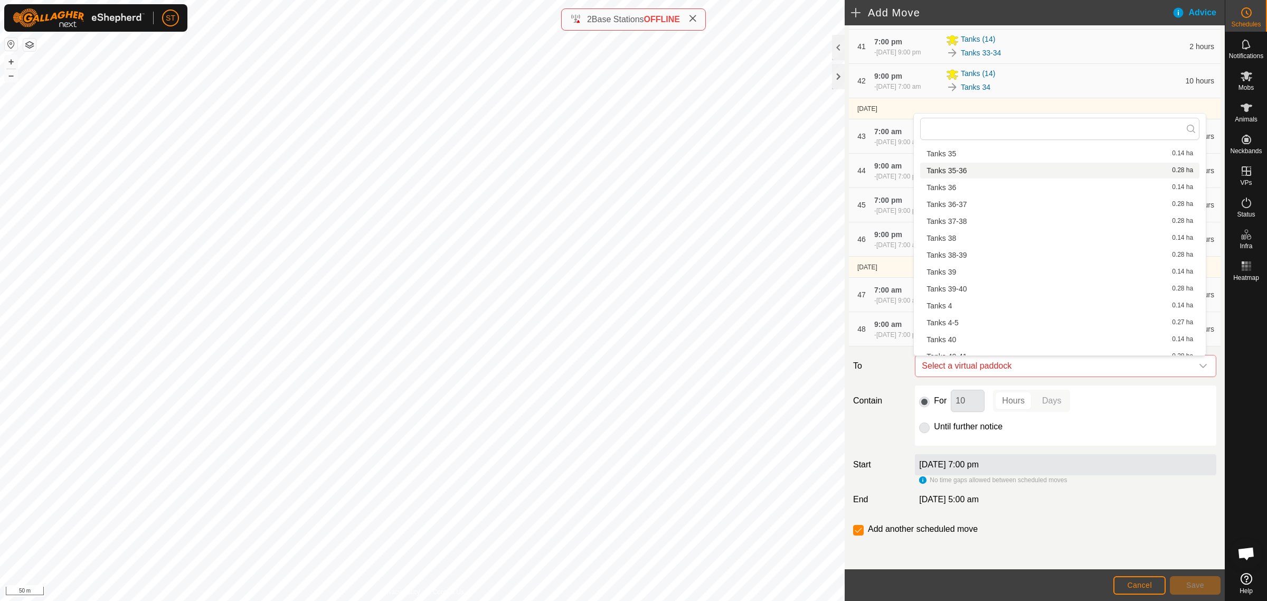
scroll to position [990, 0]
click at [956, 215] on li "Tanks 37-38 0.28 ha" at bounding box center [1059, 217] width 279 height 16
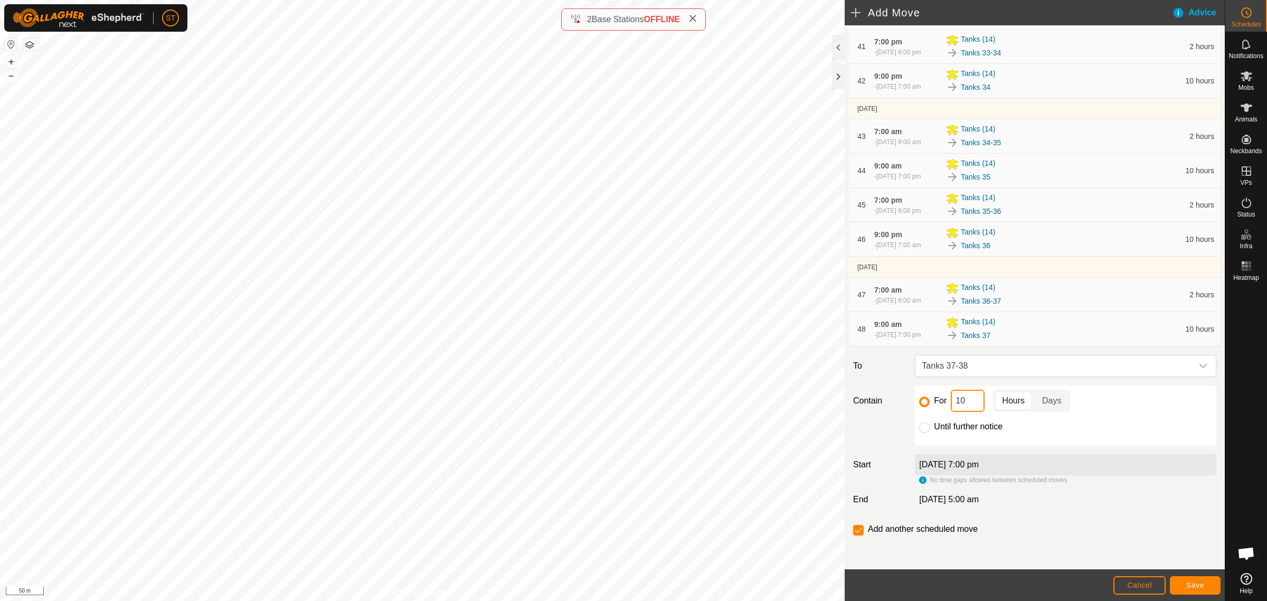
drag, startPoint x: 967, startPoint y: 405, endPoint x: 911, endPoint y: 403, distance: 55.5
click at [911, 404] on div "For 10 Hours Days Until further notice" at bounding box center [1066, 415] width 310 height 60
click at [1179, 585] on button "Save" at bounding box center [1195, 585] width 51 height 18
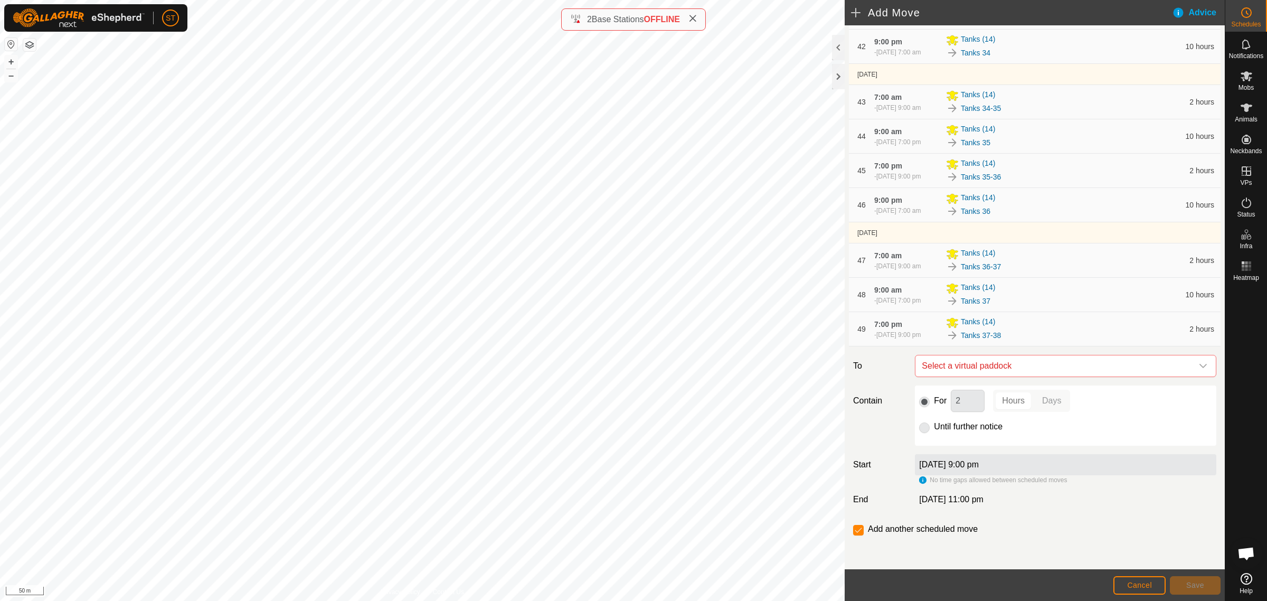
scroll to position [1724, 0]
click at [1199, 365] on icon "dropdown trigger" at bounding box center [1202, 366] width 7 height 4
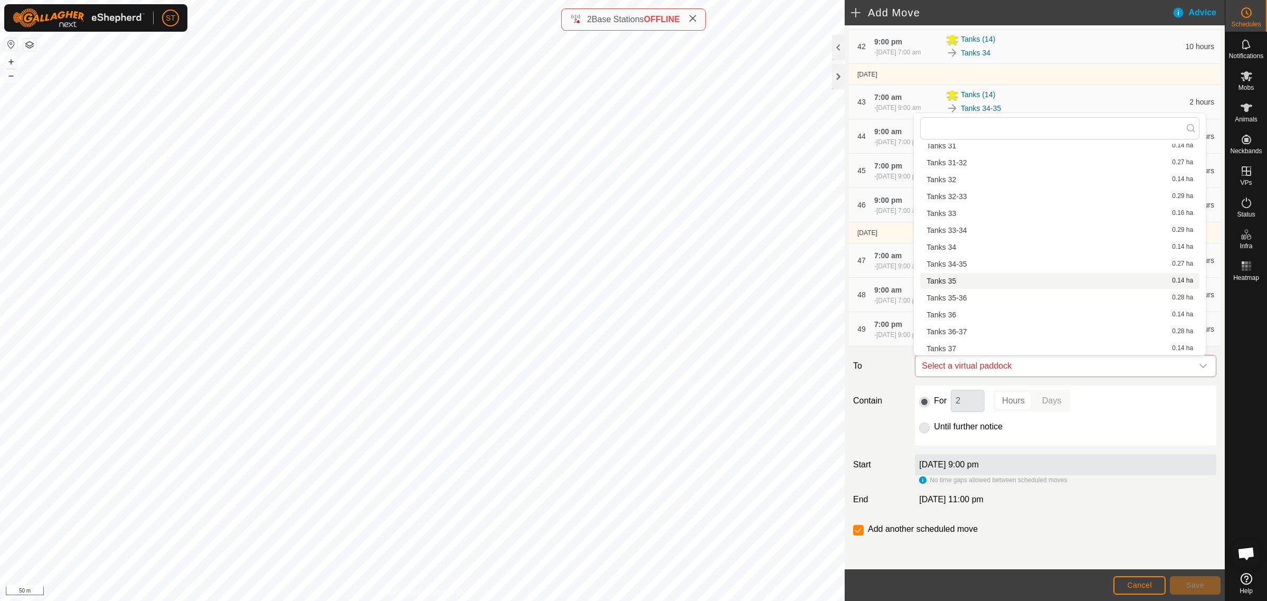
scroll to position [924, 0]
click at [952, 298] on li "Tanks 38 0.14 ha" at bounding box center [1059, 299] width 279 height 16
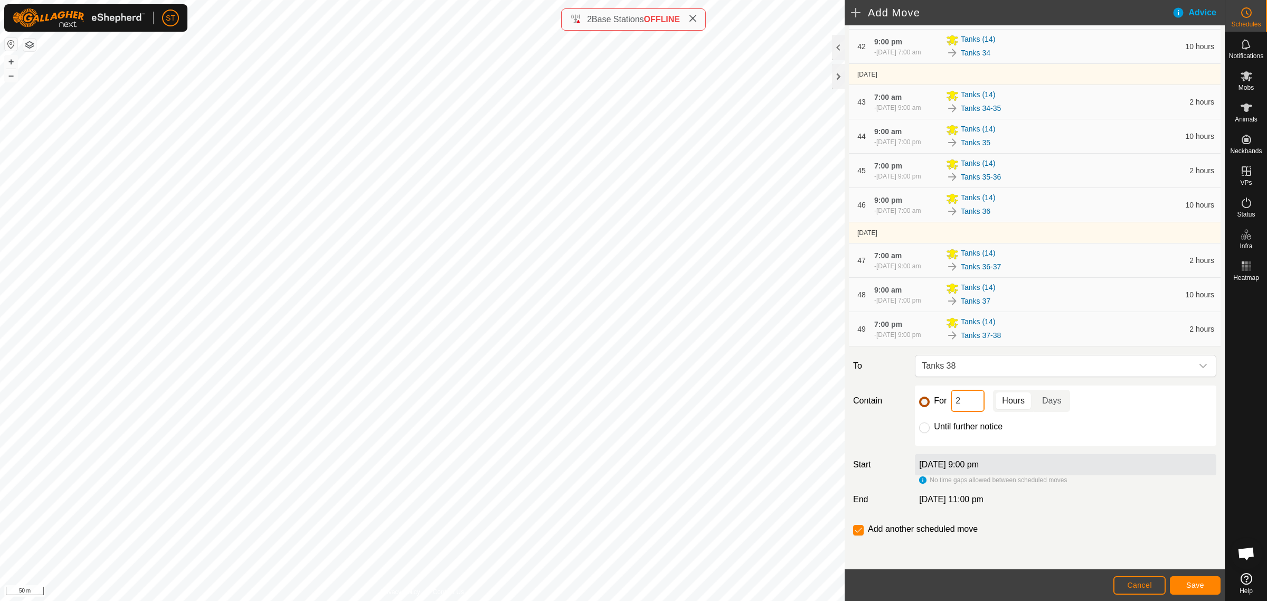
drag, startPoint x: 959, startPoint y: 400, endPoint x: 924, endPoint y: 402, distance: 34.9
click at [924, 402] on div "For 2 Hours Days" at bounding box center [1065, 401] width 293 height 22
click at [1197, 585] on span "Save" at bounding box center [1195, 585] width 18 height 8
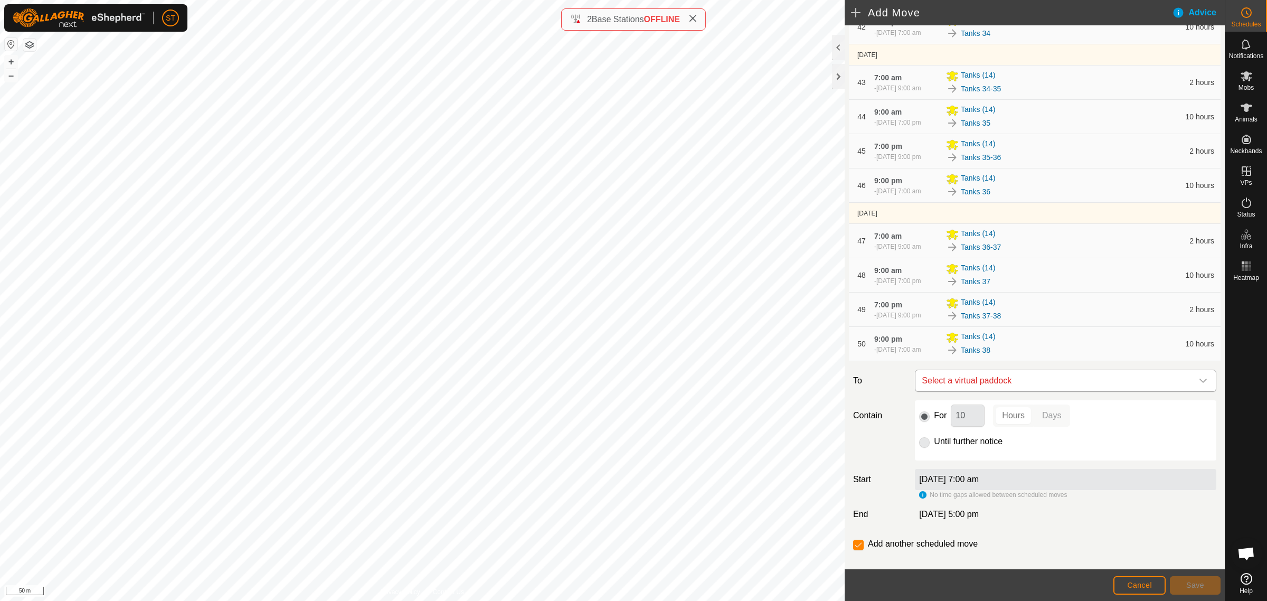
scroll to position [1758, 0]
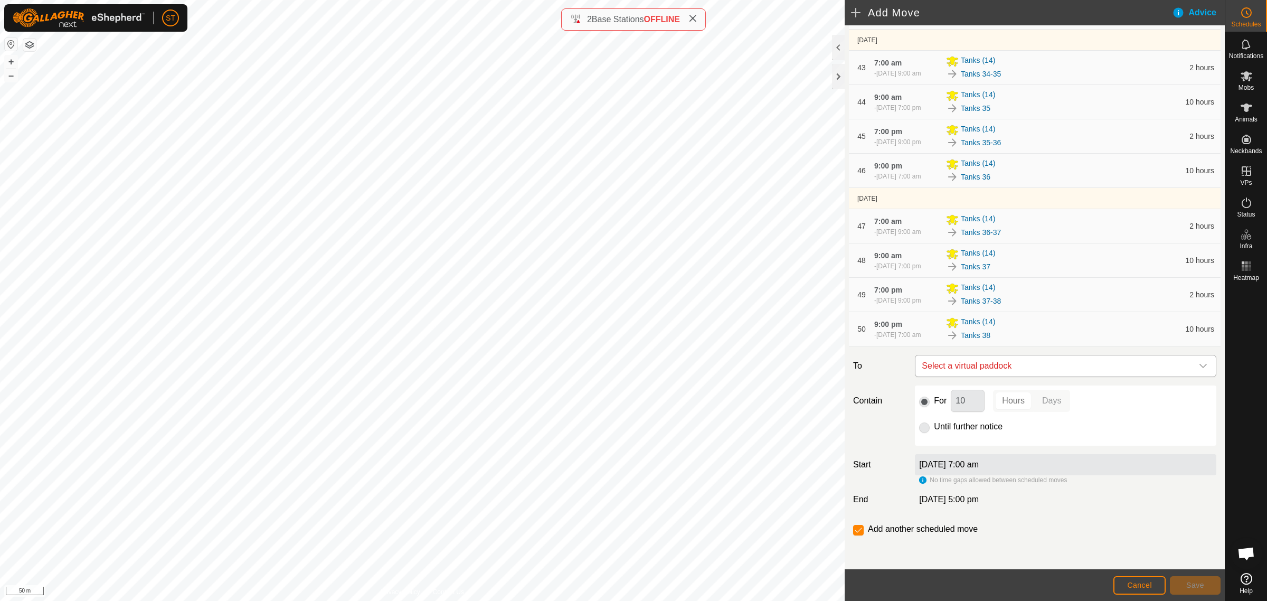
click at [1199, 365] on icon "dropdown trigger" at bounding box center [1203, 366] width 8 height 8
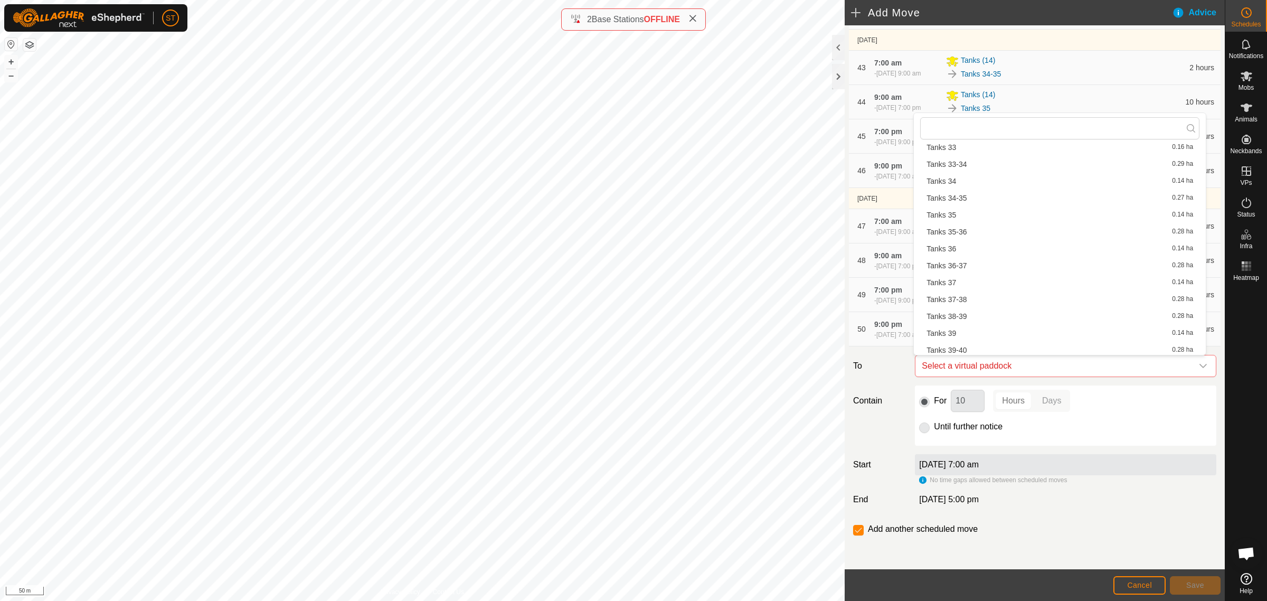
scroll to position [990, 0]
click at [964, 251] on li "Tanks 38-39 0.28 ha" at bounding box center [1059, 250] width 279 height 16
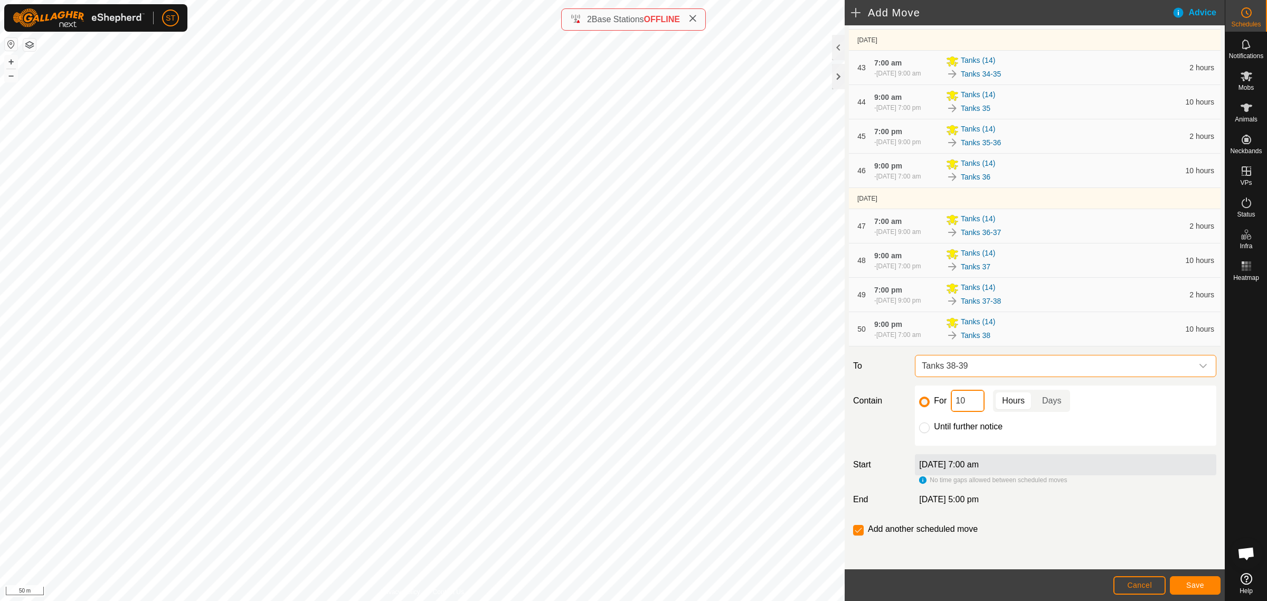
drag, startPoint x: 953, startPoint y: 399, endPoint x: 902, endPoint y: 396, distance: 51.8
click at [911, 398] on div "For 10 Hours Days Until further notice" at bounding box center [1066, 415] width 310 height 60
click at [1183, 584] on button "Save" at bounding box center [1195, 585] width 51 height 18
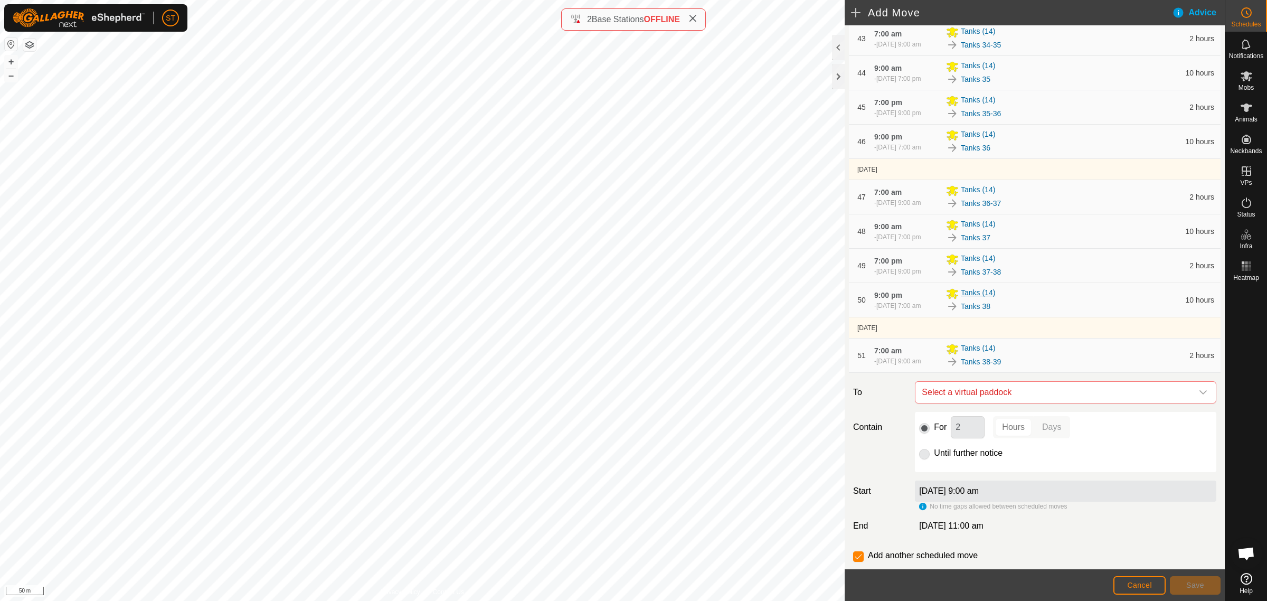
scroll to position [1814, 0]
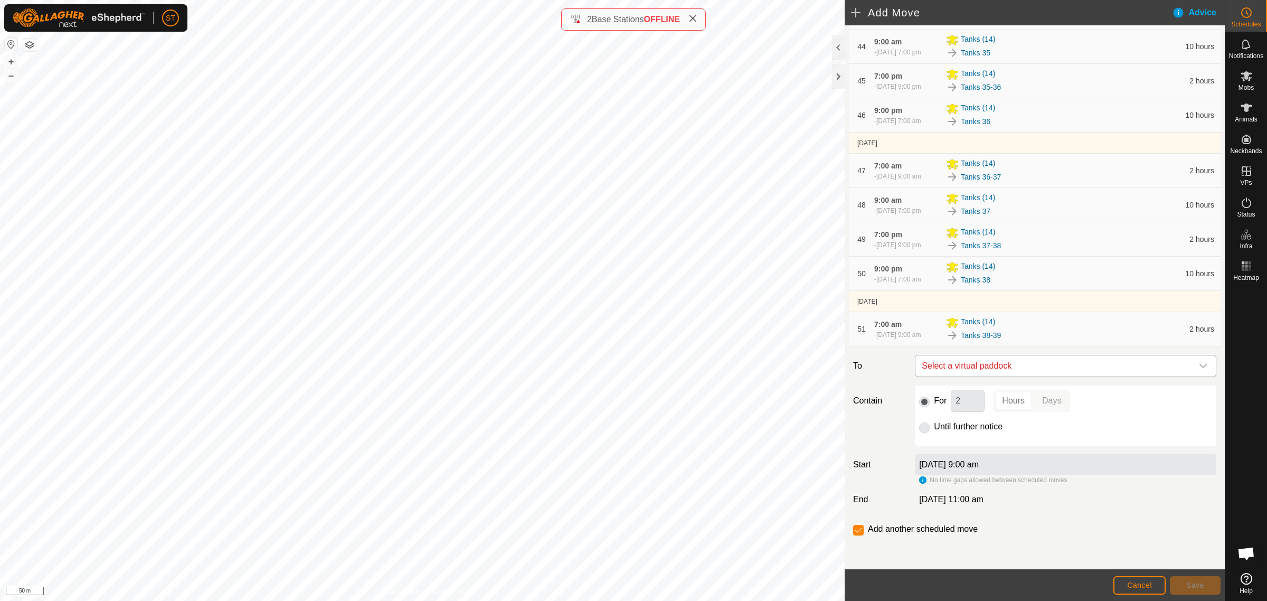
click at [1199, 363] on icon "dropdown trigger" at bounding box center [1203, 366] width 8 height 8
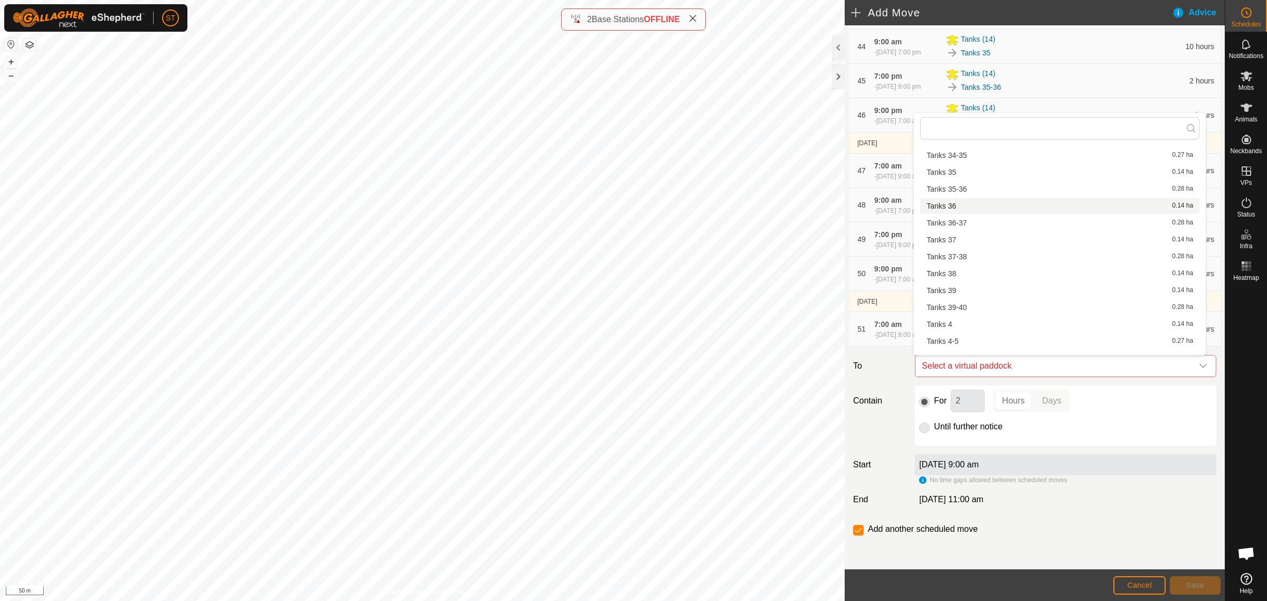
scroll to position [990, 0]
click at [958, 266] on li "Tanks 39 0.14 ha" at bounding box center [1059, 267] width 279 height 16
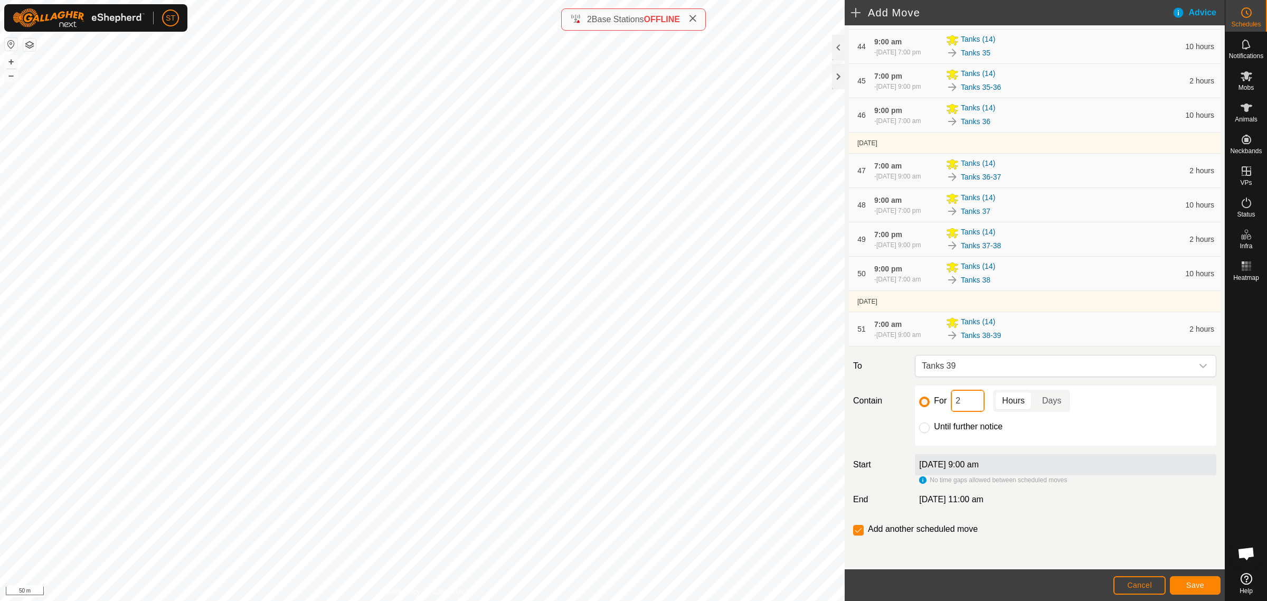
drag, startPoint x: 954, startPoint y: 402, endPoint x: 941, endPoint y: 402, distance: 13.2
click at [942, 402] on div "For 2 Hours Days" at bounding box center [1065, 401] width 293 height 22
click at [1188, 587] on span "Save" at bounding box center [1195, 585] width 18 height 8
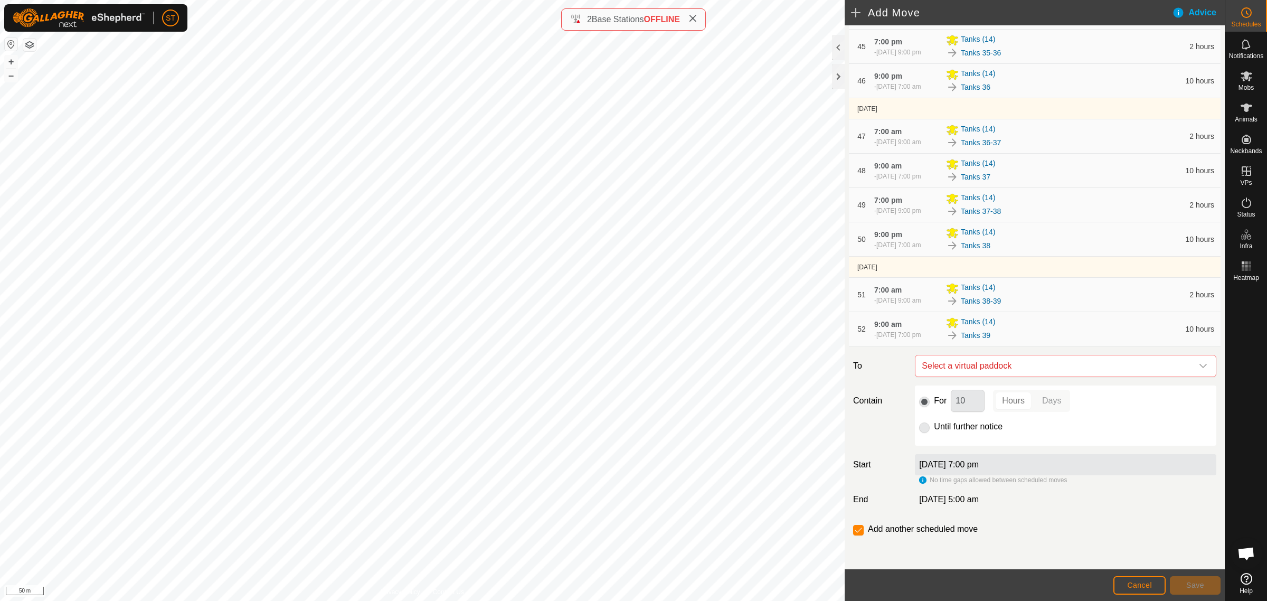
scroll to position [1848, 0]
click at [1199, 367] on icon "dropdown trigger" at bounding box center [1202, 366] width 7 height 4
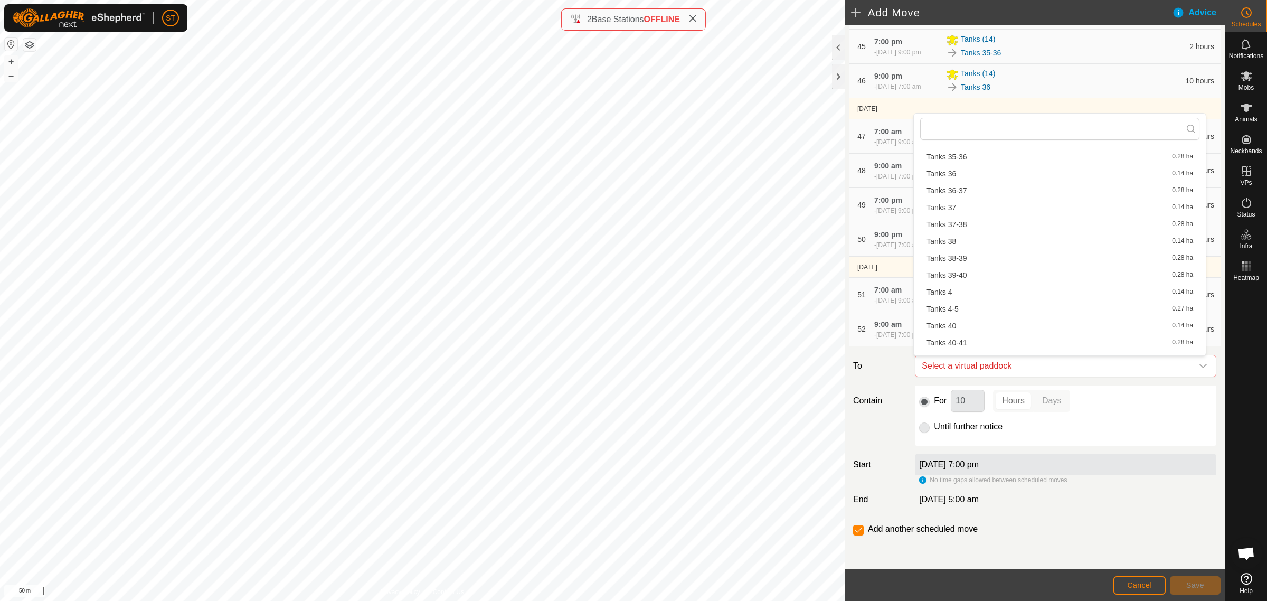
scroll to position [1004, 0]
click at [960, 270] on li "Tanks 39-40 0.28 ha" at bounding box center [1059, 270] width 279 height 16
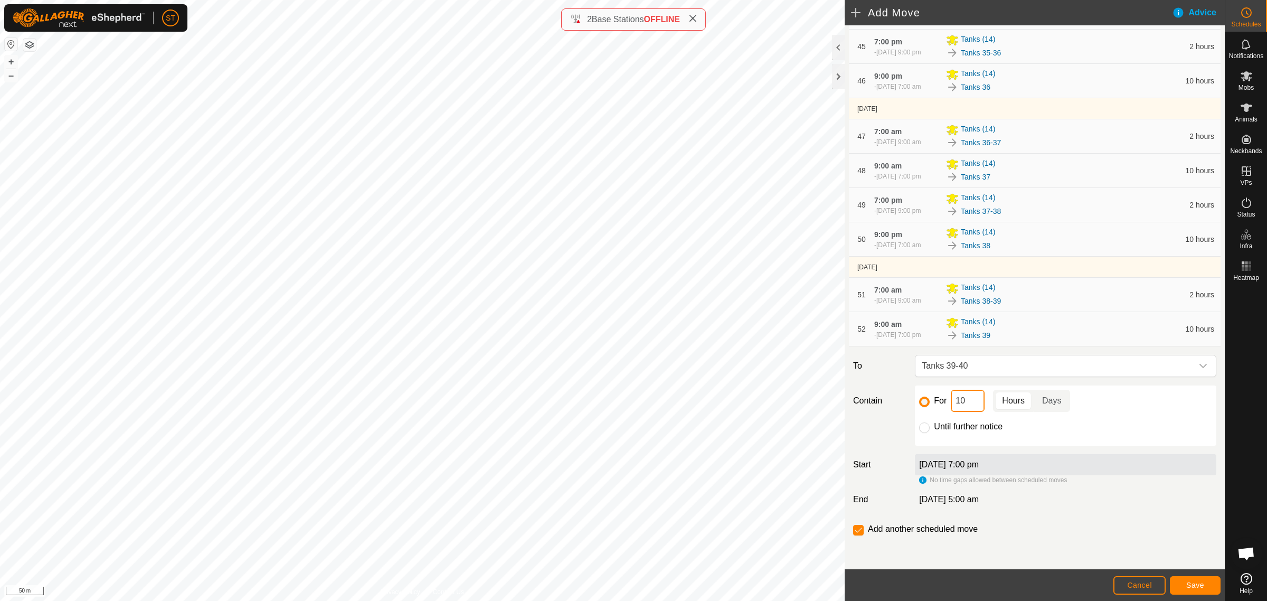
drag, startPoint x: 961, startPoint y: 405, endPoint x: 936, endPoint y: 405, distance: 24.8
click at [936, 405] on div "For 10 Hours Days" at bounding box center [1065, 401] width 293 height 22
drag, startPoint x: 964, startPoint y: 404, endPoint x: 929, endPoint y: 404, distance: 35.4
click at [929, 404] on div "For 10 Hours Days" at bounding box center [1065, 401] width 293 height 22
click at [1184, 584] on button "Save" at bounding box center [1195, 585] width 51 height 18
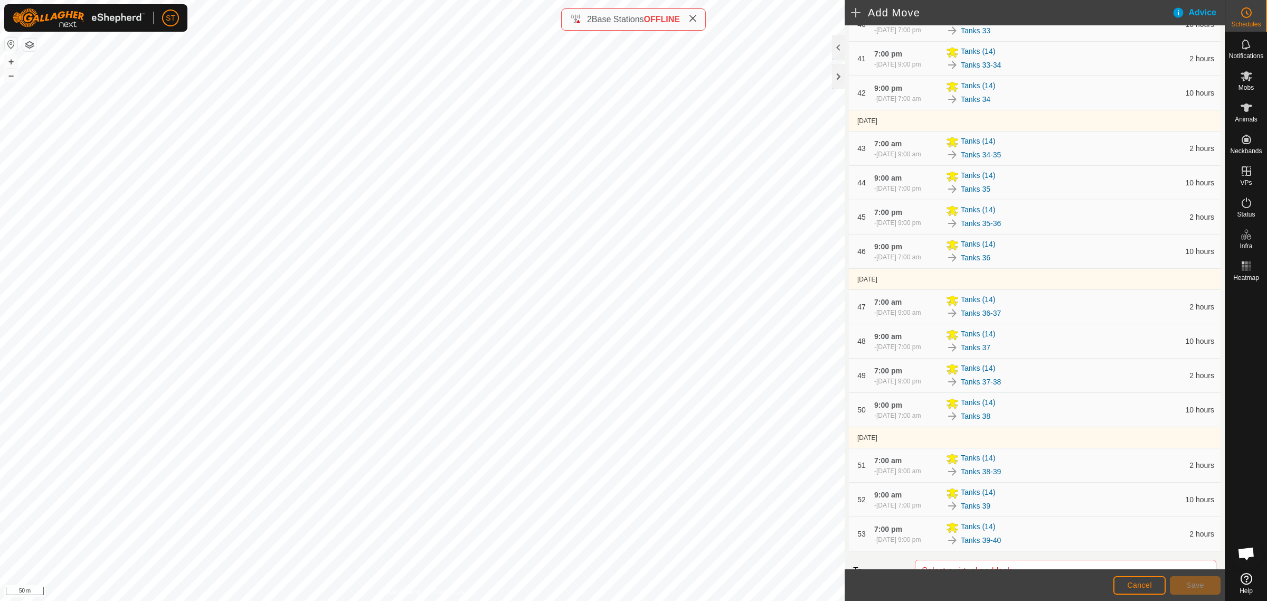
scroll to position [1883, 0]
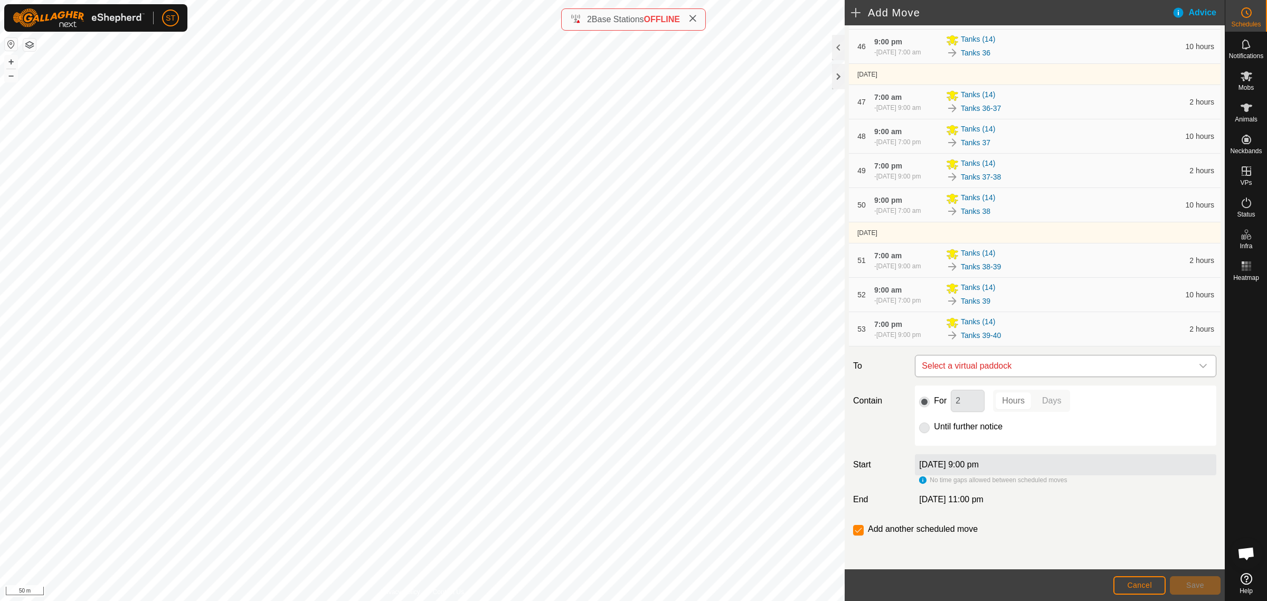
click at [1199, 367] on icon "dropdown trigger" at bounding box center [1202, 366] width 7 height 4
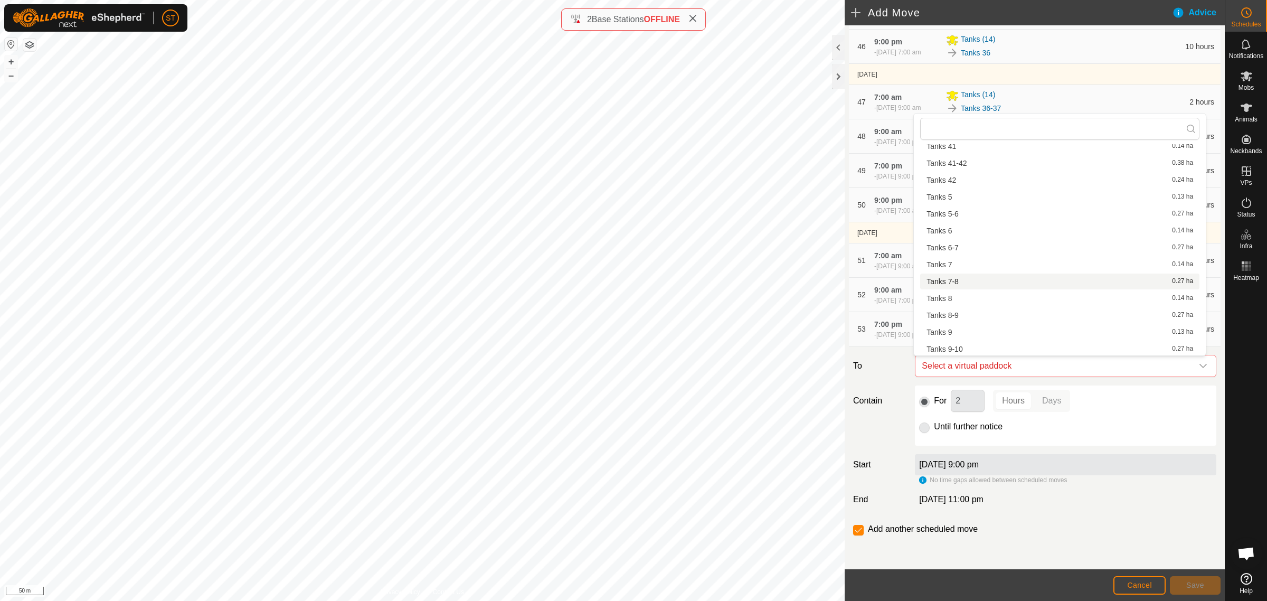
scroll to position [1081, 0]
click at [954, 241] on li "Tanks 40 0.14 ha" at bounding box center [1059, 245] width 279 height 16
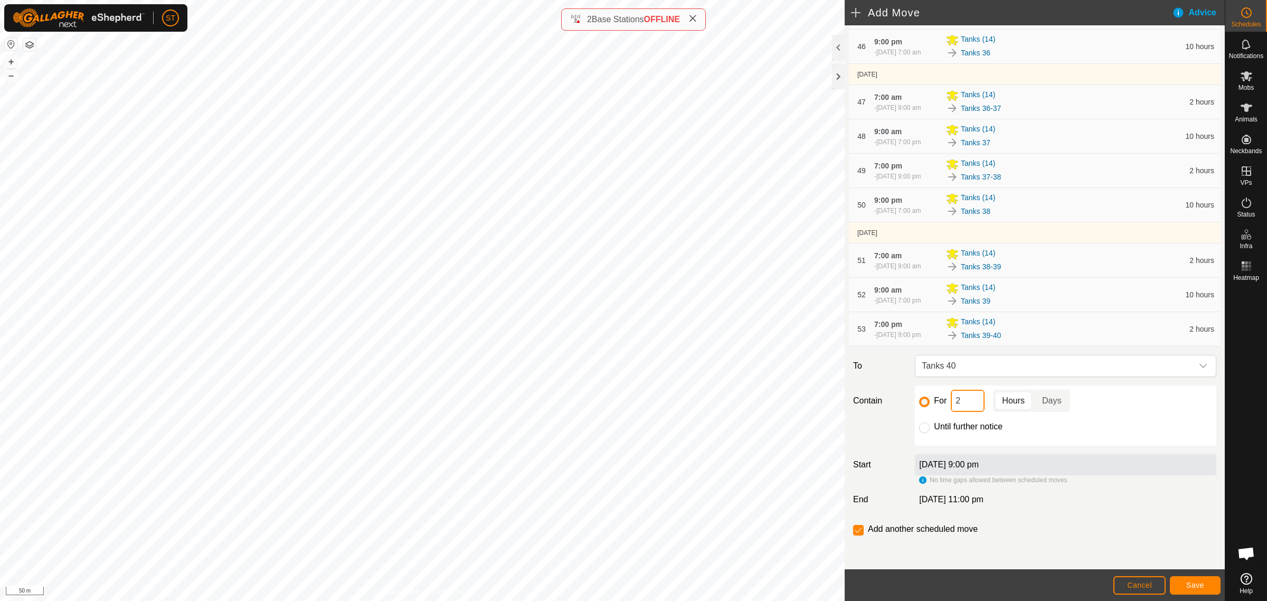
drag, startPoint x: 964, startPoint y: 405, endPoint x: 893, endPoint y: 395, distance: 72.0
click at [895, 396] on div "Contain For 2 Hours Days Until further notice" at bounding box center [1035, 415] width 372 height 60
click at [1205, 587] on button "Save" at bounding box center [1195, 585] width 51 height 18
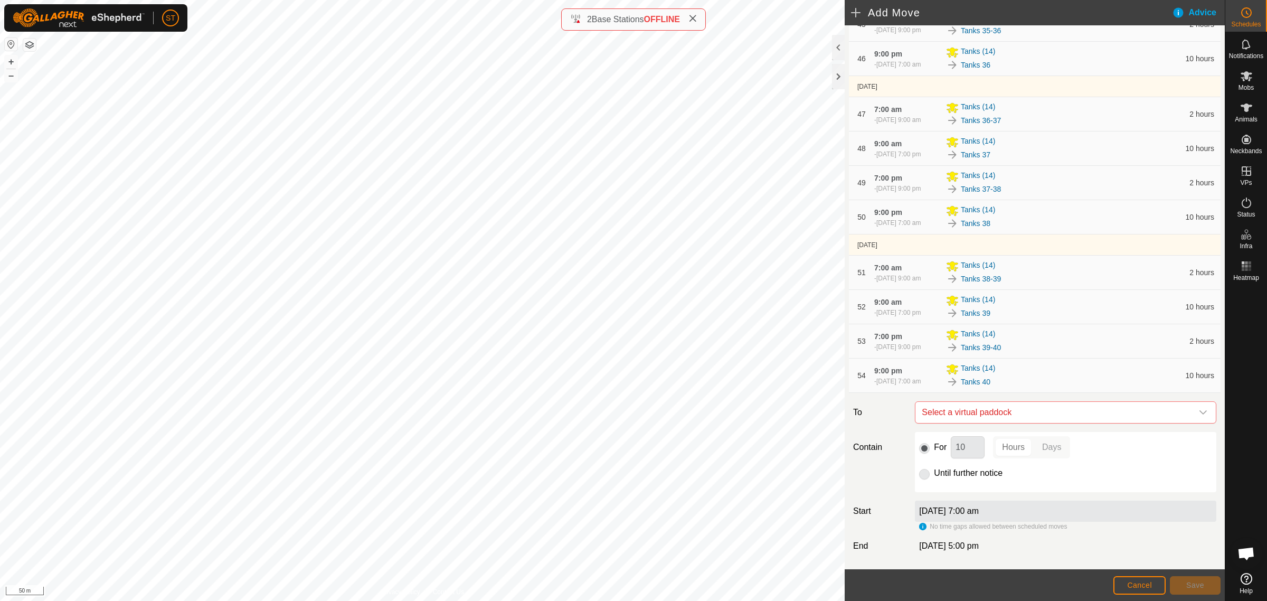
scroll to position [1917, 0]
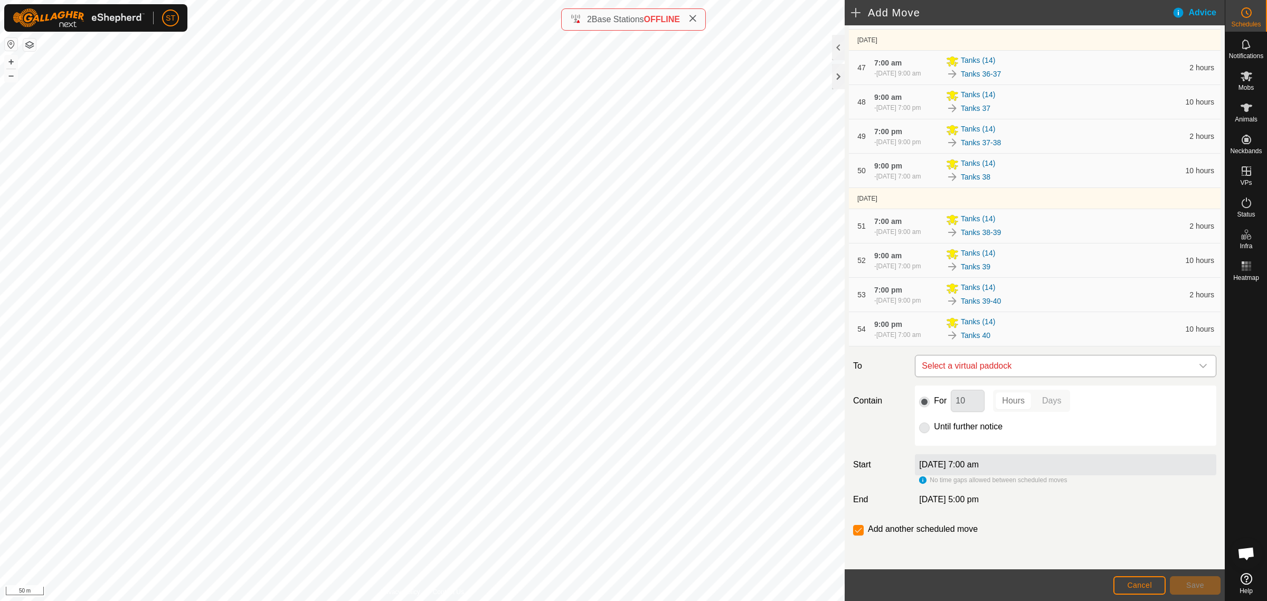
click at [1199, 368] on icon "dropdown trigger" at bounding box center [1203, 366] width 8 height 8
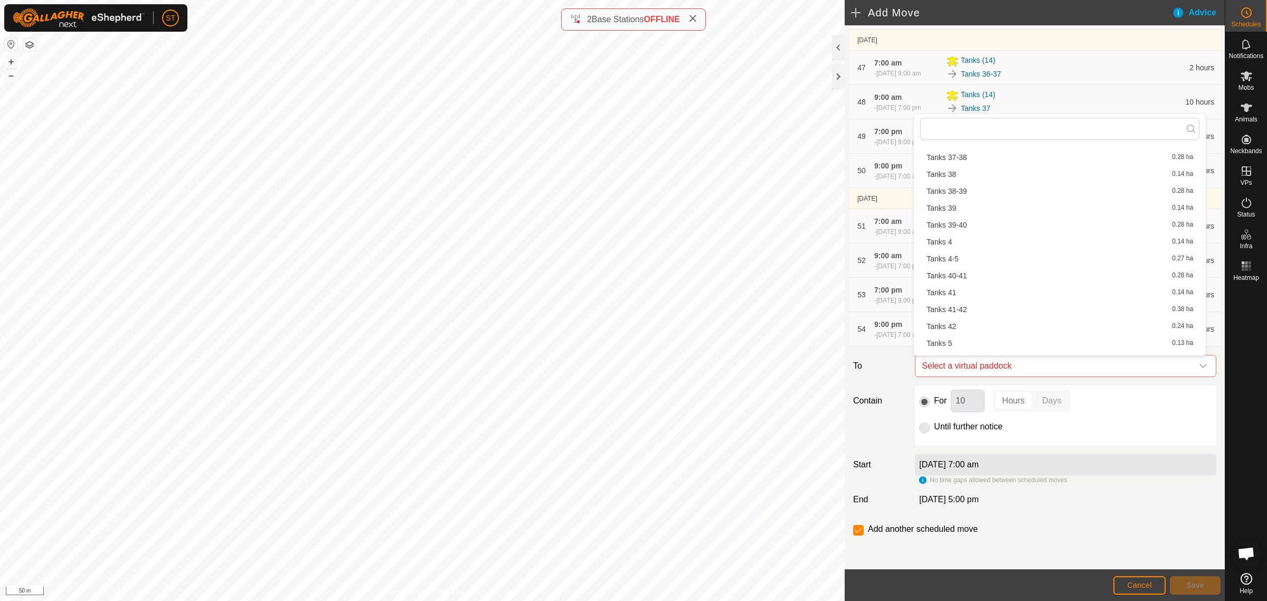
scroll to position [1015, 0]
click at [961, 326] on li "Tanks 40-41 0.28 ha" at bounding box center [1059, 327] width 279 height 16
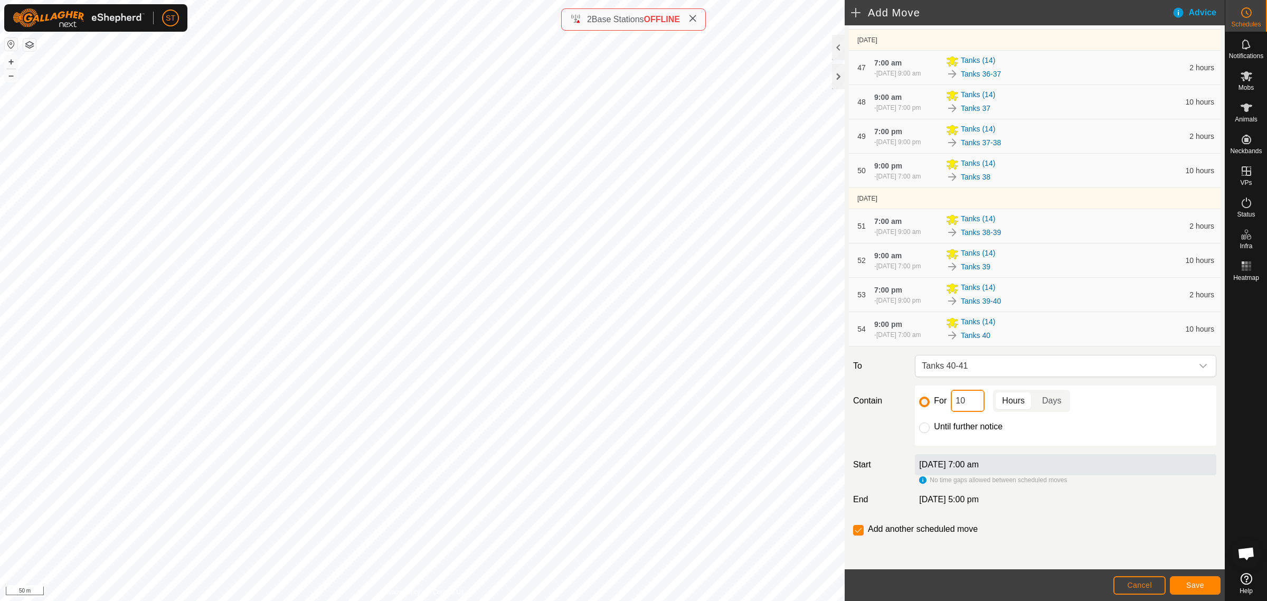
drag, startPoint x: 923, startPoint y: 406, endPoint x: 912, endPoint y: 406, distance: 10.6
click at [912, 406] on div "For 10 Hours Days Until further notice" at bounding box center [1066, 415] width 310 height 60
click at [1186, 581] on button "Save" at bounding box center [1195, 585] width 51 height 18
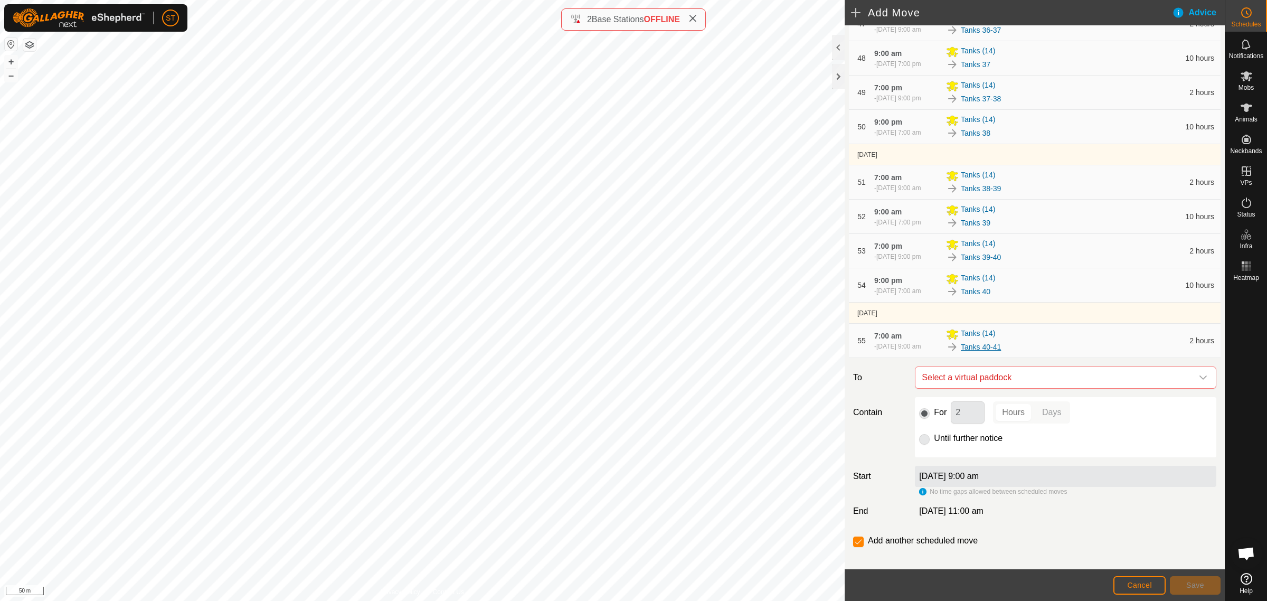
scroll to position [1973, 0]
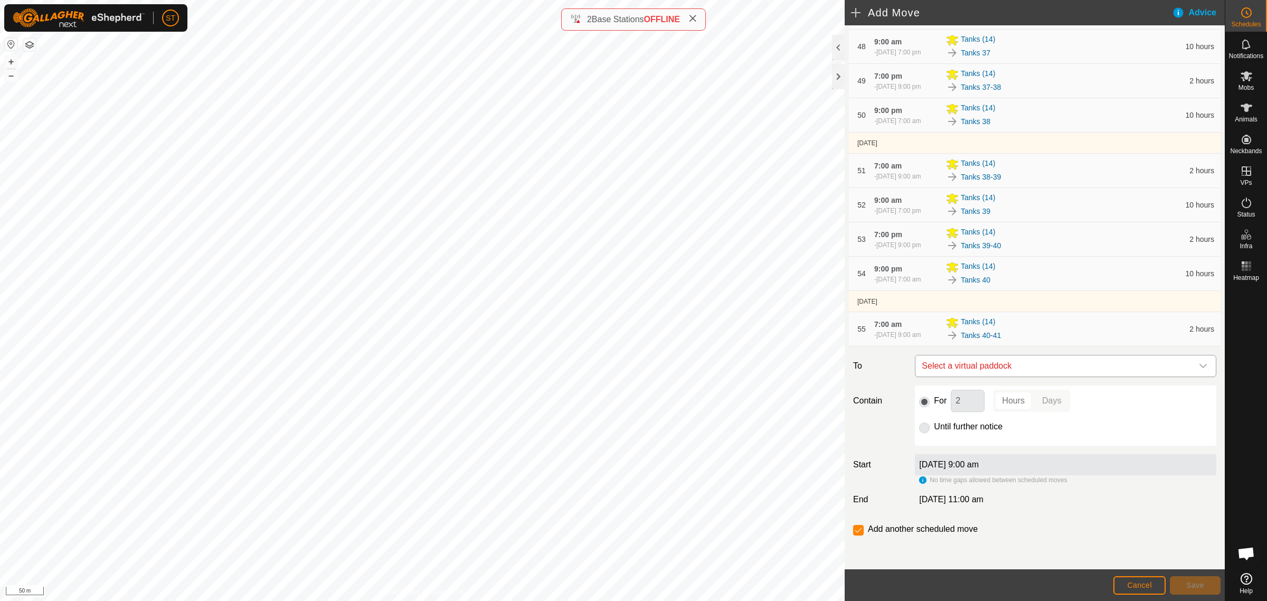
click at [1197, 370] on div "dropdown trigger" at bounding box center [1203, 365] width 21 height 21
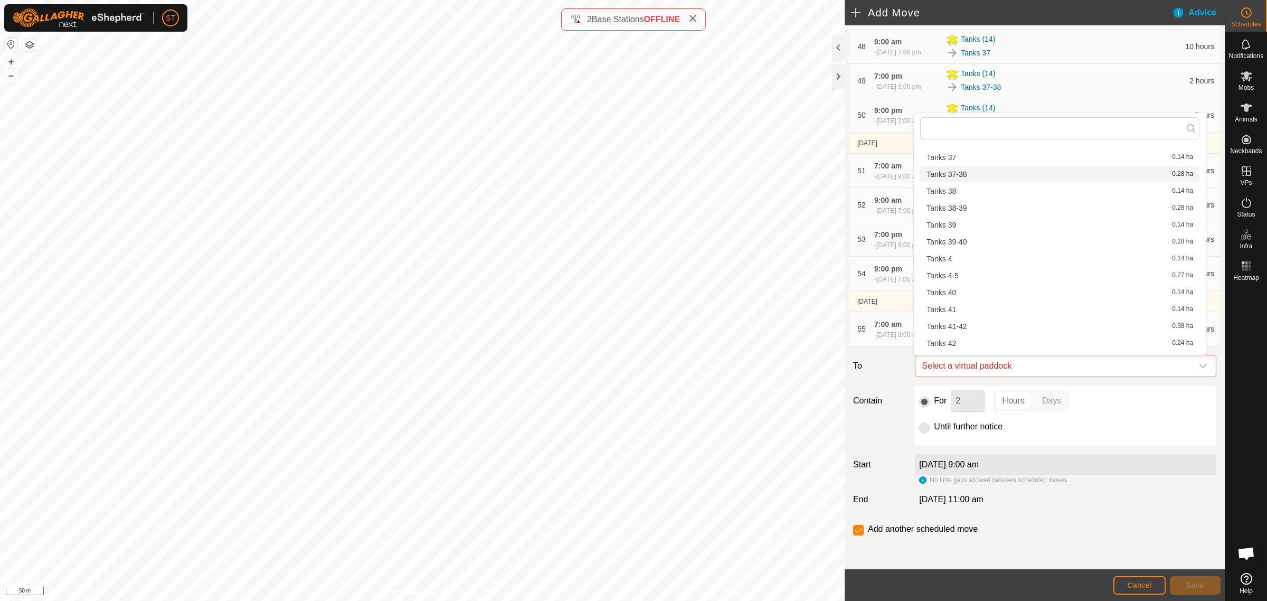
scroll to position [1070, 0]
click at [953, 285] on span "Tanks 41" at bounding box center [941, 288] width 30 height 7
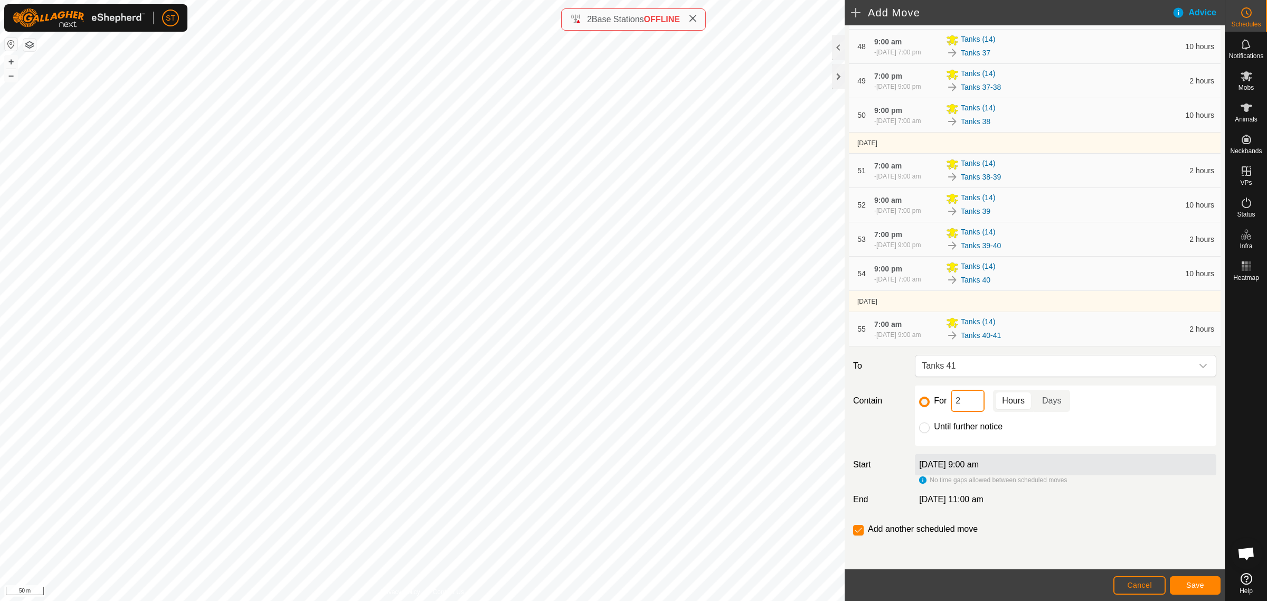
drag, startPoint x: 962, startPoint y: 408, endPoint x: 917, endPoint y: 405, distance: 44.4
click at [919, 405] on div "For 2 Hours Days" at bounding box center [1065, 401] width 293 height 22
click at [1180, 582] on button "Save" at bounding box center [1195, 585] width 51 height 18
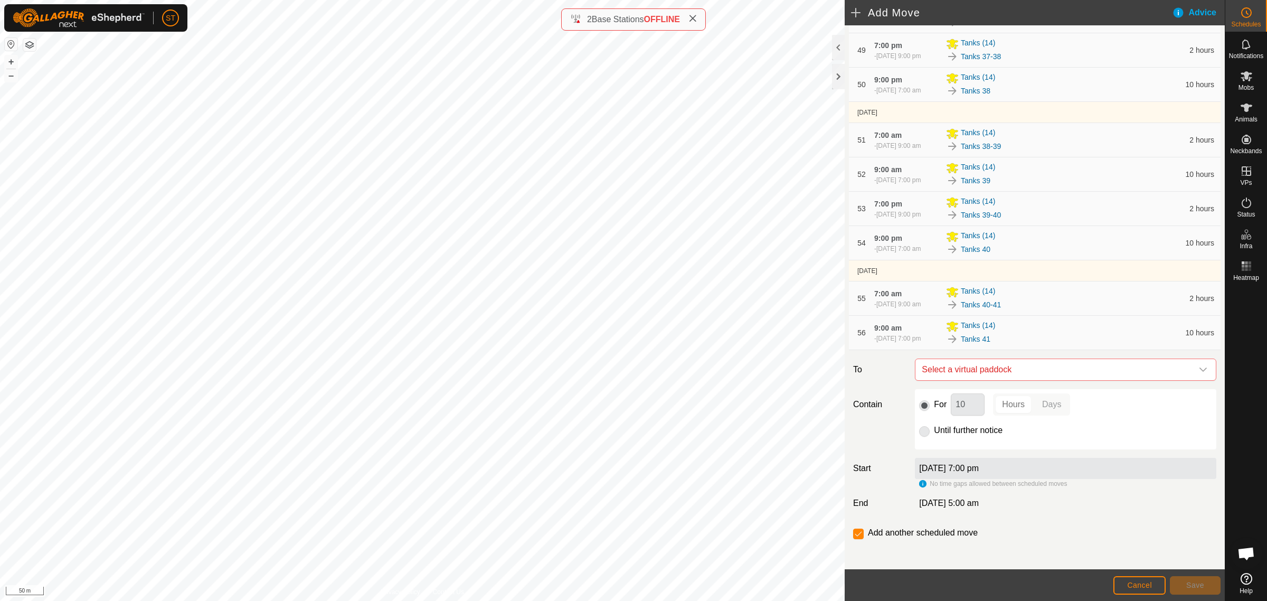
scroll to position [2007, 0]
click at [1199, 367] on icon "dropdown trigger" at bounding box center [1203, 366] width 8 height 8
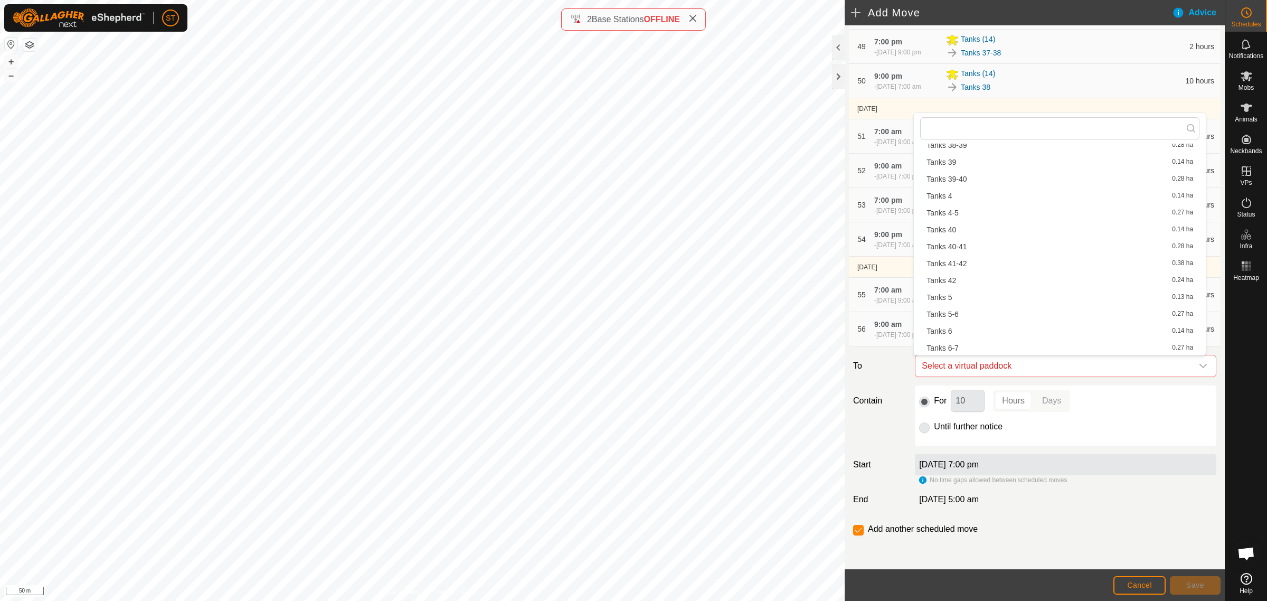
scroll to position [1122, 0]
click at [960, 249] on li "Tanks 41-42 0.38 ha" at bounding box center [1059, 253] width 279 height 16
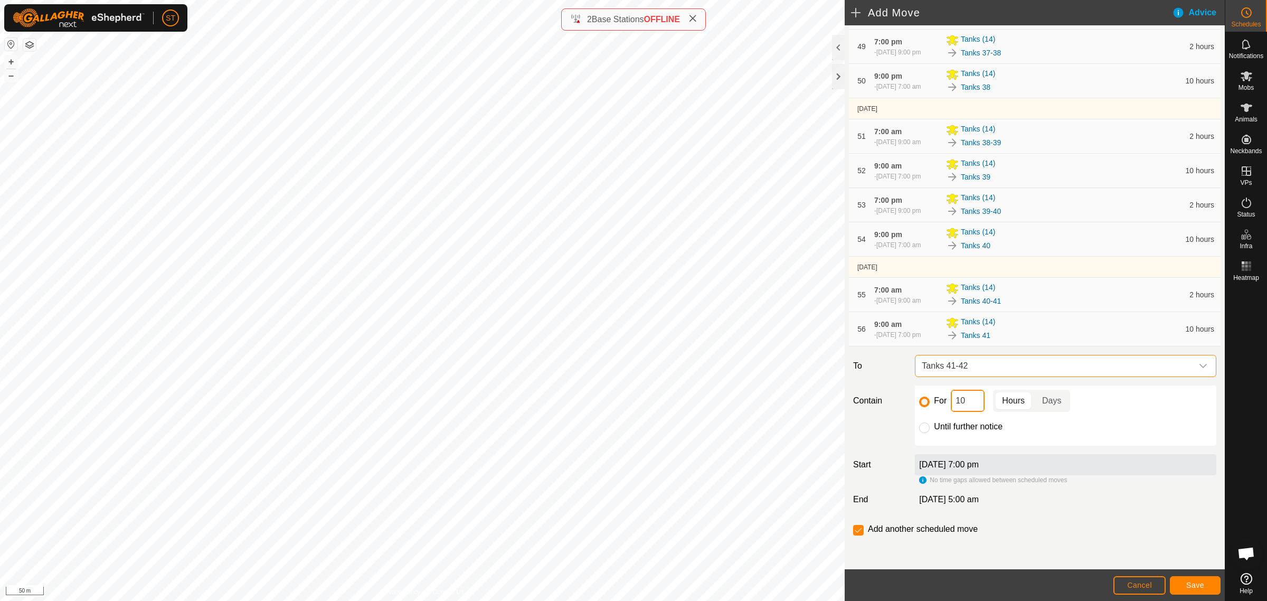
drag, startPoint x: 969, startPoint y: 405, endPoint x: 898, endPoint y: 402, distance: 70.8
click at [899, 402] on div "Contain For 10 Hours Days Until further notice" at bounding box center [1035, 415] width 372 height 60
click at [1191, 582] on span "Save" at bounding box center [1195, 585] width 18 height 8
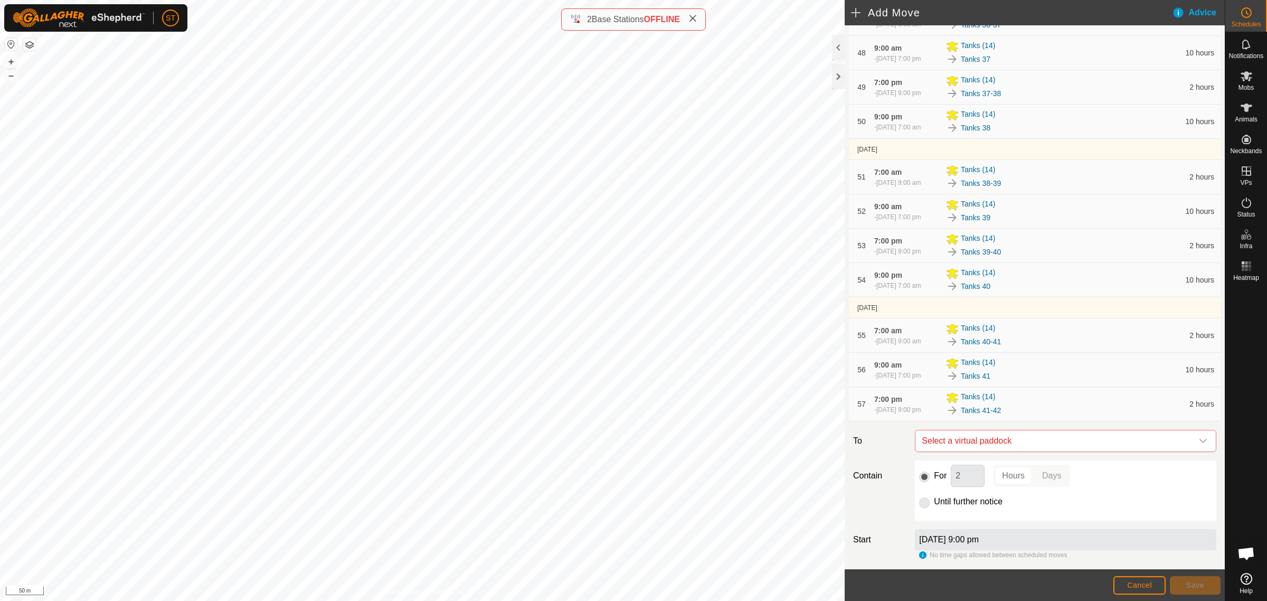
scroll to position [2041, 0]
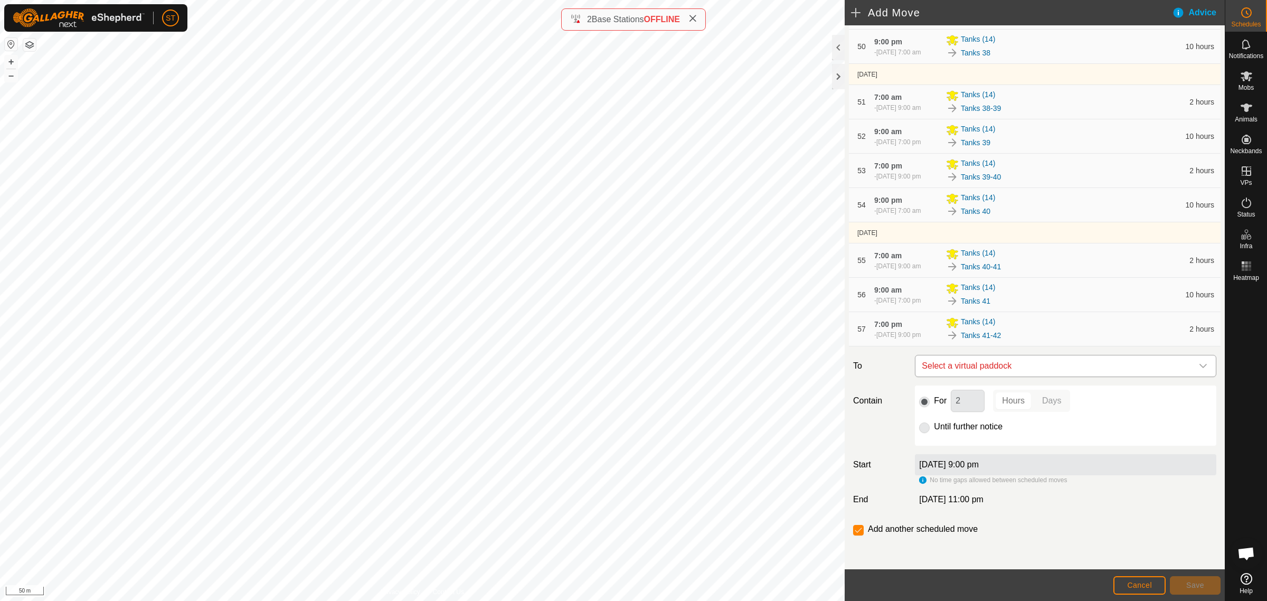
click at [1199, 367] on icon "dropdown trigger" at bounding box center [1202, 366] width 7 height 4
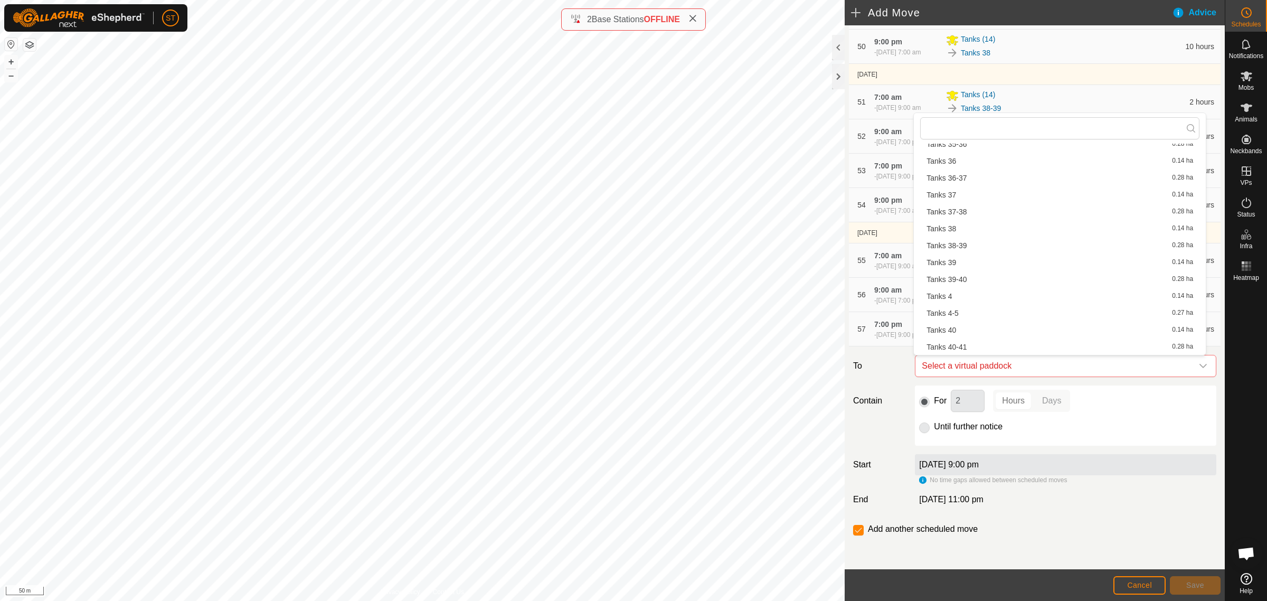
scroll to position [1056, 0]
click at [952, 337] on li "Tanks 42 0.24 ha" at bounding box center [1059, 336] width 279 height 16
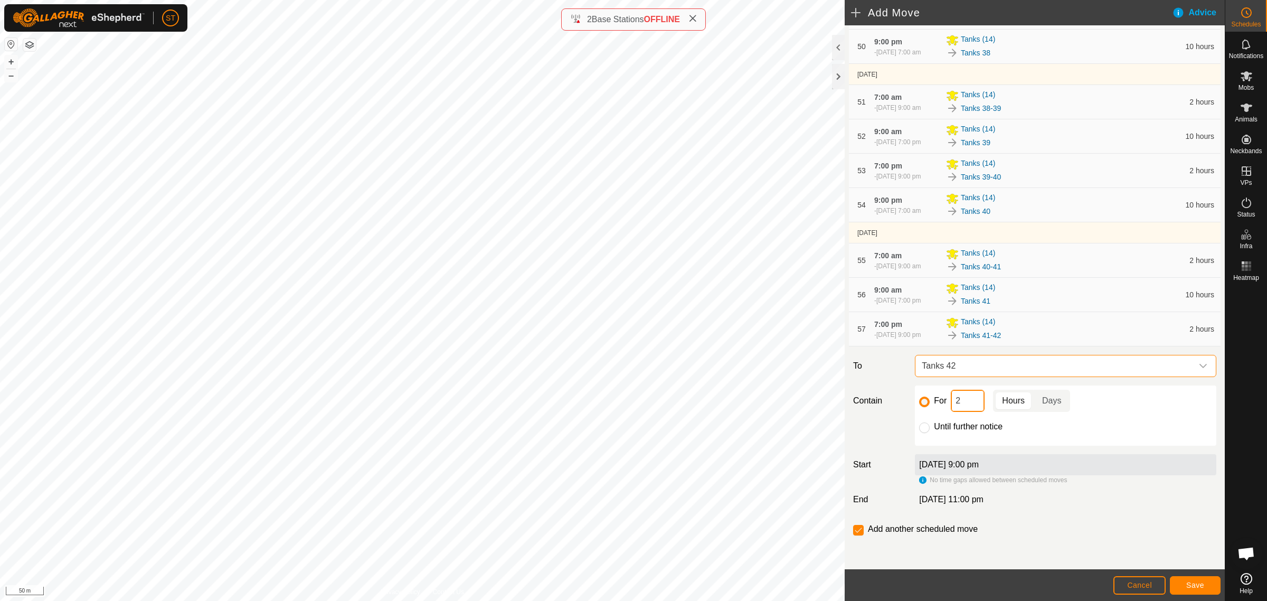
drag, startPoint x: 963, startPoint y: 403, endPoint x: 932, endPoint y: 404, distance: 31.7
click at [932, 404] on div "For 2 Hours Days" at bounding box center [1065, 401] width 293 height 22
type input "10"
click at [858, 532] on input "checkbox" at bounding box center [858, 530] width 11 height 11
checkbox input "false"
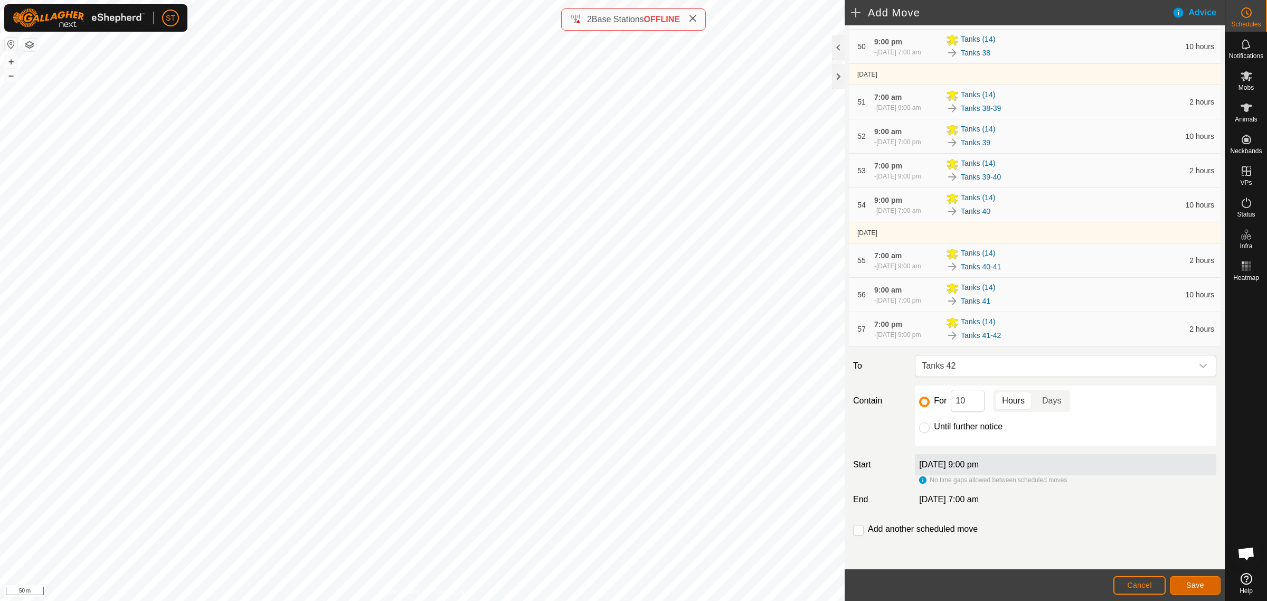
click at [1191, 585] on span "Save" at bounding box center [1195, 585] width 18 height 8
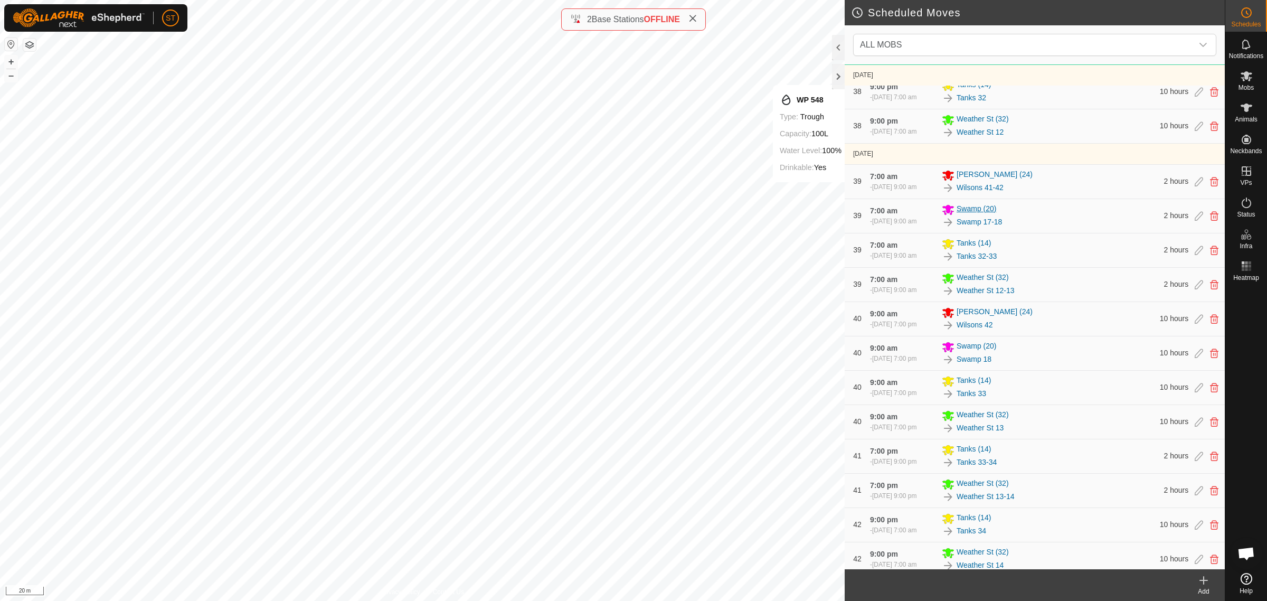
scroll to position [6401, 0]
